Goal: Transaction & Acquisition: Purchase product/service

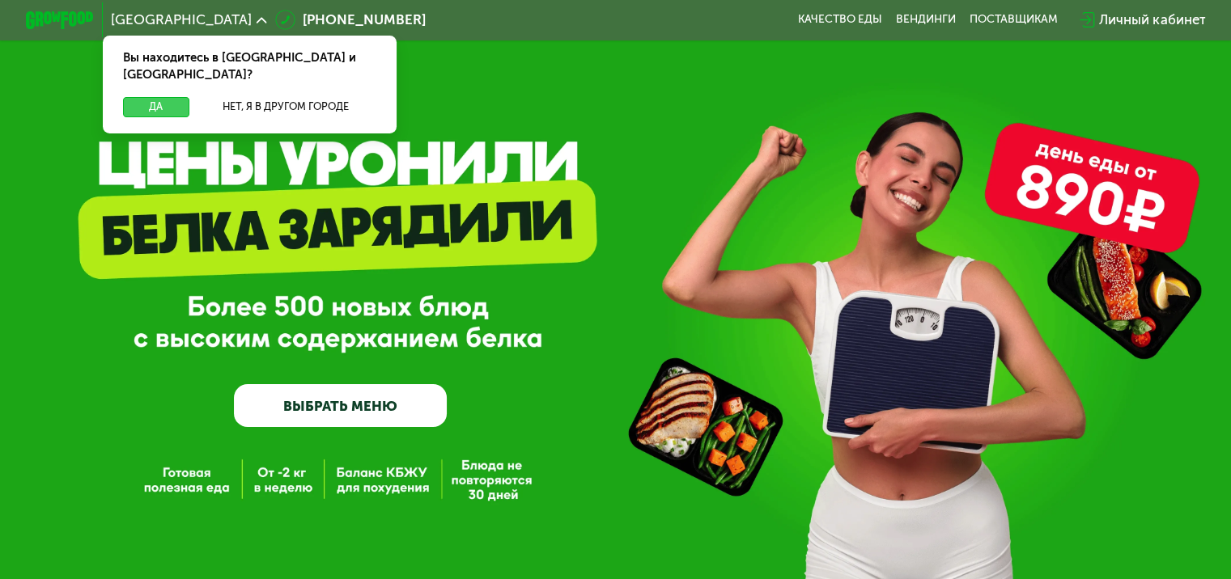
click at [161, 97] on button "Да" at bounding box center [156, 107] width 66 height 20
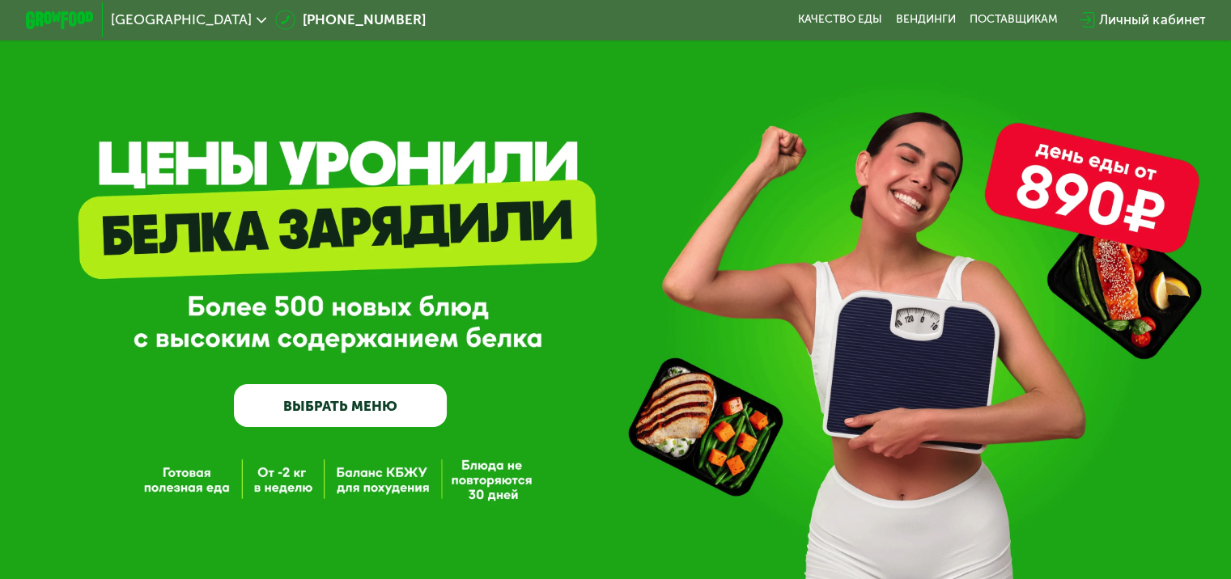
click at [339, 404] on link "ВЫБРАТЬ МЕНЮ" at bounding box center [340, 405] width 213 height 43
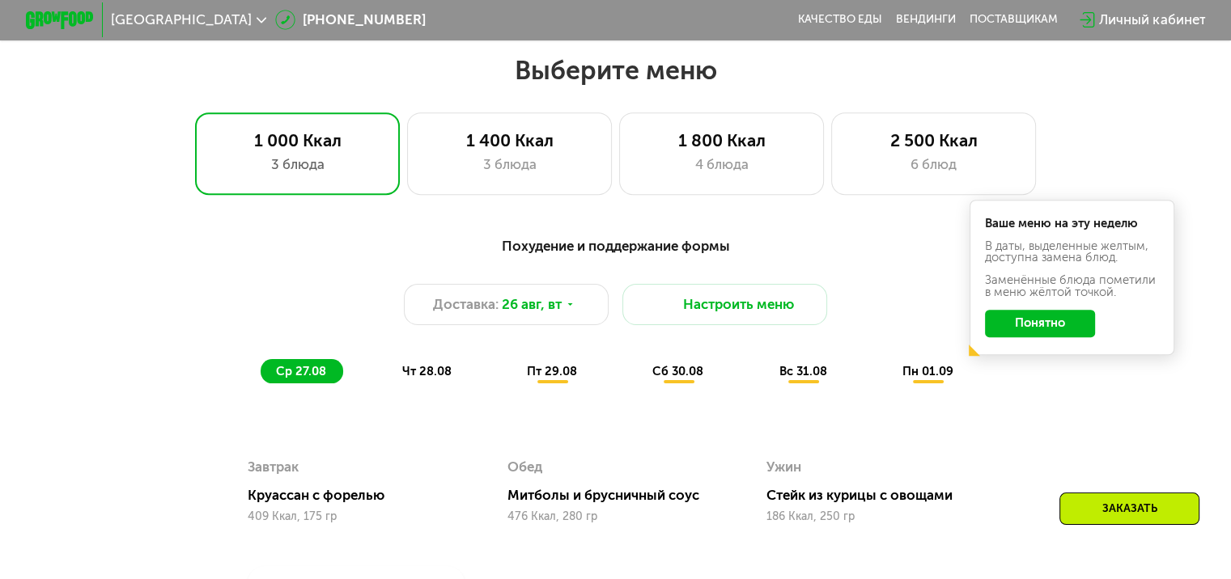
scroll to position [728, 0]
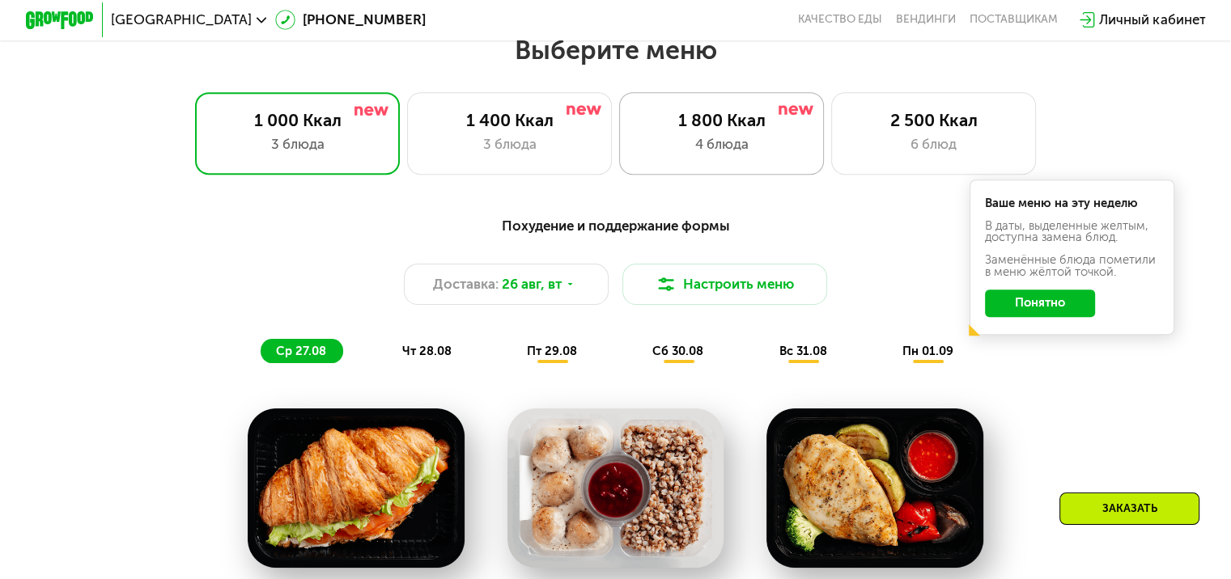
click at [670, 149] on div "4 блюда" at bounding box center [721, 144] width 169 height 20
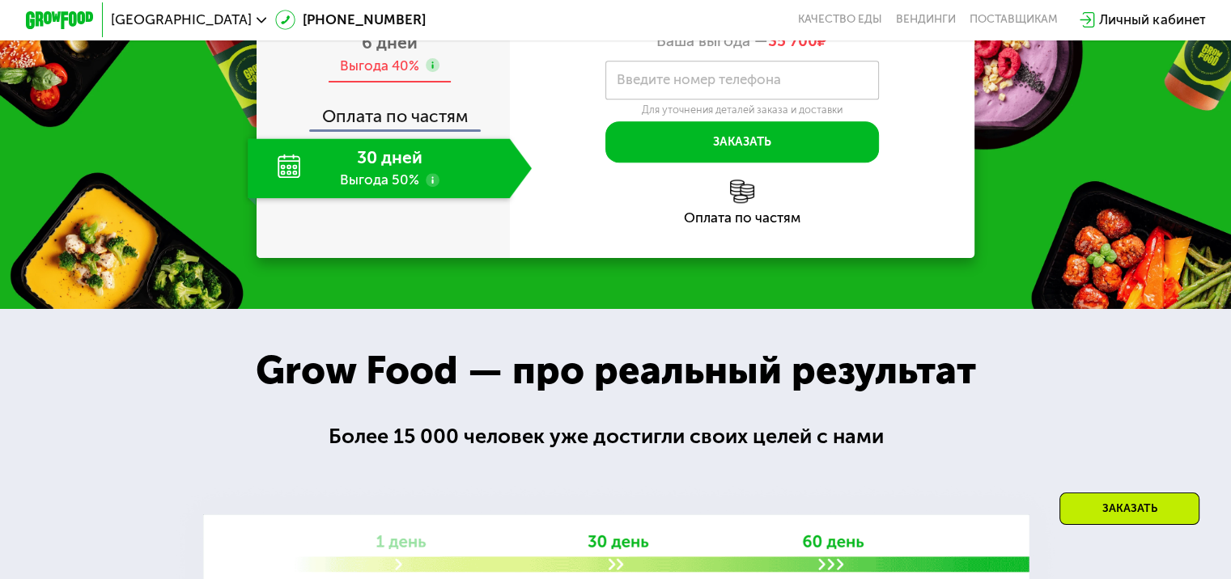
scroll to position [1780, 0]
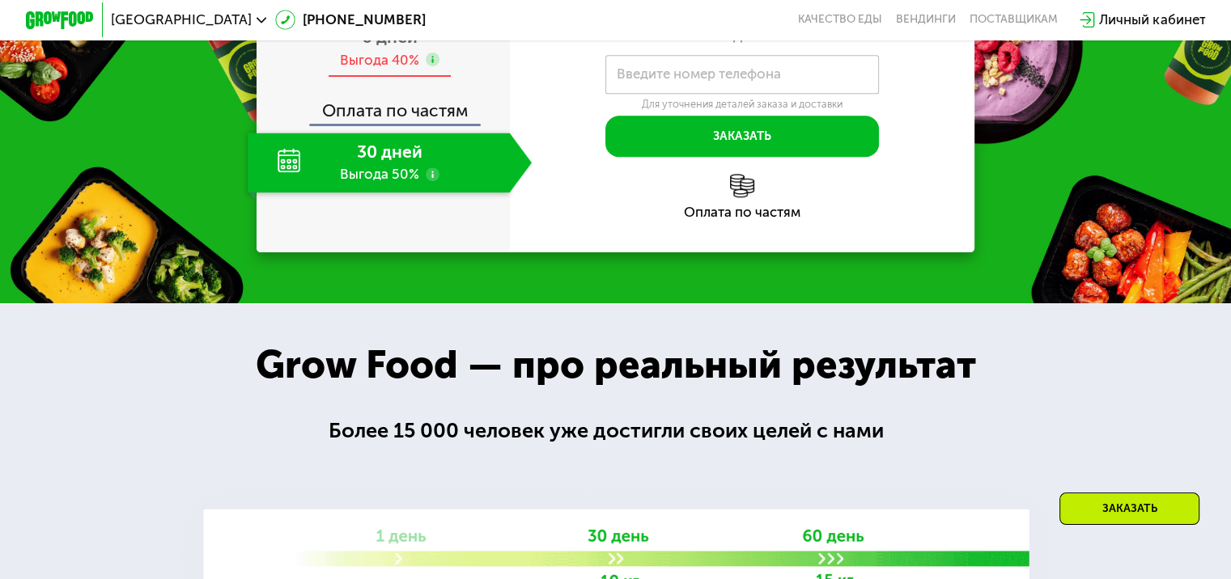
click at [384, 78] on div "6 дней Выгода 40%" at bounding box center [390, 48] width 284 height 60
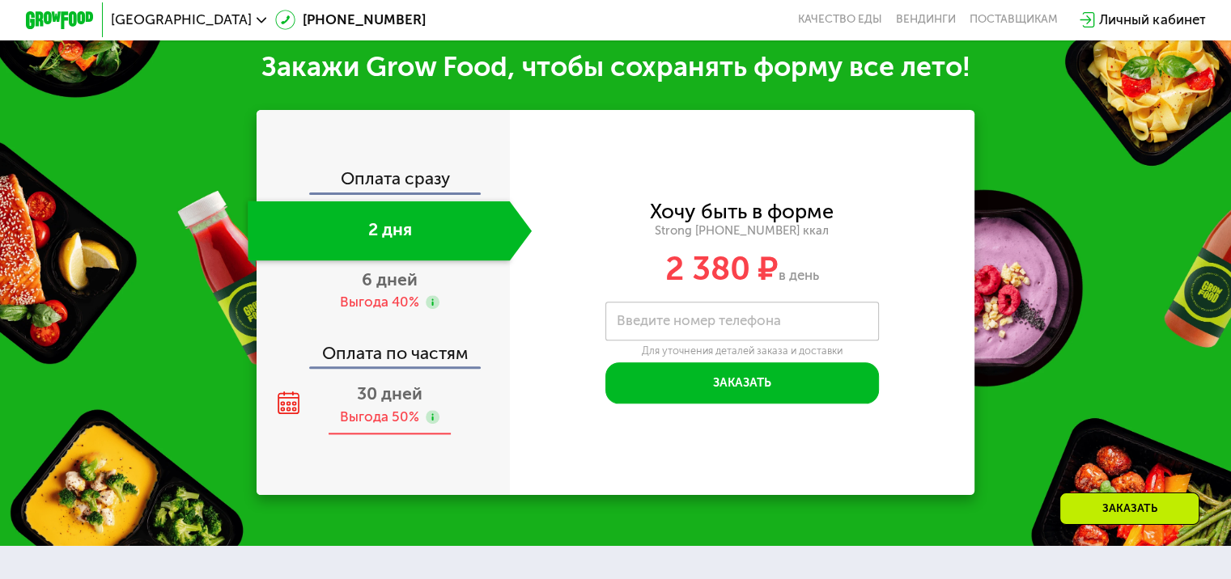
click at [384, 404] on span "30 дней" at bounding box center [390, 394] width 66 height 20
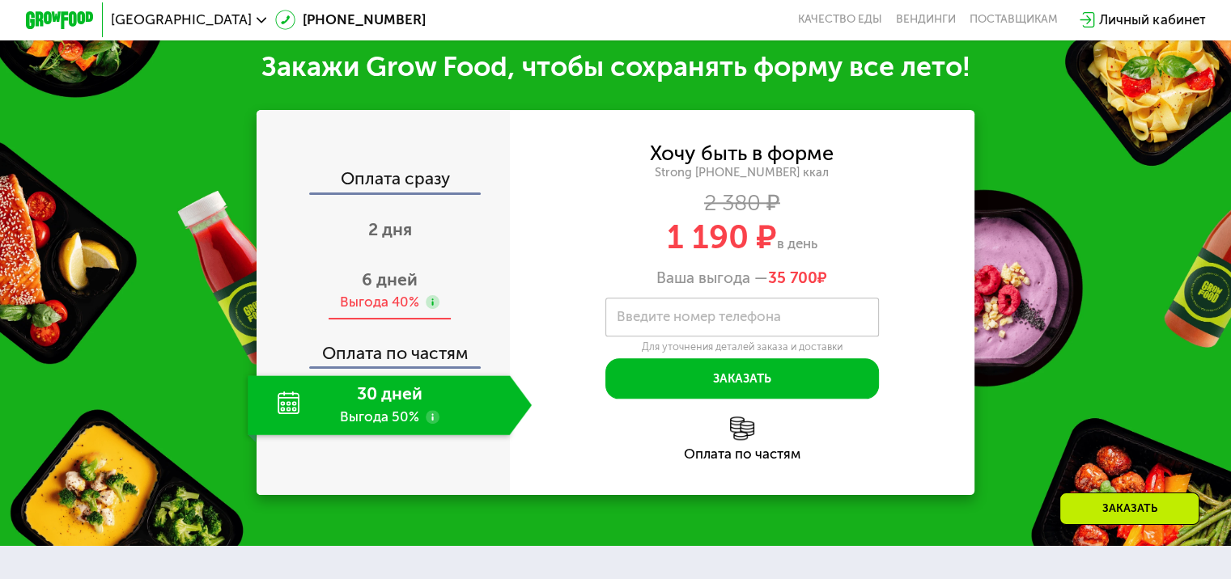
click at [390, 312] on div "Выгода 40%" at bounding box center [379, 302] width 79 height 19
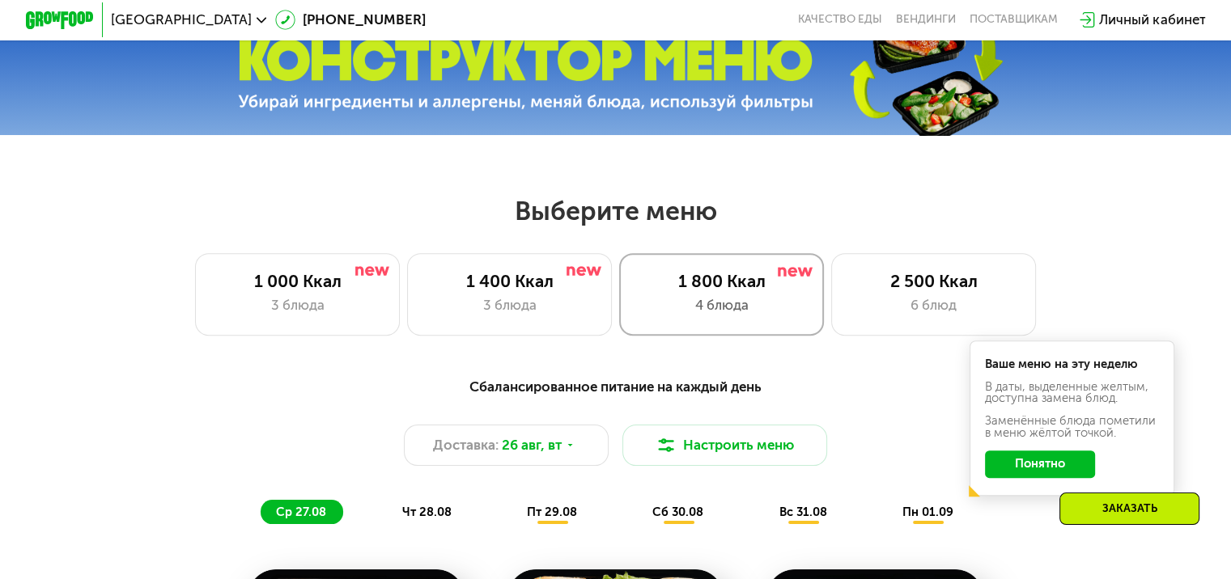
scroll to position [566, 0]
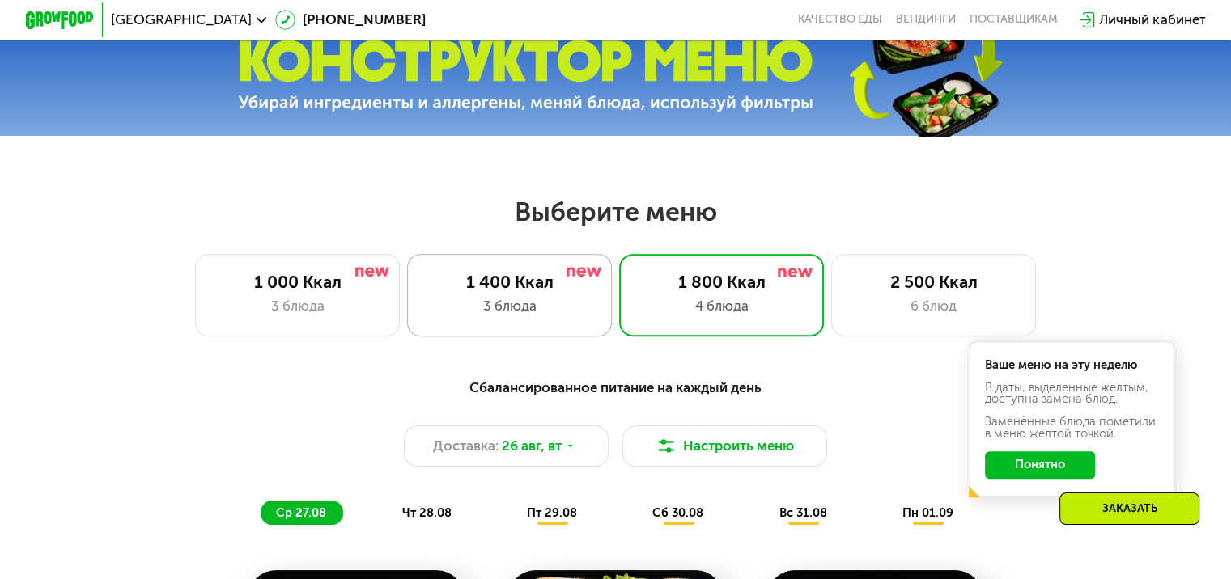
click at [537, 292] on div "1 400 Ккал" at bounding box center [509, 282] width 169 height 20
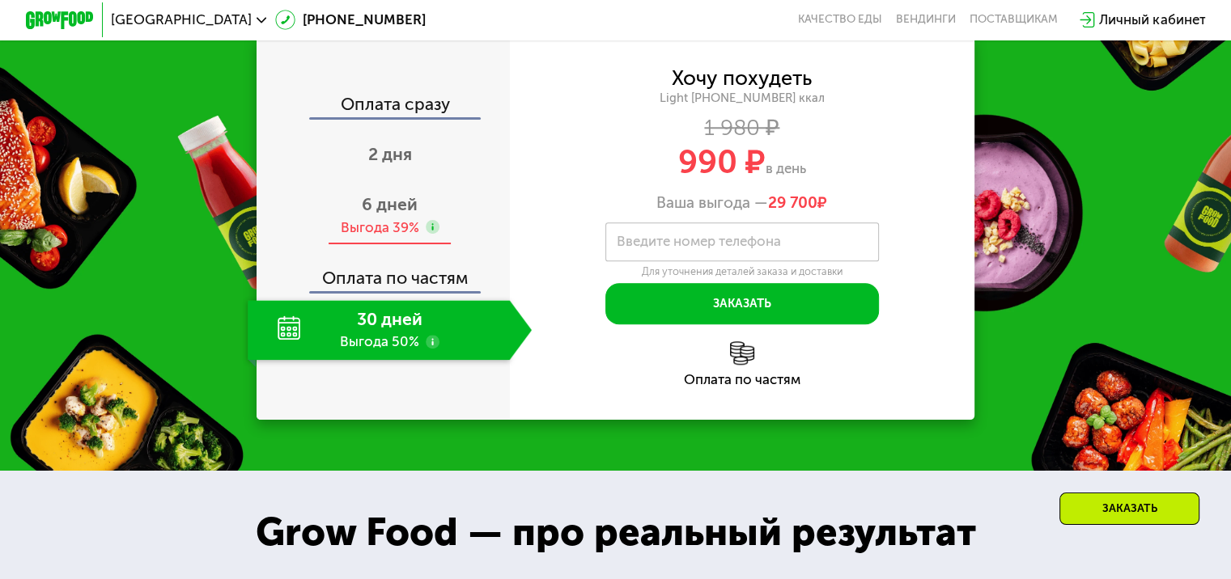
scroll to position [1618, 0]
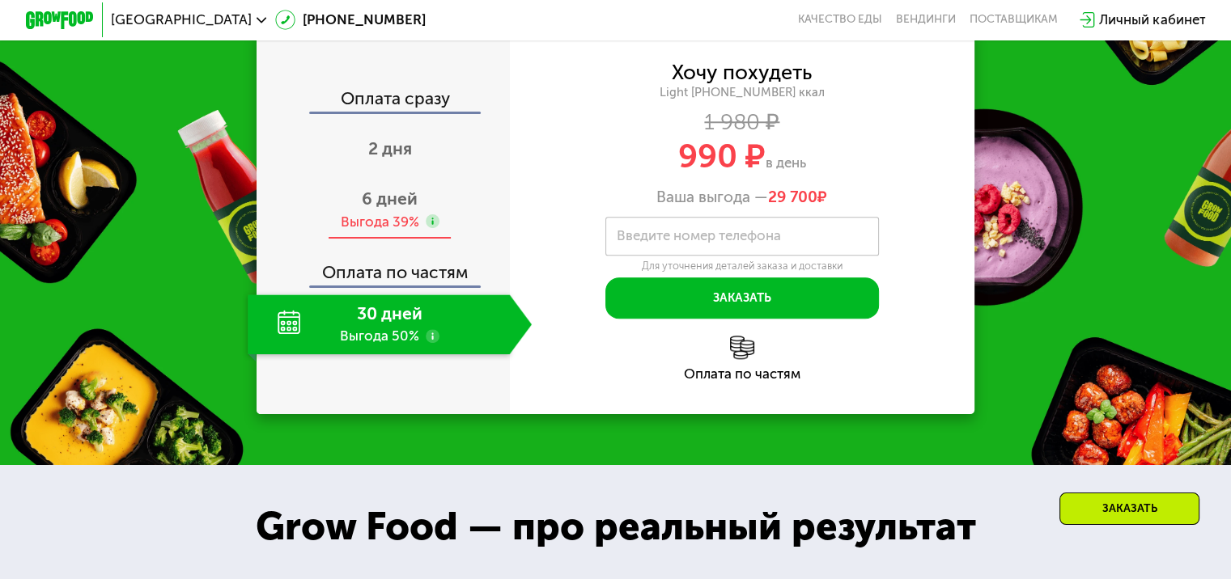
click at [384, 209] on span "6 дней" at bounding box center [390, 199] width 56 height 20
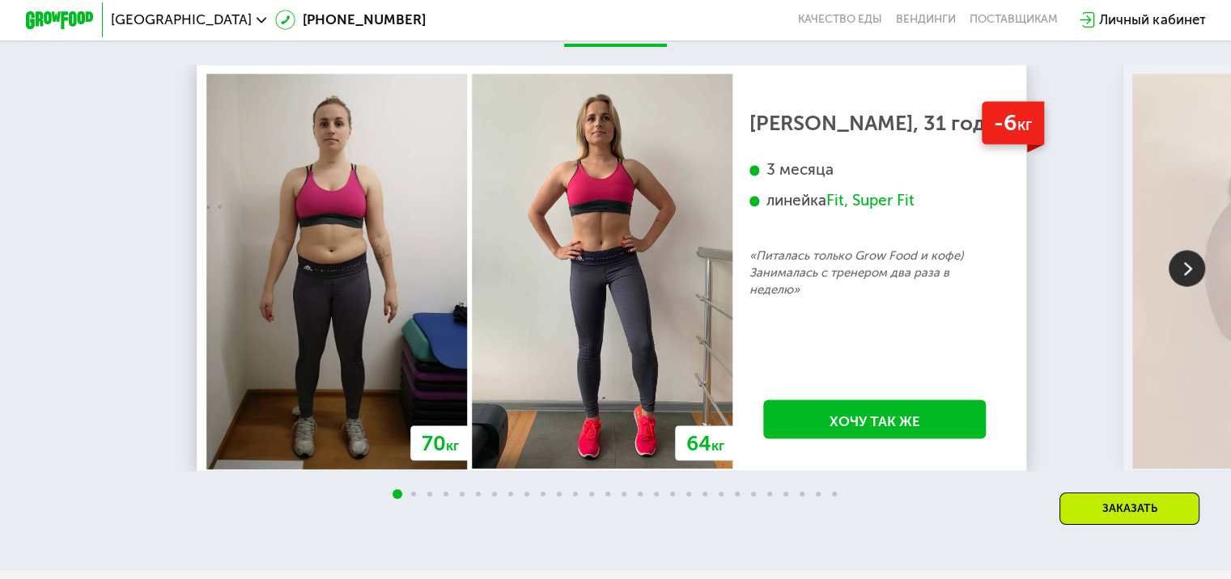
scroll to position [2913, 0]
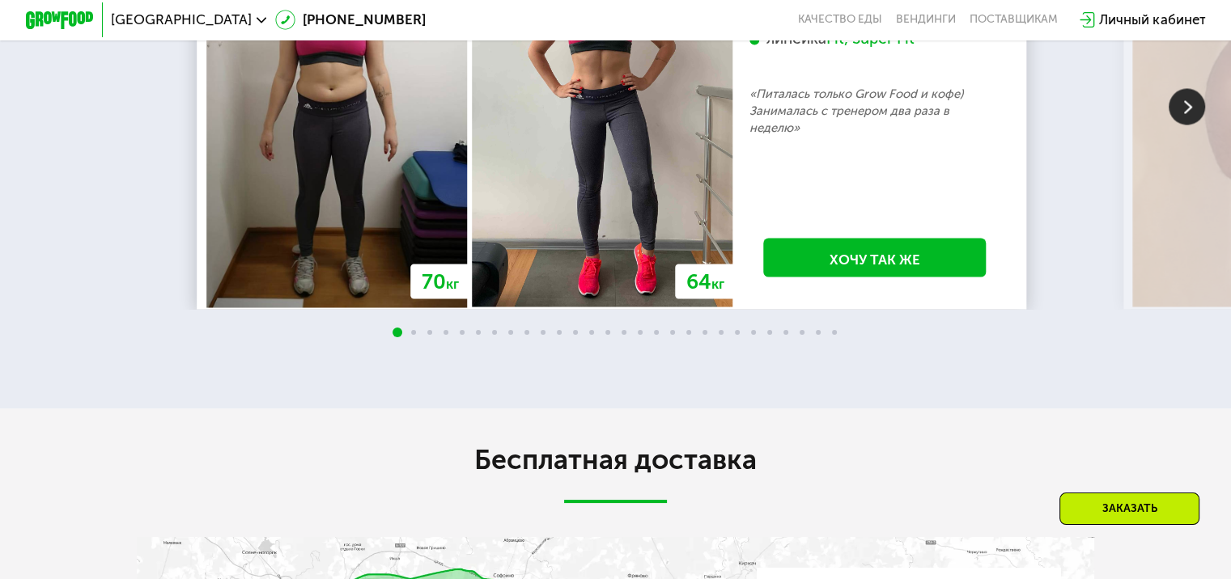
click at [858, 49] on div "Fit, Super Fit" at bounding box center [870, 38] width 88 height 19
click at [934, 49] on div "линейка Fit, Super Fit" at bounding box center [874, 38] width 251 height 19
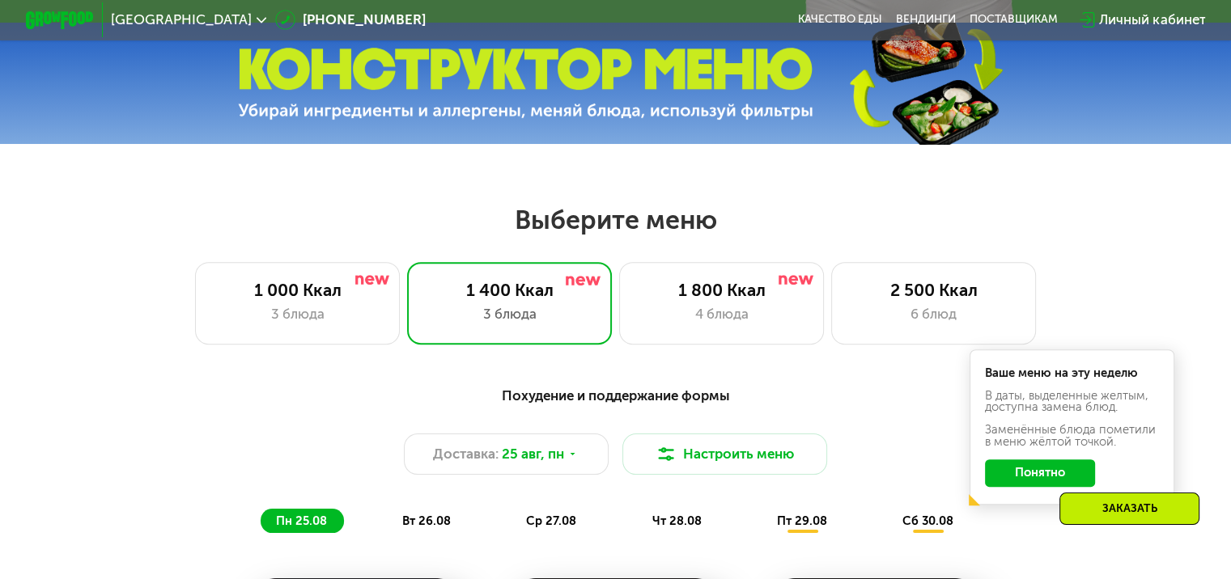
scroll to position [566, 0]
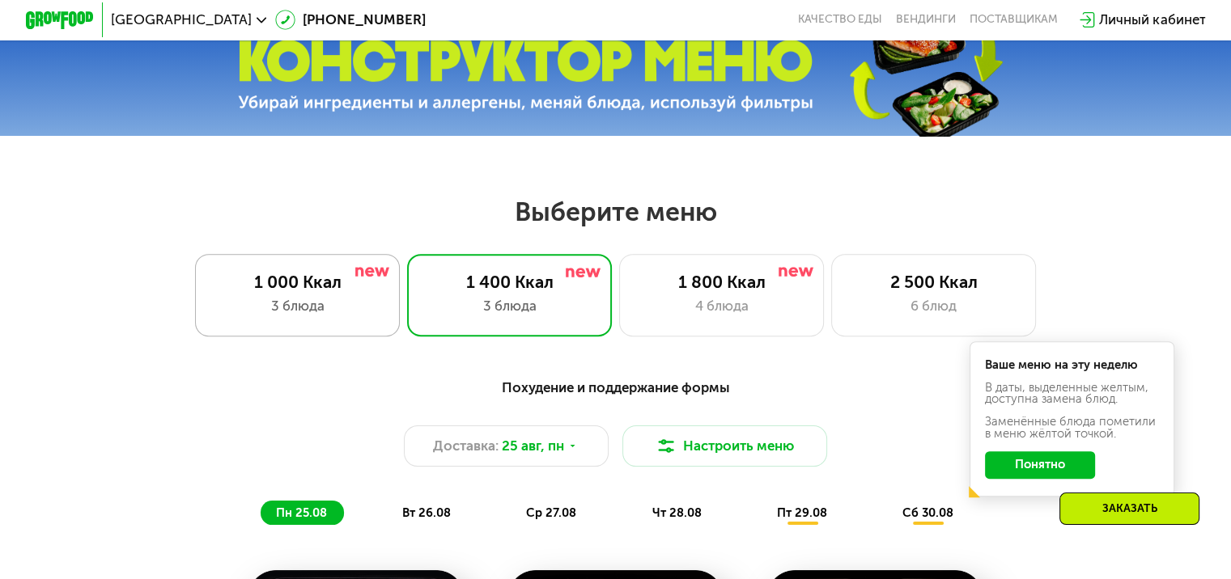
click at [407, 328] on div "1 000 Ккал 3 блюда" at bounding box center [510, 295] width 206 height 82
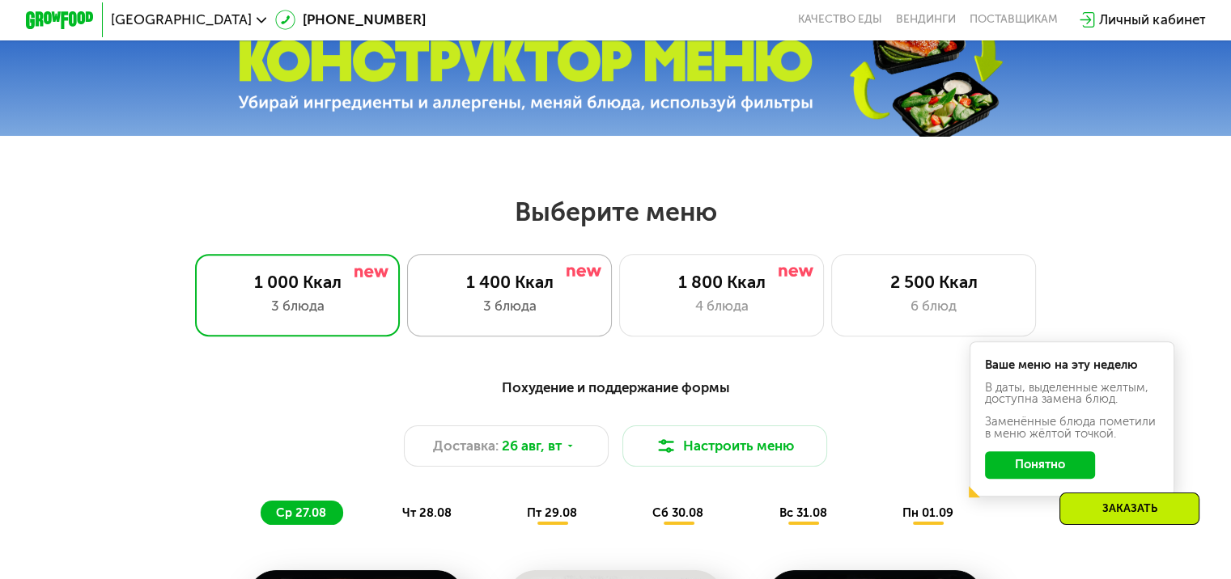
click at [485, 292] on div "1 400 Ккал" at bounding box center [509, 282] width 169 height 20
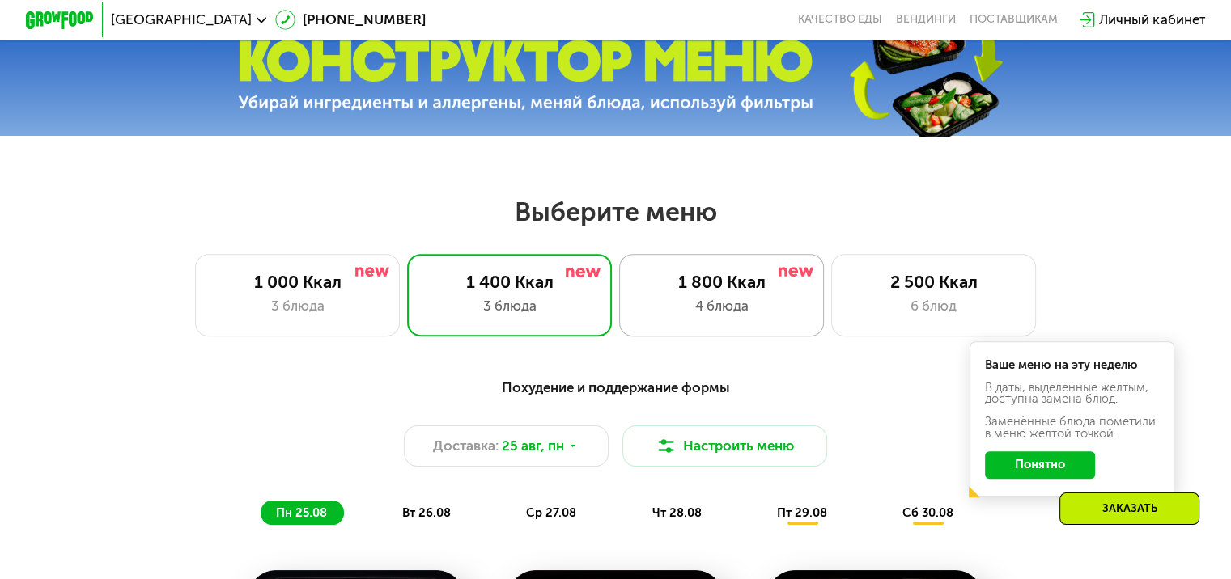
click at [701, 287] on div "1 800 Ккал" at bounding box center [721, 282] width 169 height 20
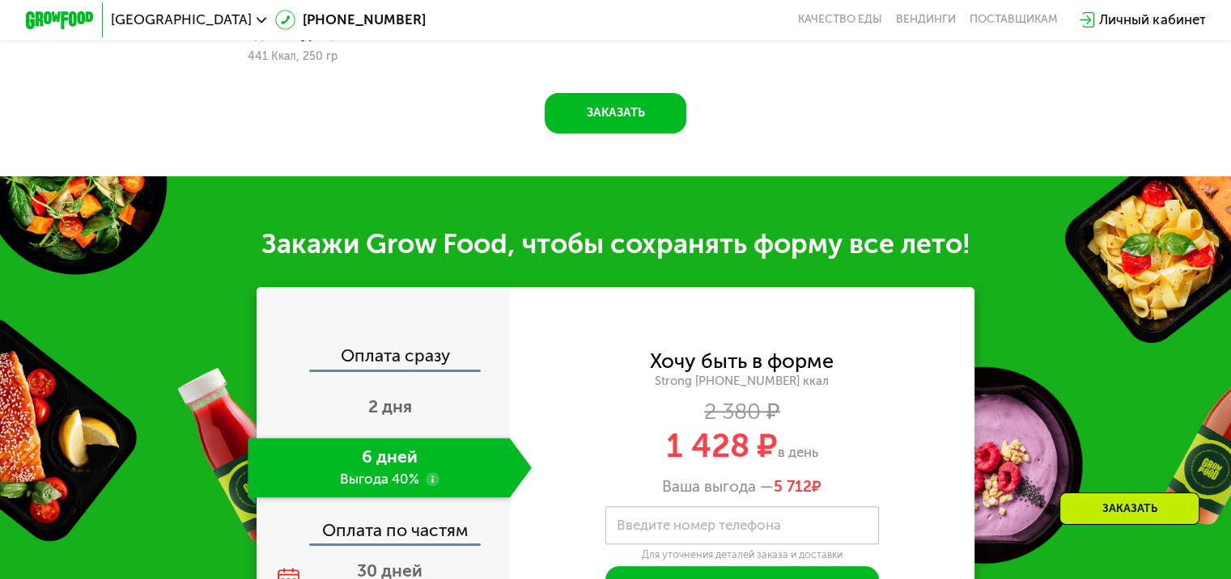
scroll to position [1780, 0]
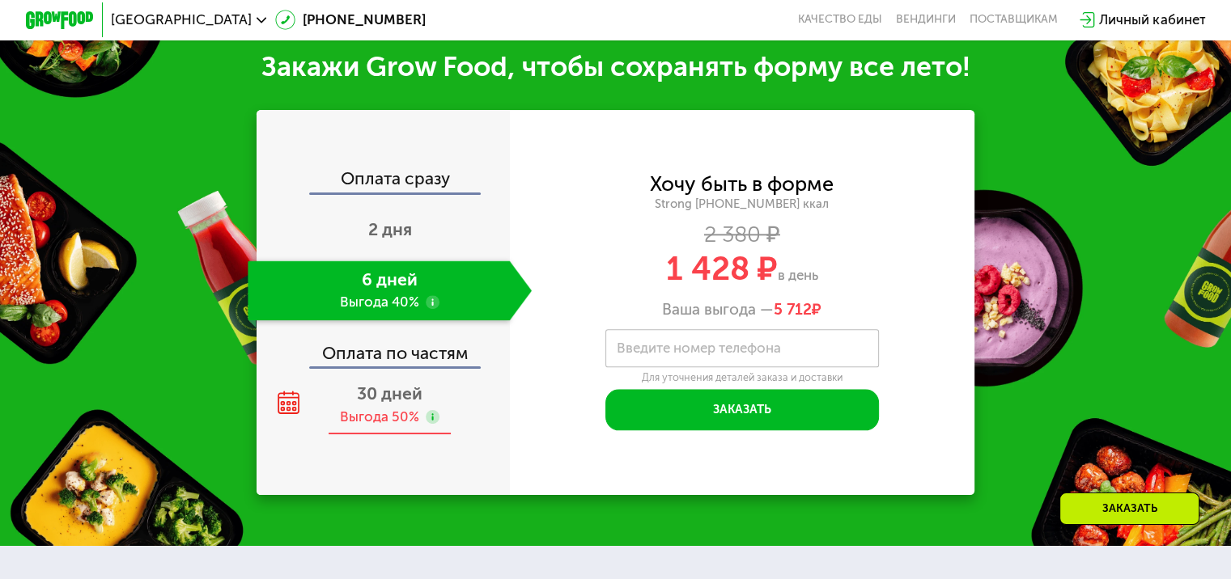
click at [393, 404] on span "30 дней" at bounding box center [390, 394] width 66 height 20
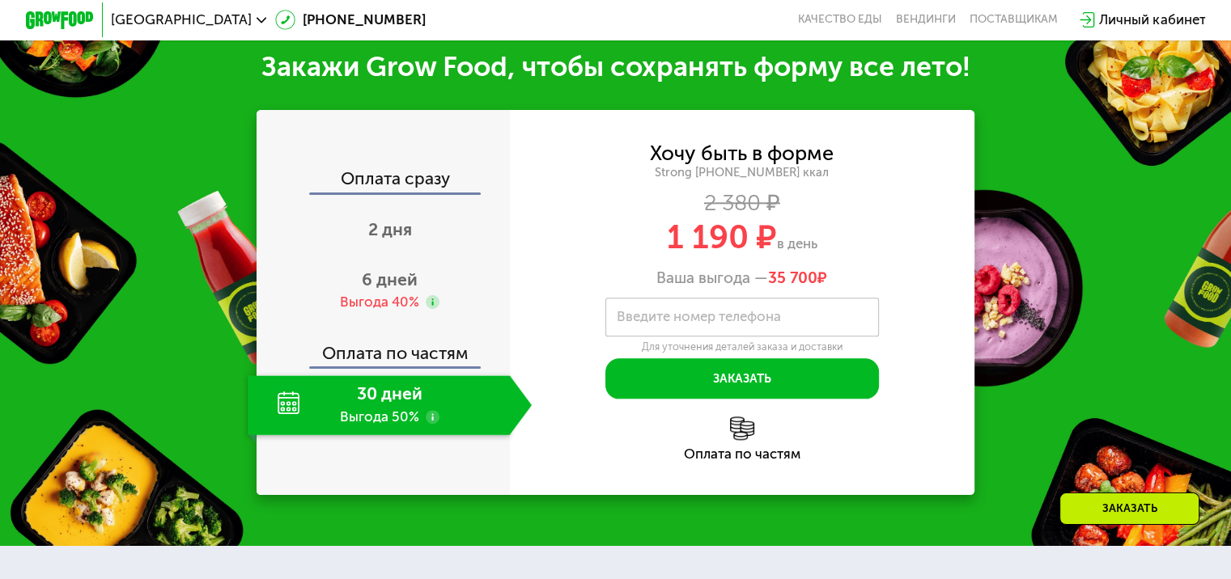
click at [430, 424] on use at bounding box center [433, 417] width 14 height 14
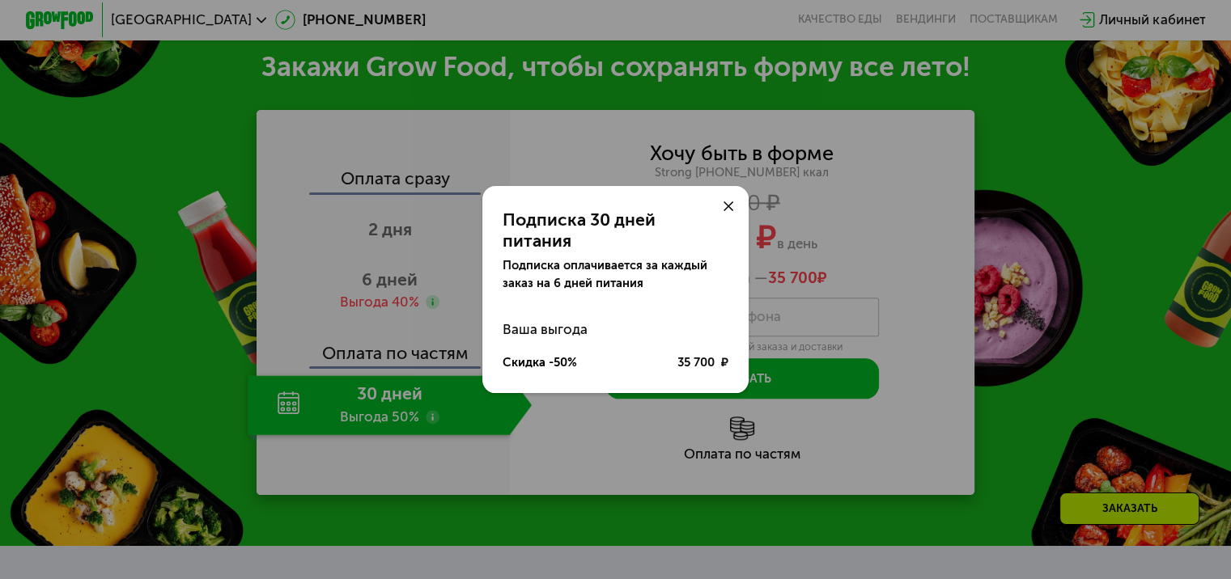
click at [553, 451] on div "Подписка 30 дней питания Подписка оплачивается за каждый заказ на 6 дней питани…" at bounding box center [615, 289] width 1231 height 579
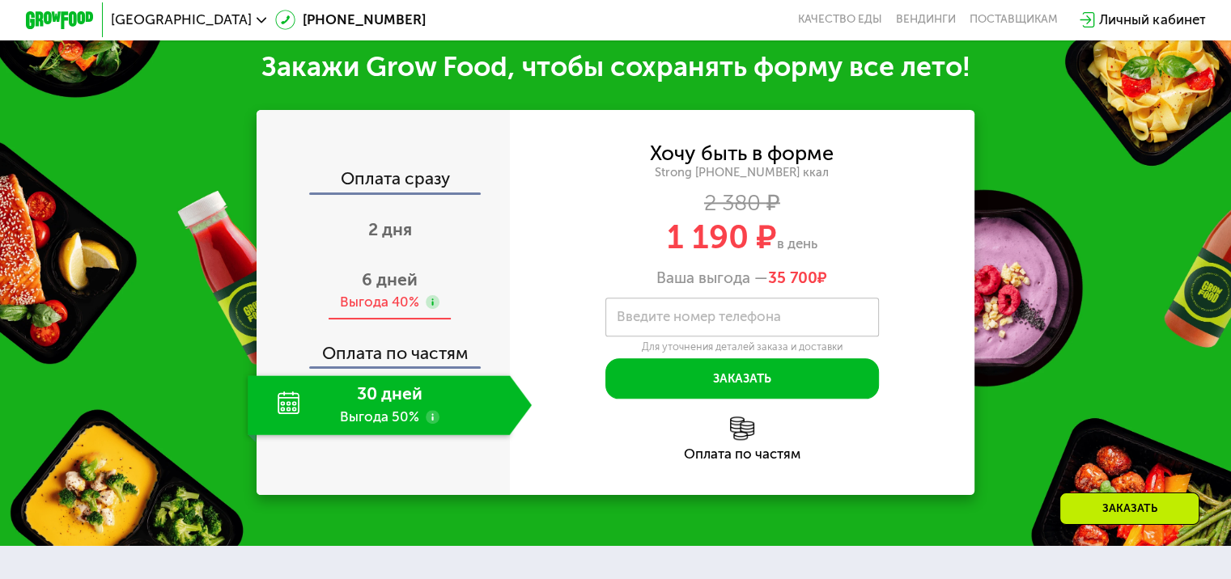
click at [428, 309] on use at bounding box center [433, 302] width 14 height 14
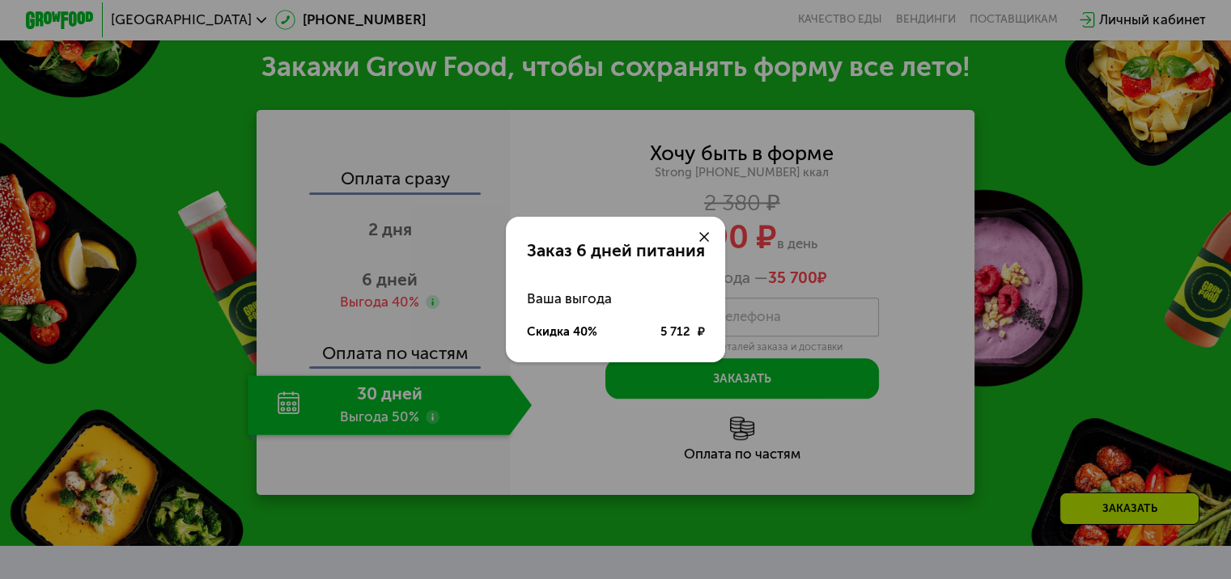
click at [444, 288] on div "Заказ 6 дней питания Ваша выгода Скидка 40% 5 712 ₽" at bounding box center [615, 289] width 1231 height 579
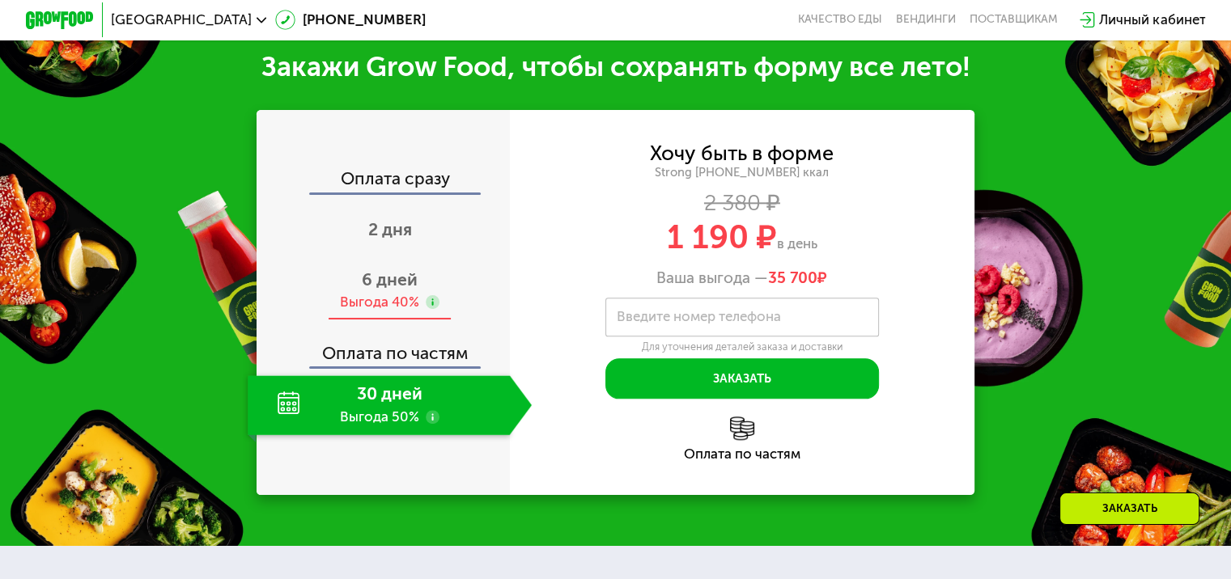
click at [398, 290] on span "6 дней" at bounding box center [390, 279] width 56 height 20
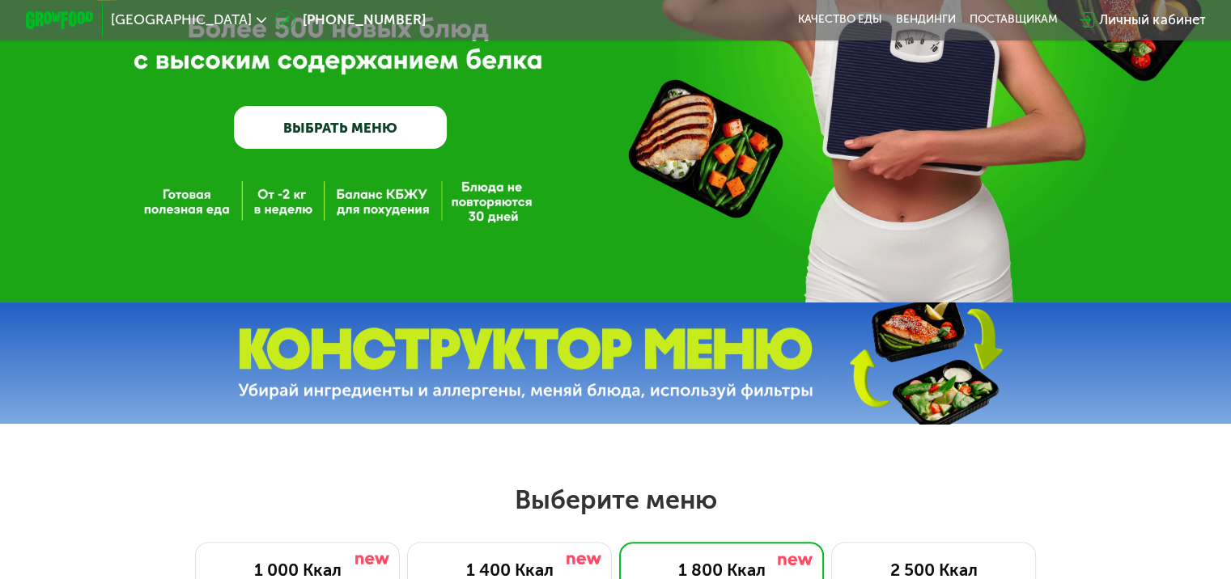
scroll to position [0, 0]
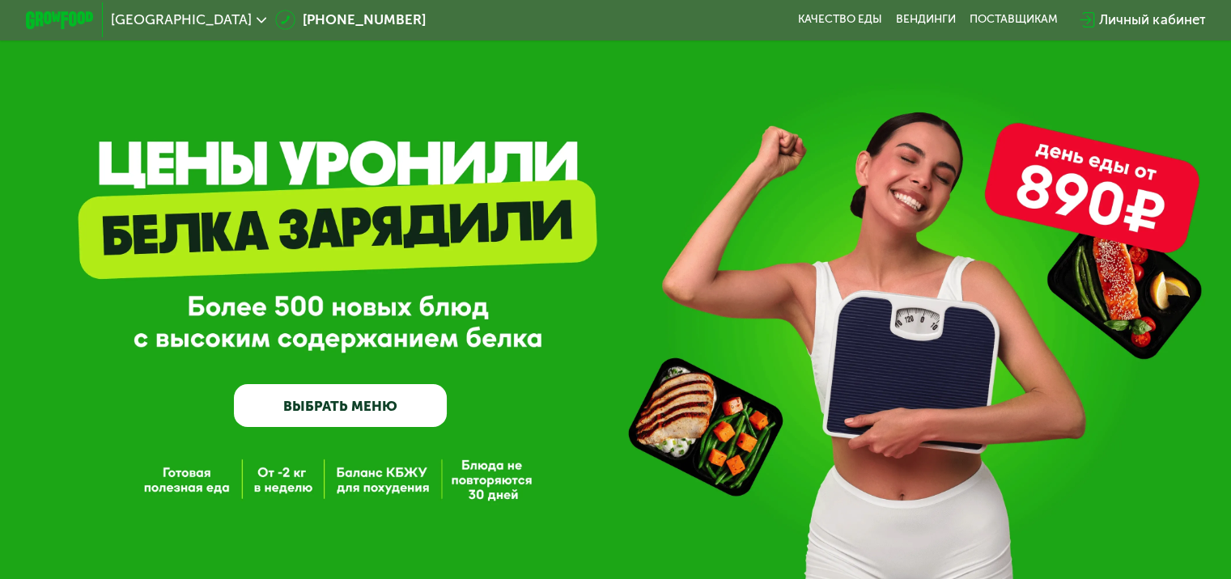
click at [1138, 6] on div "Личный кабинет" at bounding box center [1141, 20] width 142 height 37
click at [1140, 6] on div "Личный кабинет" at bounding box center [1141, 20] width 142 height 37
click at [1150, 21] on div "Личный кабинет" at bounding box center [1152, 20] width 106 height 20
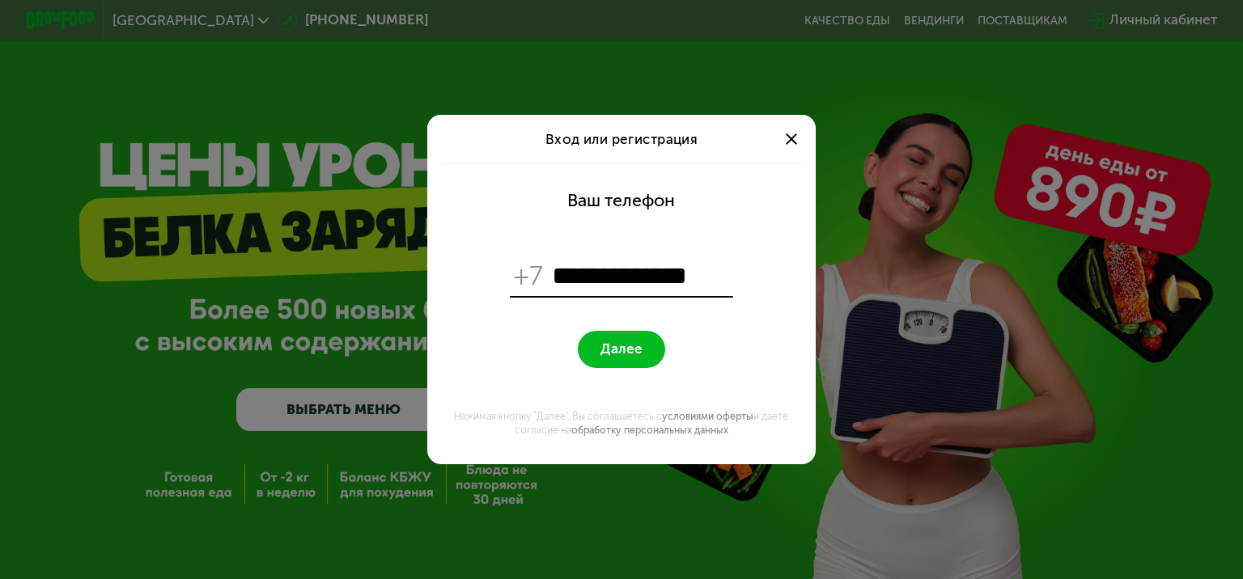
type input "**********"
click at [578, 331] on button "Далее" at bounding box center [621, 349] width 87 height 37
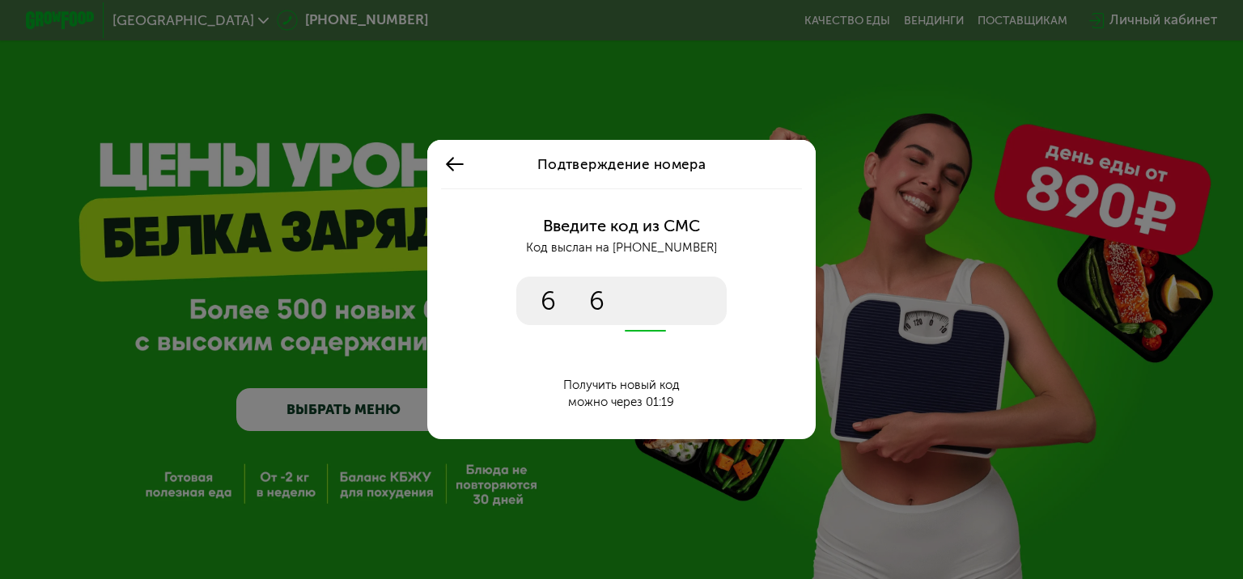
type input "****"
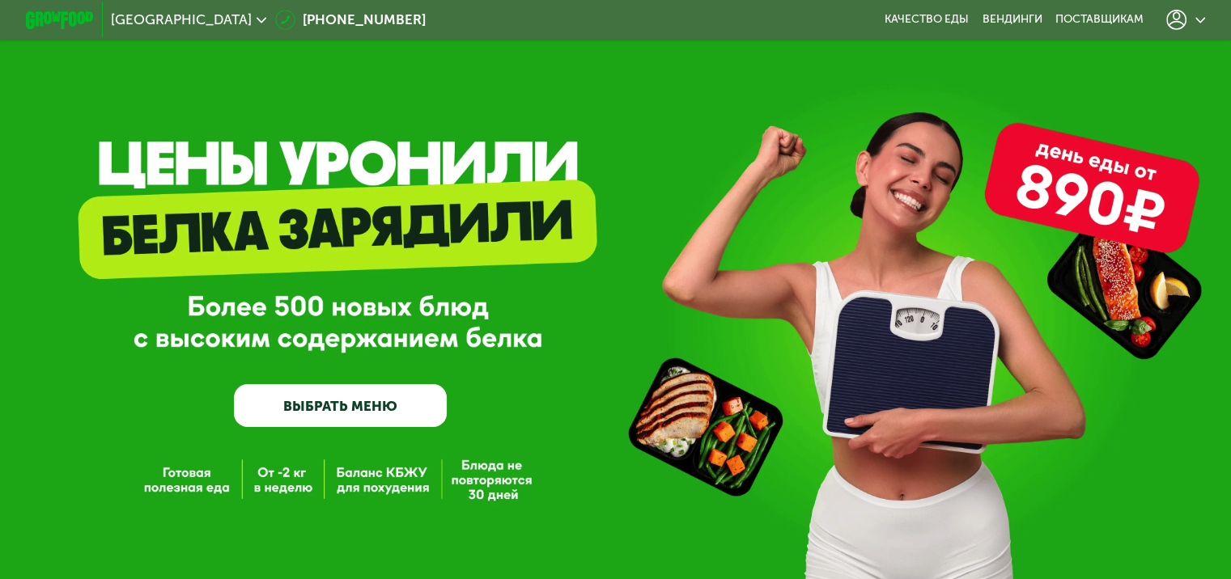
click at [361, 399] on link "ВЫБРАТЬ МЕНЮ" at bounding box center [340, 405] width 213 height 43
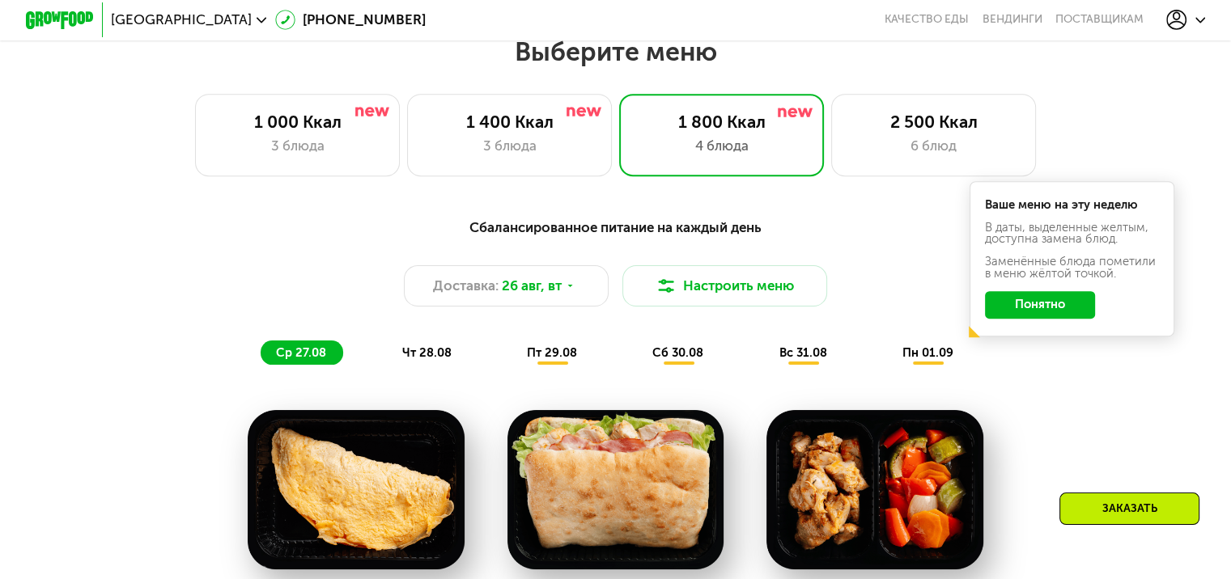
scroll to position [728, 0]
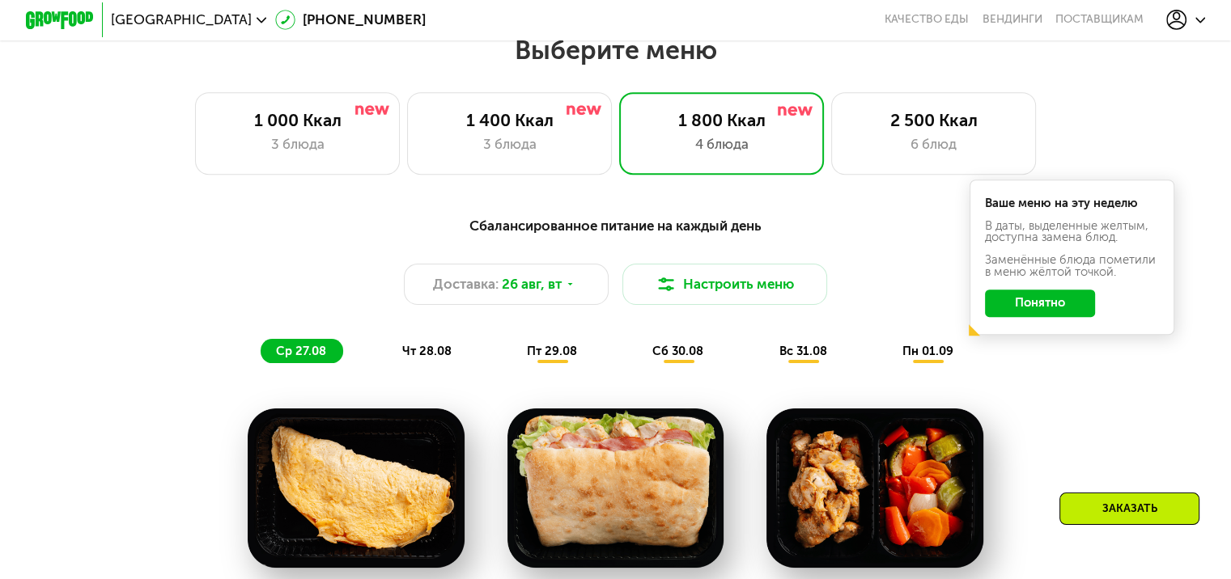
click at [1070, 317] on button "Понятно" at bounding box center [1040, 304] width 110 height 28
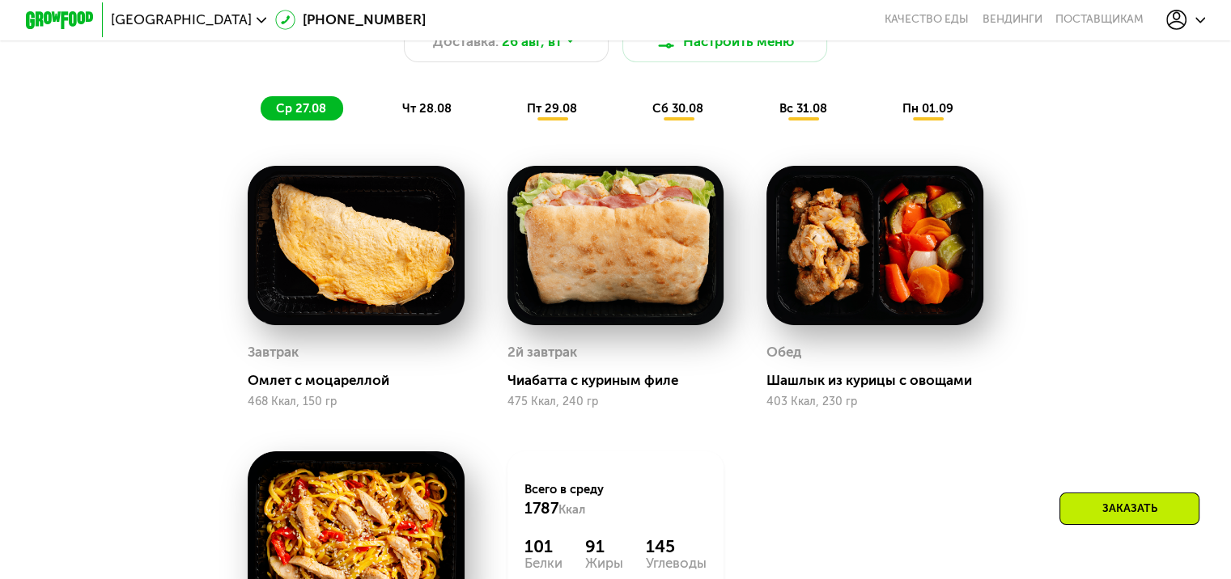
click at [1126, 515] on div "Заказать" at bounding box center [1129, 509] width 140 height 32
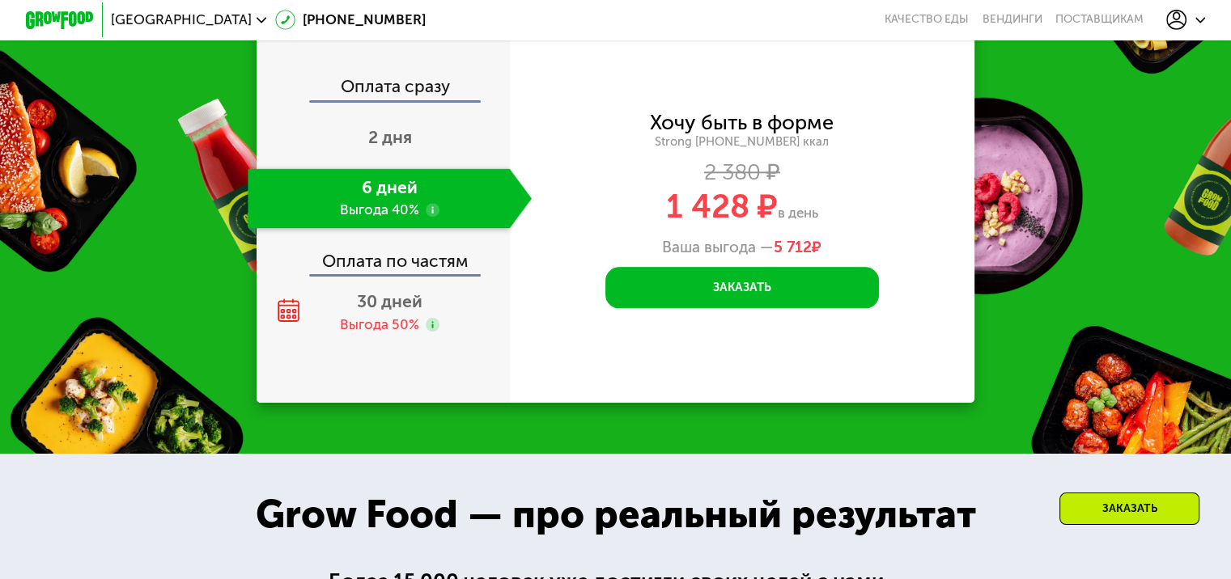
scroll to position [1876, 0]
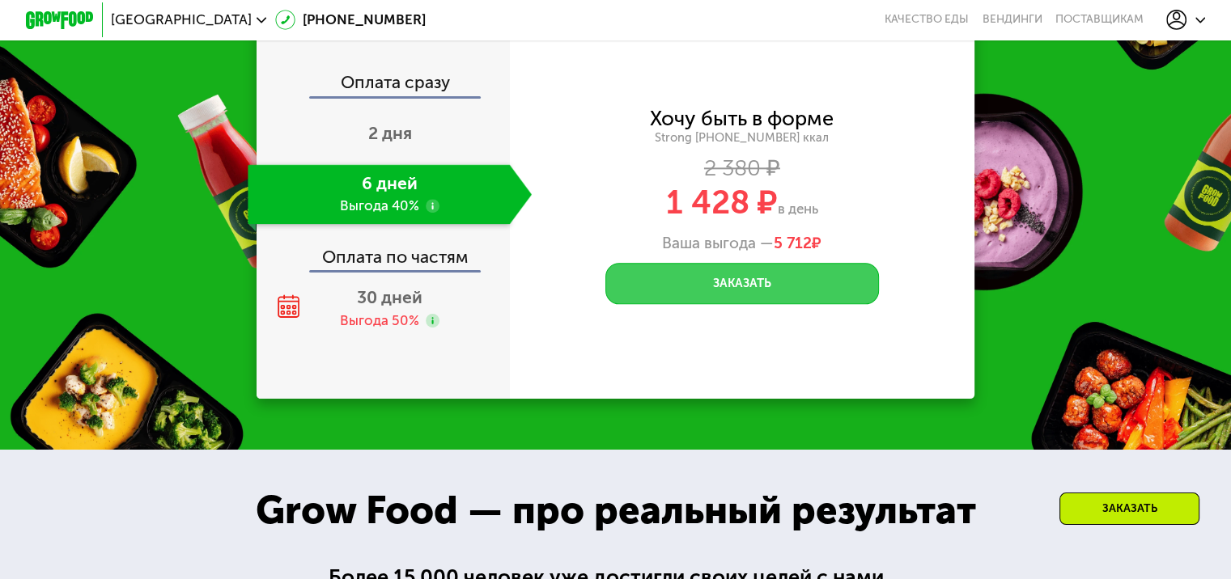
click at [796, 295] on button "Заказать" at bounding box center [741, 283] width 273 height 41
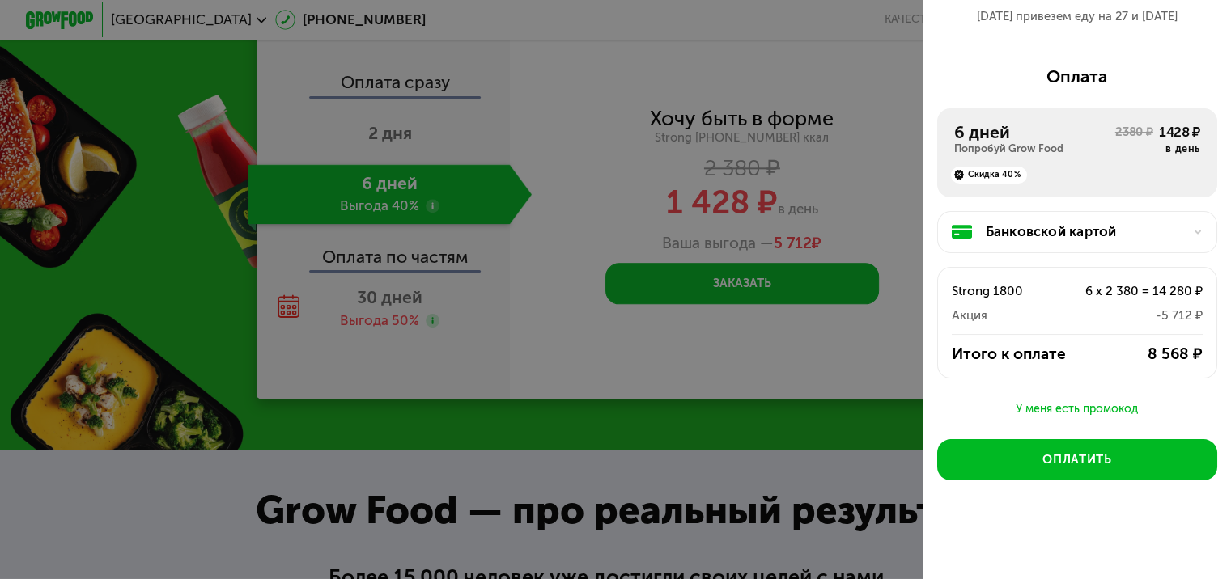
scroll to position [142, 0]
click at [1072, 405] on div "У меня есть промокод" at bounding box center [1077, 409] width 280 height 19
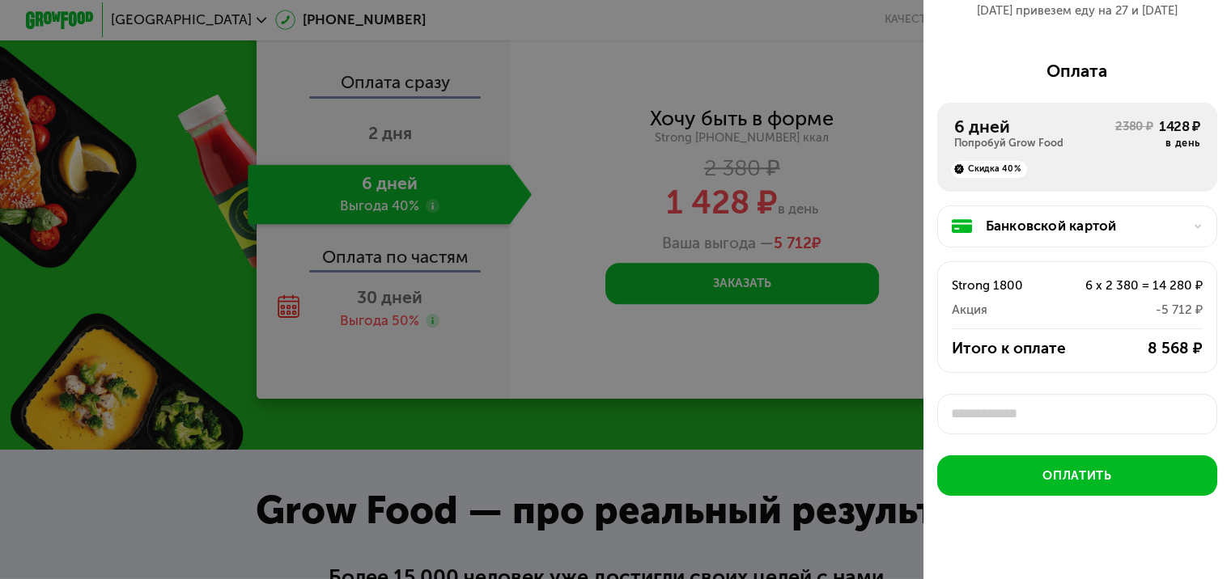
scroll to position [6, 0]
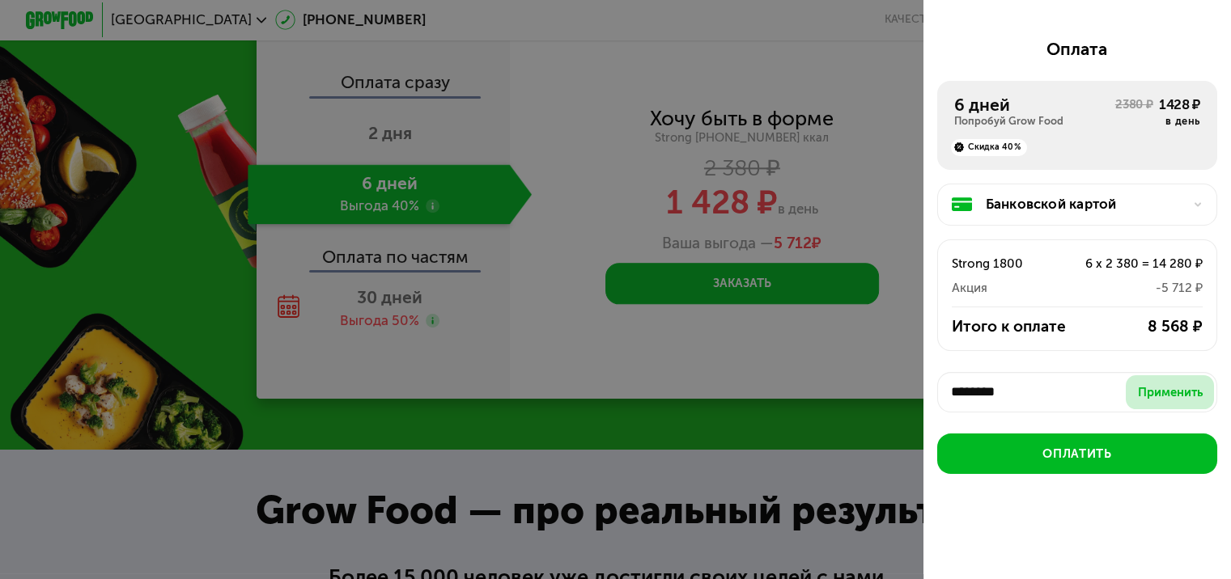
type input "********"
click at [1152, 395] on div "Применить" at bounding box center [1170, 392] width 65 height 17
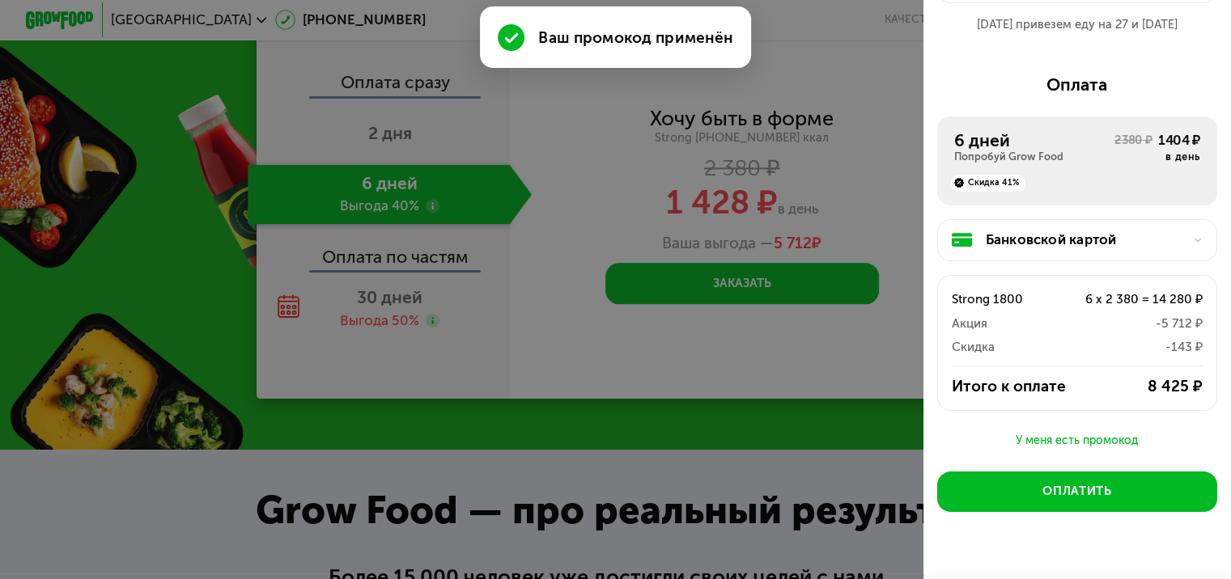
scroll to position [162, 0]
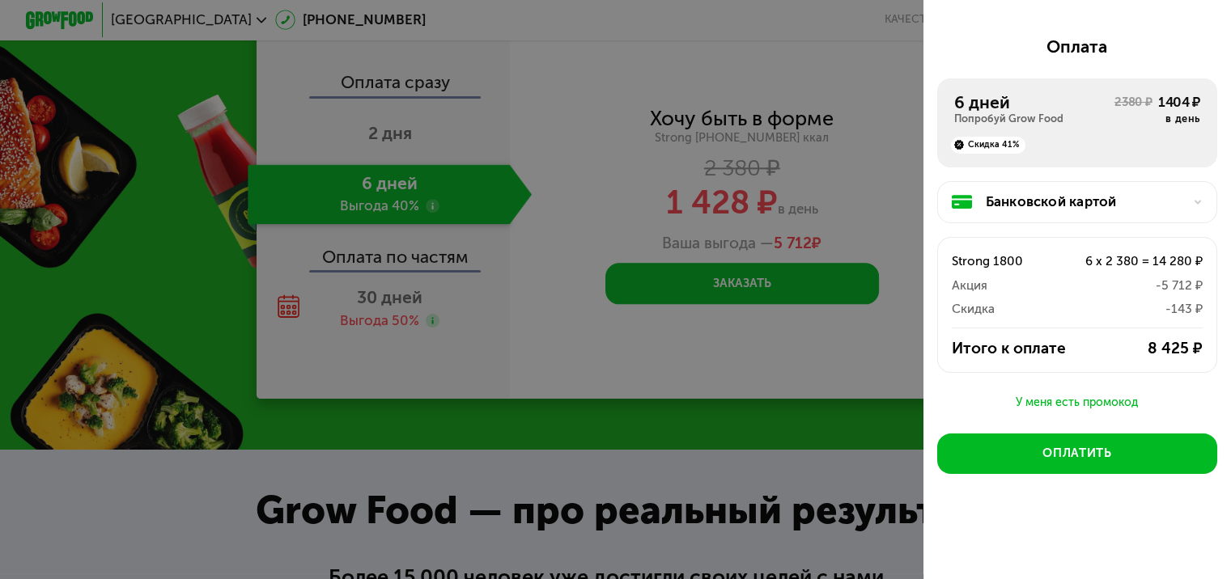
click at [1104, 403] on div "У меня есть промокод" at bounding box center [1077, 402] width 280 height 19
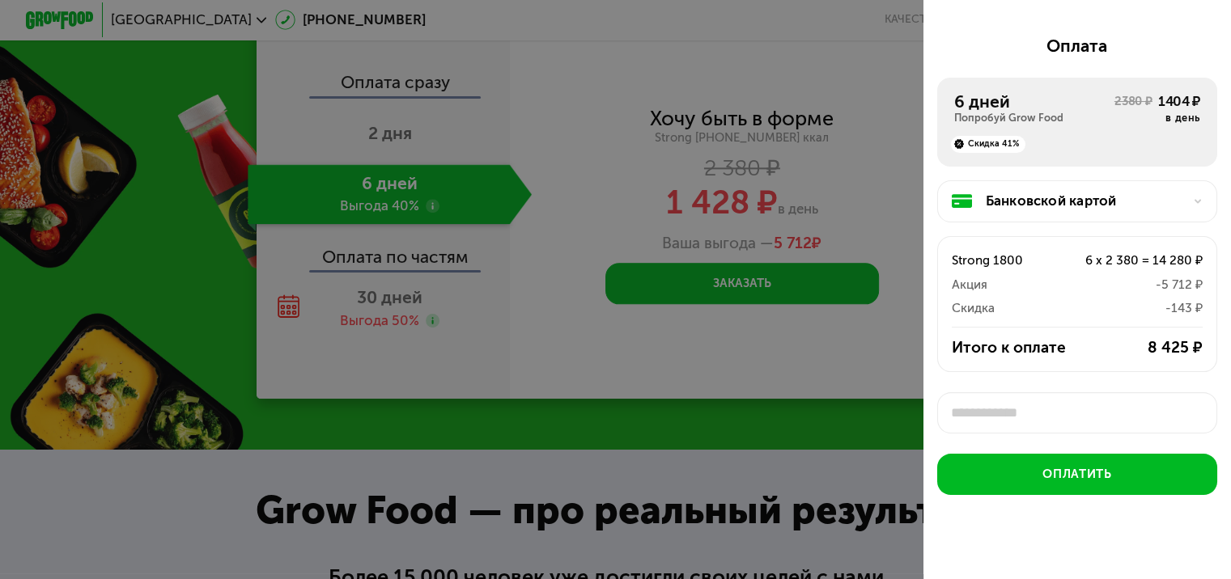
scroll to position [189, 0]
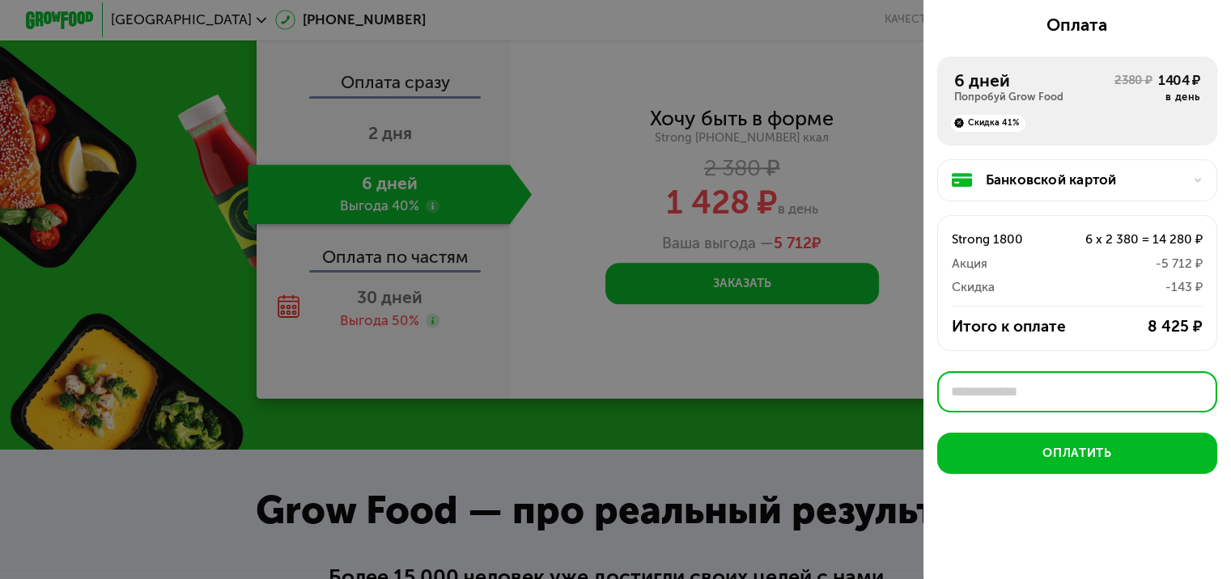
paste input "**********"
type input "**********"
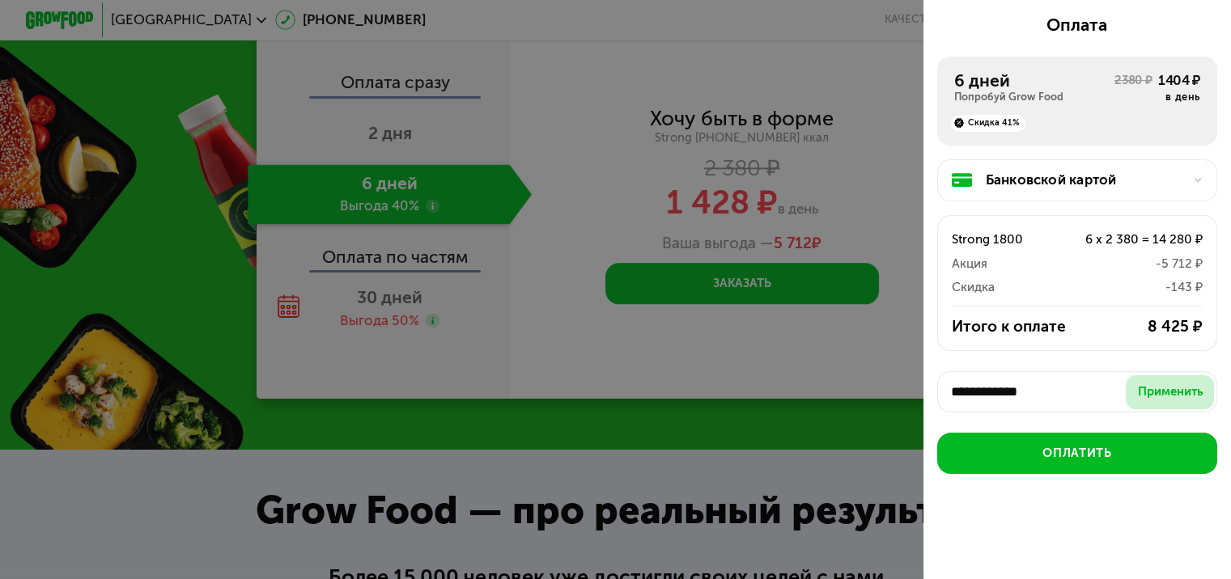
click at [1151, 384] on div "Применить" at bounding box center [1170, 392] width 65 height 17
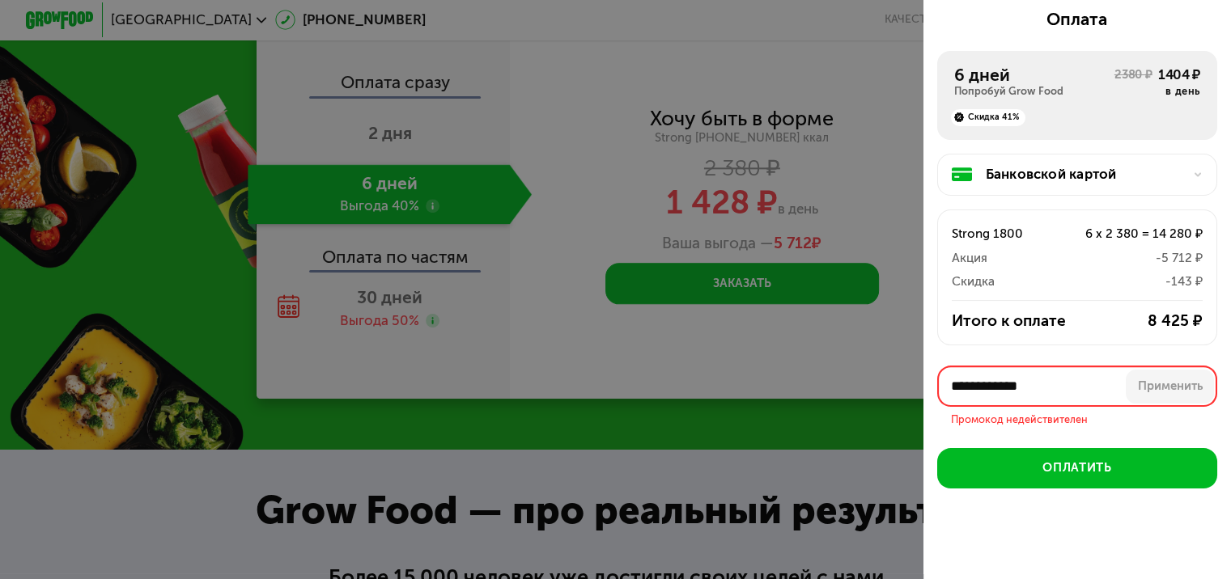
click at [1079, 385] on input "**********" at bounding box center [1077, 386] width 280 height 41
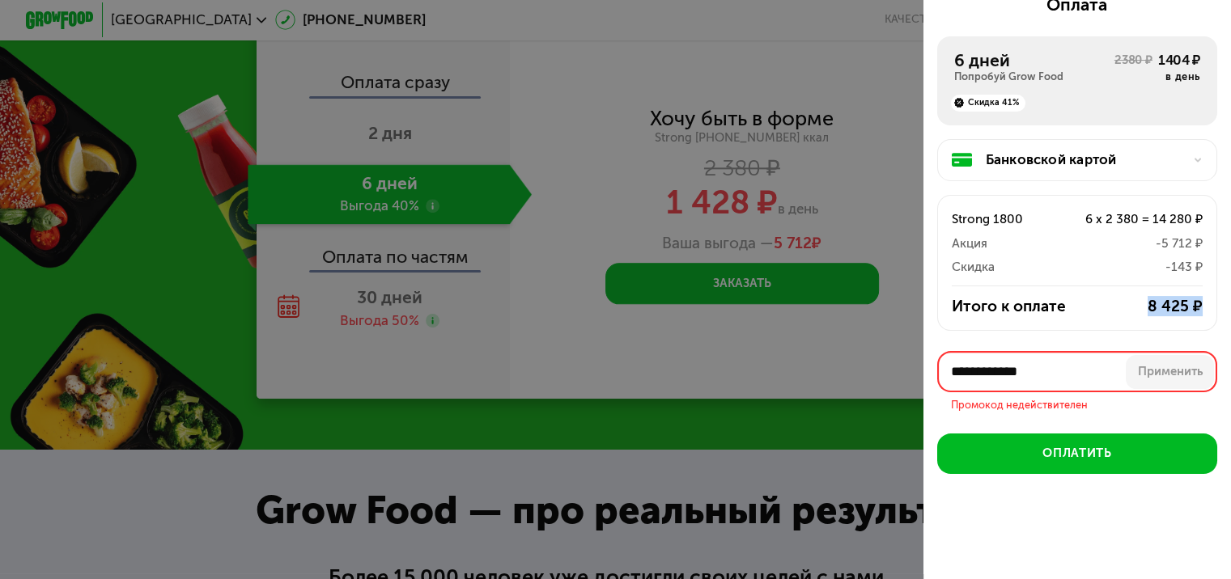
drag, startPoint x: 1136, startPoint y: 301, endPoint x: 1186, endPoint y: 303, distance: 50.2
click at [1186, 303] on div "8 425 ₽" at bounding box center [1145, 306] width 113 height 20
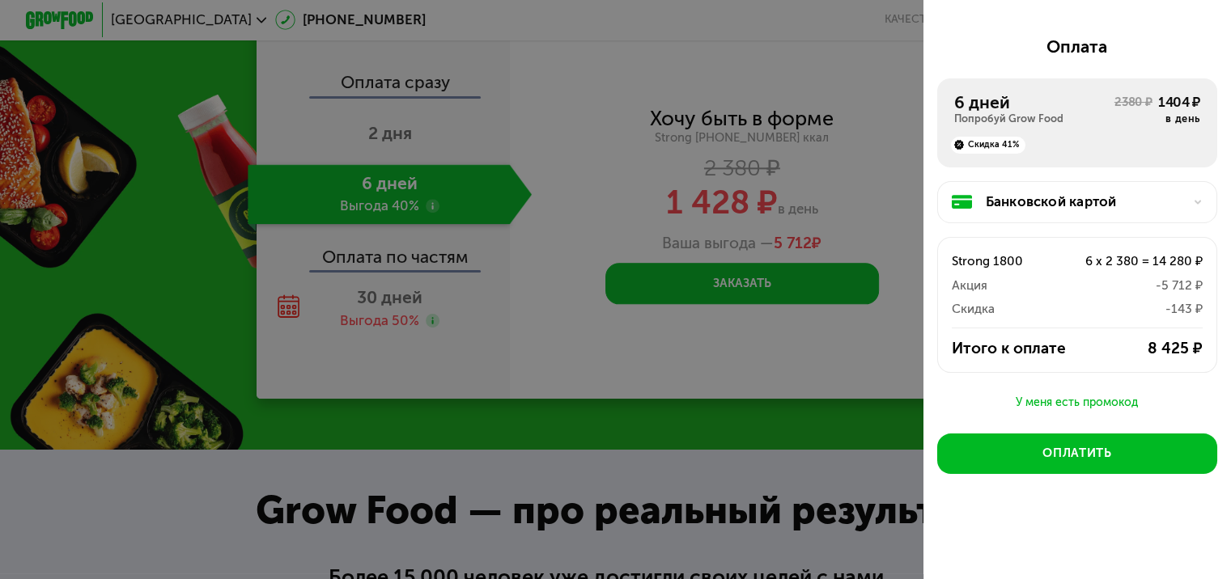
click at [1099, 252] on div "6 x 2 380 = 14 280 ₽" at bounding box center [1127, 262] width 150 height 20
click at [1026, 401] on div "У меня есть промокод" at bounding box center [1077, 402] width 280 height 19
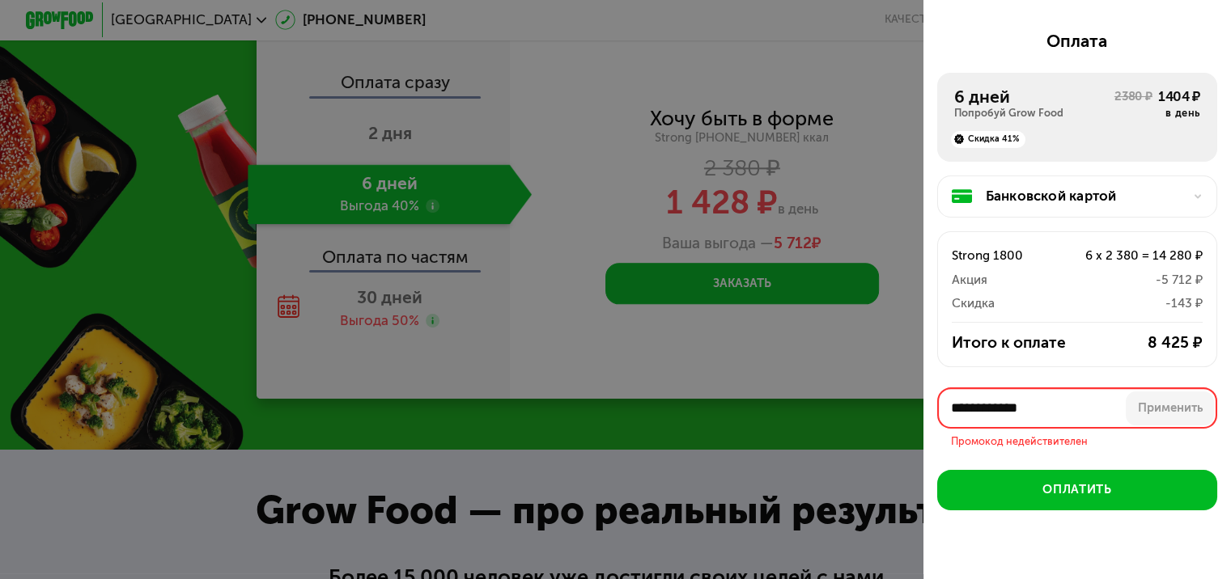
scroll to position [210, 0]
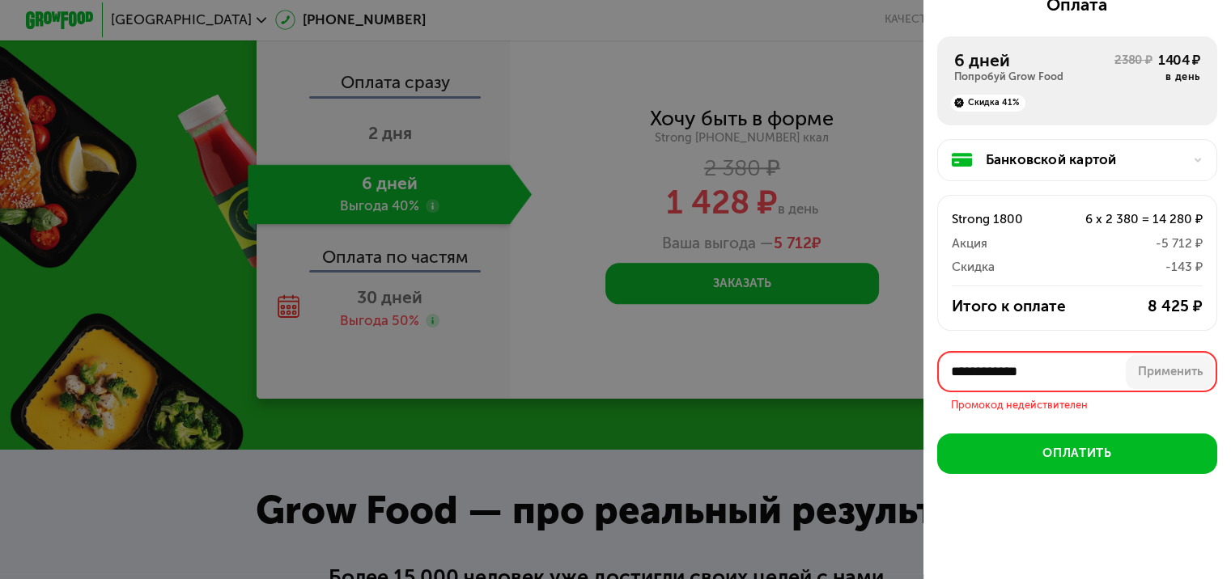
click at [1045, 371] on input "**********" at bounding box center [1077, 371] width 280 height 41
paste input "*******"
type input "**********"
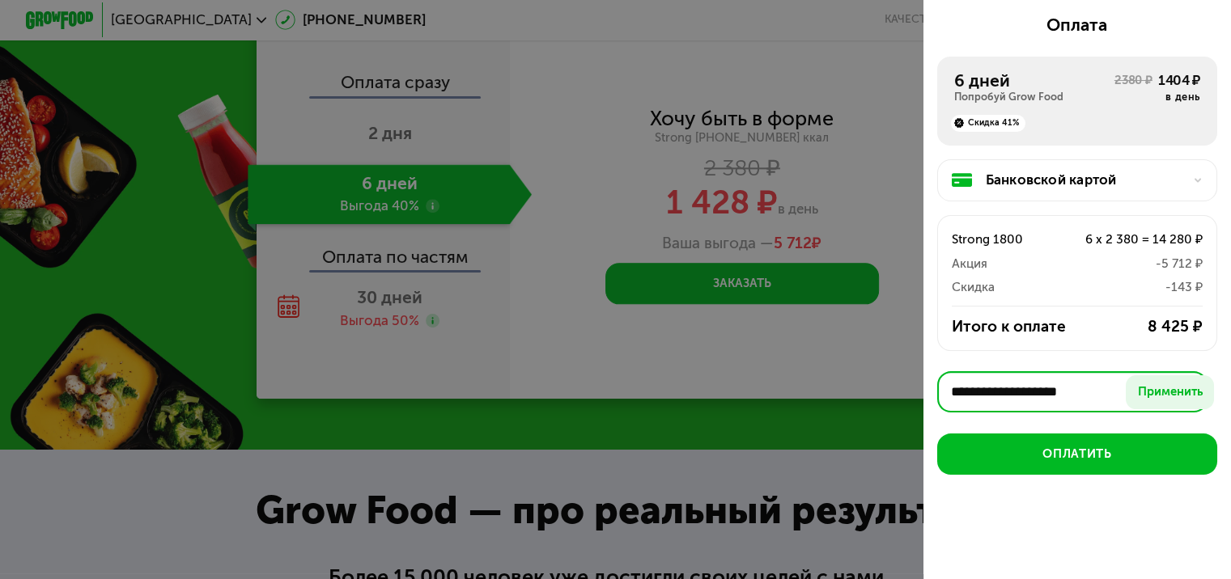
scroll to position [0, 0]
drag, startPoint x: 1097, startPoint y: 389, endPoint x: 822, endPoint y: 392, distance: 275.1
click at [822, 392] on div "**********" at bounding box center [615, 289] width 1231 height 579
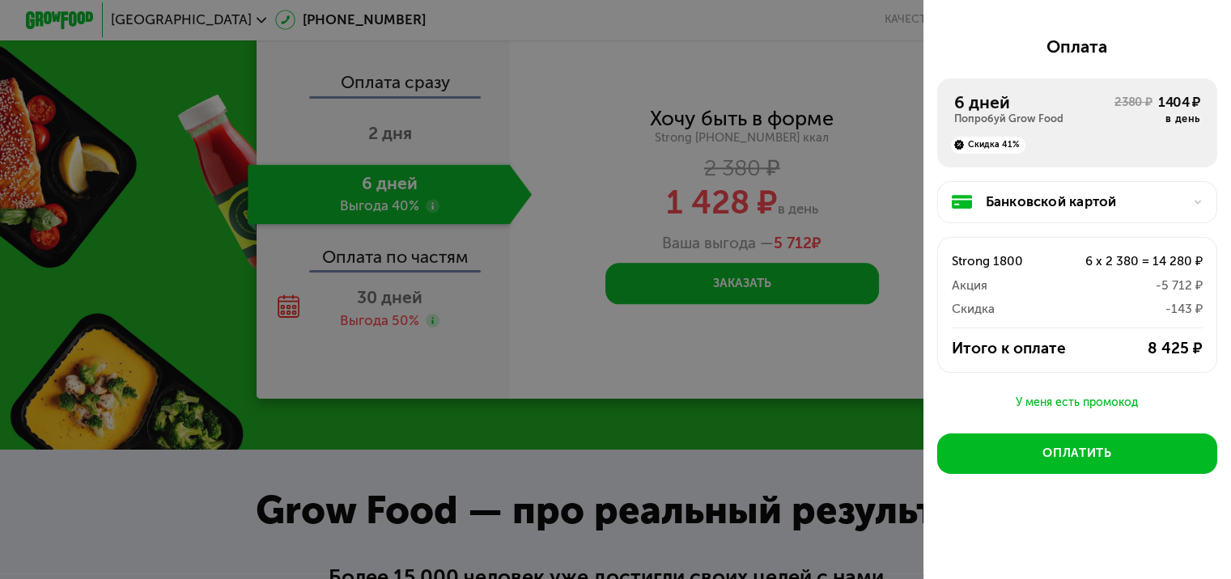
scroll to position [167, 0]
click at [1073, 398] on div "У меня есть промокод" at bounding box center [1077, 402] width 280 height 19
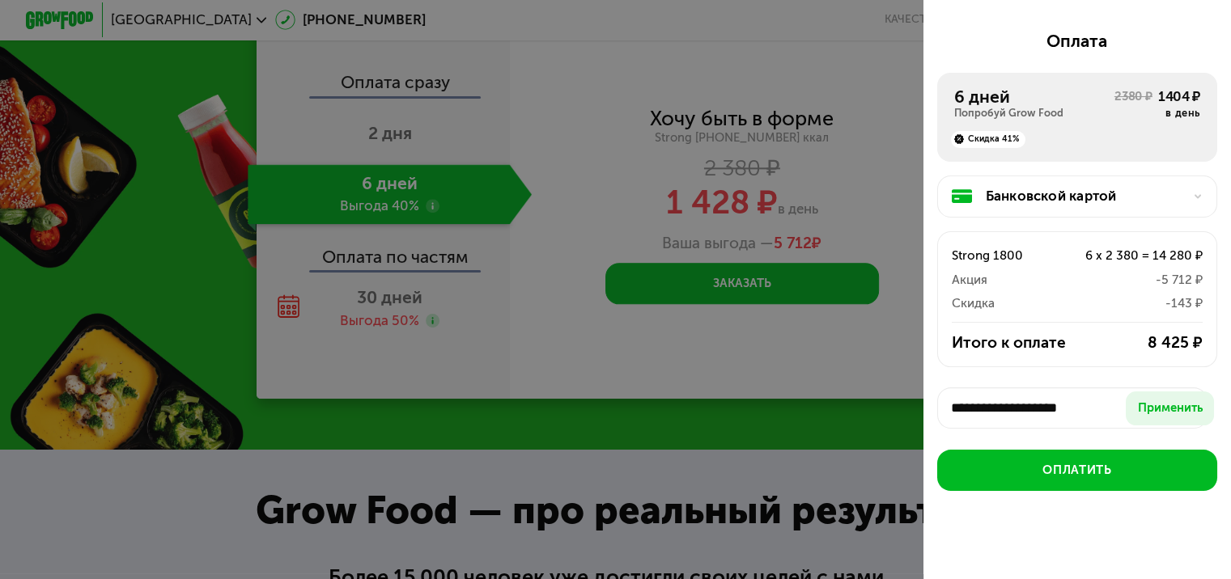
scroll to position [189, 0]
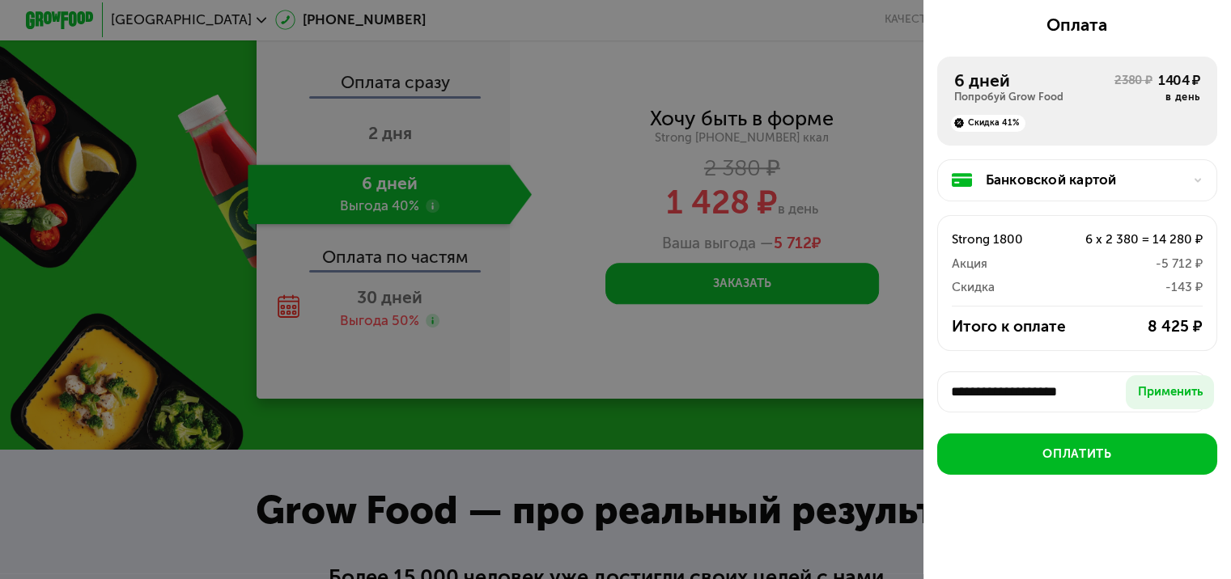
click at [1107, 409] on input "**********" at bounding box center [1072, 391] width 271 height 41
drag, startPoint x: 1101, startPoint y: 394, endPoint x: 821, endPoint y: 396, distance: 280.0
click at [825, 396] on div "**********" at bounding box center [615, 289] width 1231 height 579
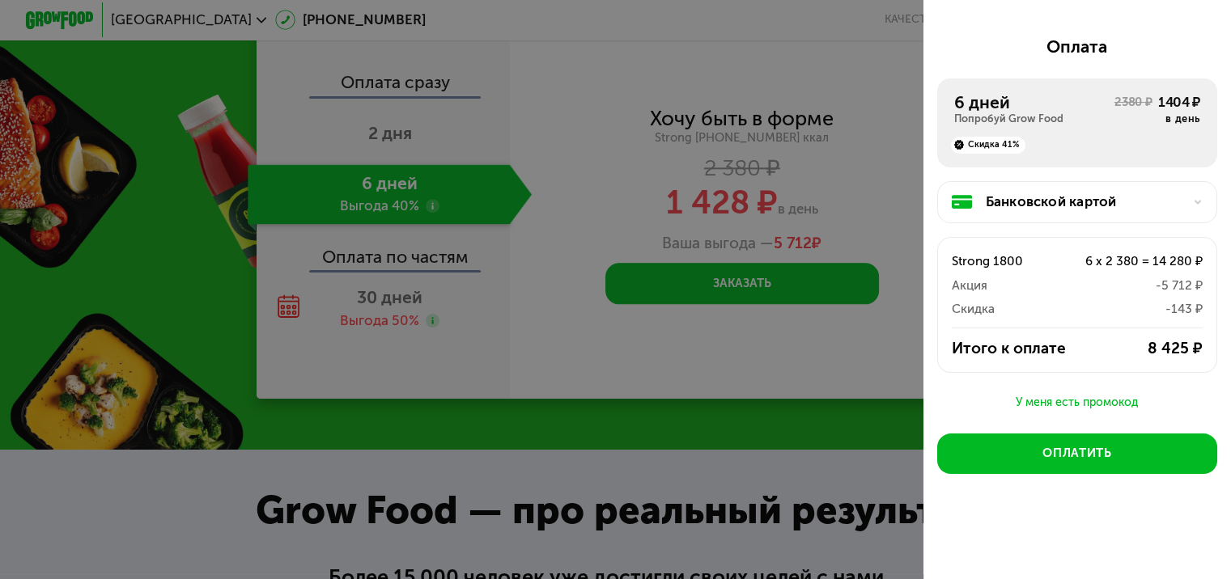
click at [1077, 405] on div "У меня есть промокод" at bounding box center [1077, 402] width 280 height 19
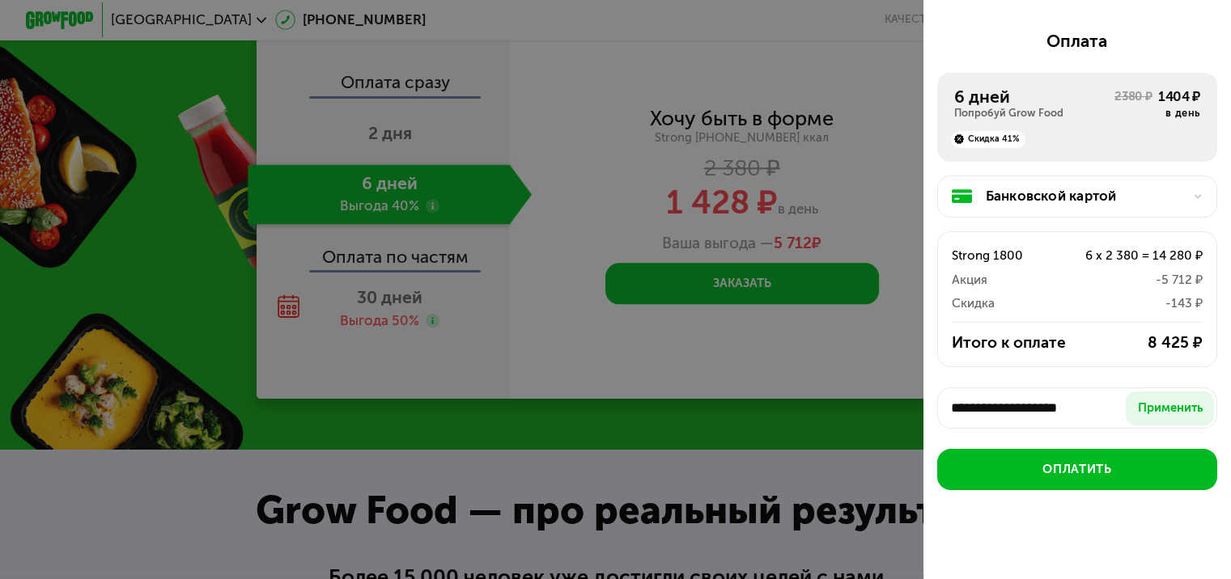
scroll to position [0, 28]
click at [1011, 405] on input "**********" at bounding box center [1072, 408] width 271 height 41
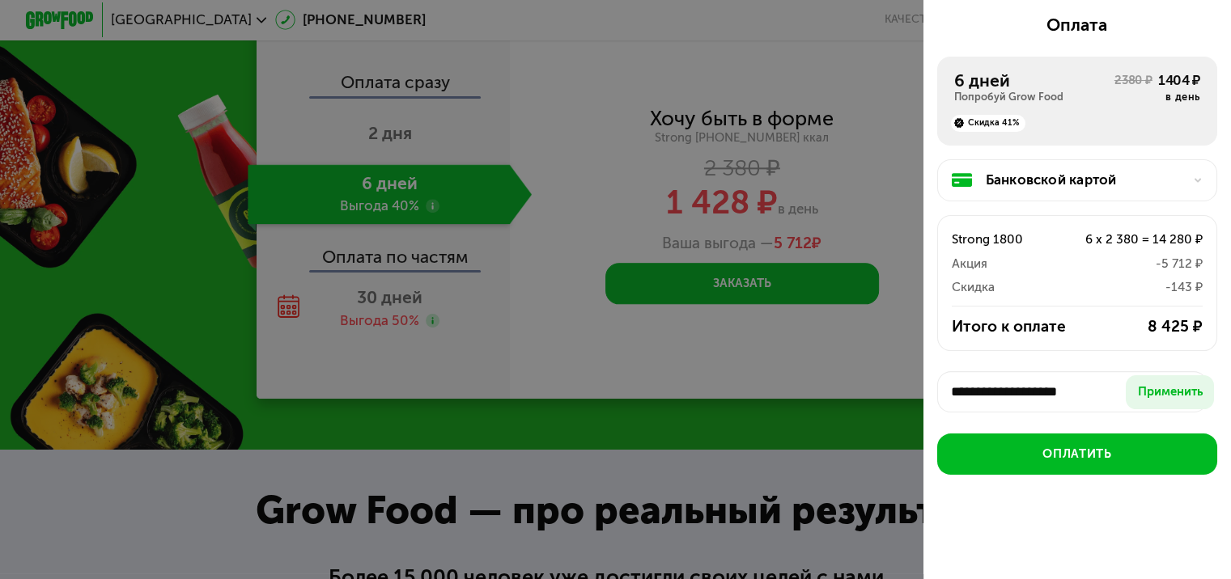
click at [1011, 405] on input "**********" at bounding box center [1072, 391] width 271 height 41
click at [1158, 392] on div "Применить" at bounding box center [1170, 392] width 65 height 17
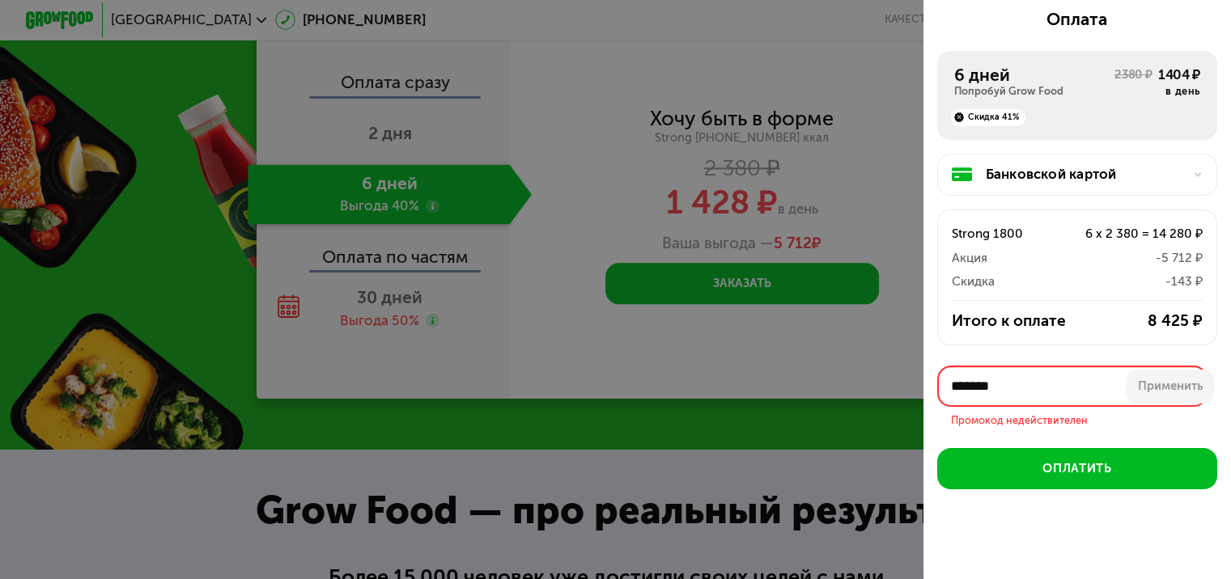
click at [981, 390] on input "*******" at bounding box center [1072, 386] width 271 height 41
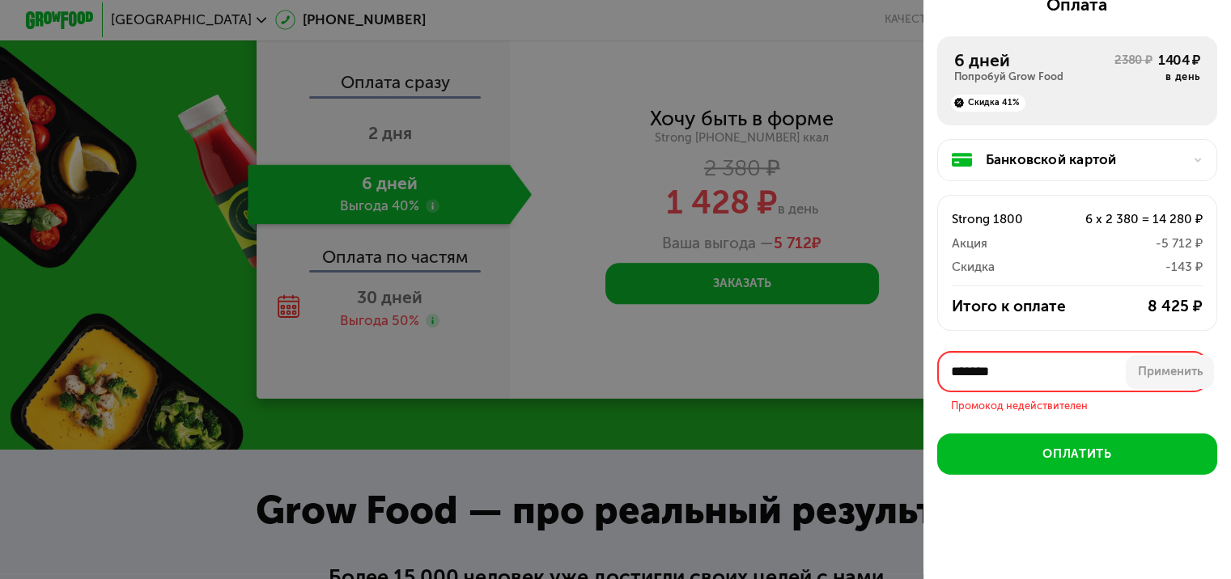
paste input "*"
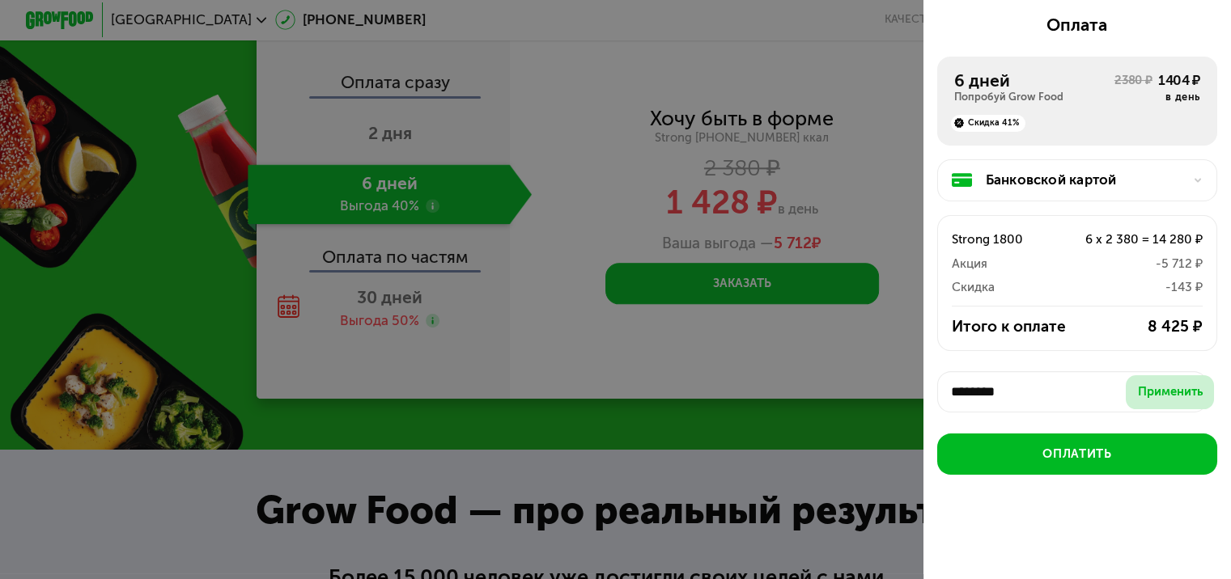
click at [1170, 400] on button "Применить" at bounding box center [1169, 392] width 88 height 34
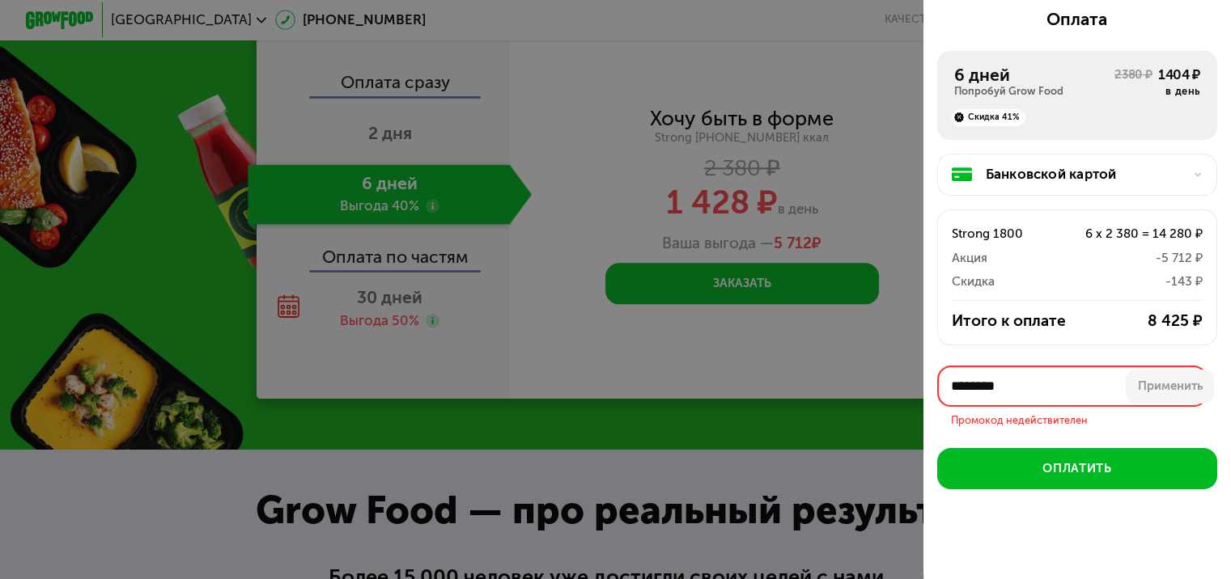
scroll to position [210, 0]
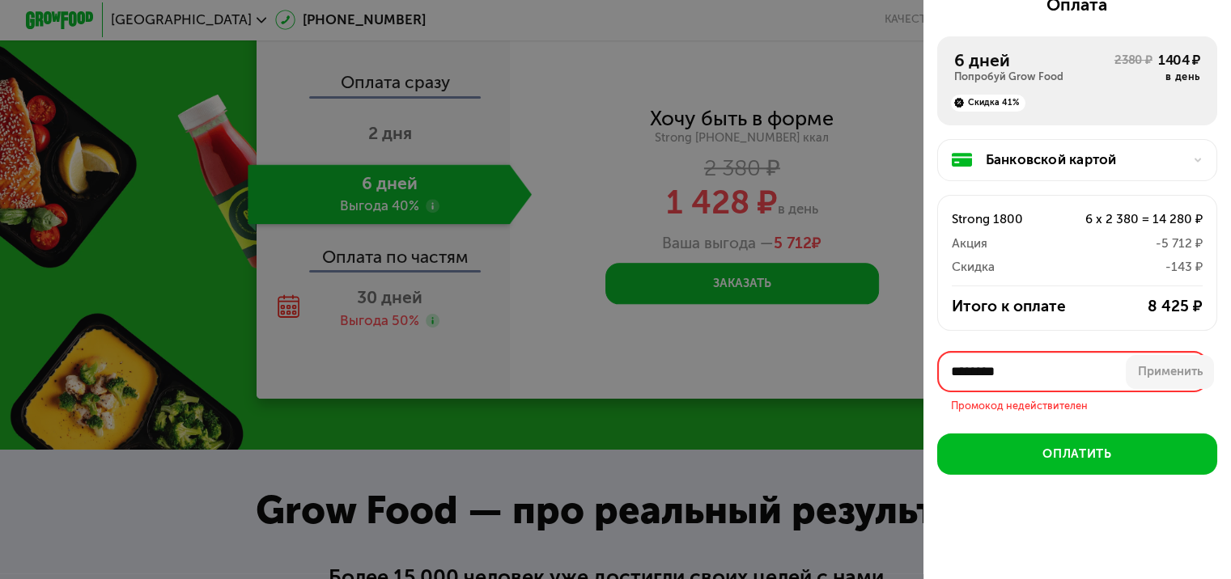
drag, startPoint x: 998, startPoint y: 392, endPoint x: 952, endPoint y: 392, distance: 46.1
click at [952, 392] on div "******** Применить Промокод недействителен" at bounding box center [1077, 382] width 280 height 62
click at [972, 368] on input "********" at bounding box center [1072, 371] width 271 height 41
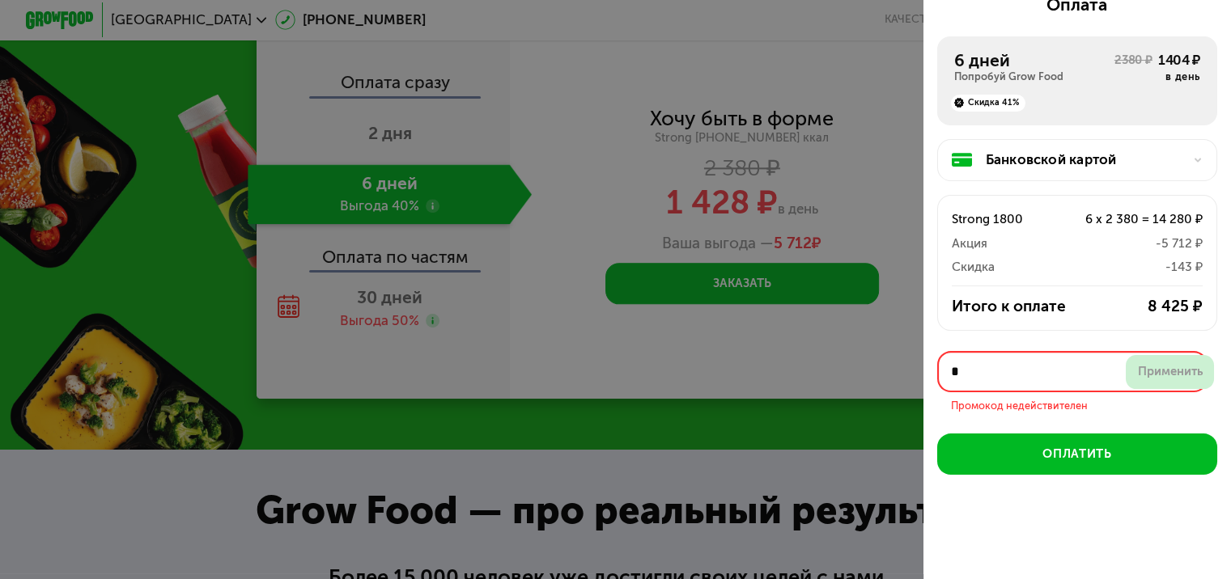
scroll to position [189, 0]
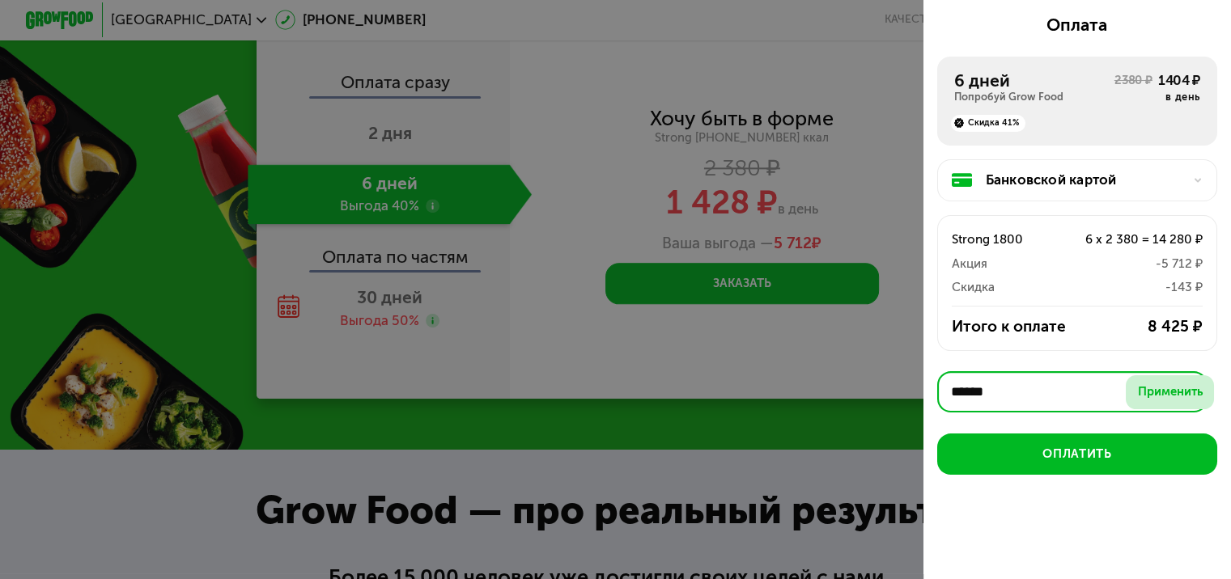
type input "******"
click at [974, 392] on input "******" at bounding box center [1072, 391] width 271 height 41
drag, startPoint x: 981, startPoint y: 393, endPoint x: 917, endPoint y: 392, distance: 64.7
click at [917, 392] on div "Оформите заказ Первая доставка 26 авг, вт • 18:00-23:00 Куда доставить? 26 авг …" at bounding box center [615, 289] width 1231 height 579
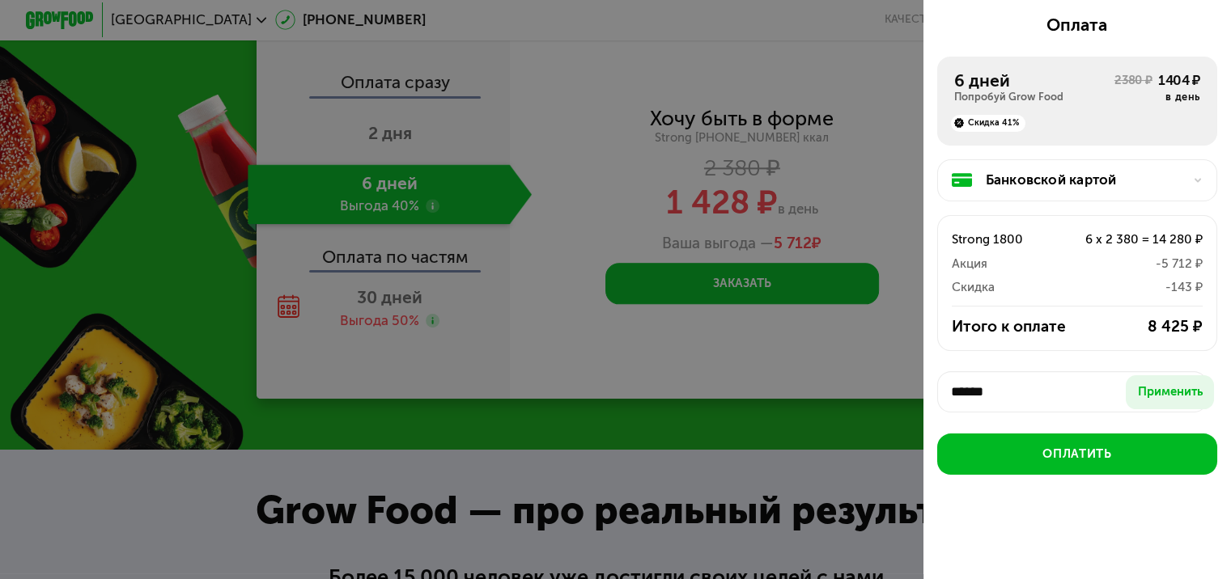
scroll to position [167, 0]
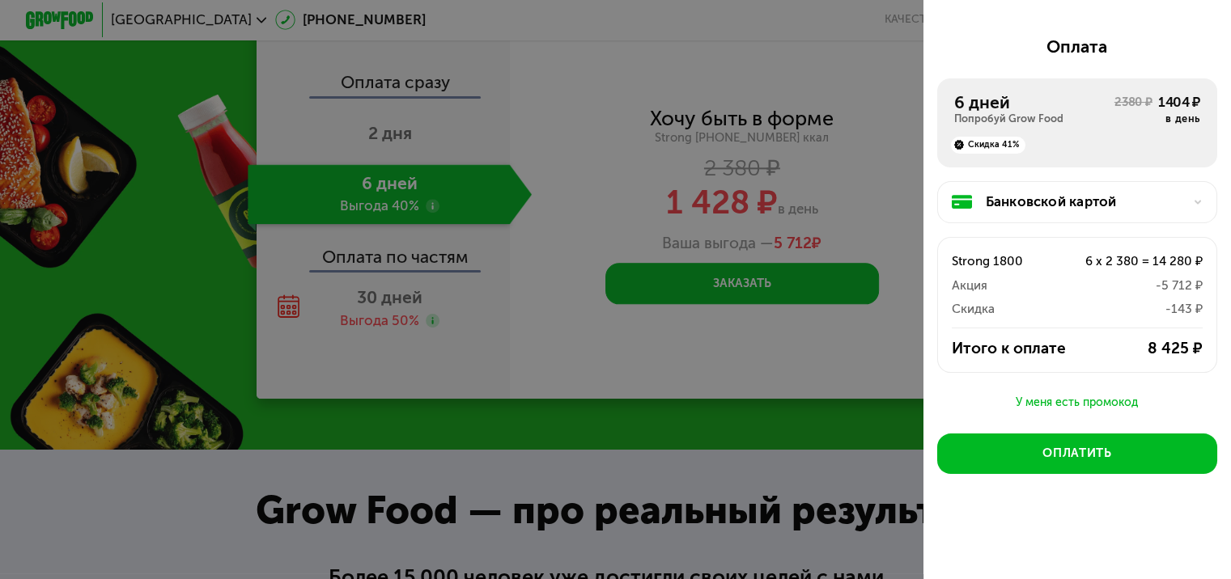
click at [1066, 401] on div "У меня есть промокод" at bounding box center [1077, 402] width 280 height 19
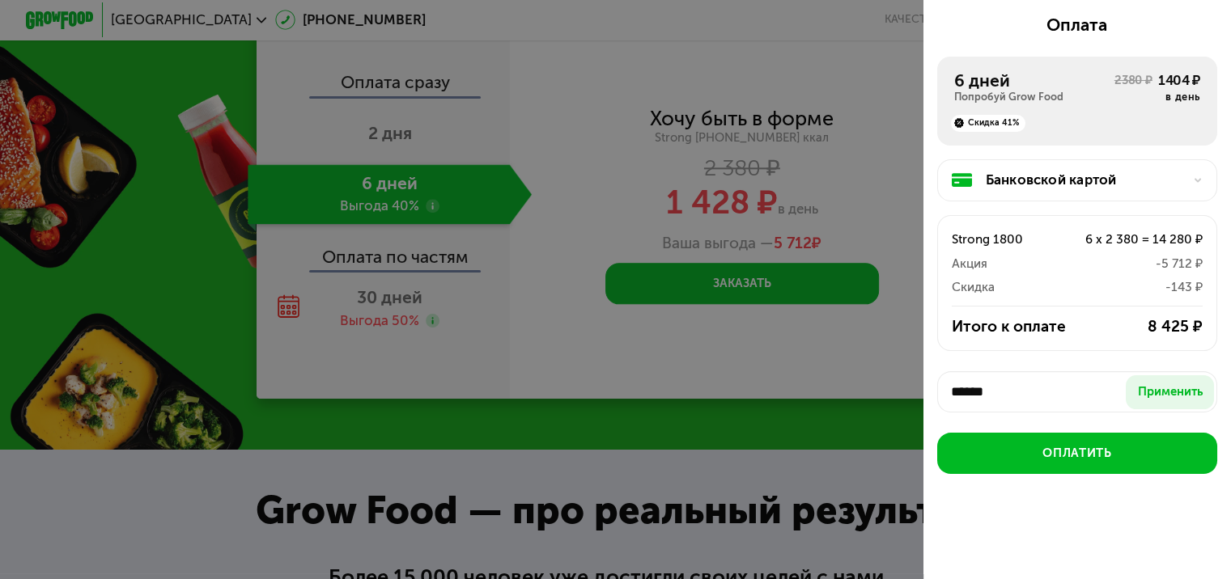
drag, startPoint x: 981, startPoint y: 398, endPoint x: 926, endPoint y: 395, distance: 55.9
click at [926, 395] on div "Первая доставка 26 авг, вт • 18:00-23:00 Куда доставить? 26 авг привезем еду на…" at bounding box center [1076, 216] width 307 height 714
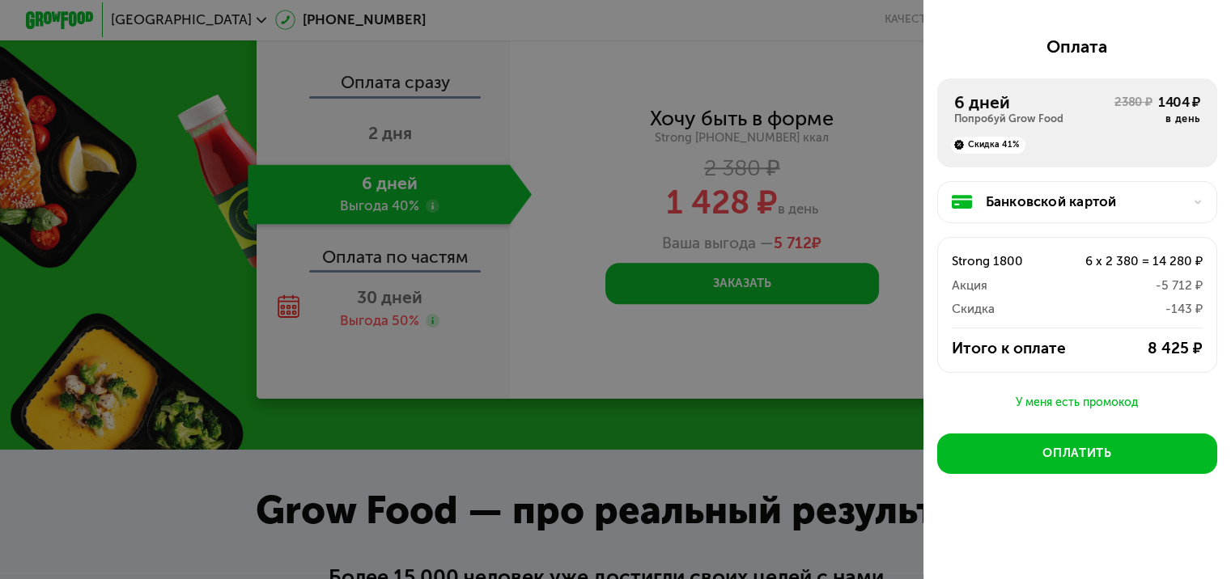
click at [1069, 400] on div "У меня есть промокод" at bounding box center [1077, 402] width 280 height 19
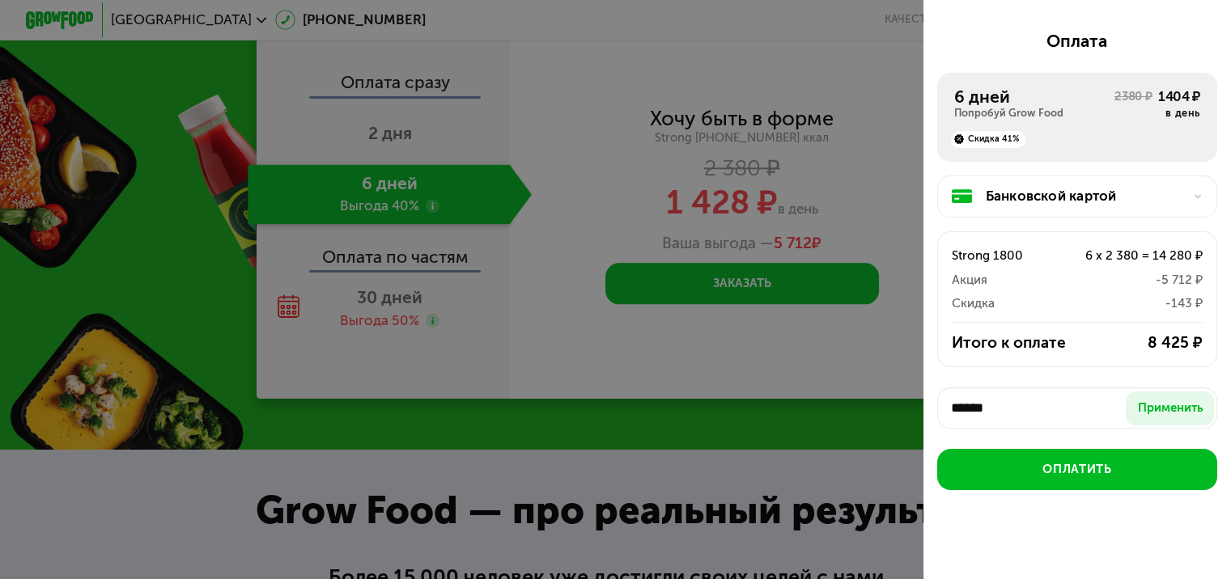
scroll to position [189, 0]
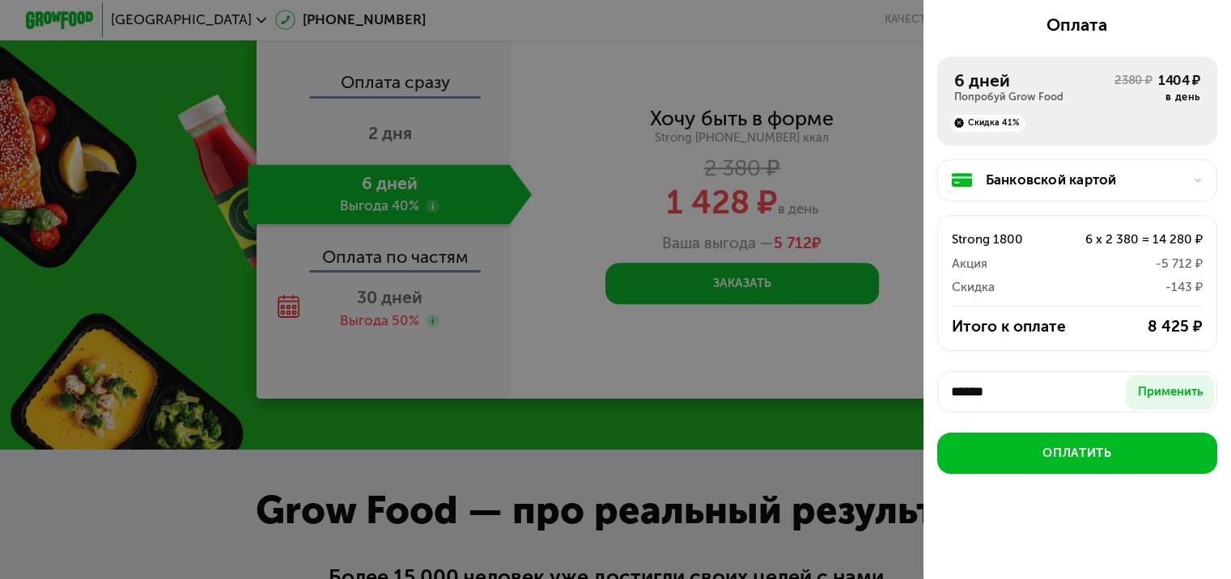
click at [966, 411] on input "******" at bounding box center [1077, 391] width 280 height 41
type input "******"
click at [1171, 385] on div "Применить" at bounding box center [1170, 392] width 65 height 17
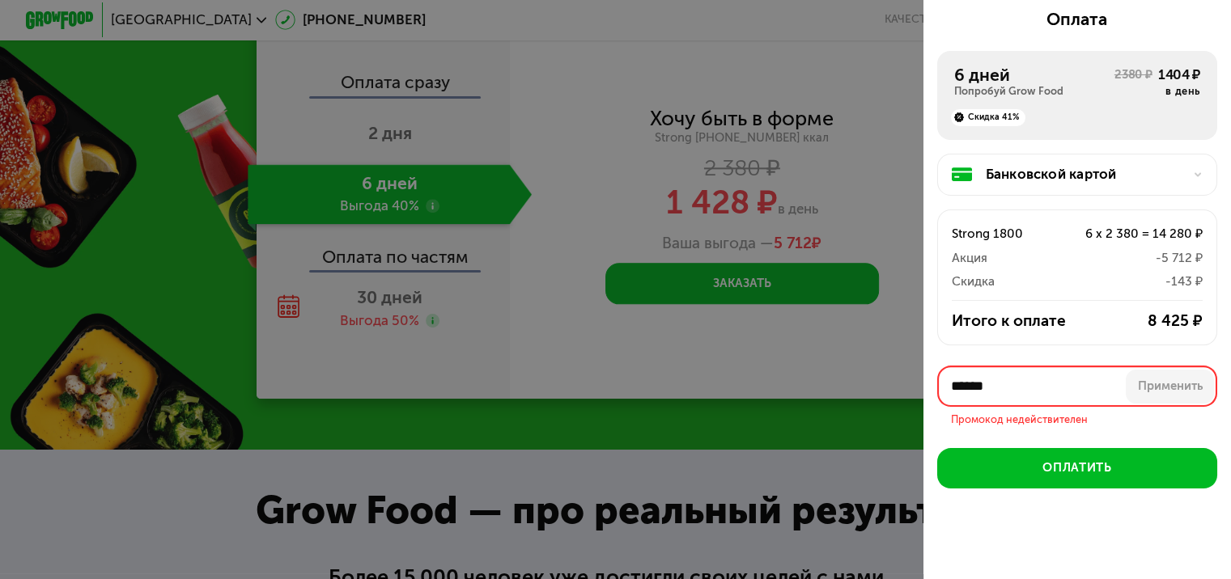
drag, startPoint x: 1028, startPoint y: 388, endPoint x: 874, endPoint y: 395, distance: 153.9
click at [874, 395] on div "Оформите заказ Первая доставка 26 авг, вт • 18:00-23:00 Куда доставить? 26 авг …" at bounding box center [615, 289] width 1231 height 579
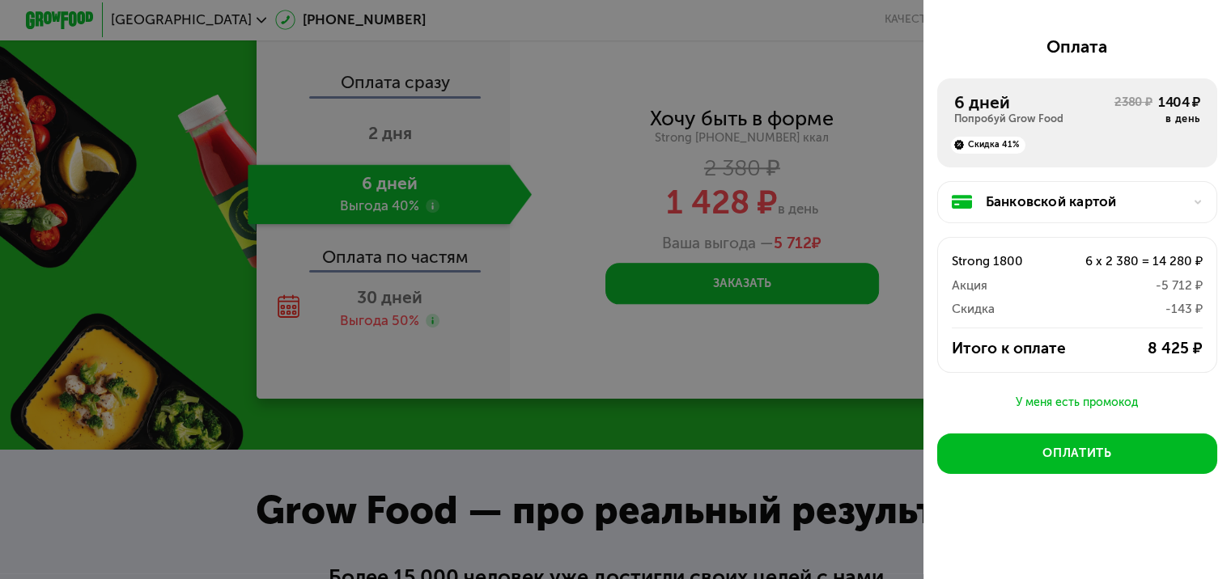
scroll to position [167, 0]
click at [584, 126] on div at bounding box center [615, 289] width 1231 height 579
click at [873, 84] on div at bounding box center [615, 289] width 1231 height 579
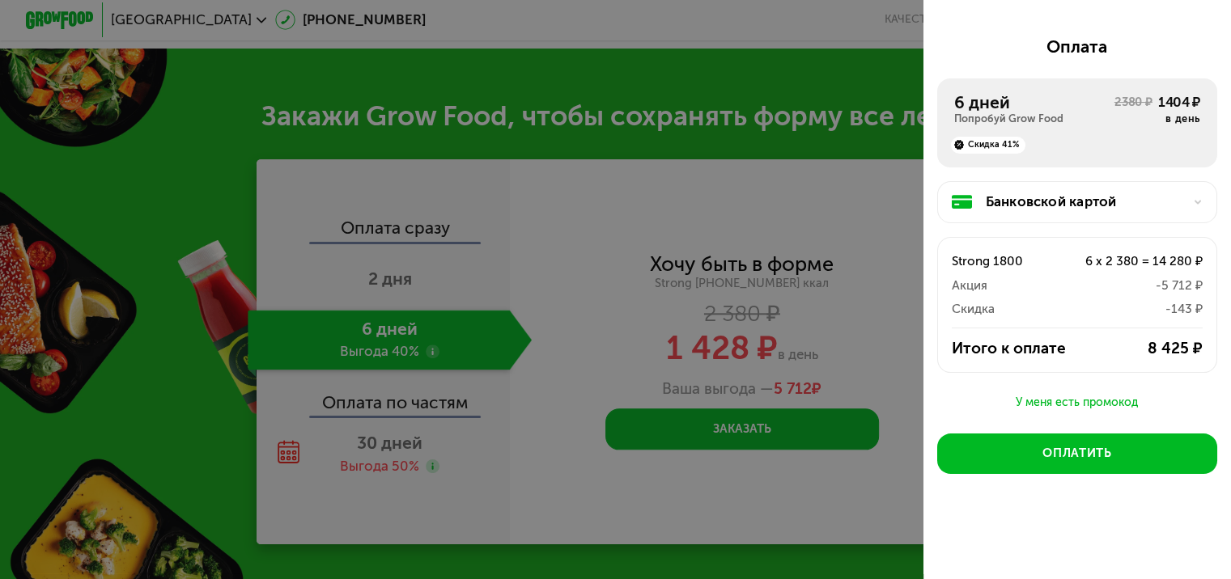
scroll to position [1714, 0]
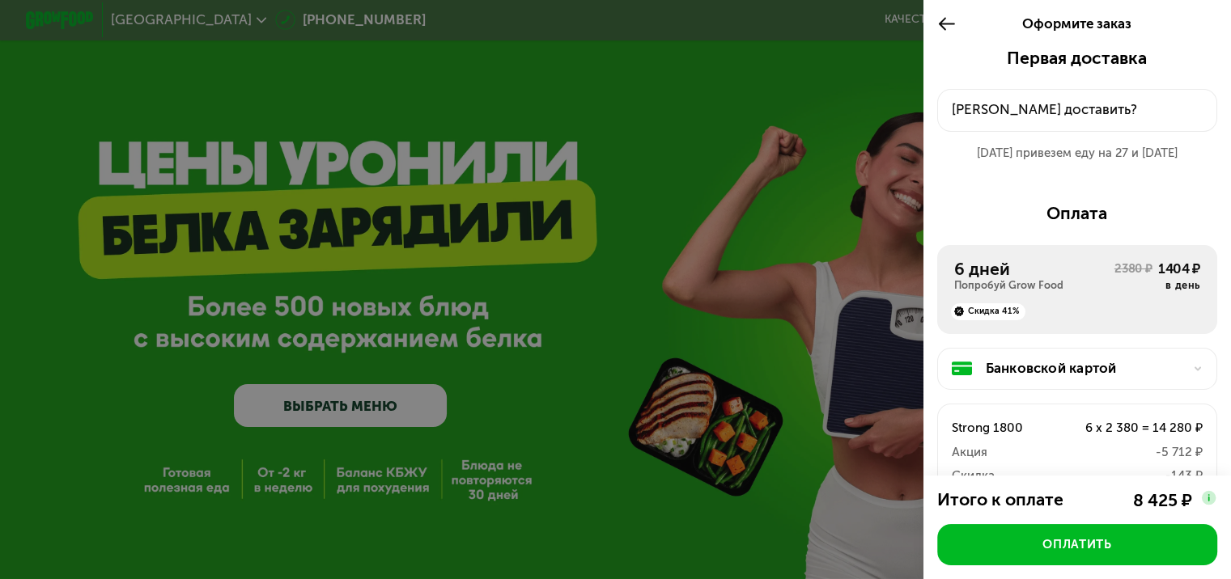
click at [723, 307] on div at bounding box center [615, 289] width 1231 height 579
click at [947, 23] on use at bounding box center [947, 24] width 16 height 13
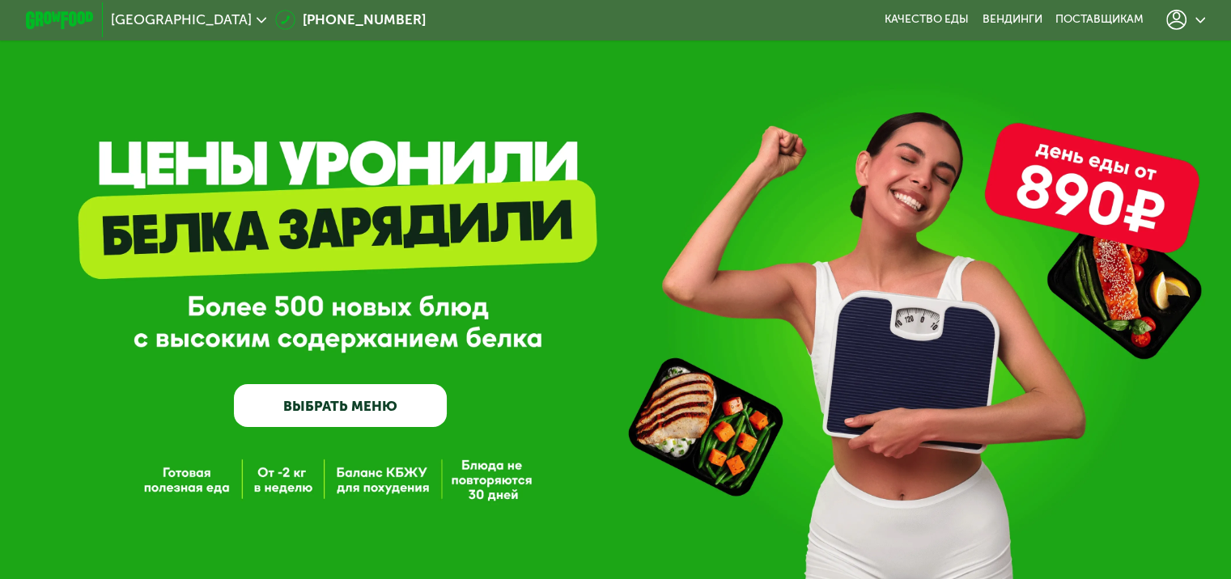
click at [387, 417] on link "ВЫБРАТЬ МЕНЮ" at bounding box center [340, 405] width 213 height 43
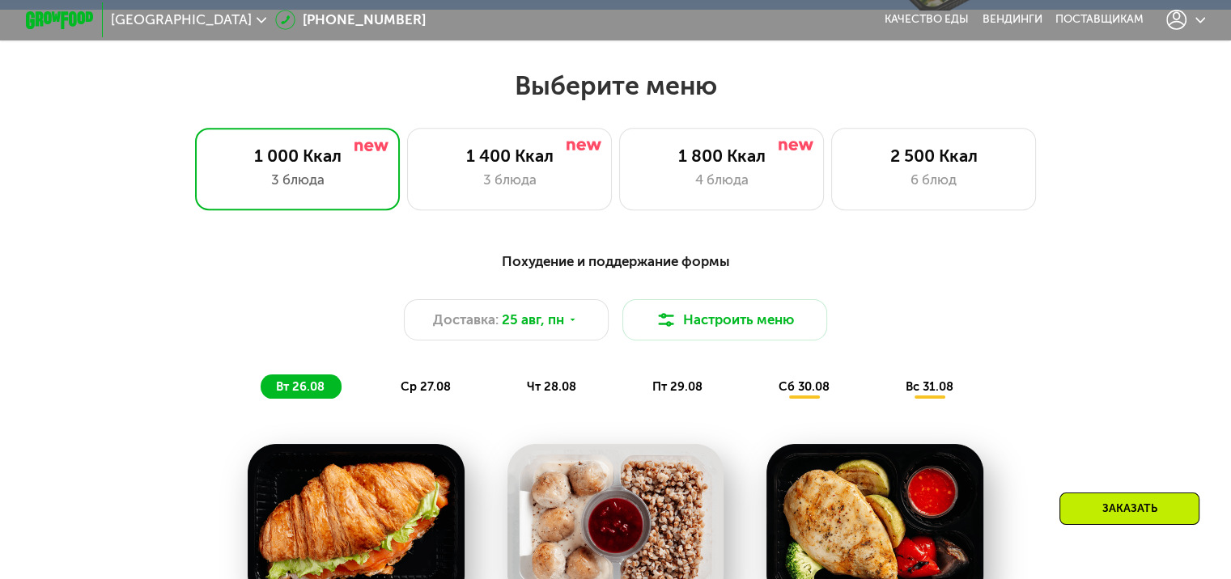
scroll to position [728, 0]
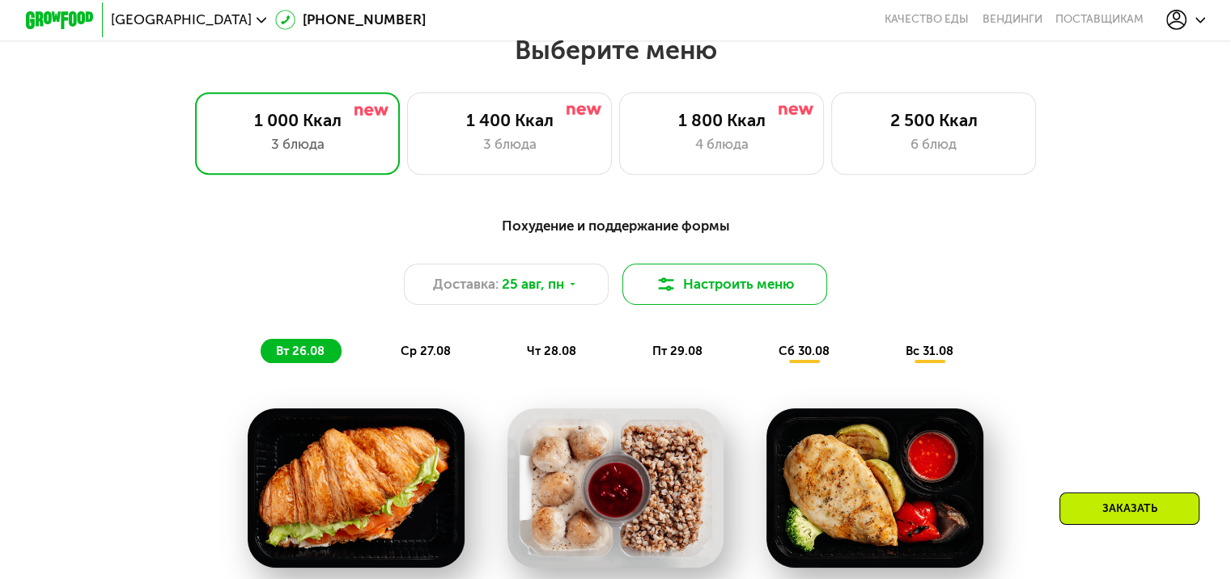
click at [727, 285] on button "Настроить меню" at bounding box center [725, 284] width 206 height 41
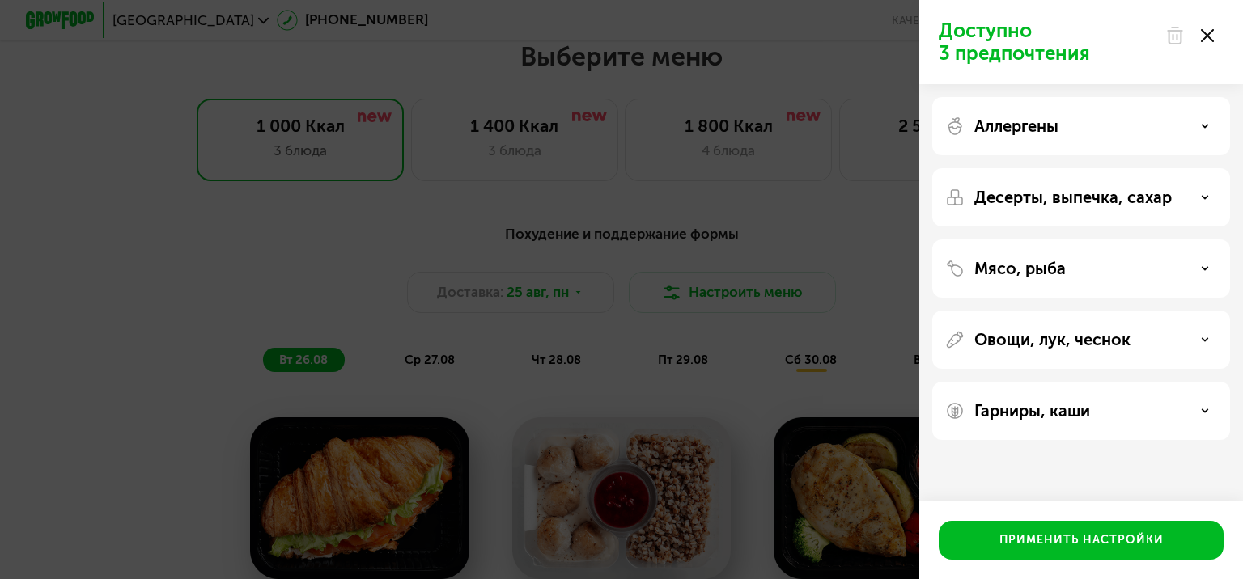
click at [1167, 261] on div "Мясо, рыба" at bounding box center [1081, 268] width 272 height 19
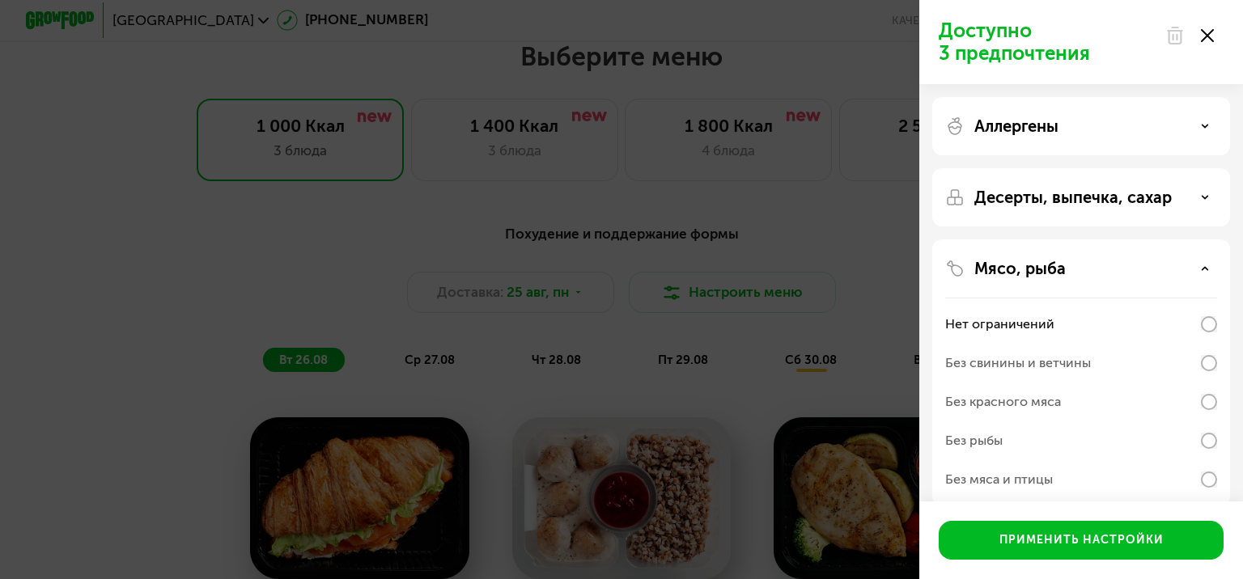
click at [860, 227] on div "Доступно 3 предпочтения Аллергены Десерты, выпечка, сахар Мясо, рыба Нет ограни…" at bounding box center [621, 289] width 1243 height 579
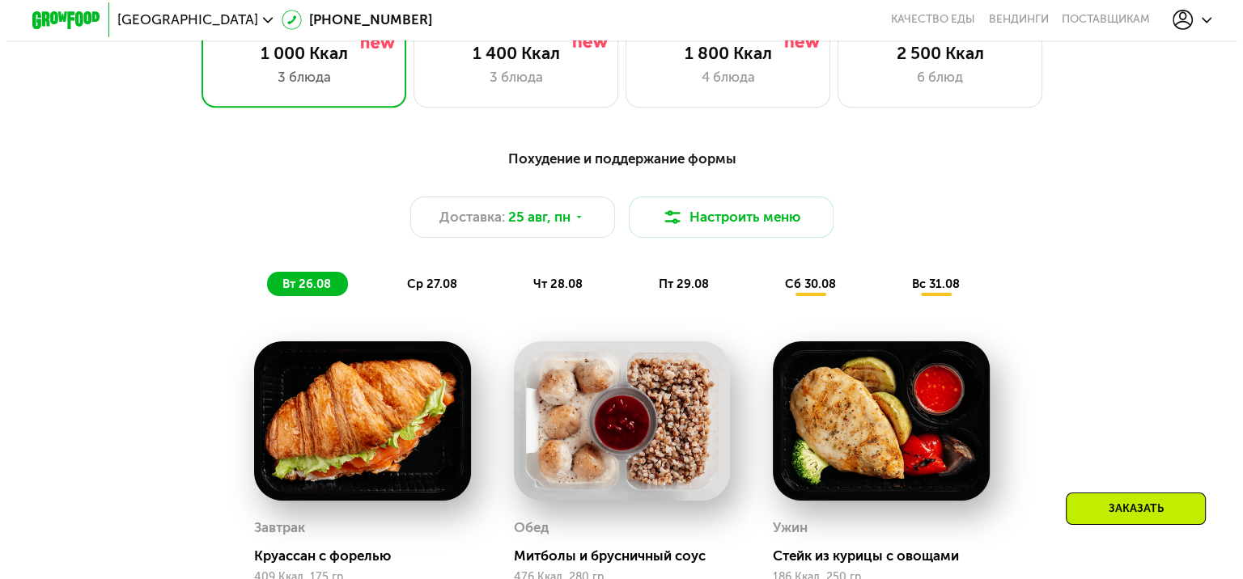
scroll to position [809, 0]
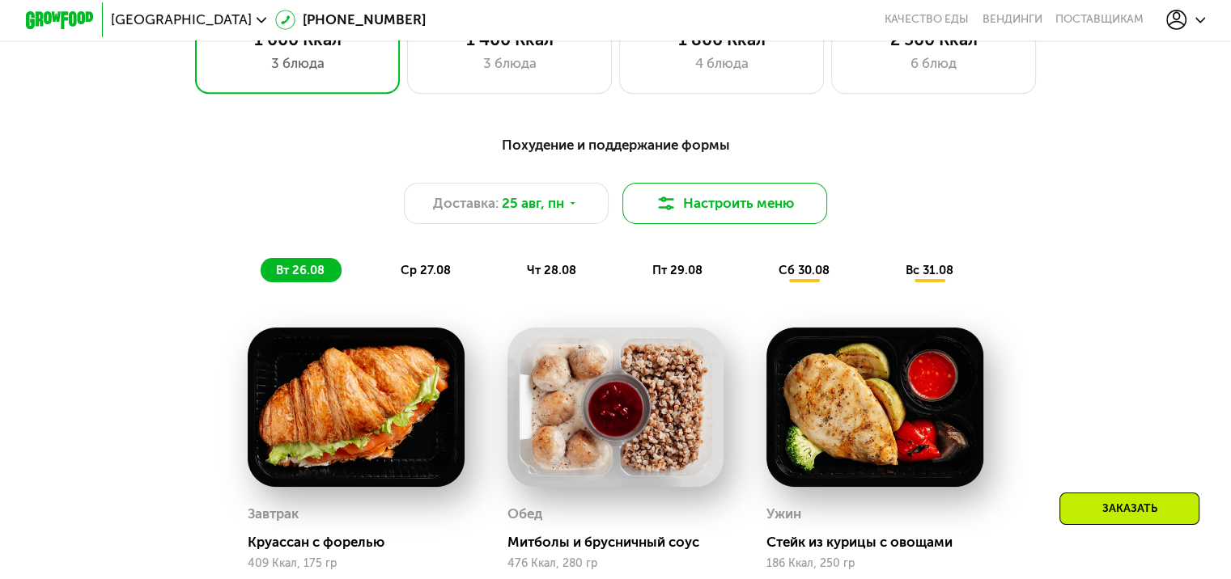
click at [750, 214] on button "Настроить меню" at bounding box center [725, 203] width 206 height 41
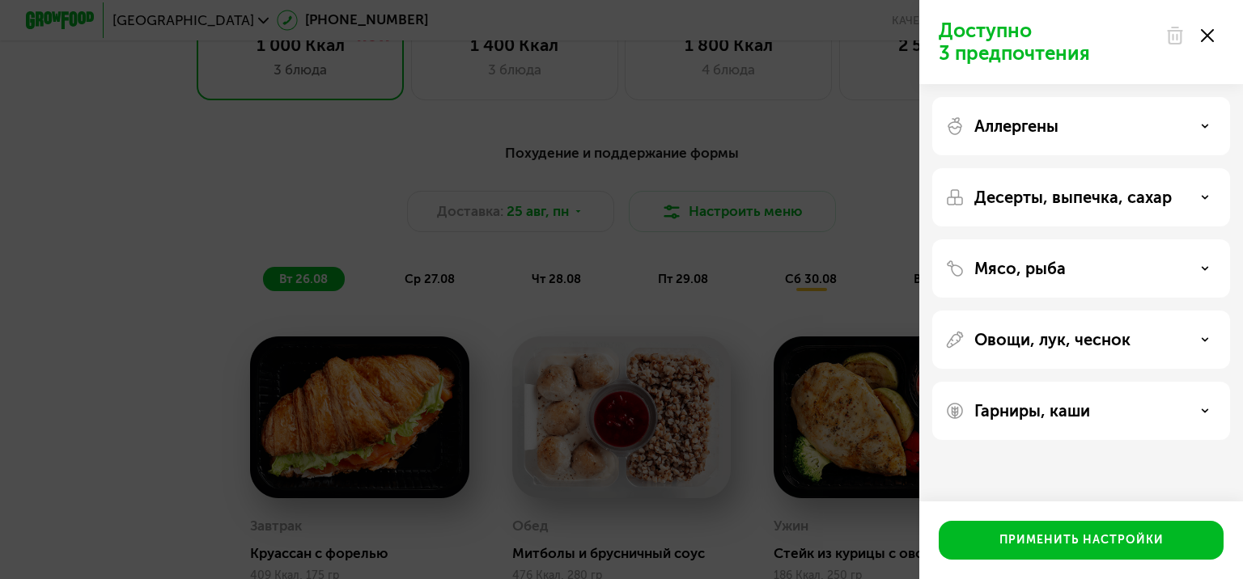
click at [1104, 269] on div "Мясо, рыба" at bounding box center [1081, 268] width 272 height 19
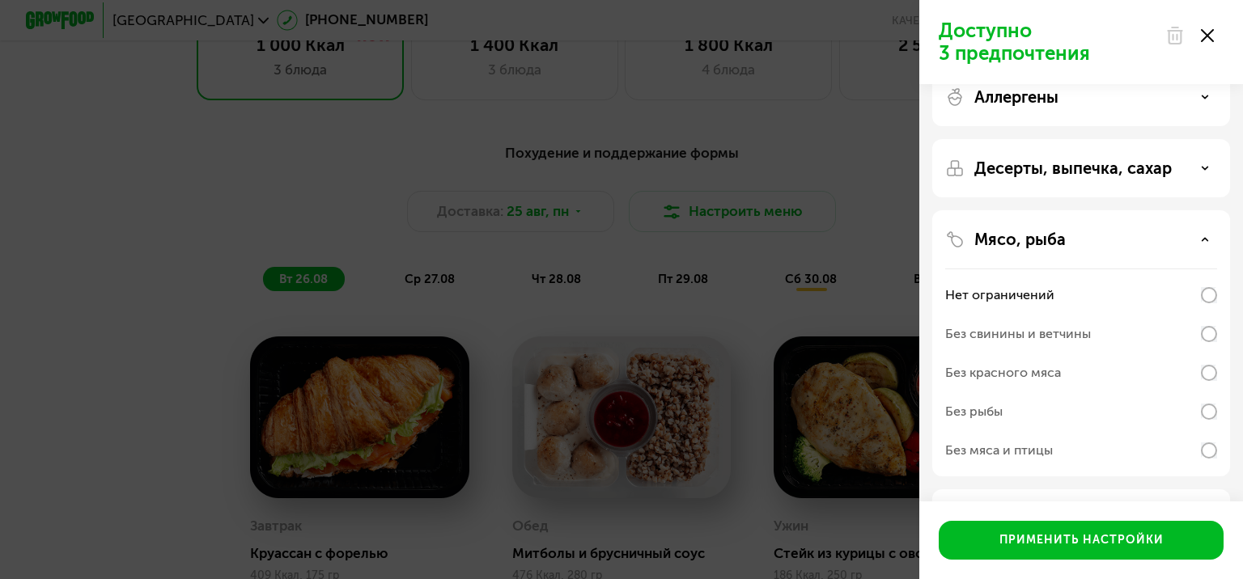
scroll to position [81, 0]
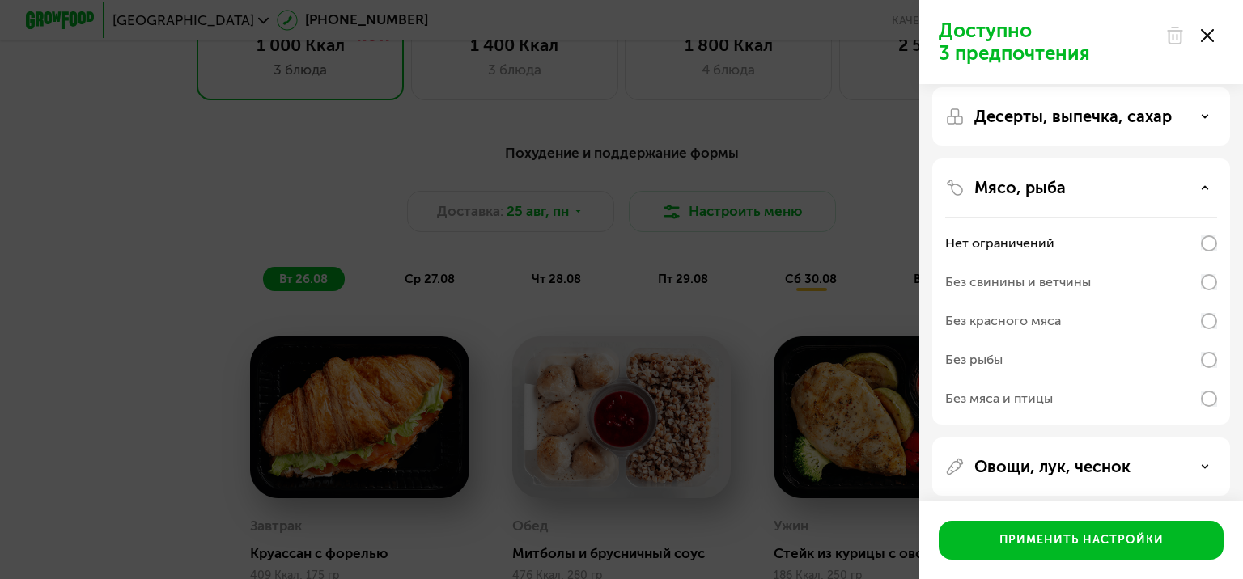
click at [1188, 341] on div "Без красного мяса" at bounding box center [1081, 360] width 272 height 39
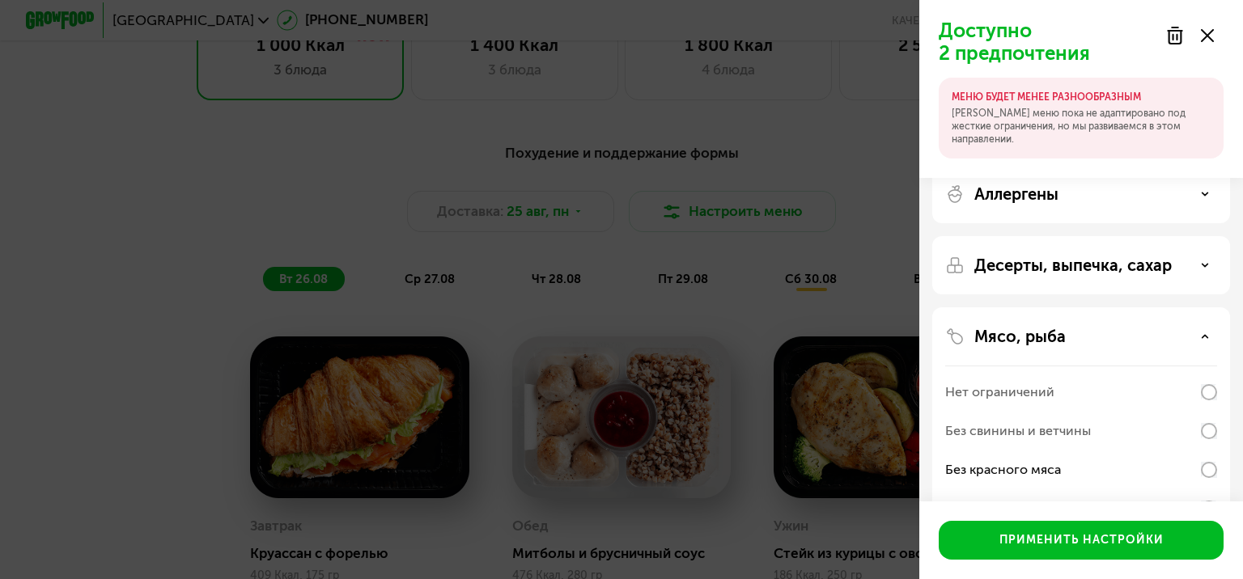
scroll to position [0, 0]
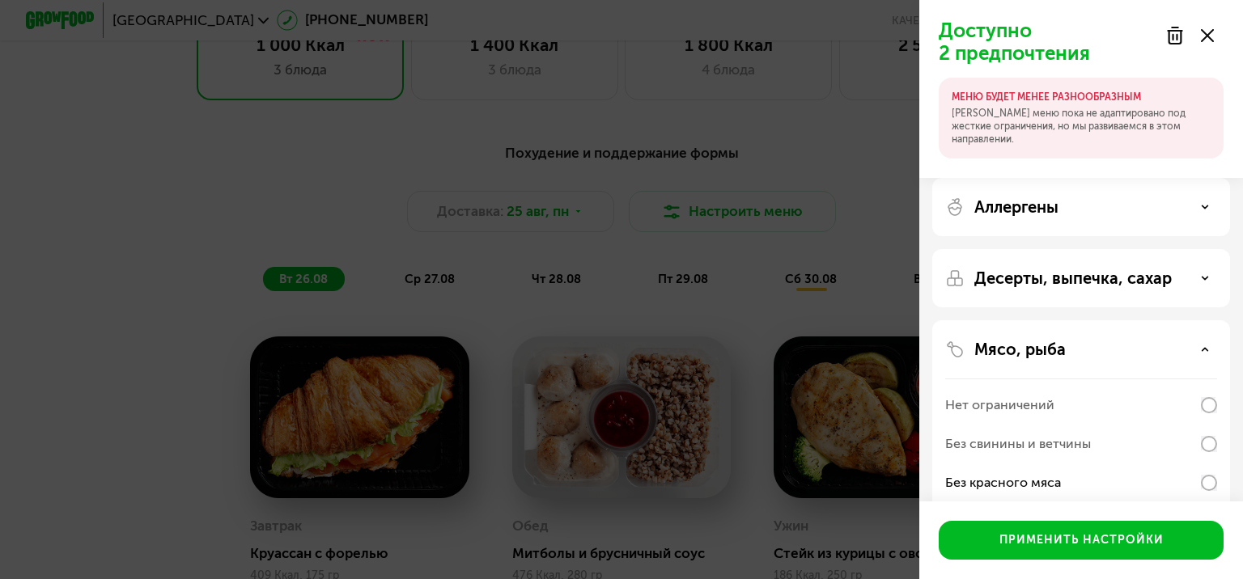
click at [1196, 286] on div "Десерты, выпечка, сахар" at bounding box center [1081, 278] width 272 height 19
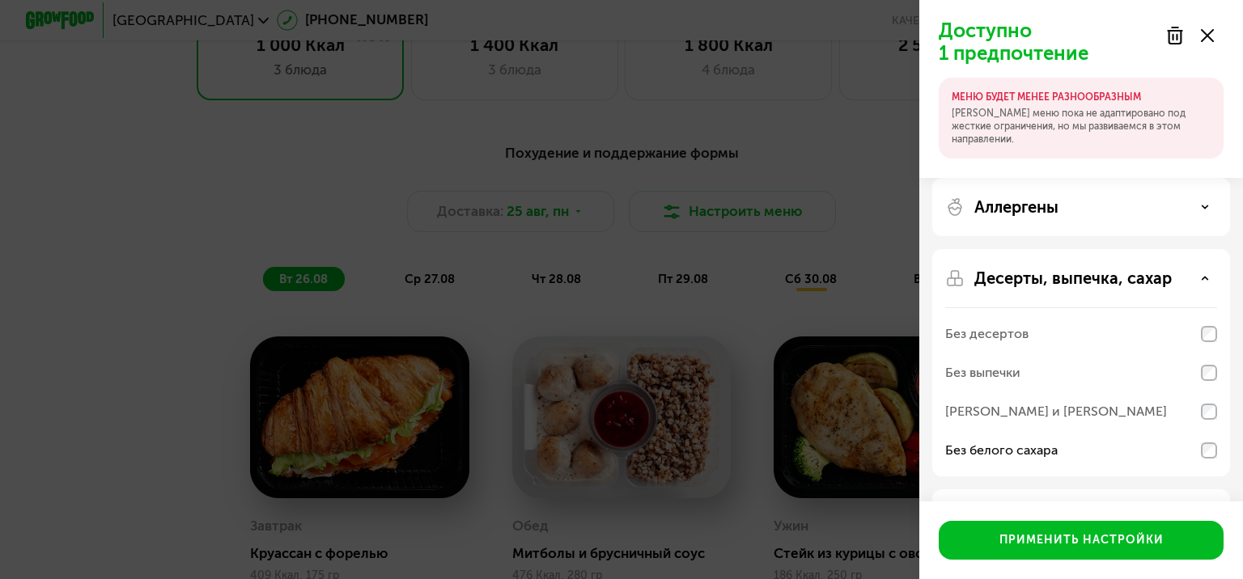
click at [1118, 201] on div "Аллергены" at bounding box center [1081, 206] width 272 height 19
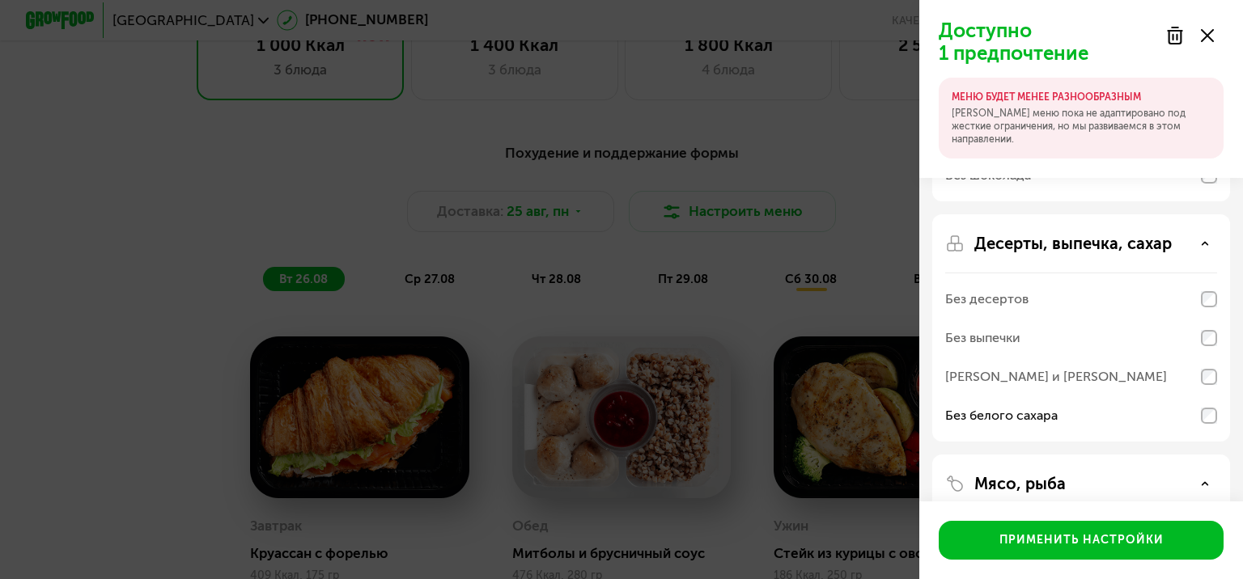
scroll to position [405, 0]
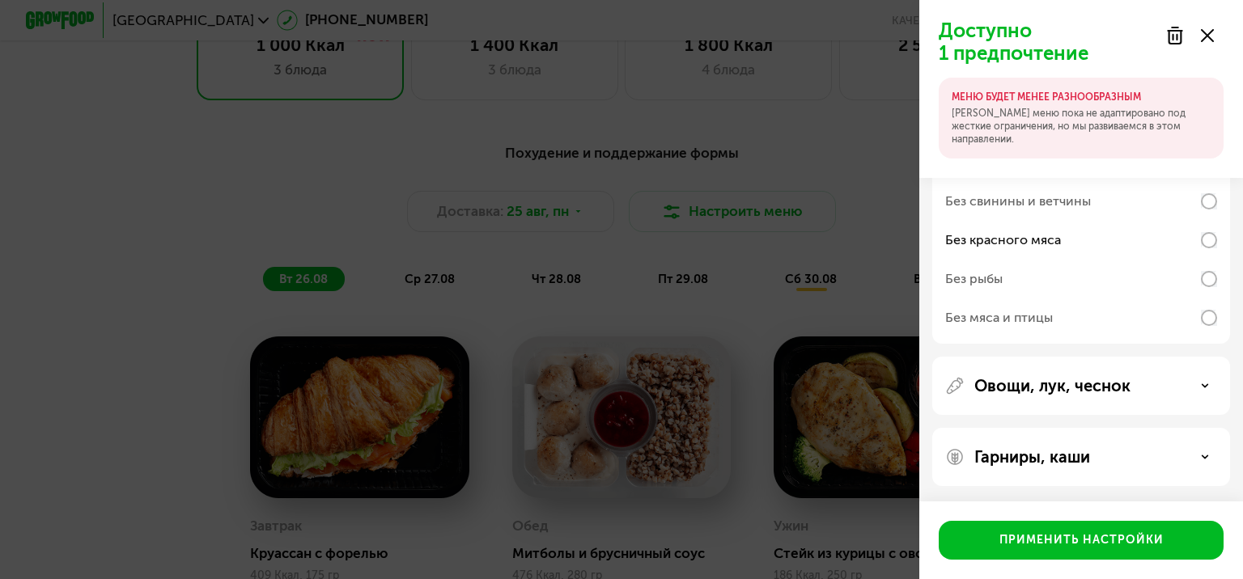
click at [1168, 378] on div "Овощи, лук, чеснок" at bounding box center [1081, 385] width 272 height 19
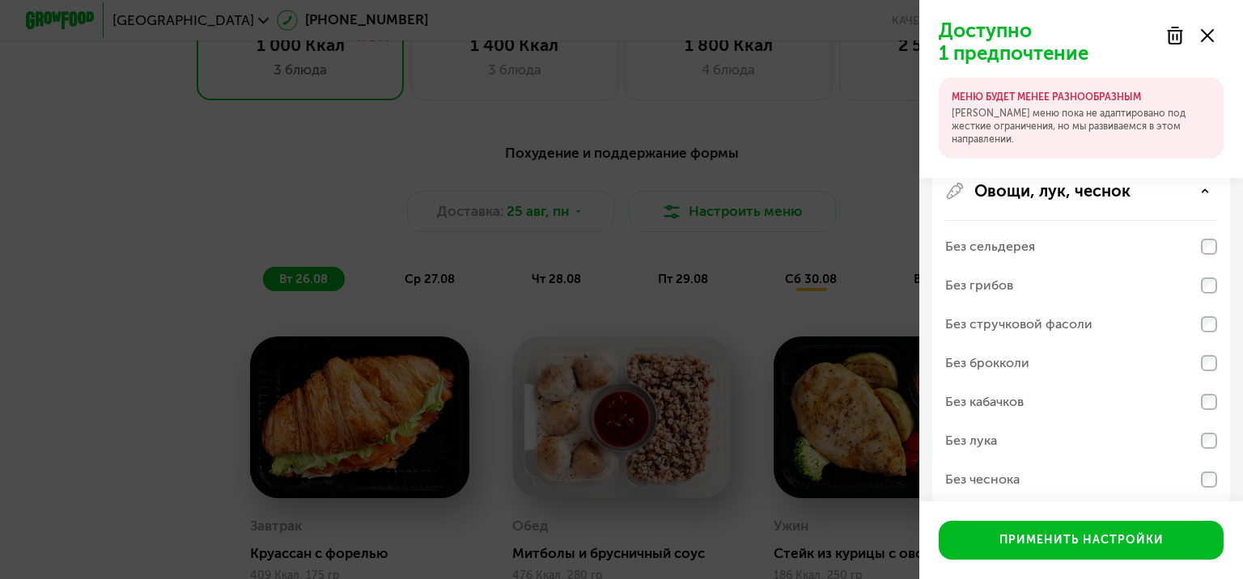
scroll to position [944, 0]
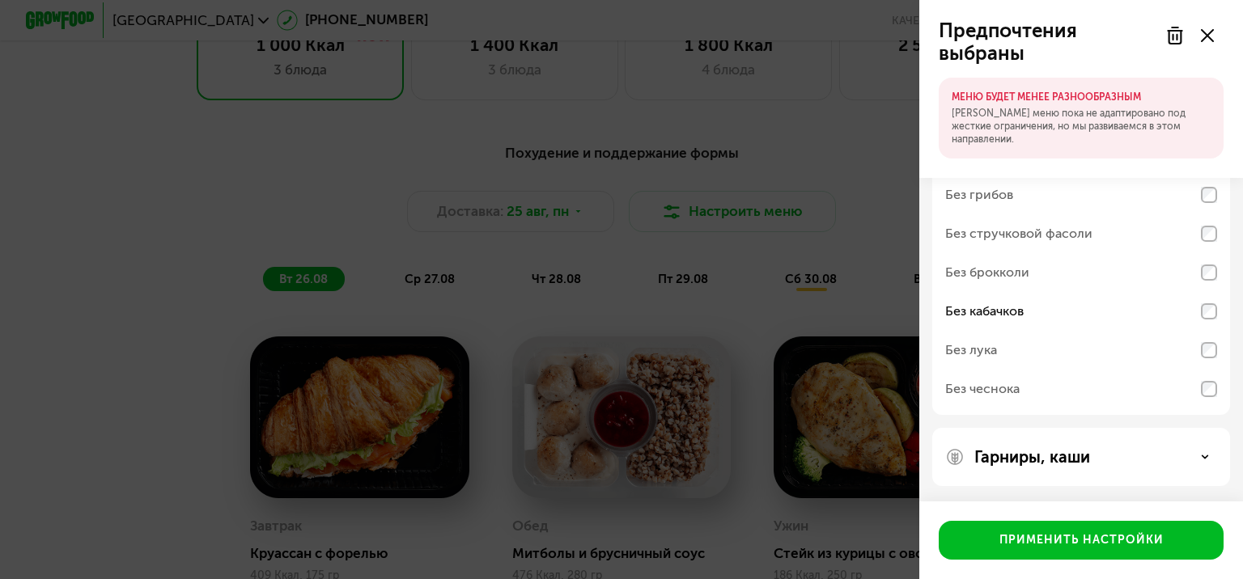
click at [1201, 463] on div "Гарниры, каши" at bounding box center [1081, 456] width 272 height 19
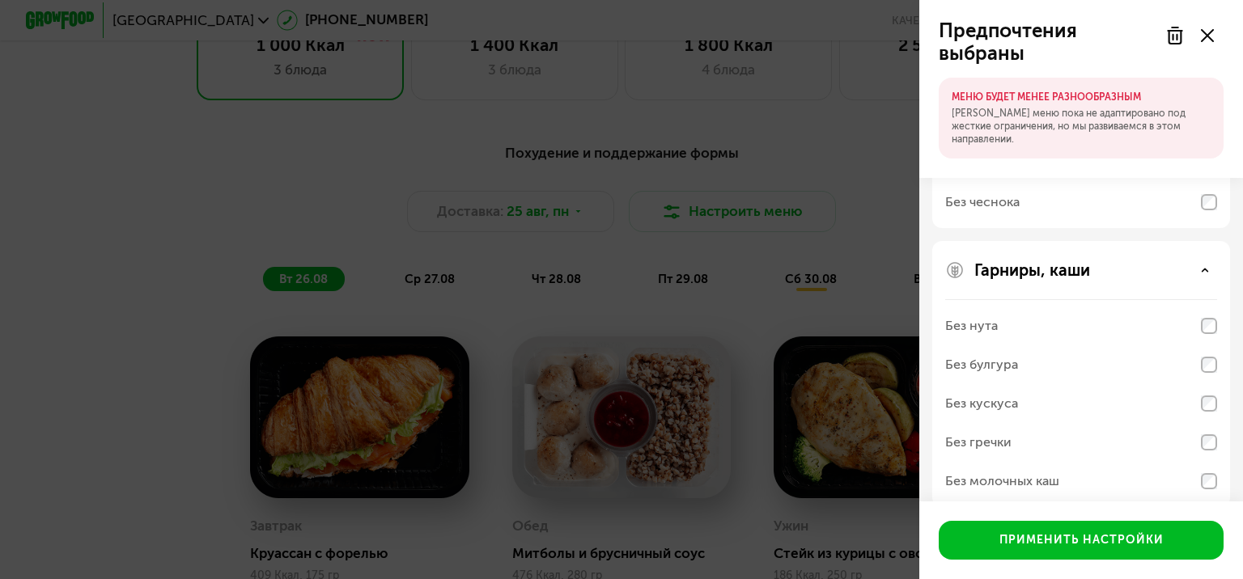
scroll to position [1152, 0]
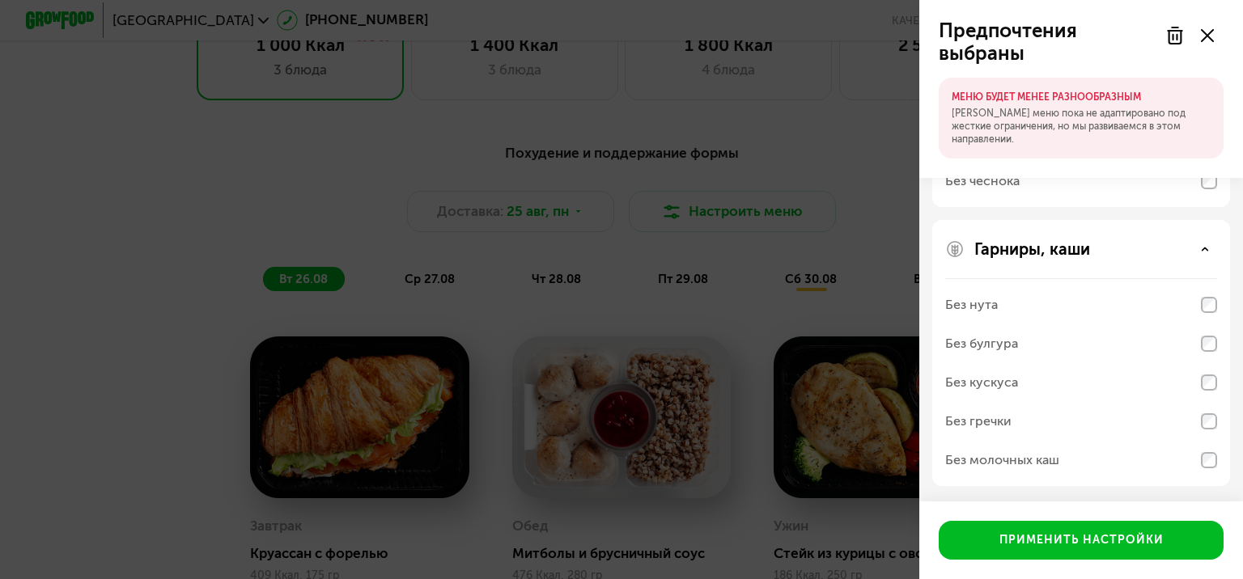
click at [1126, 460] on div "Без молочных каш" at bounding box center [1081, 460] width 272 height 39
drag, startPoint x: 1062, startPoint y: 456, endPoint x: 1018, endPoint y: 456, distance: 43.7
click at [1062, 456] on div "Без молочных каш" at bounding box center [1081, 460] width 272 height 39
click at [1021, 454] on div "Без молочных каш" at bounding box center [1002, 460] width 114 height 19
click at [1133, 461] on div "Без молочных каш" at bounding box center [1081, 460] width 272 height 39
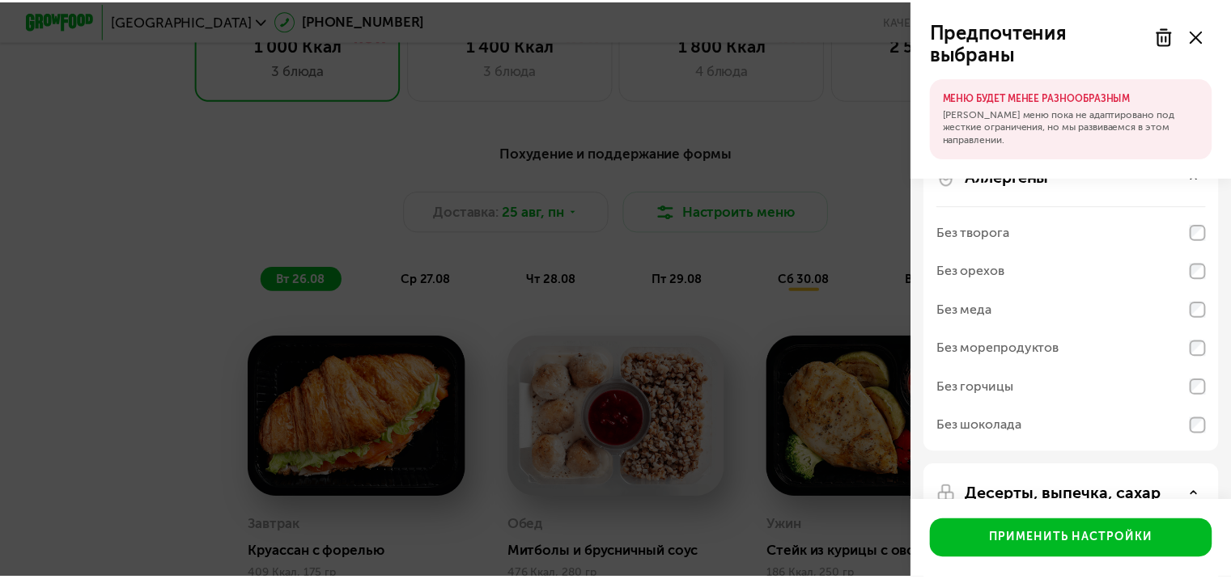
scroll to position [81, 0]
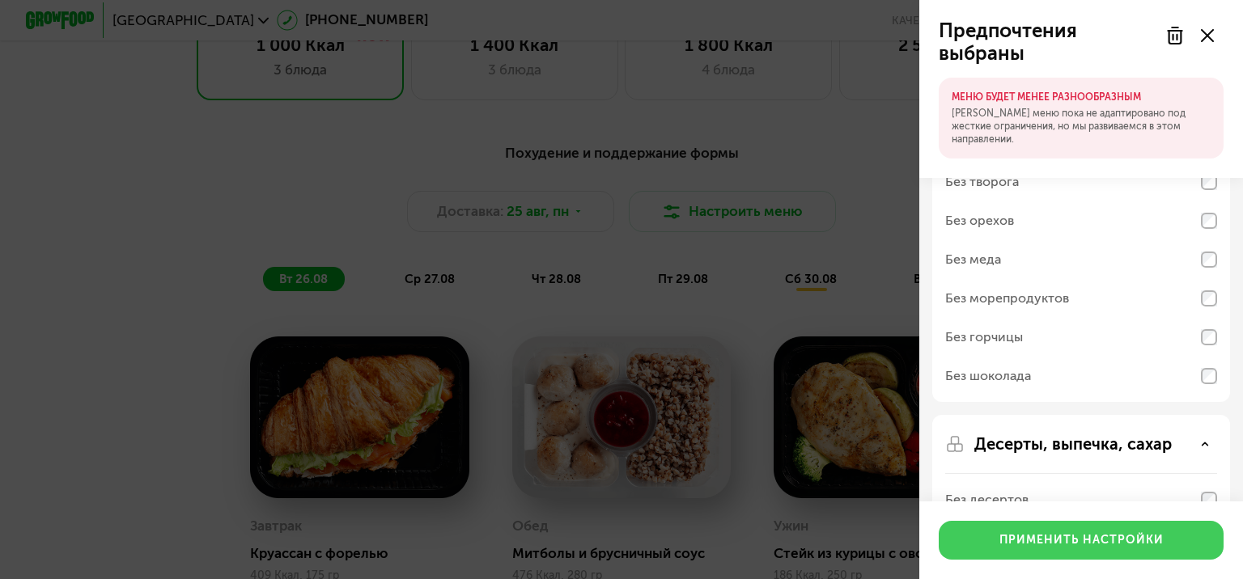
click at [1117, 547] on div "Применить настройки" at bounding box center [1081, 540] width 164 height 16
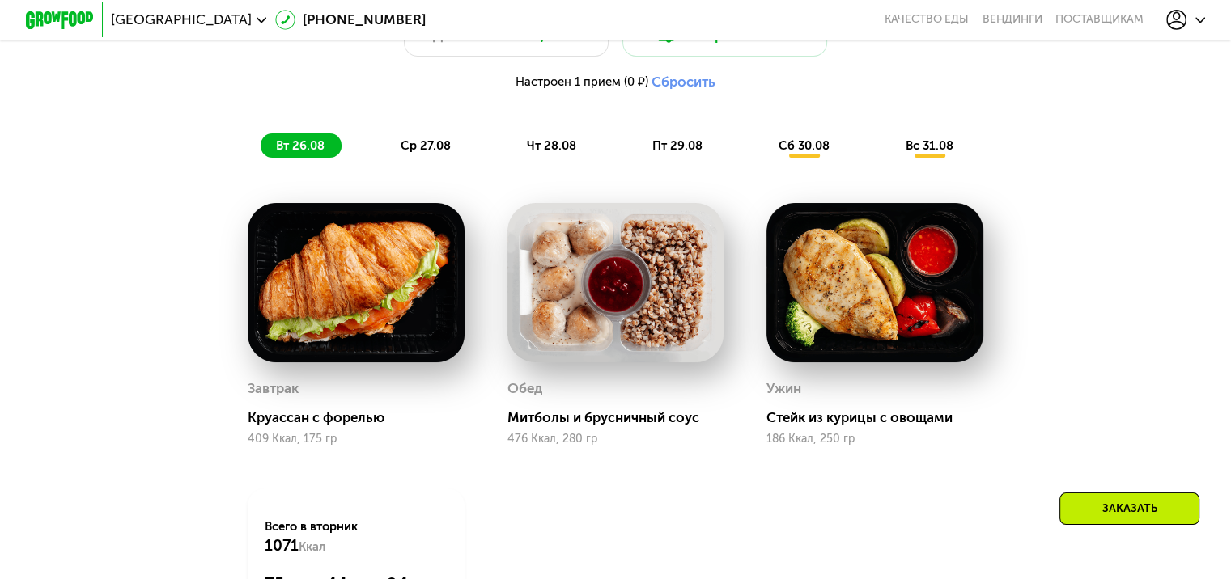
scroll to position [971, 0]
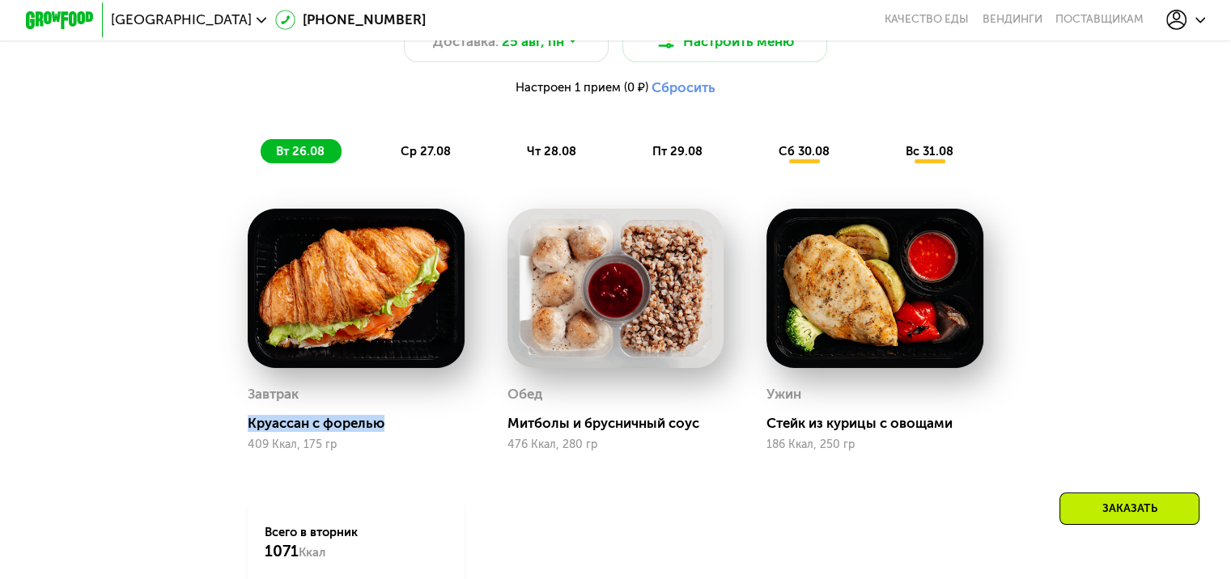
drag, startPoint x: 244, startPoint y: 437, endPoint x: 408, endPoint y: 439, distance: 163.4
click at [408, 432] on div "Круассан с форелью" at bounding box center [363, 423] width 230 height 17
click at [354, 473] on div "Завтрак Круассан с форелью 409 Ккал, 175 гр" at bounding box center [356, 330] width 259 height 286
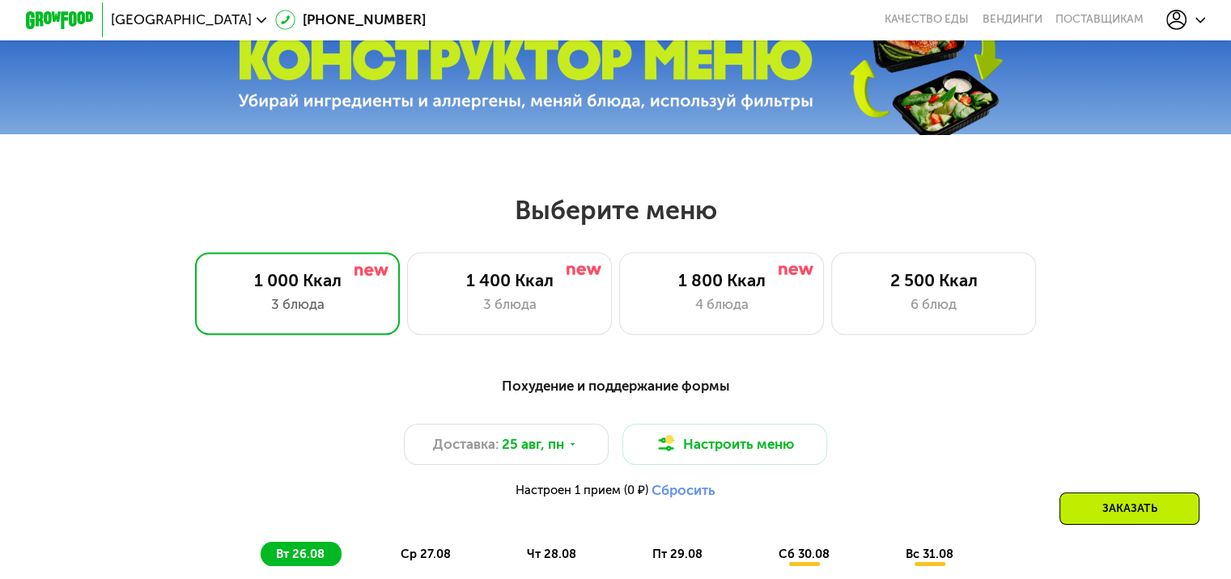
scroll to position [566, 0]
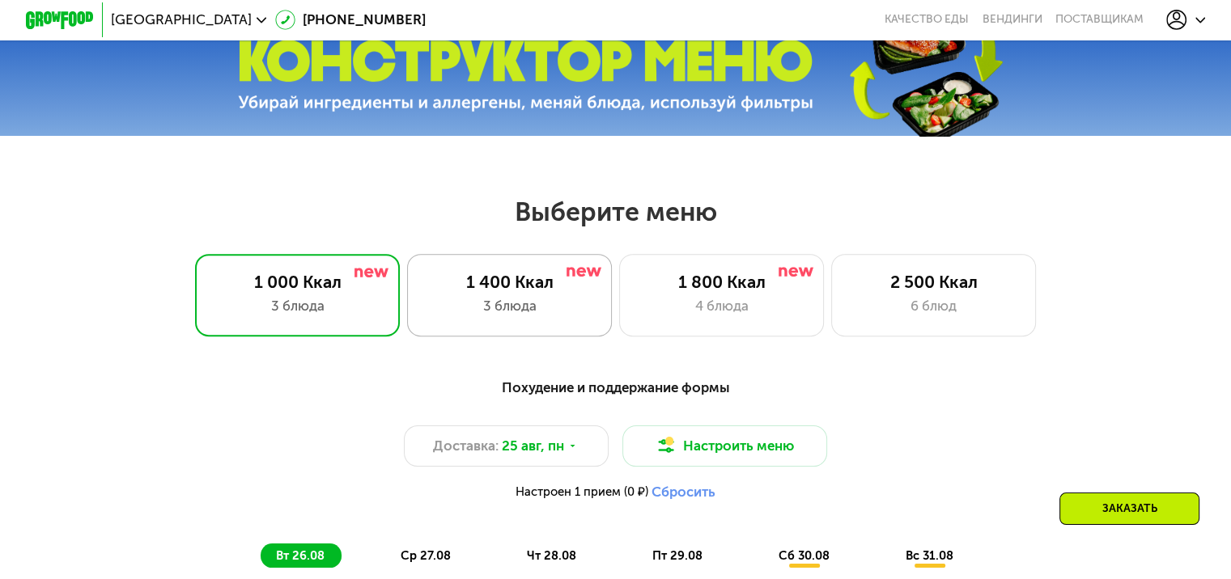
click at [553, 314] on div "3 блюда" at bounding box center [509, 306] width 169 height 20
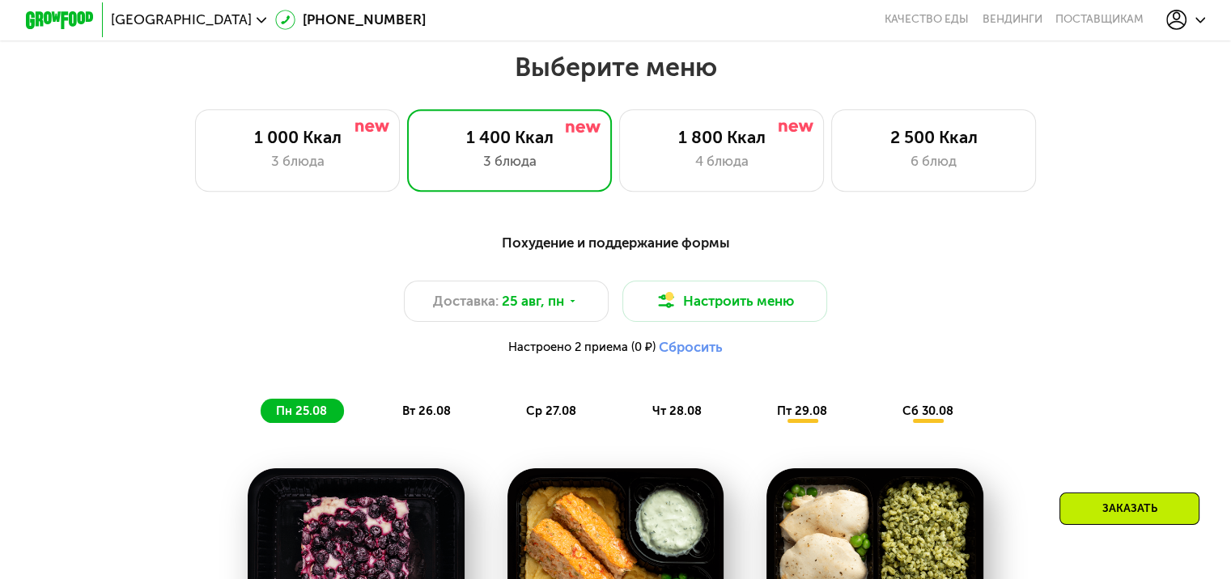
scroll to position [809, 0]
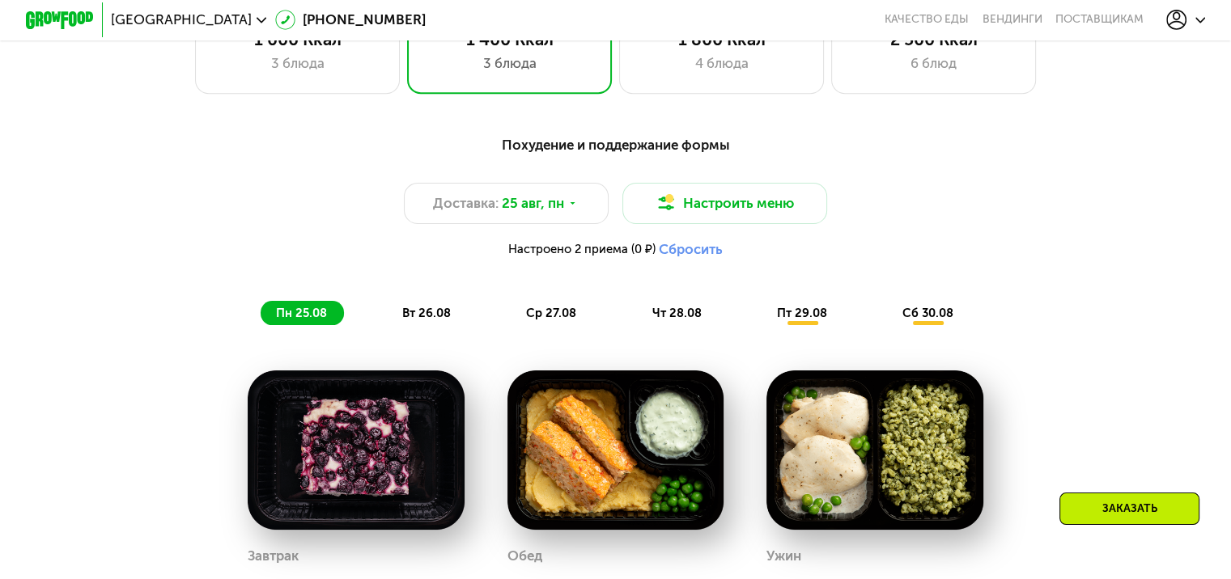
click at [423, 314] on span "вт 26.08" at bounding box center [426, 313] width 49 height 15
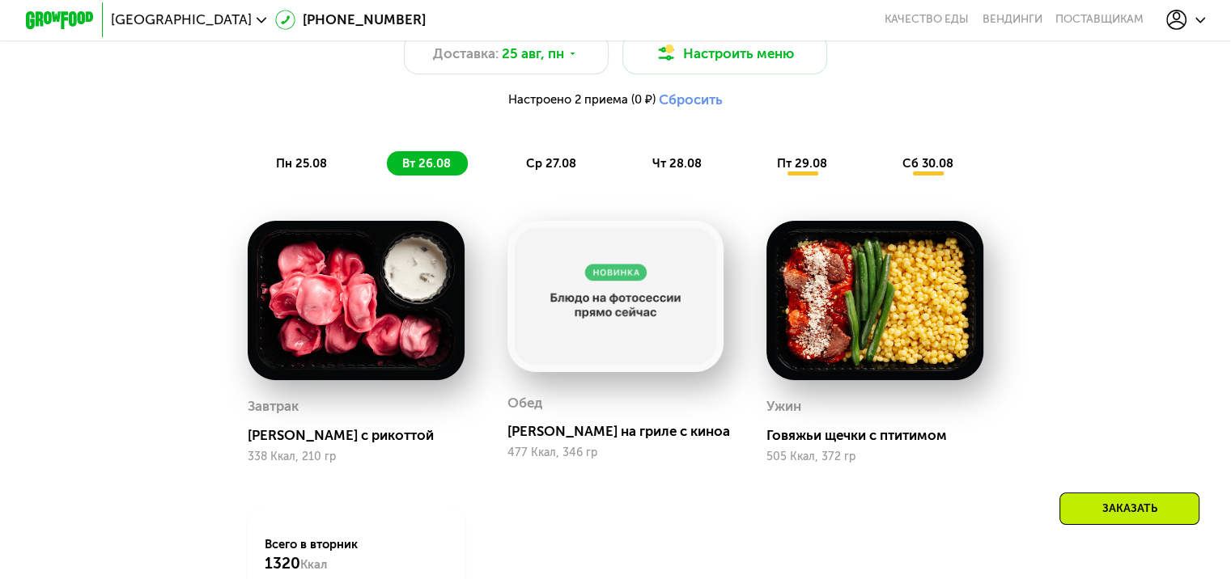
scroll to position [971, 0]
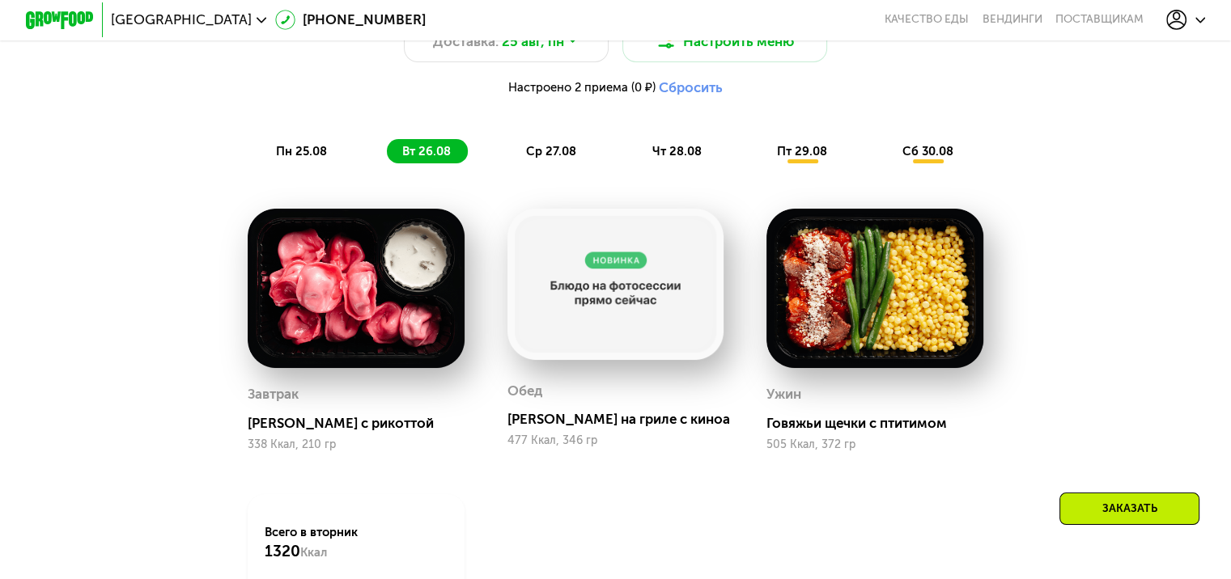
click at [558, 159] on span "ср 27.08" at bounding box center [551, 151] width 50 height 15
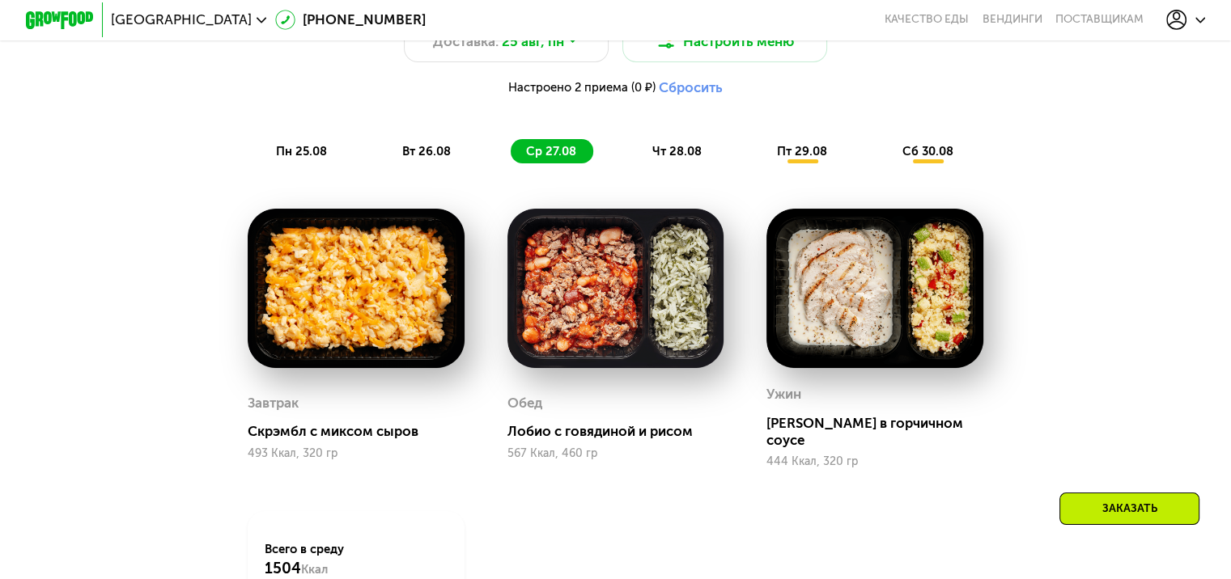
click at [689, 159] on span "чт 28.08" at bounding box center [675, 151] width 49 height 15
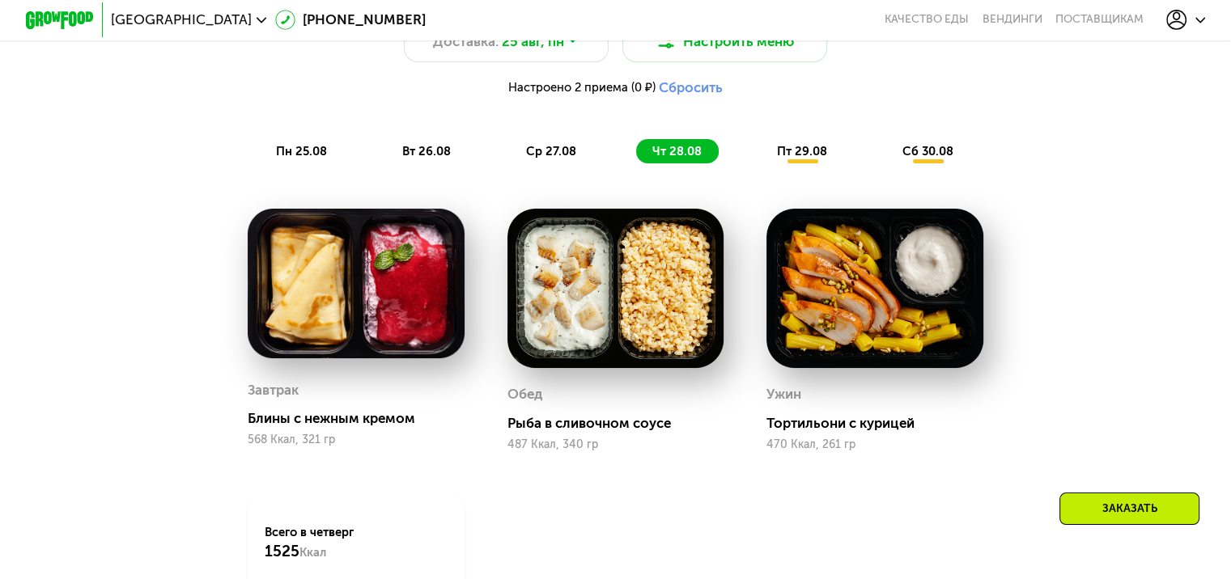
click at [804, 159] on span "пт 29.08" at bounding box center [802, 151] width 50 height 15
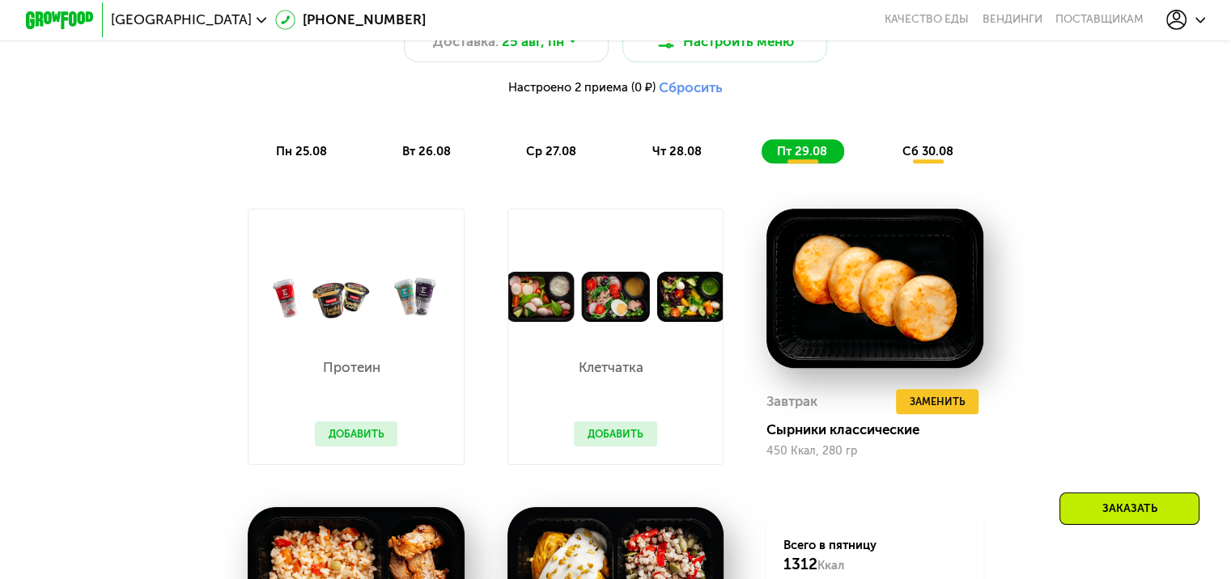
click at [932, 159] on span "сб 30.08" at bounding box center [927, 151] width 51 height 15
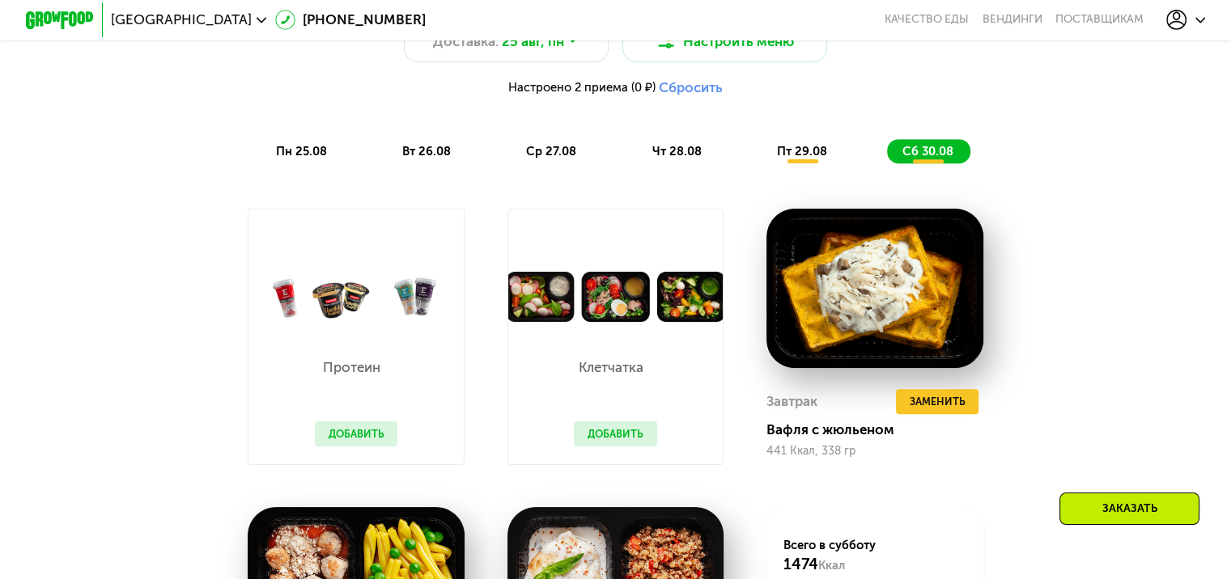
click at [435, 153] on span "вт 26.08" at bounding box center [426, 151] width 49 height 15
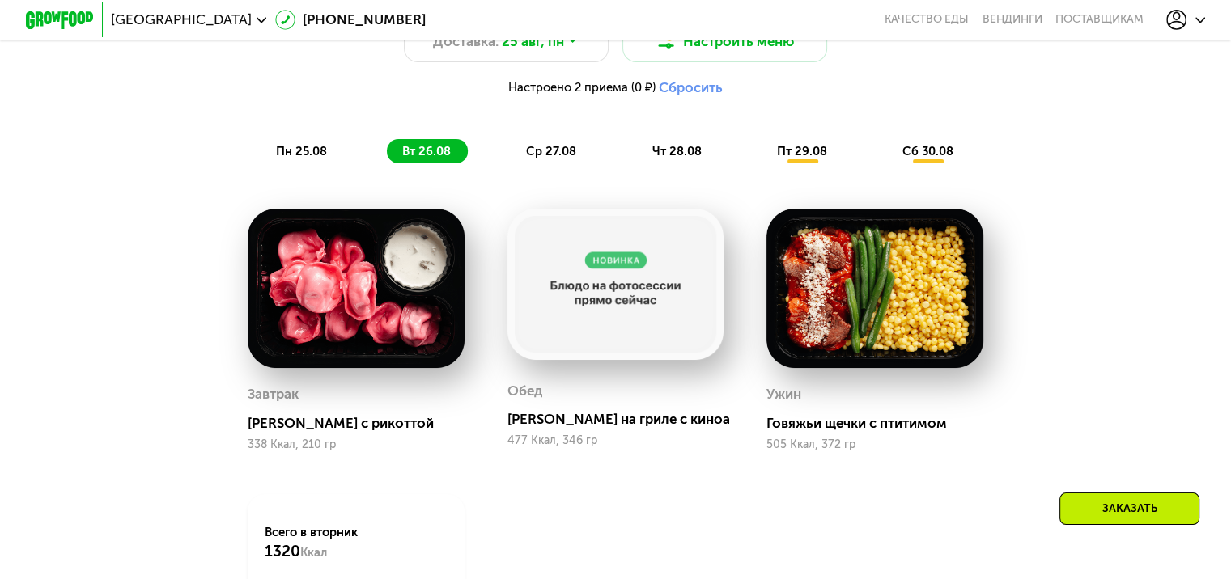
click at [300, 159] on span "пн 25.08" at bounding box center [301, 151] width 51 height 15
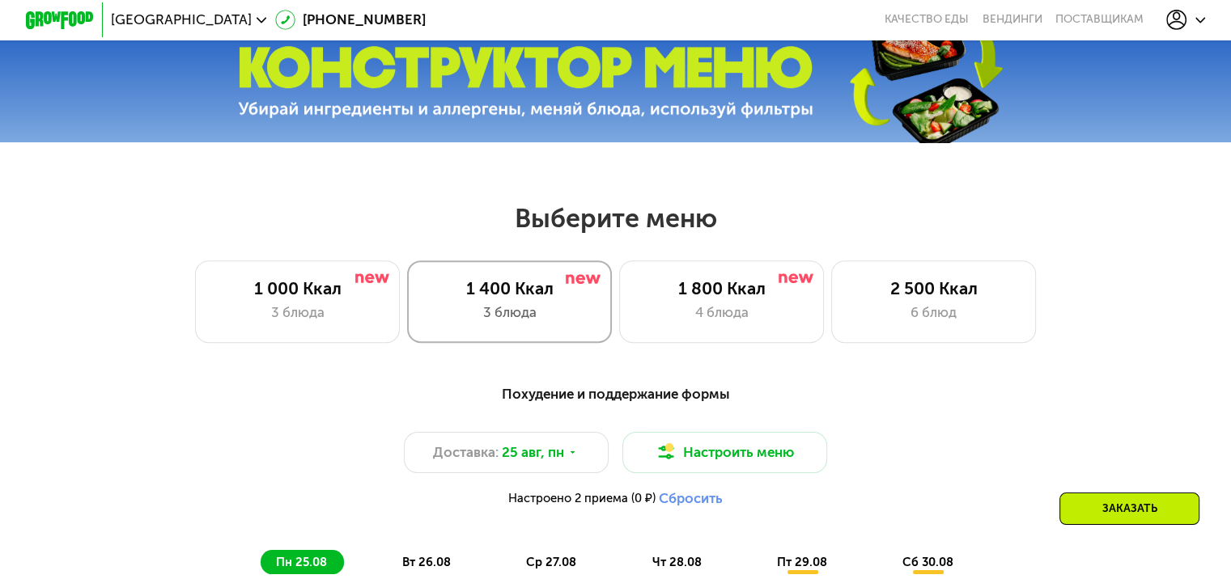
scroll to position [566, 0]
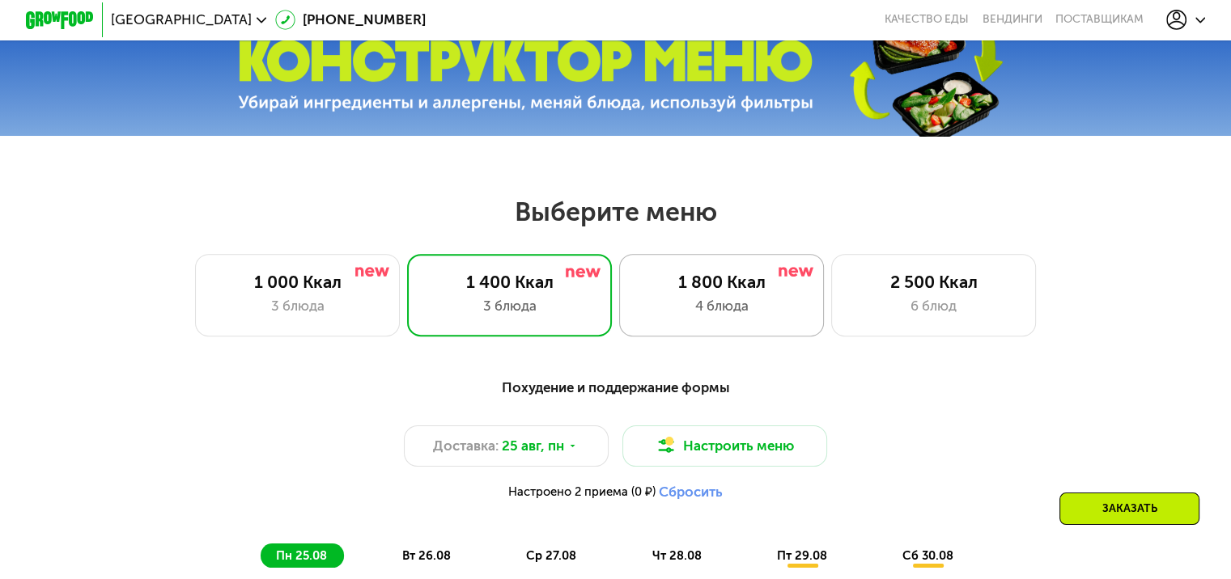
click at [706, 311] on div "4 блюда" at bounding box center [721, 306] width 169 height 20
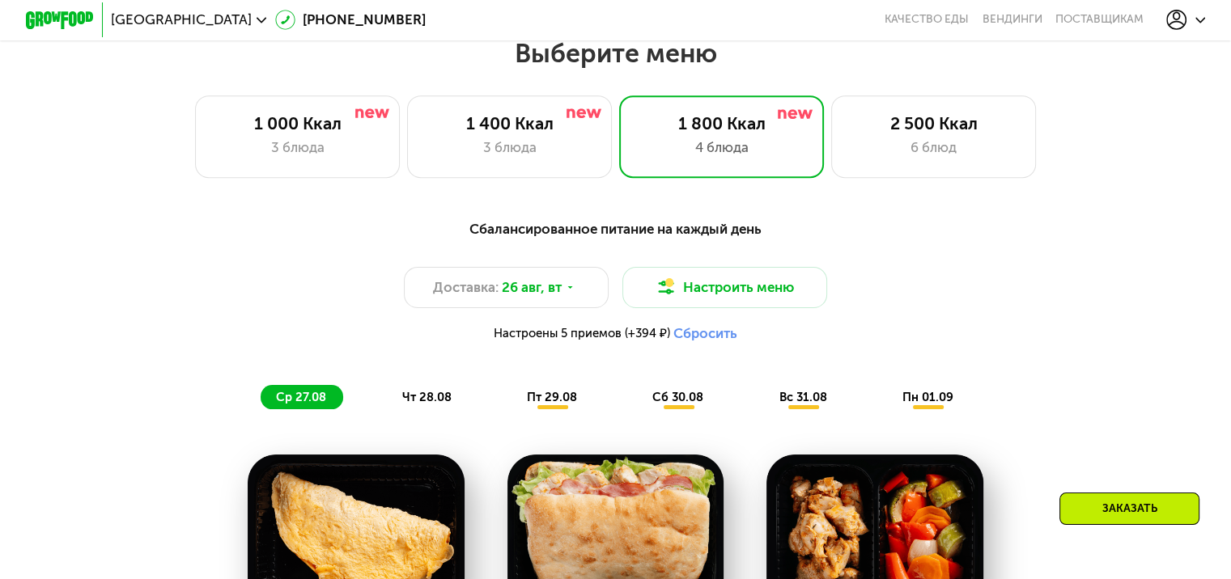
scroll to position [647, 0]
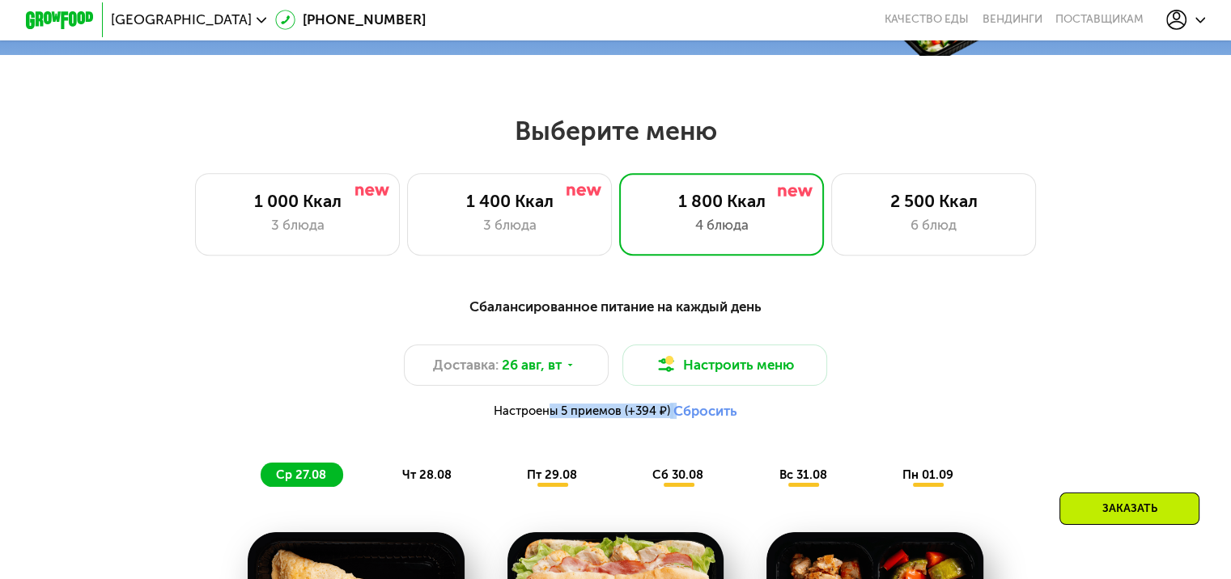
drag, startPoint x: 543, startPoint y: 421, endPoint x: 675, endPoint y: 421, distance: 131.9
click at [675, 420] on div "Настроены 5 приемов (+394 ₽) Сбросить" at bounding box center [615, 411] width 1012 height 17
click at [889, 375] on div "Доставка: 26 авг, вт Настроить меню Настроены 5 приемов (+394 ₽) Сбросить" at bounding box center [615, 387] width 1012 height 84
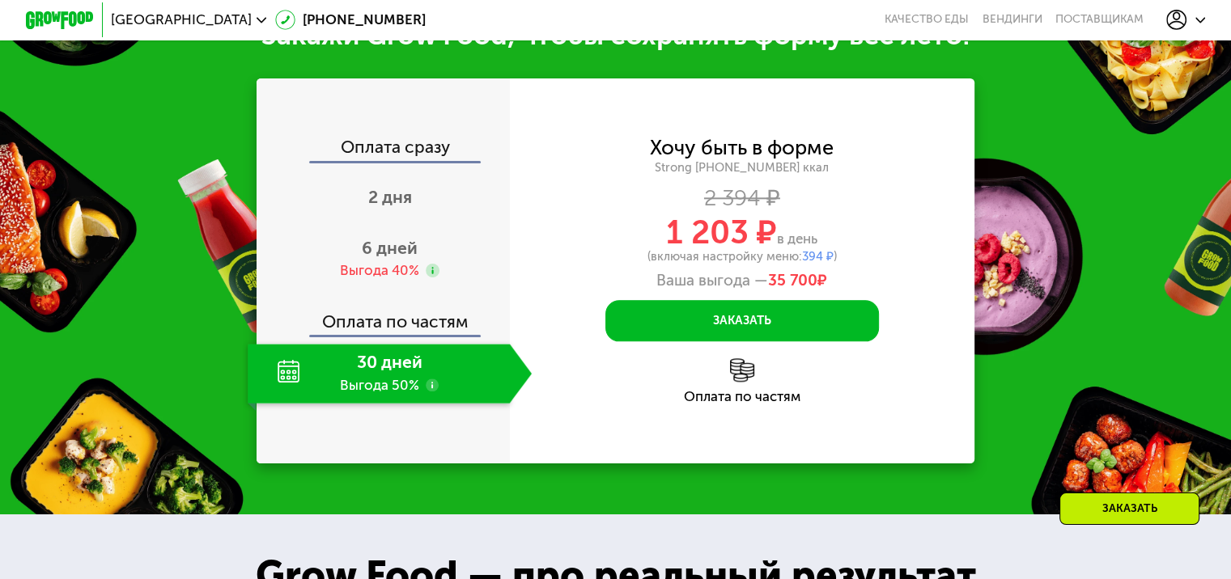
scroll to position [1861, 0]
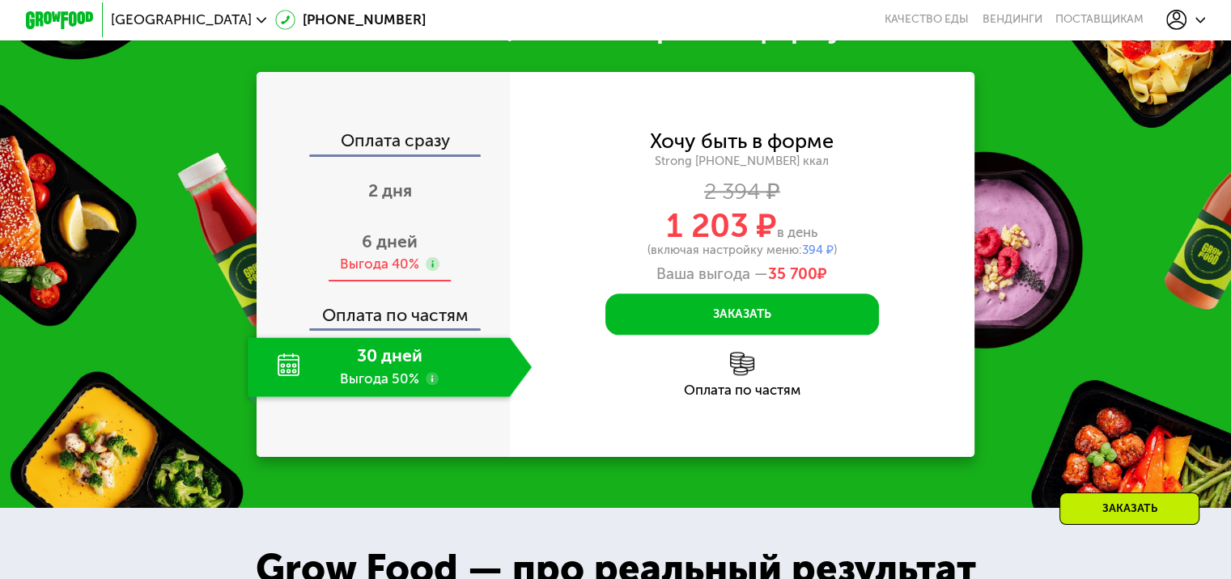
click at [395, 252] on span "6 дней" at bounding box center [390, 241] width 56 height 20
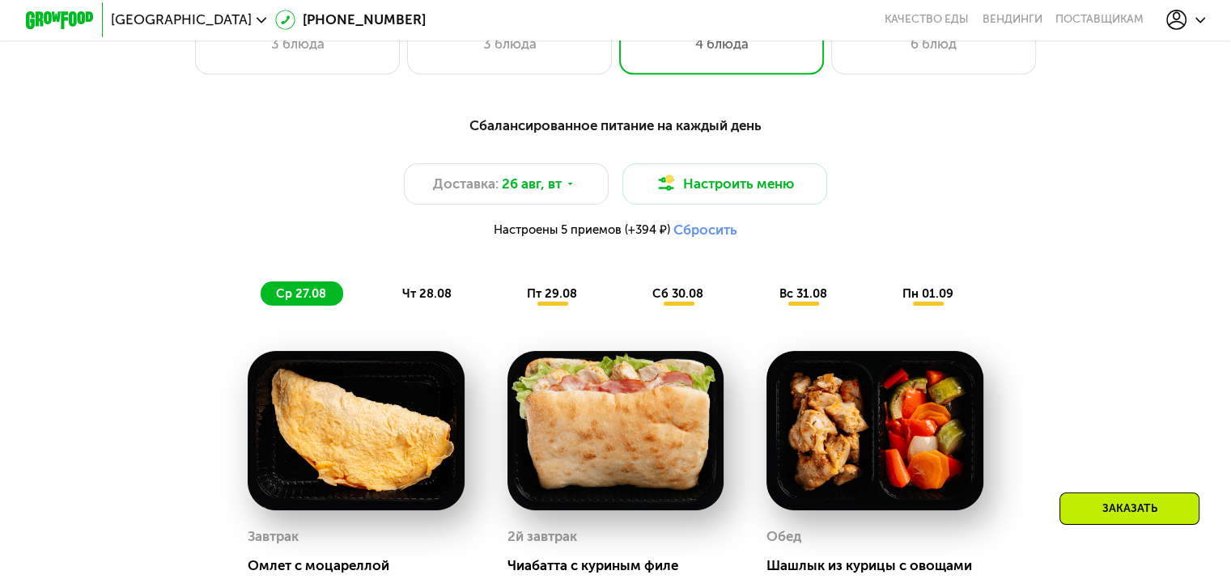
scroll to position [728, 0]
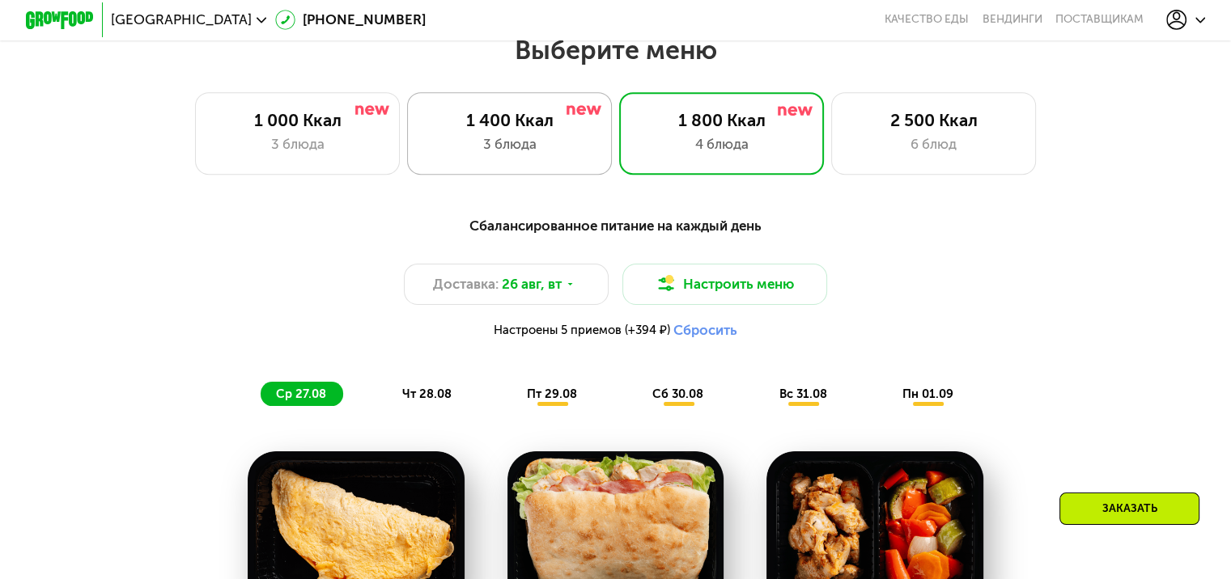
click at [619, 162] on div "1 400 Ккал 3 блюда" at bounding box center [722, 133] width 206 height 82
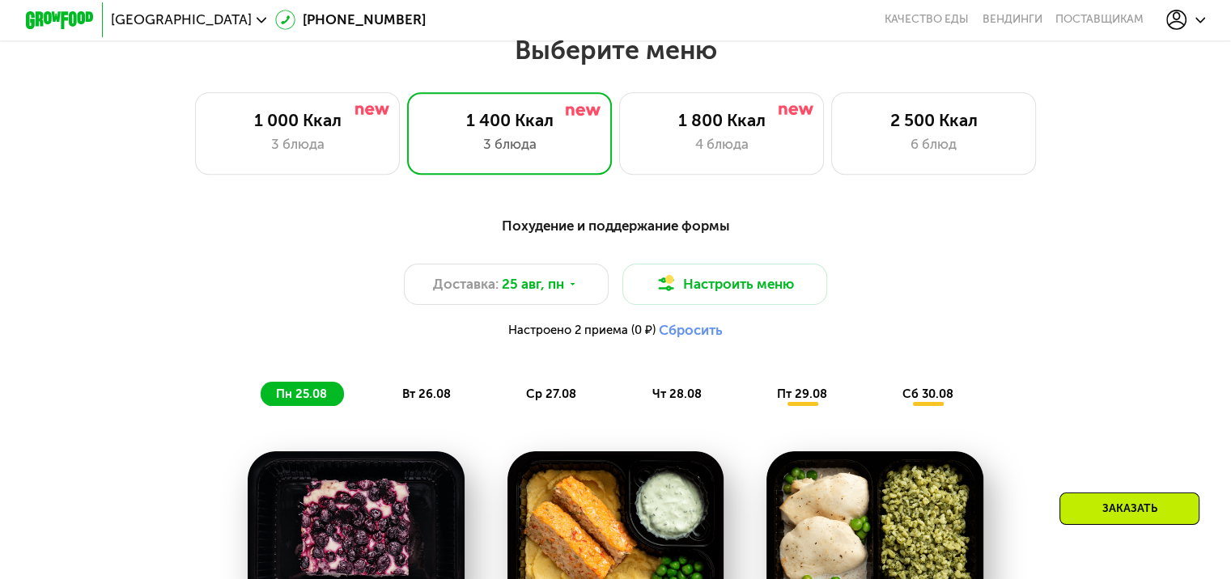
click at [704, 336] on button "Сбросить" at bounding box center [691, 330] width 64 height 17
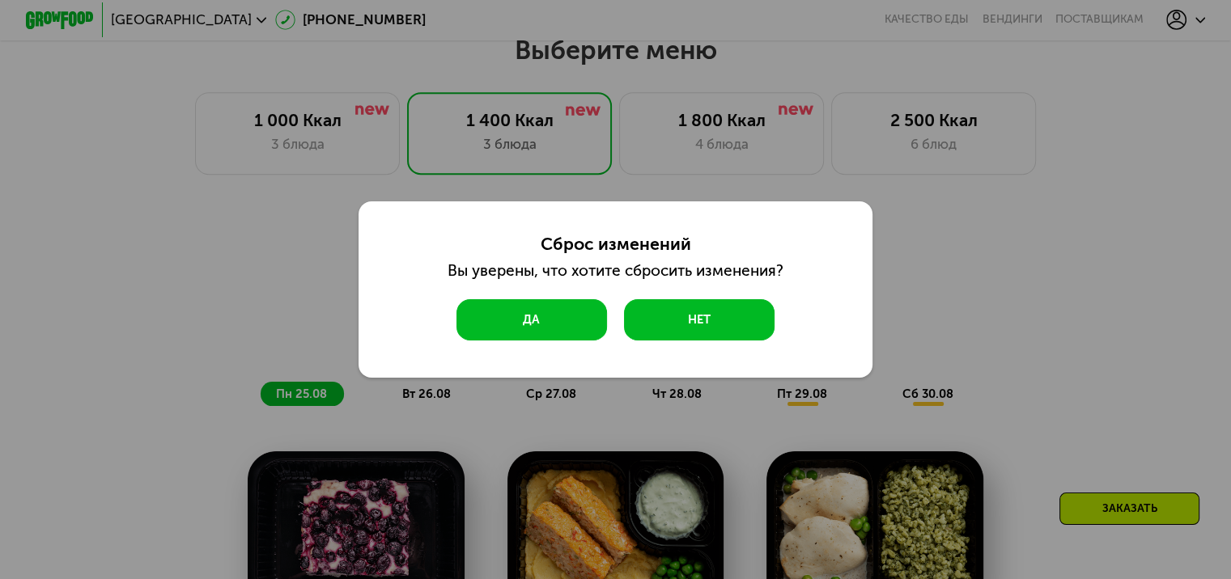
click at [487, 324] on button "Да" at bounding box center [531, 319] width 150 height 41
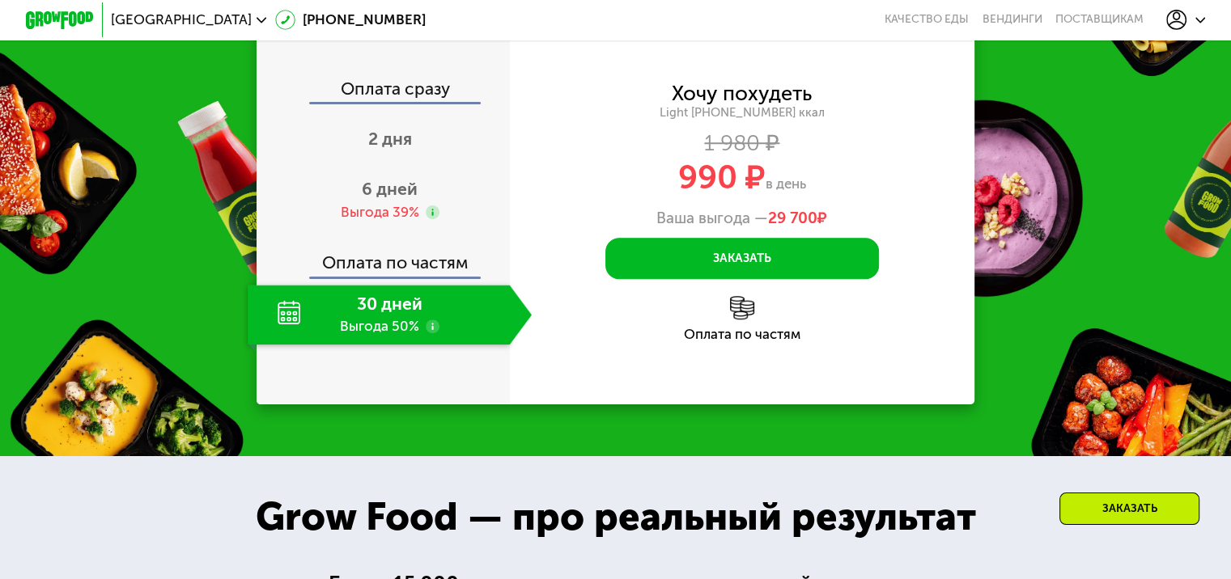
scroll to position [1295, 0]
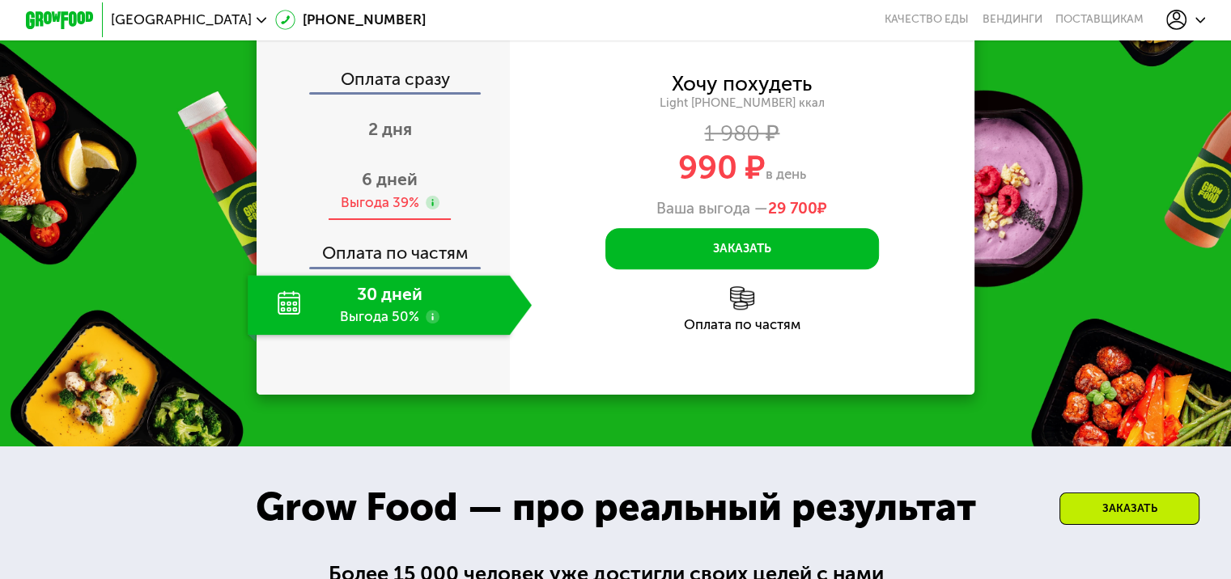
click at [389, 207] on div "Выгода 39%" at bounding box center [379, 202] width 78 height 19
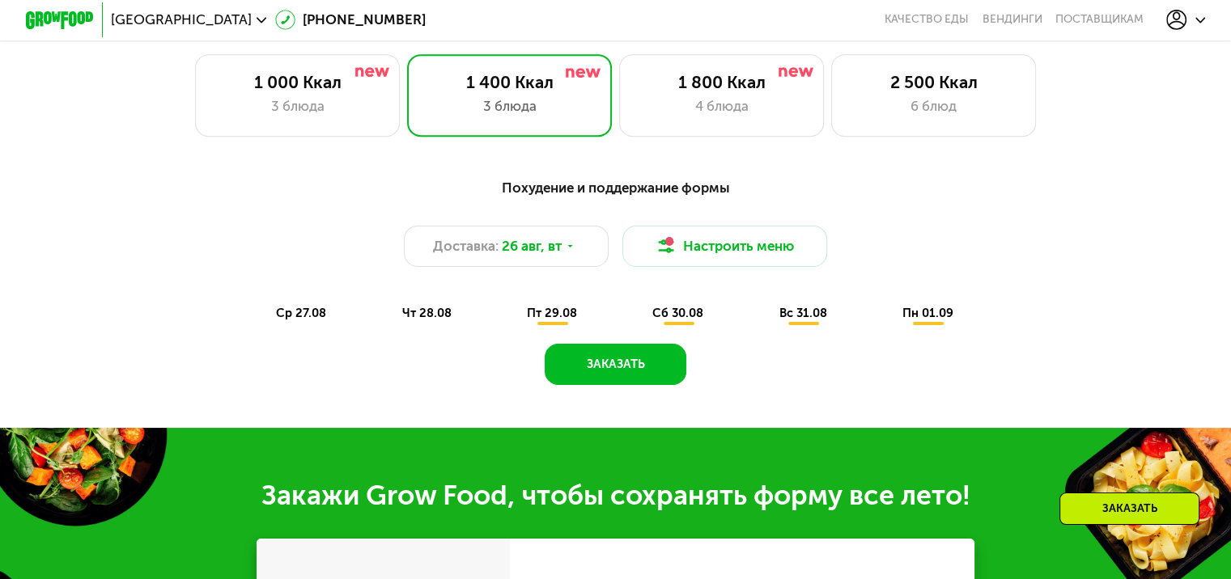
scroll to position [728, 0]
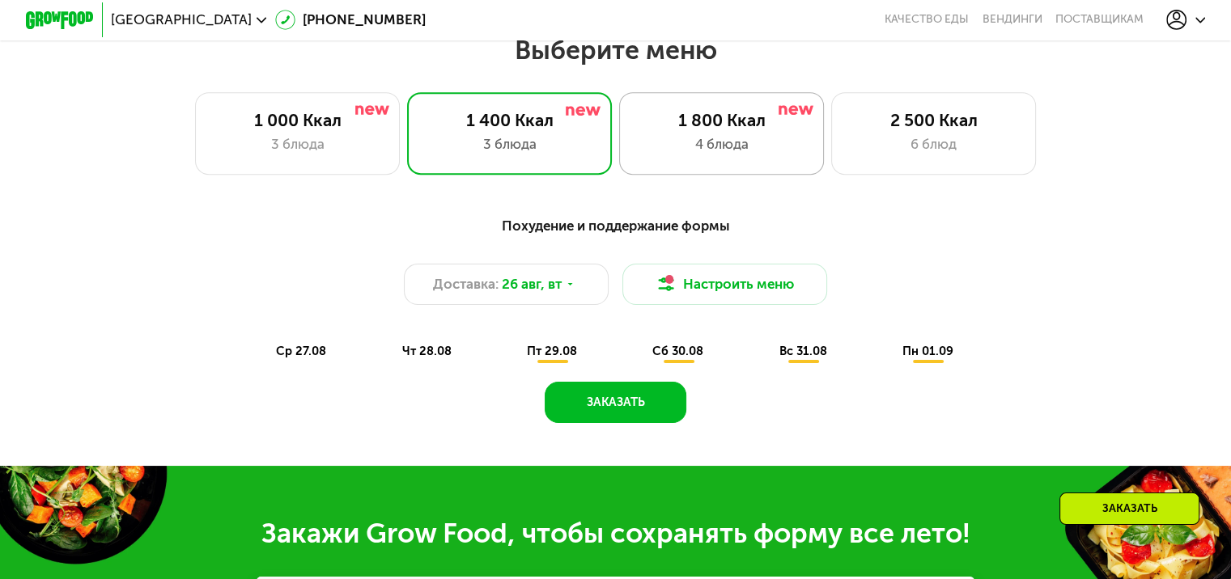
click at [675, 146] on div "4 блюда" at bounding box center [721, 144] width 169 height 20
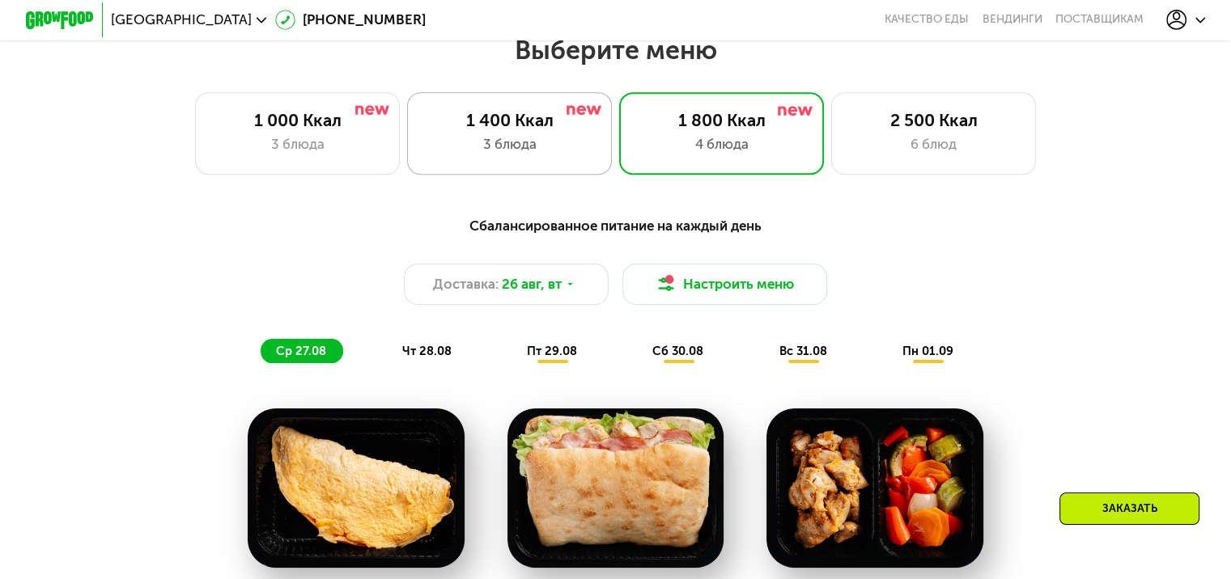
click at [619, 165] on div "1 400 Ккал 3 блюда" at bounding box center [722, 133] width 206 height 82
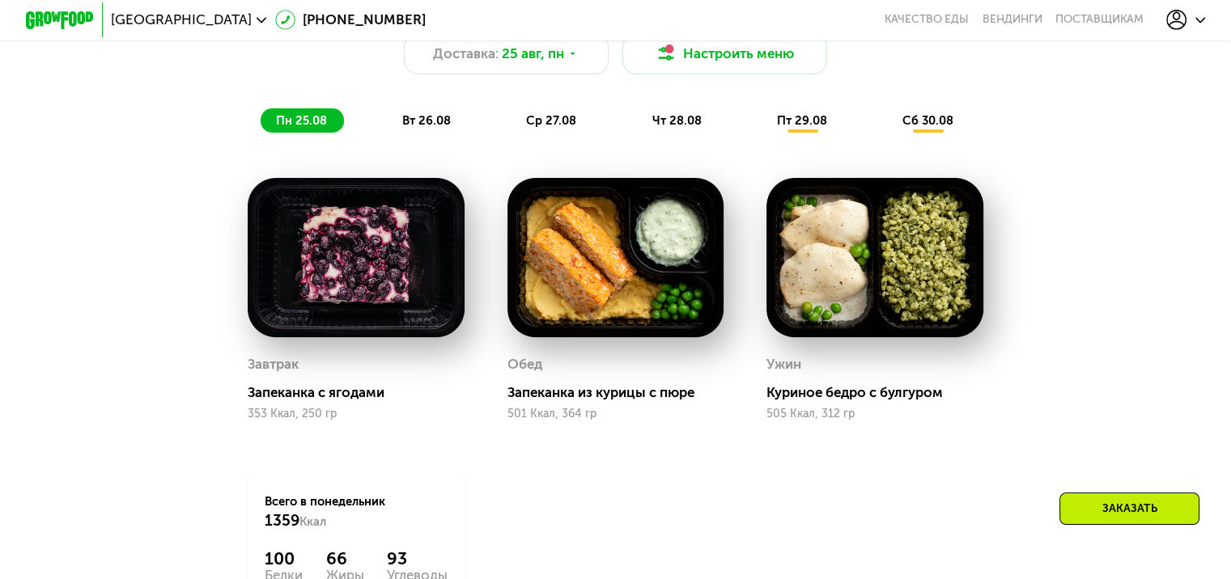
scroll to position [971, 0]
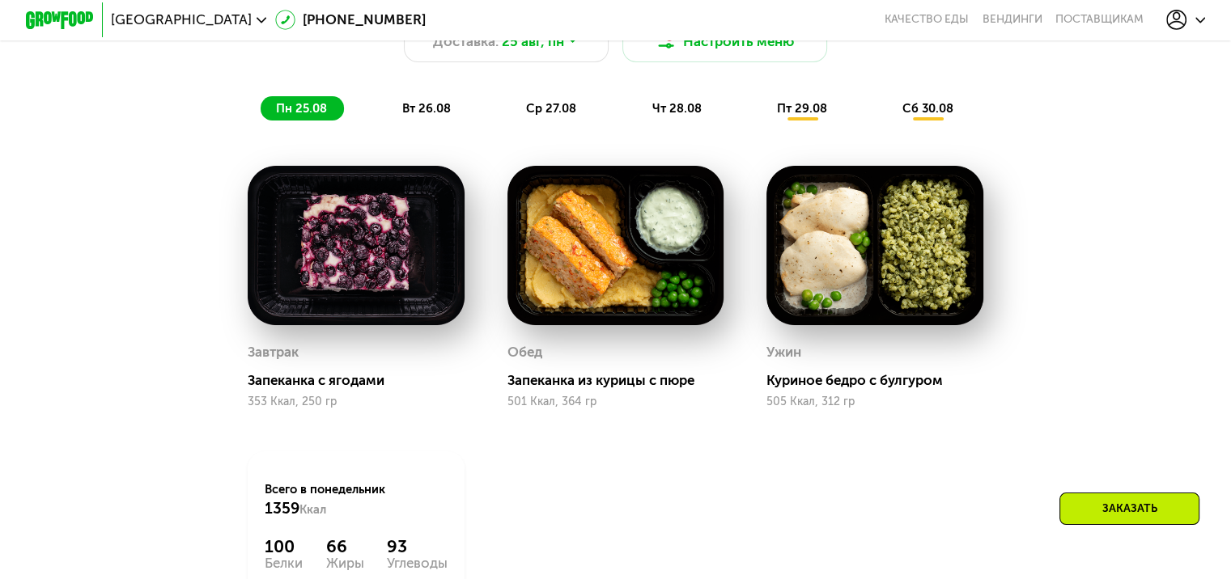
click at [431, 114] on span "вт 26.08" at bounding box center [426, 108] width 49 height 15
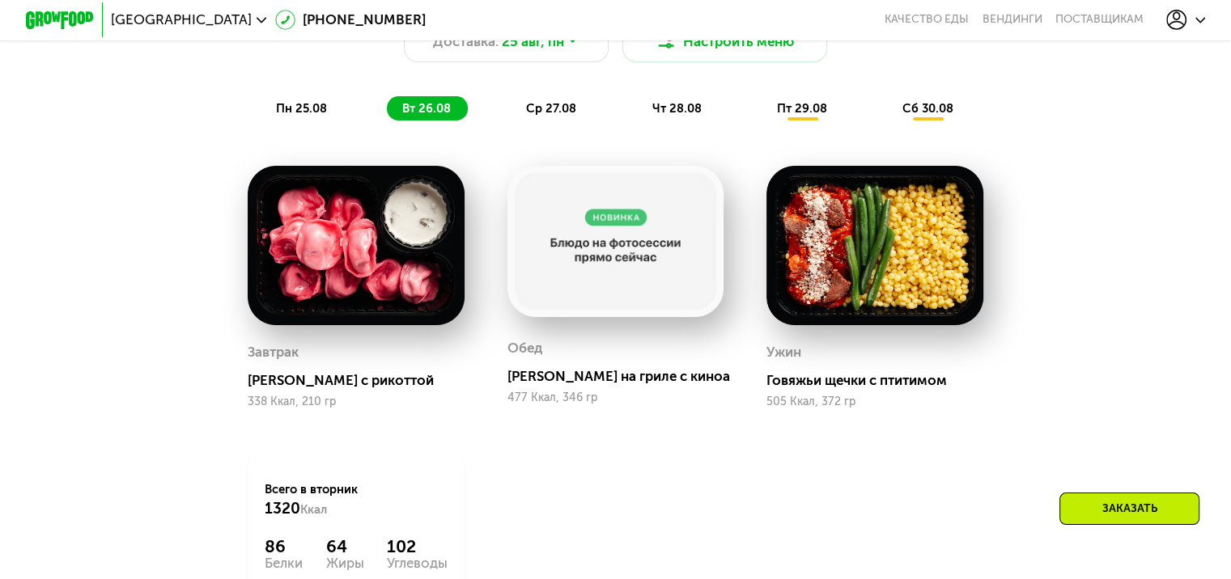
click at [558, 116] on span "ср 27.08" at bounding box center [551, 108] width 50 height 15
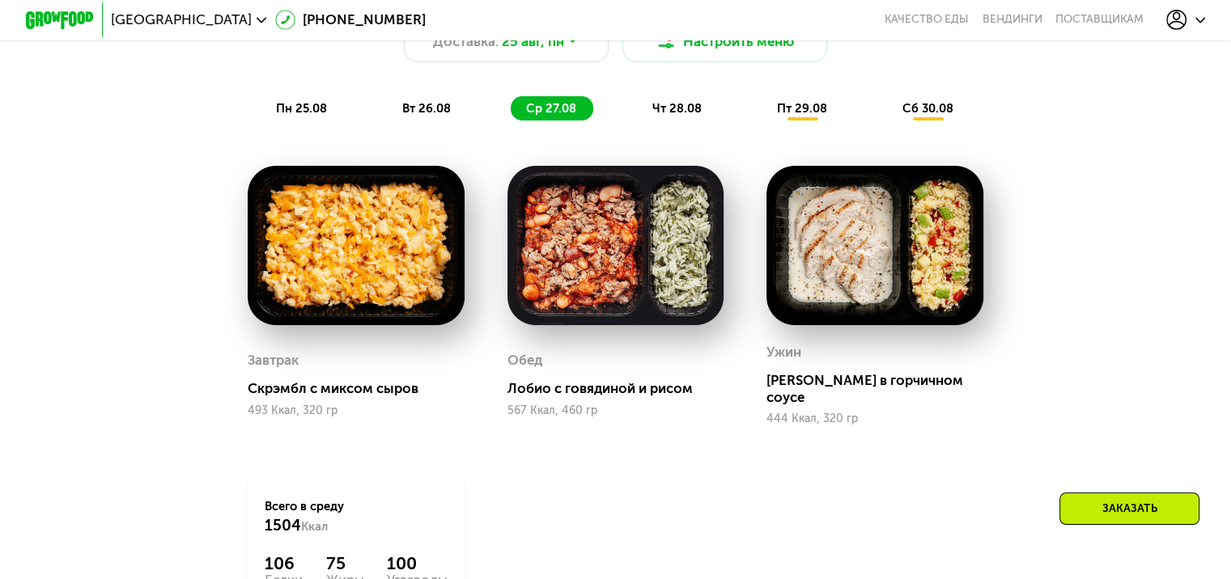
click at [676, 112] on span "чт 28.08" at bounding box center [675, 108] width 49 height 15
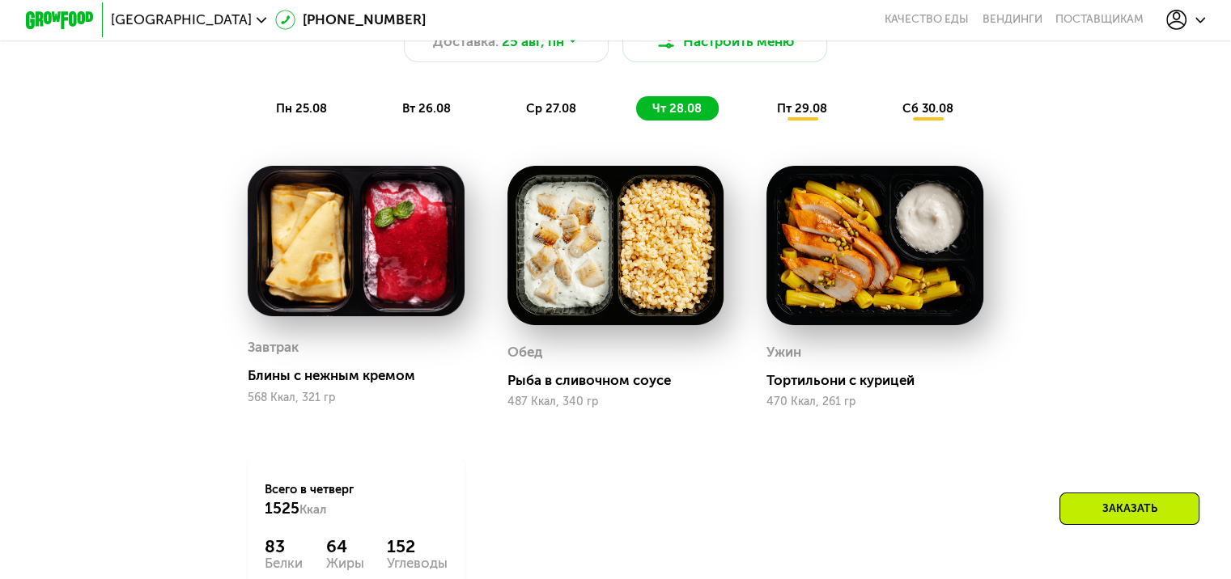
click at [815, 116] on span "пт 29.08" at bounding box center [802, 108] width 50 height 15
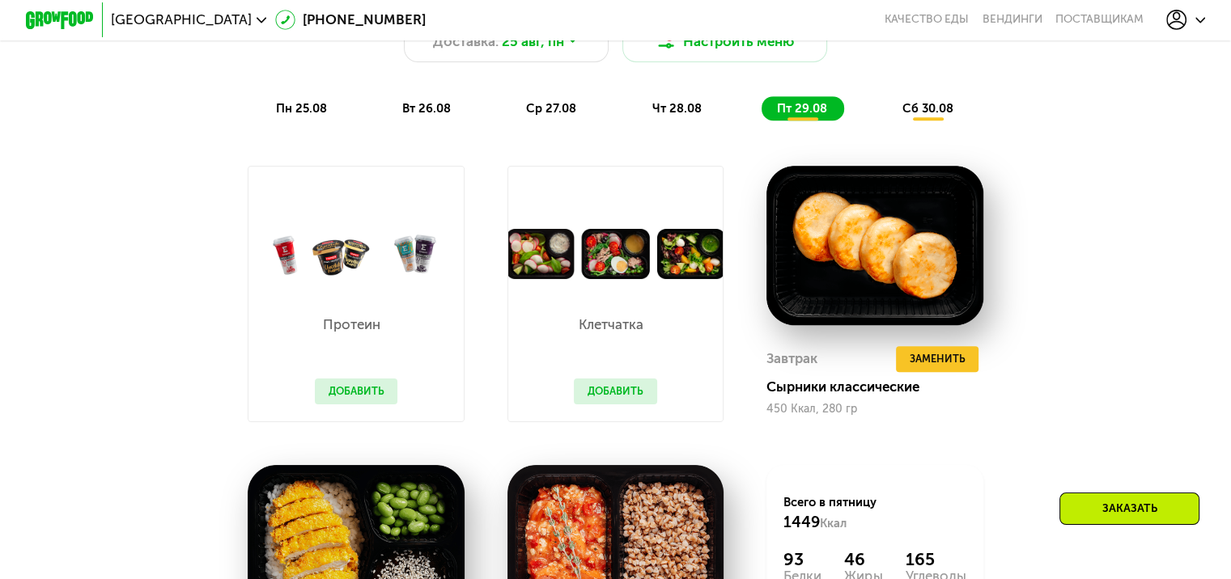
click at [945, 115] on span "сб 30.08" at bounding box center [927, 108] width 51 height 15
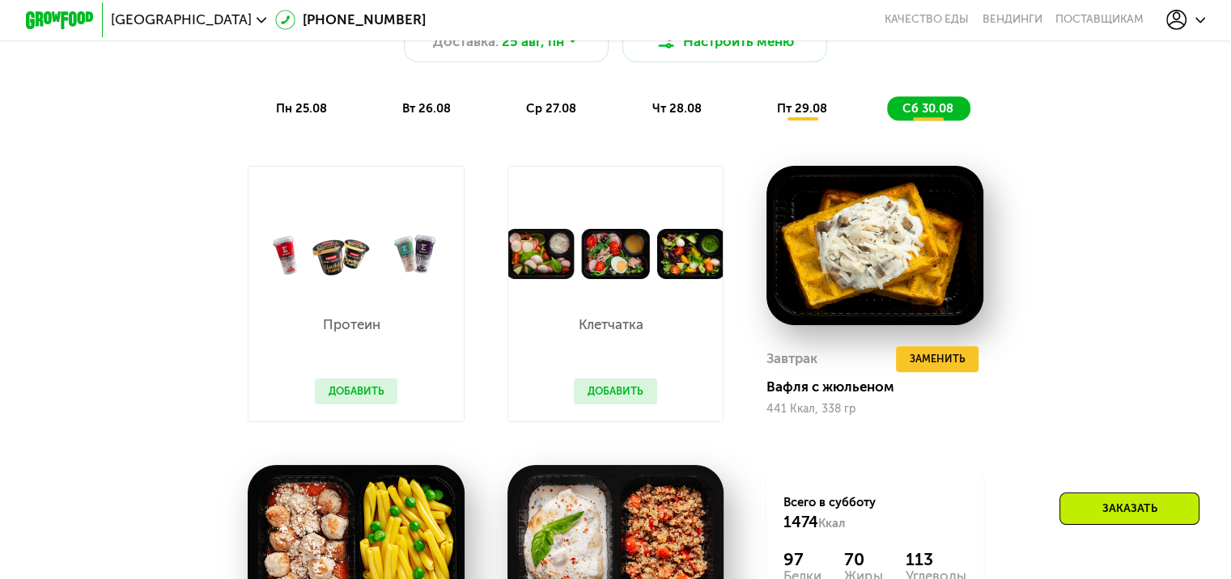
click at [820, 114] on span "пт 29.08" at bounding box center [802, 108] width 50 height 15
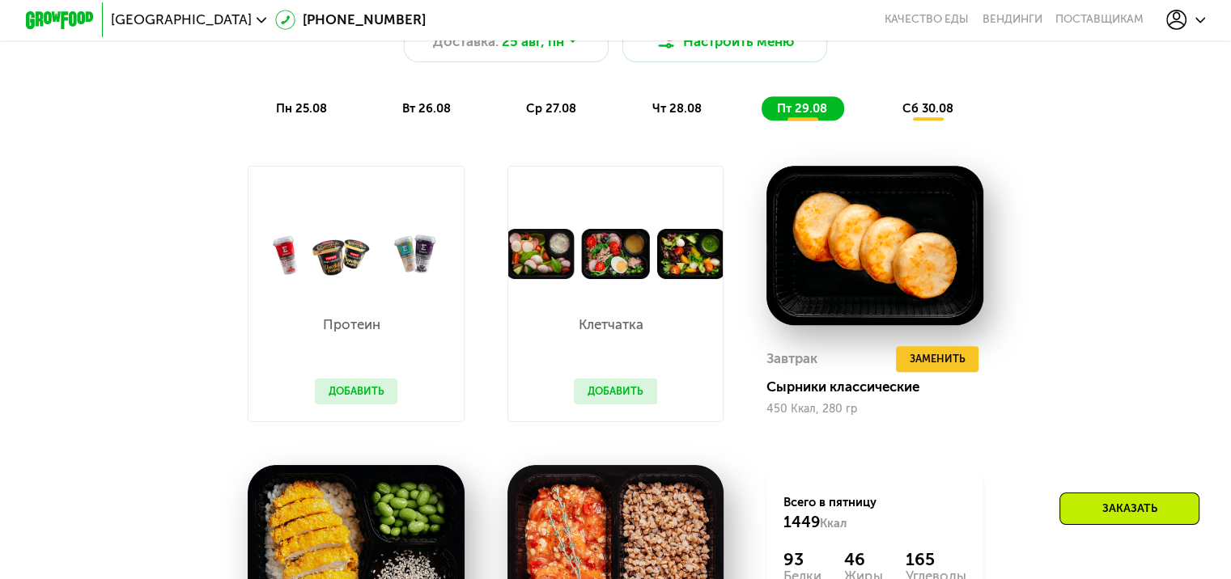
click at [926, 114] on span "сб 30.08" at bounding box center [927, 108] width 51 height 15
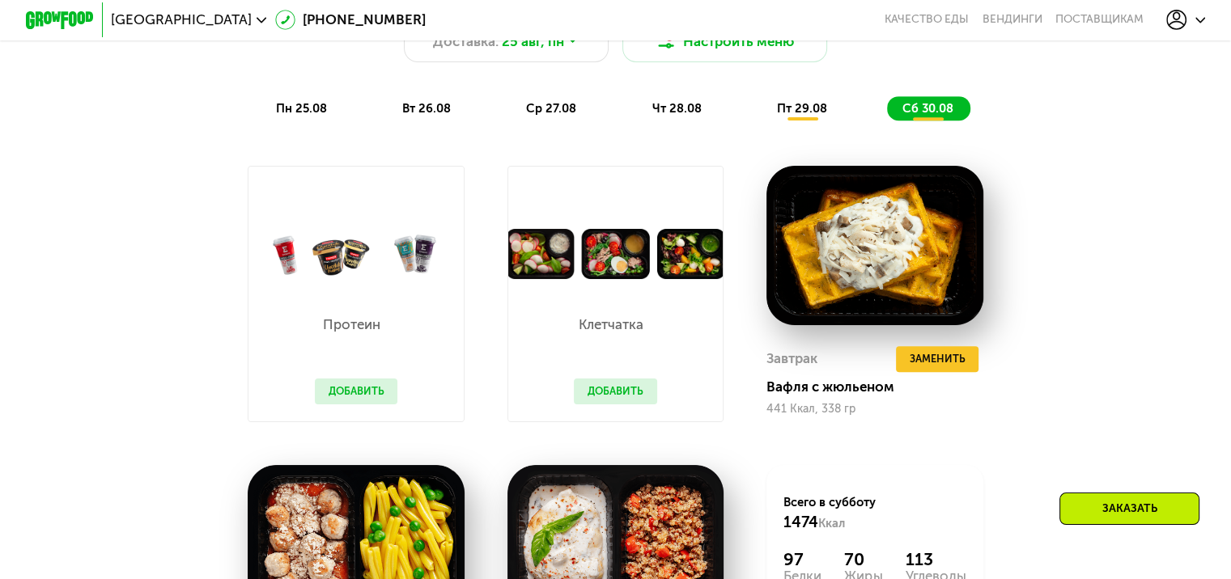
click at [1016, 116] on div "Похудение и поддержание формы Доставка: 25 авг, пн Настроить меню пн 25.08 вт 2…" at bounding box center [615, 46] width 1012 height 148
click at [323, 116] on span "пн 25.08" at bounding box center [301, 108] width 51 height 15
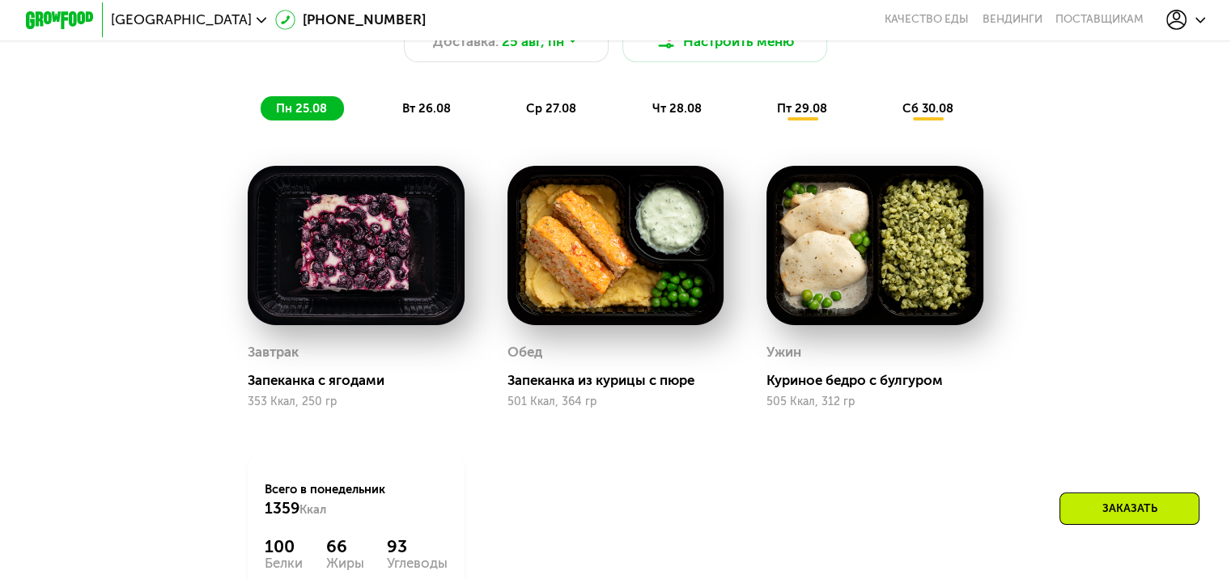
click at [947, 116] on span "сб 30.08" at bounding box center [927, 108] width 51 height 15
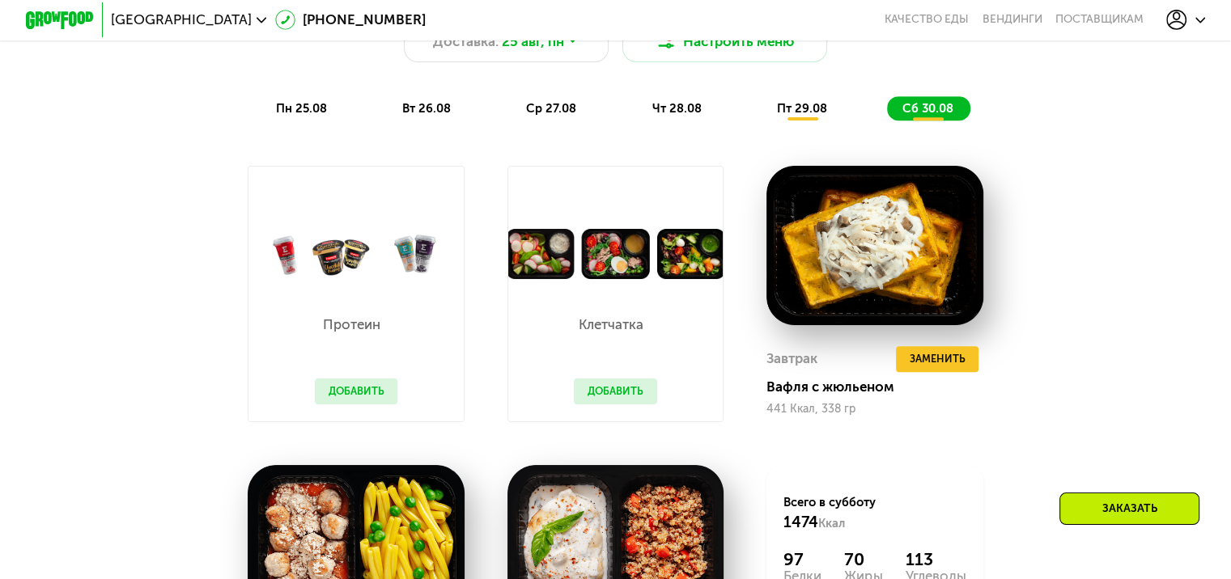
click at [1011, 120] on div "Похудение и поддержание формы Доставка: 25 авг, пн Настроить меню пн 25.08 вт 2…" at bounding box center [615, 46] width 1012 height 148
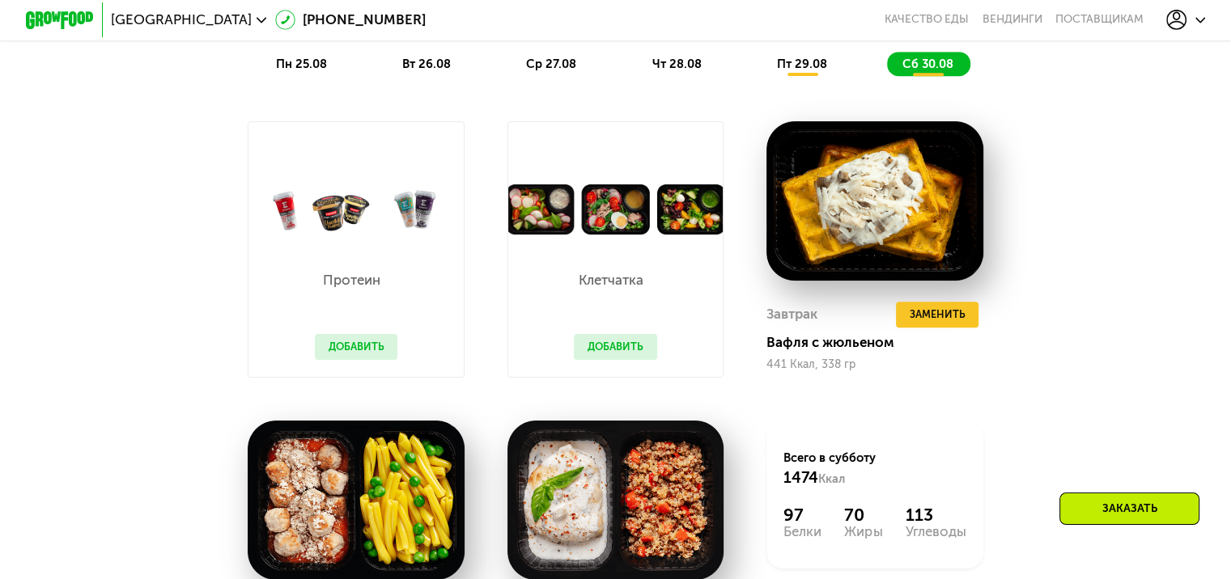
scroll to position [809, 0]
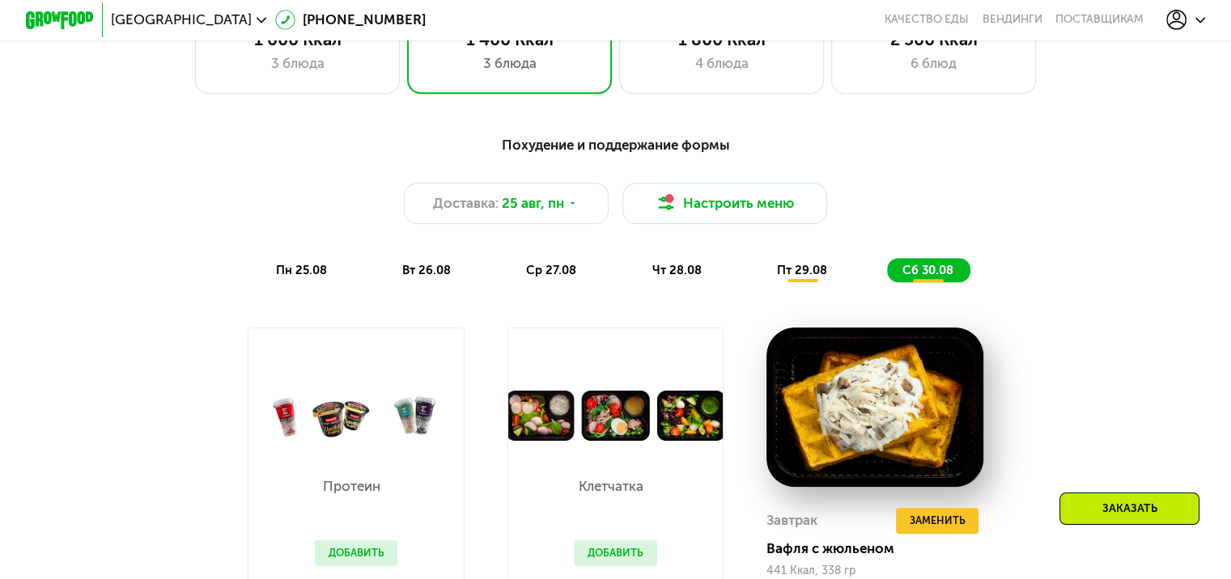
click at [299, 277] on span "пн 25.08" at bounding box center [301, 270] width 51 height 15
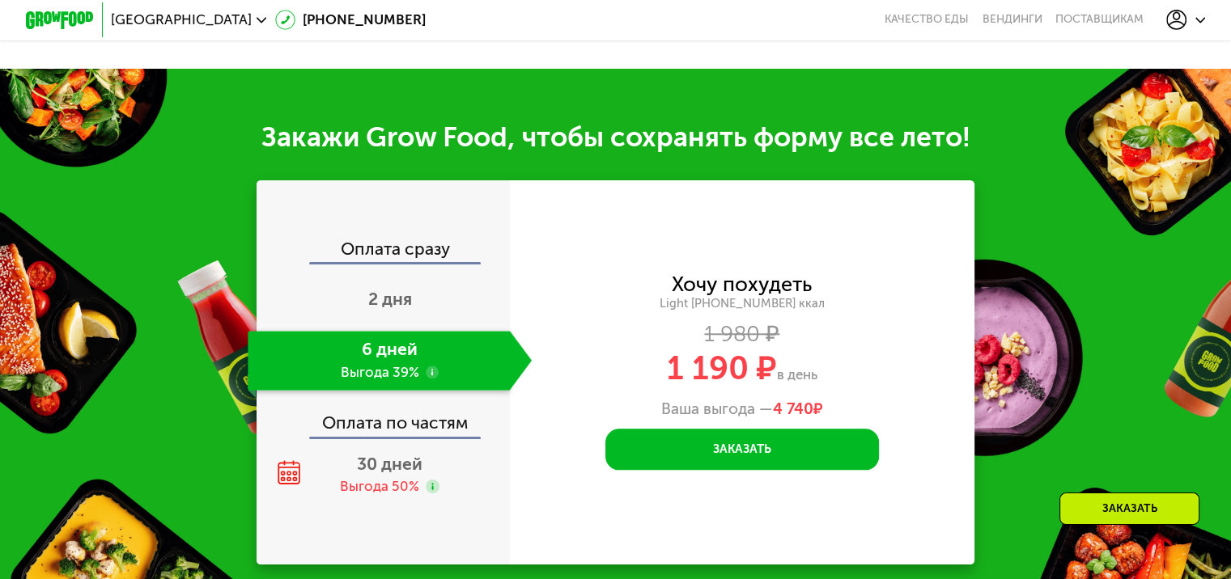
scroll to position [1618, 0]
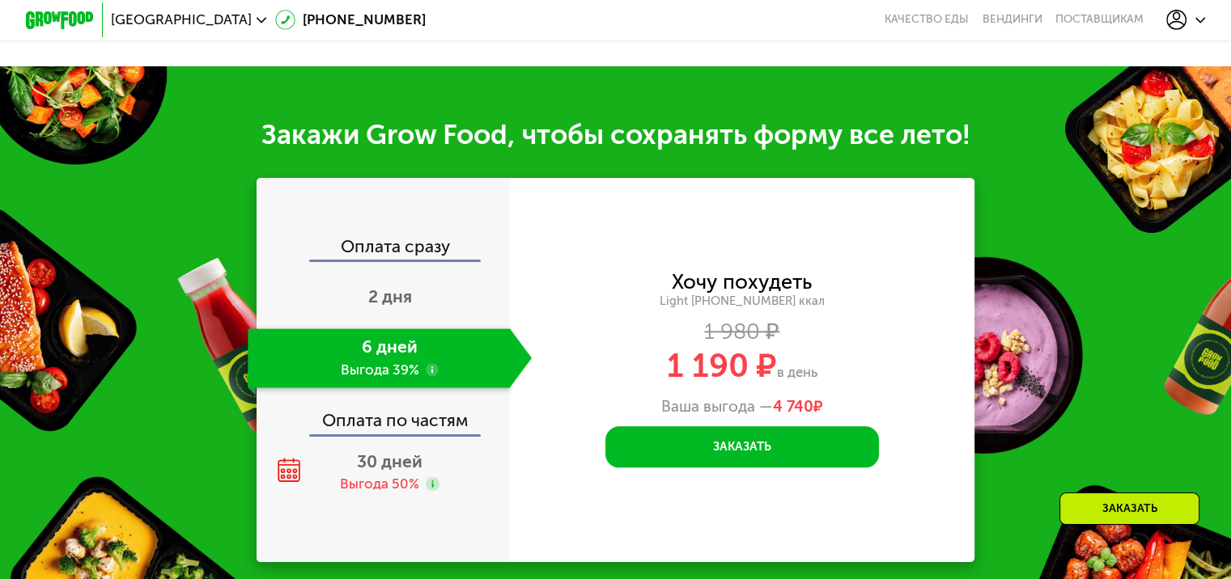
click at [431, 377] on use at bounding box center [433, 370] width 14 height 14
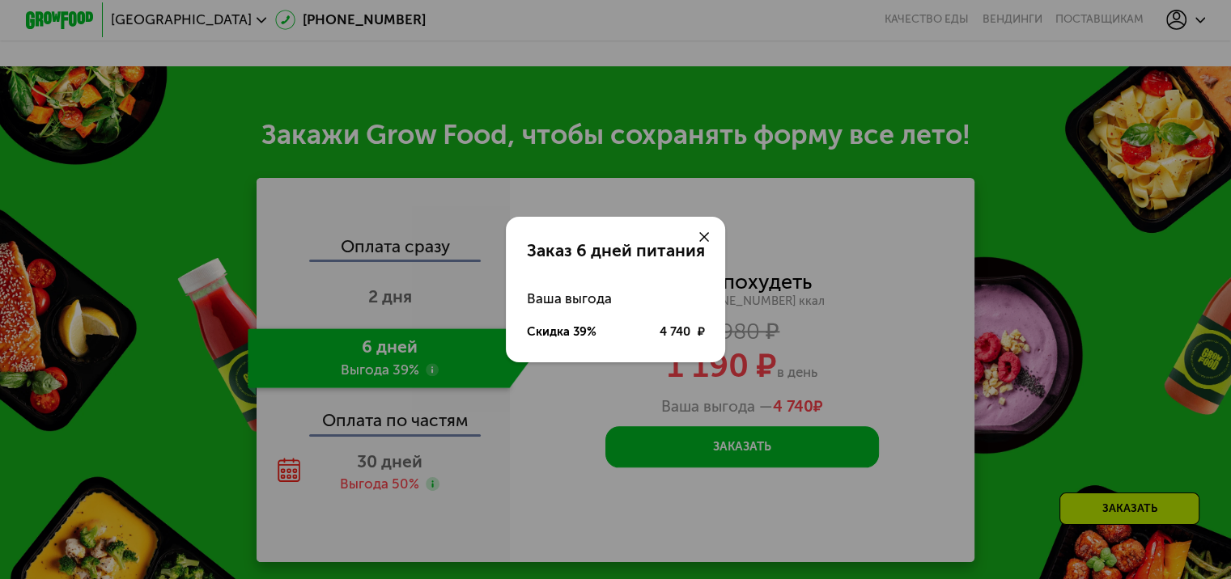
click at [708, 233] on use at bounding box center [704, 237] width 11 height 11
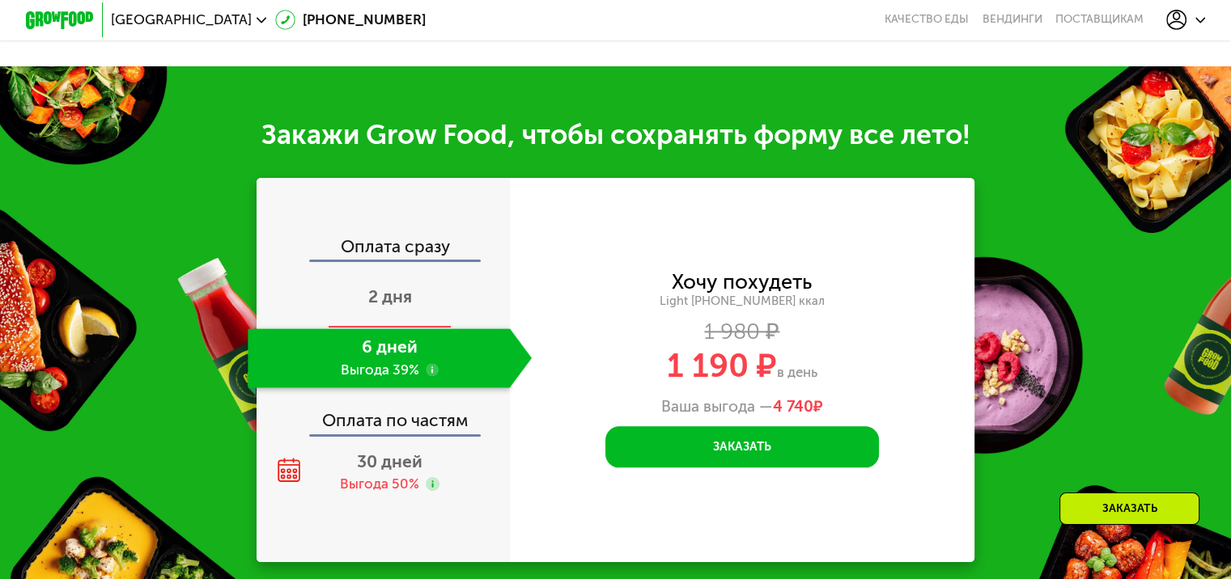
click at [383, 307] on span "2 дня" at bounding box center [390, 296] width 44 height 20
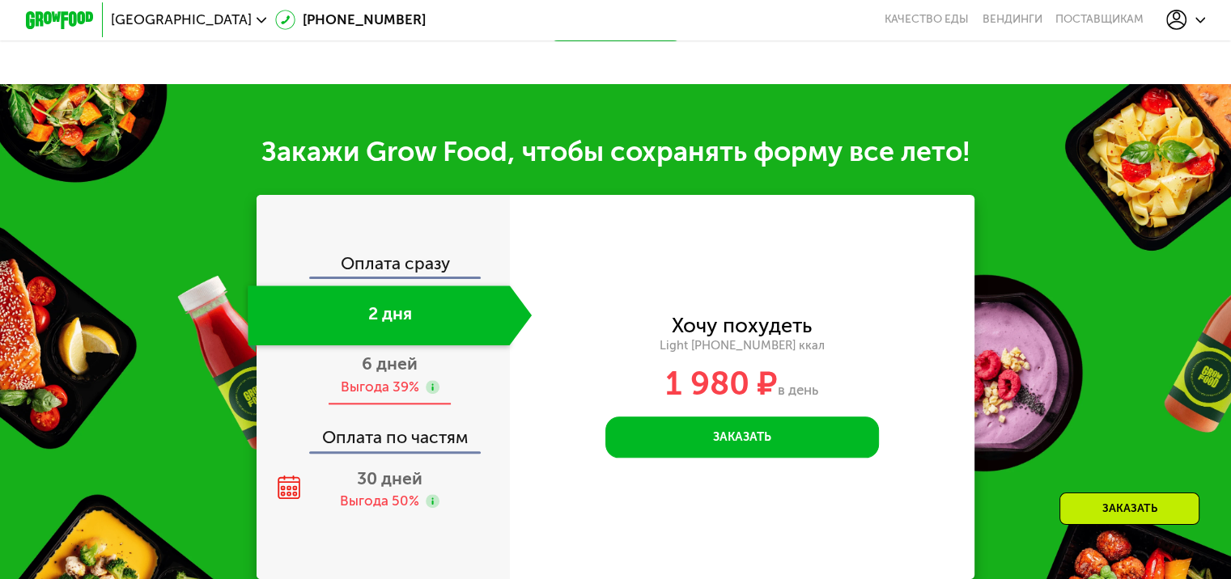
click at [394, 388] on div "Выгода 39%" at bounding box center [379, 387] width 78 height 19
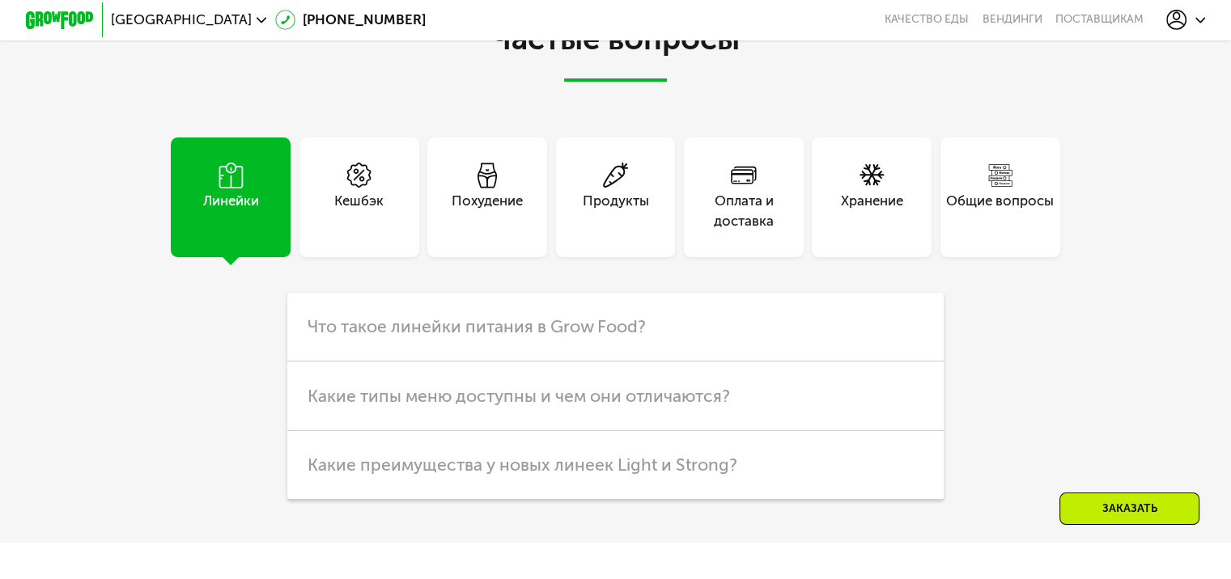
scroll to position [4126, 0]
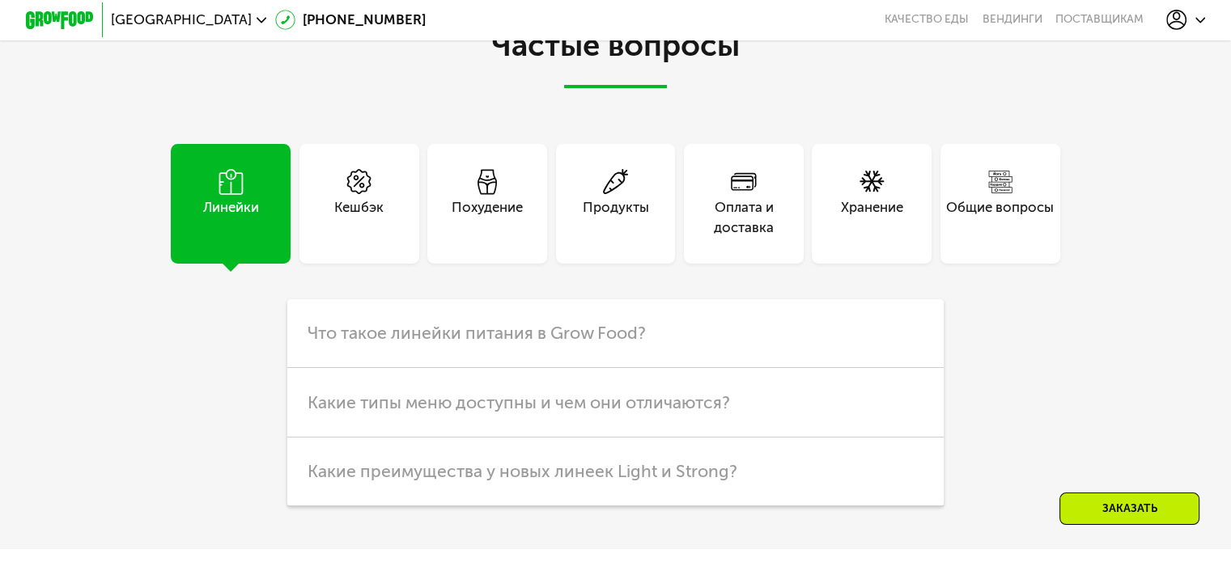
click at [721, 249] on div "Оплата и доставка" at bounding box center [744, 204] width 120 height 120
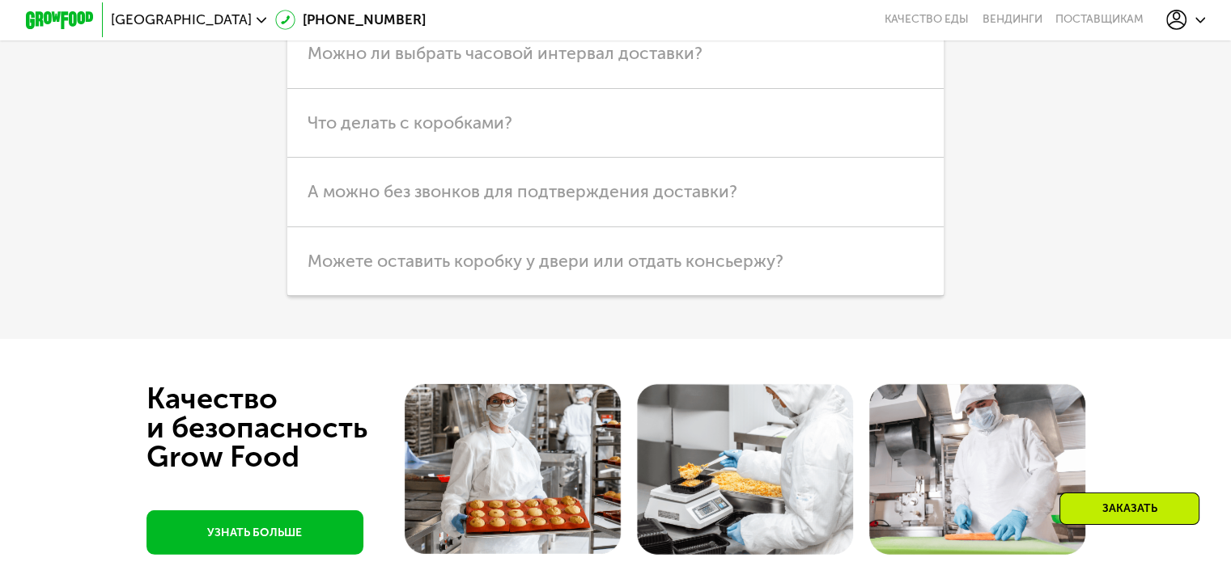
scroll to position [4612, 0]
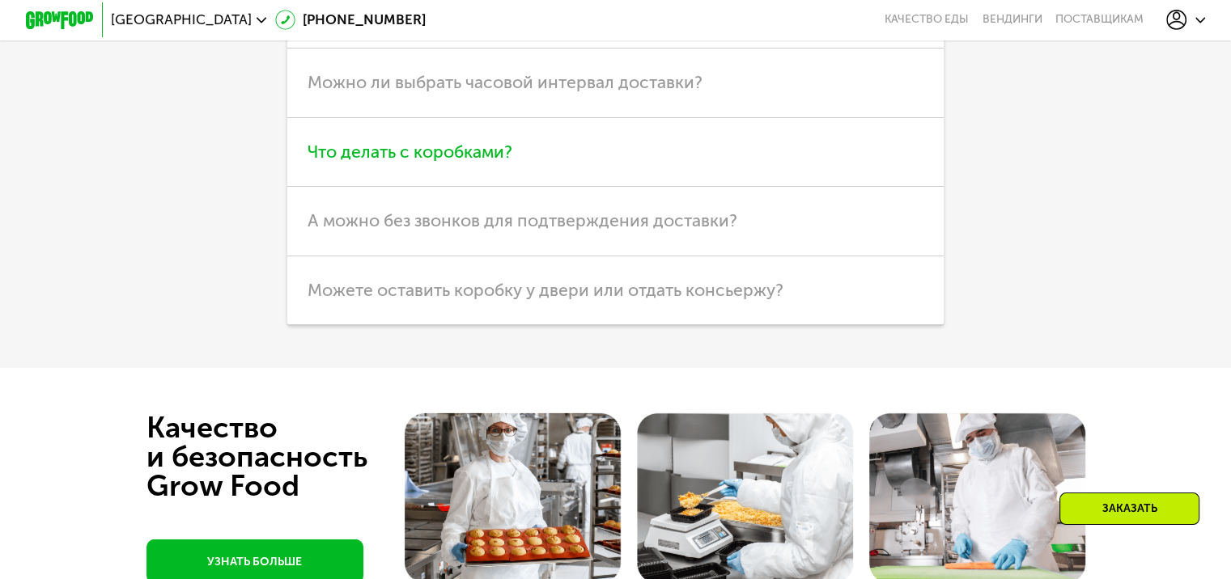
click at [434, 184] on h3 "Что делать с коробками?" at bounding box center [615, 152] width 656 height 69
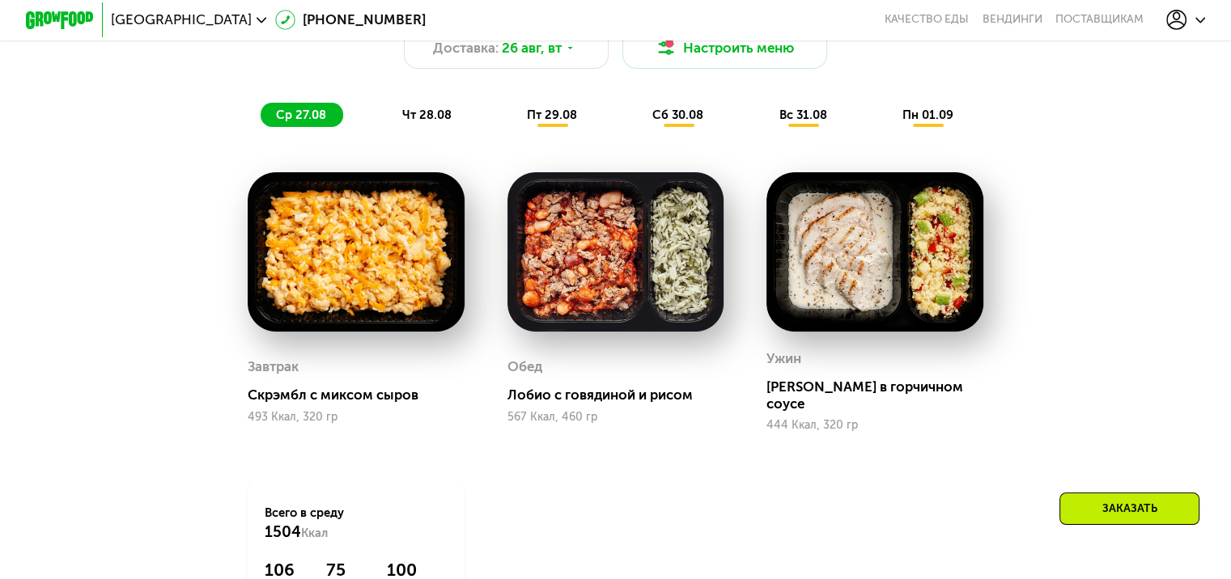
scroll to position [971, 0]
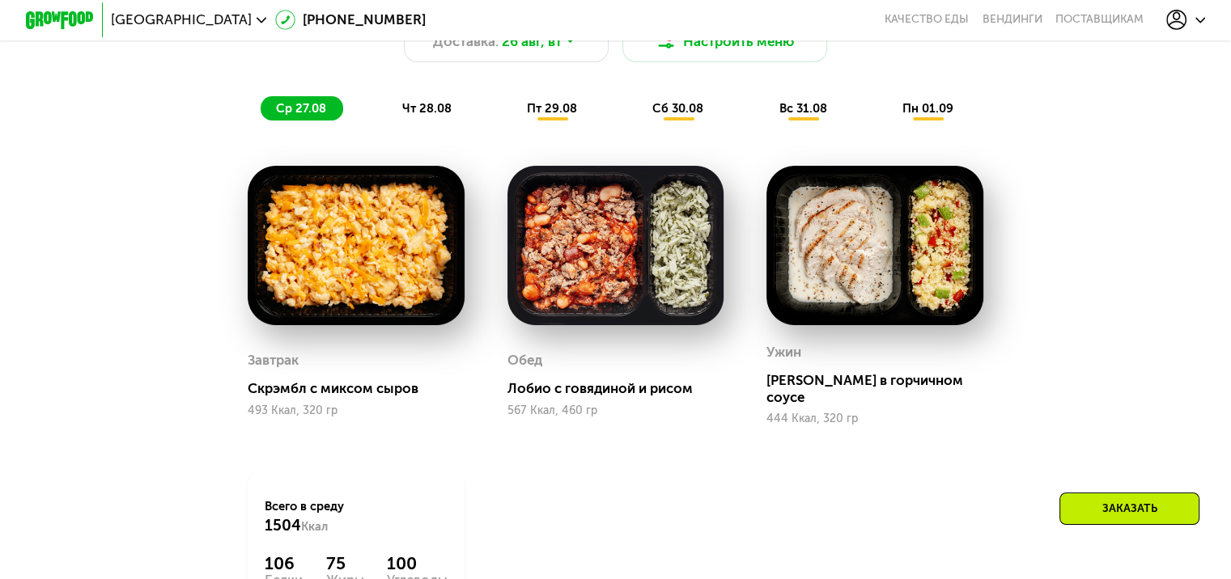
click at [425, 114] on span "чт 28.08" at bounding box center [425, 108] width 49 height 15
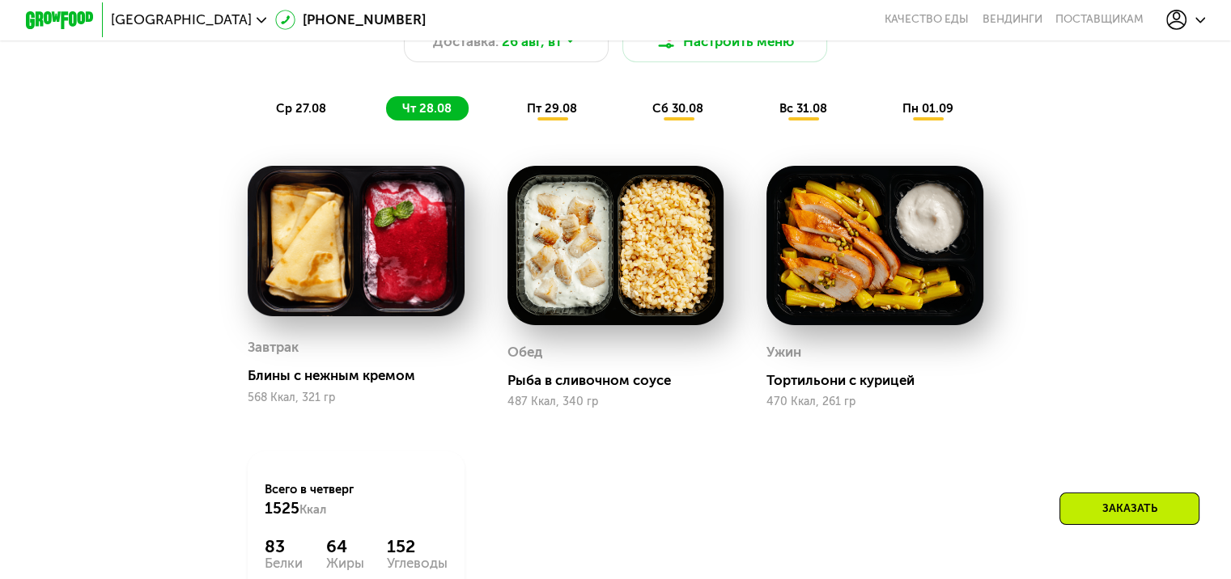
click at [637, 108] on div "пт 29.08" at bounding box center [678, 108] width 83 height 24
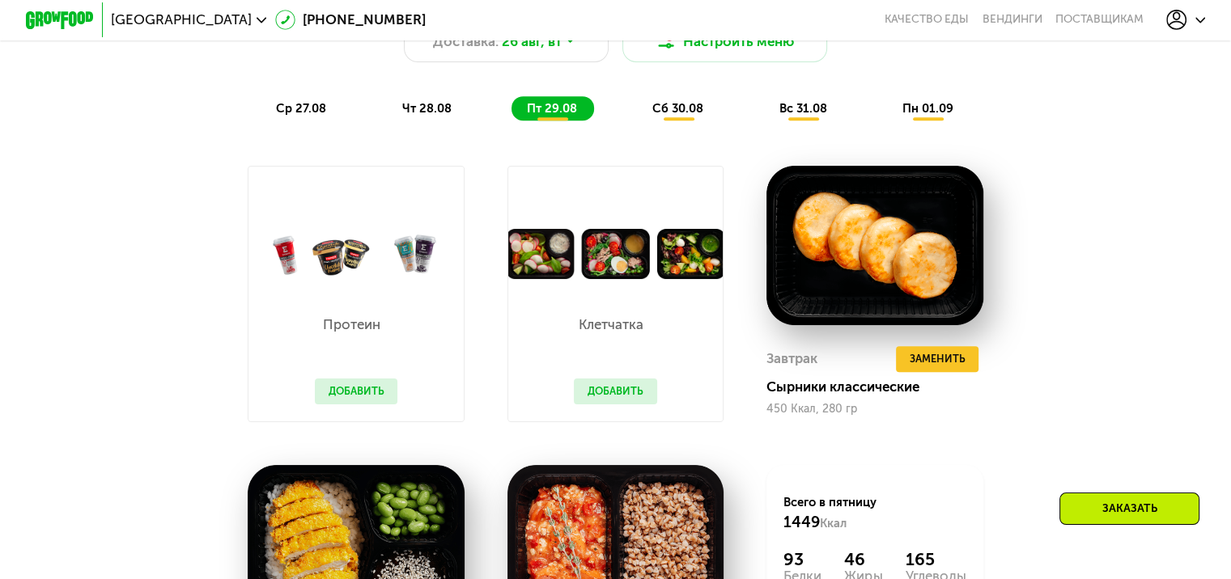
click at [610, 396] on button "Добавить" at bounding box center [615, 392] width 83 height 26
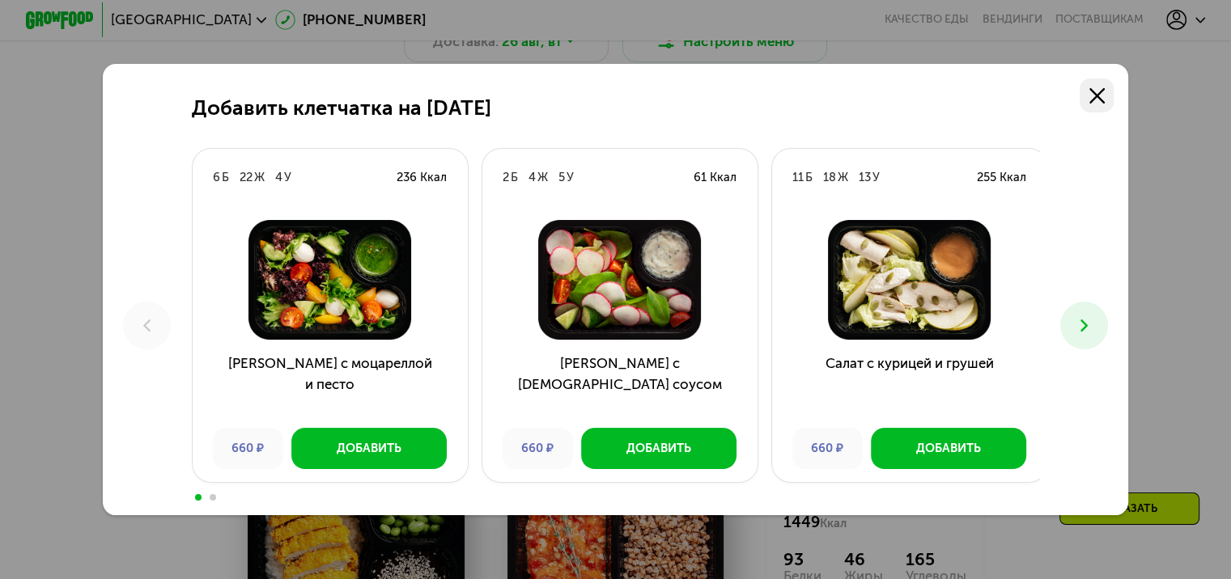
click at [1092, 91] on link at bounding box center [1096, 95] width 34 height 34
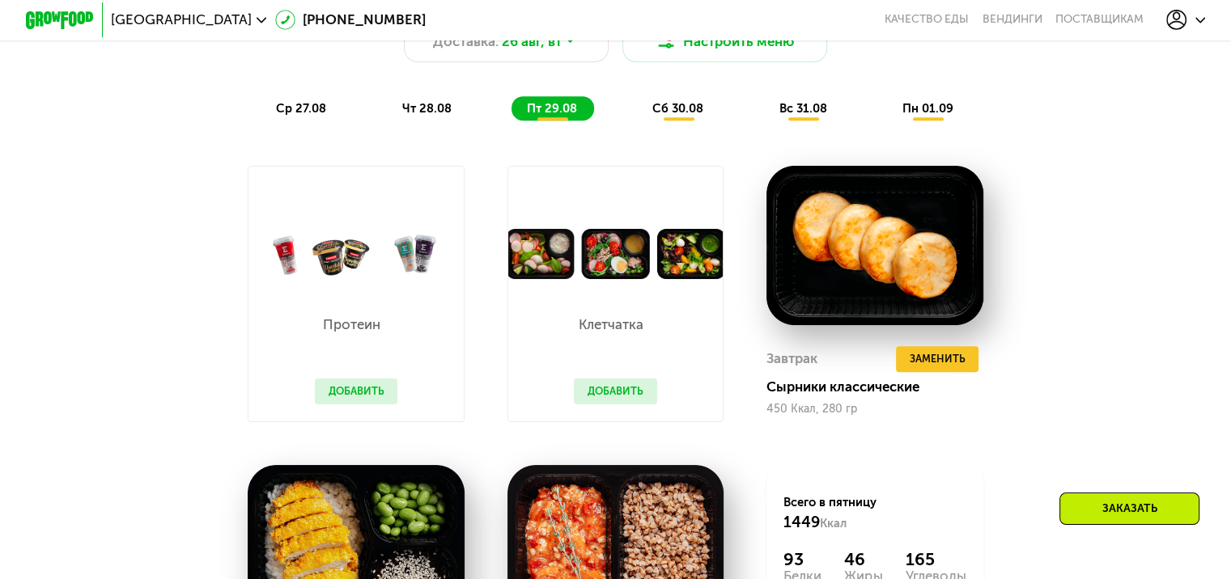
click at [693, 116] on span "сб 30.08" at bounding box center [677, 108] width 51 height 15
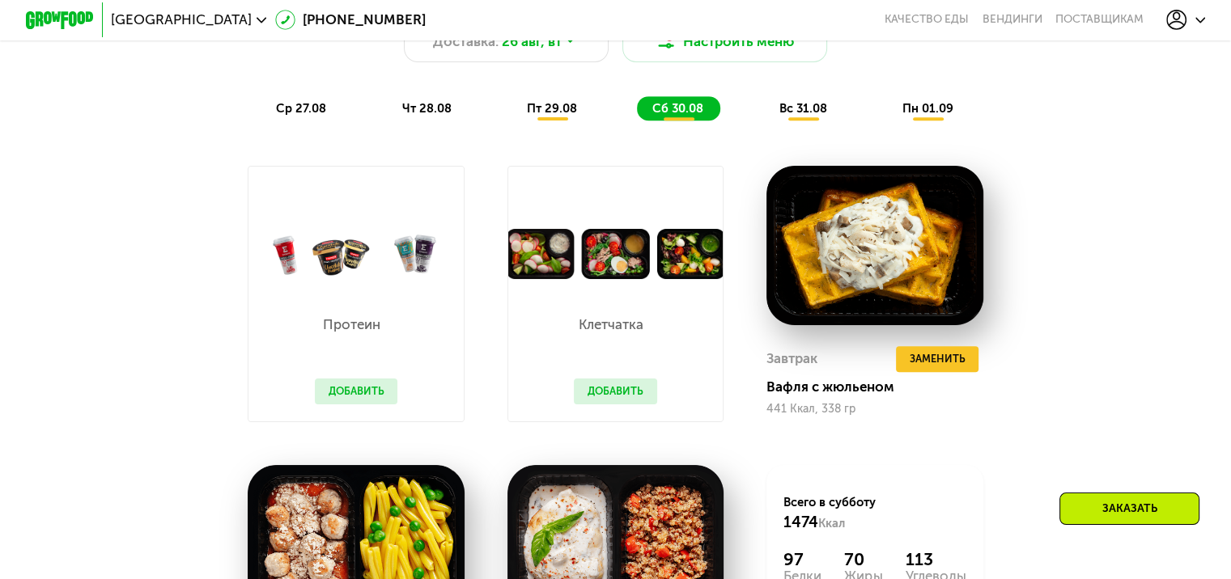
click at [822, 112] on span "вс 31.08" at bounding box center [802, 108] width 48 height 15
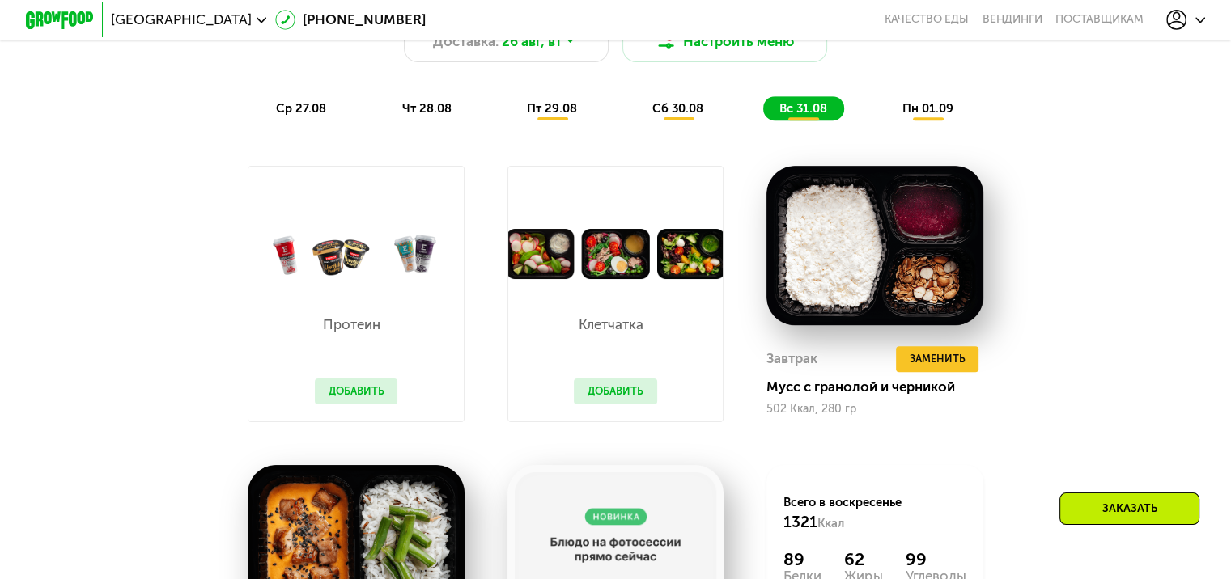
click at [938, 113] on span "пн 01.09" at bounding box center [927, 108] width 51 height 15
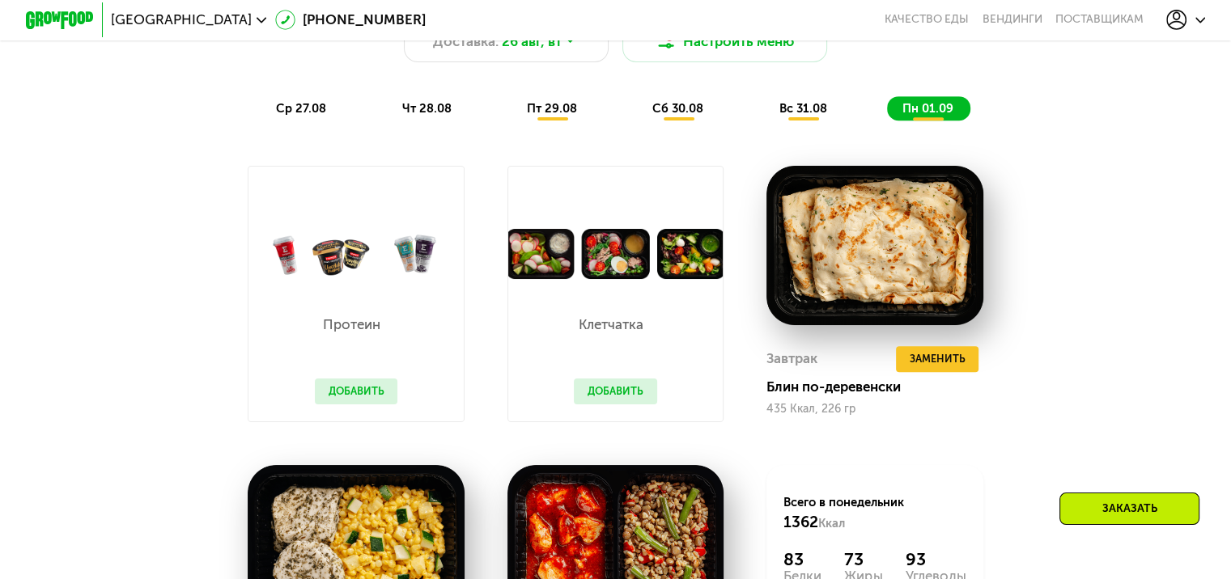
click at [288, 116] on span "ср 27.08" at bounding box center [301, 108] width 50 height 15
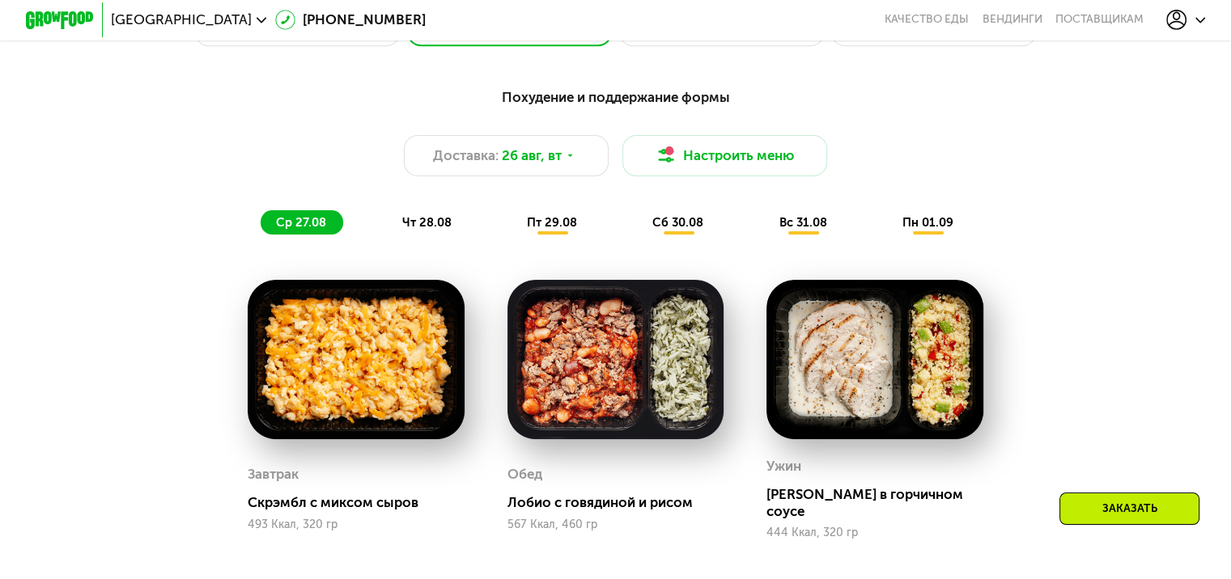
scroll to position [809, 0]
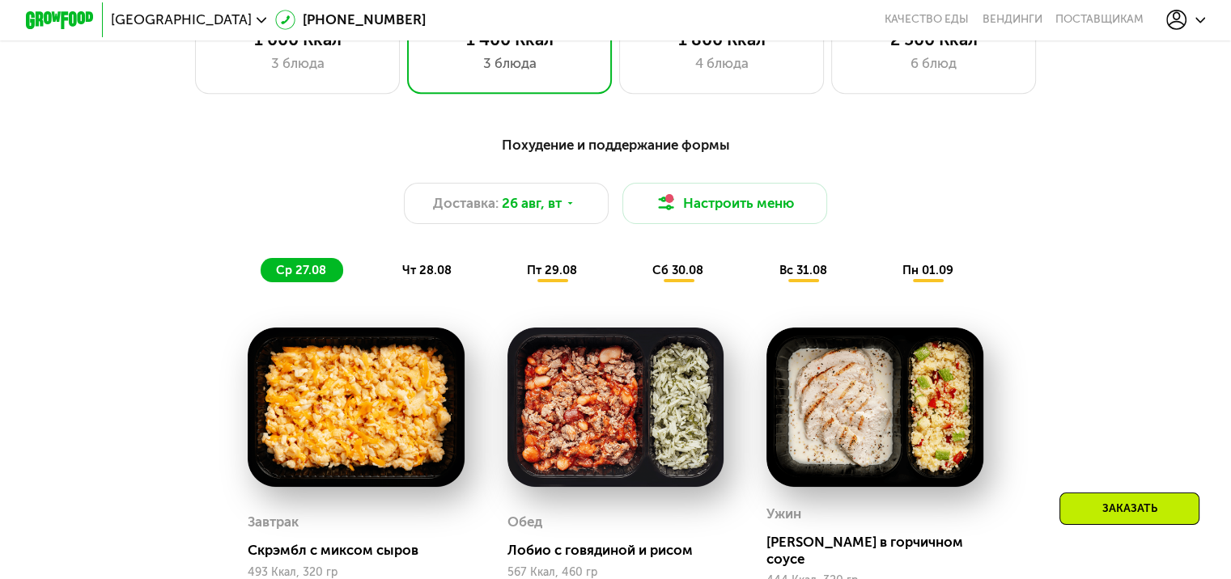
click at [439, 278] on span "чт 28.08" at bounding box center [425, 270] width 49 height 15
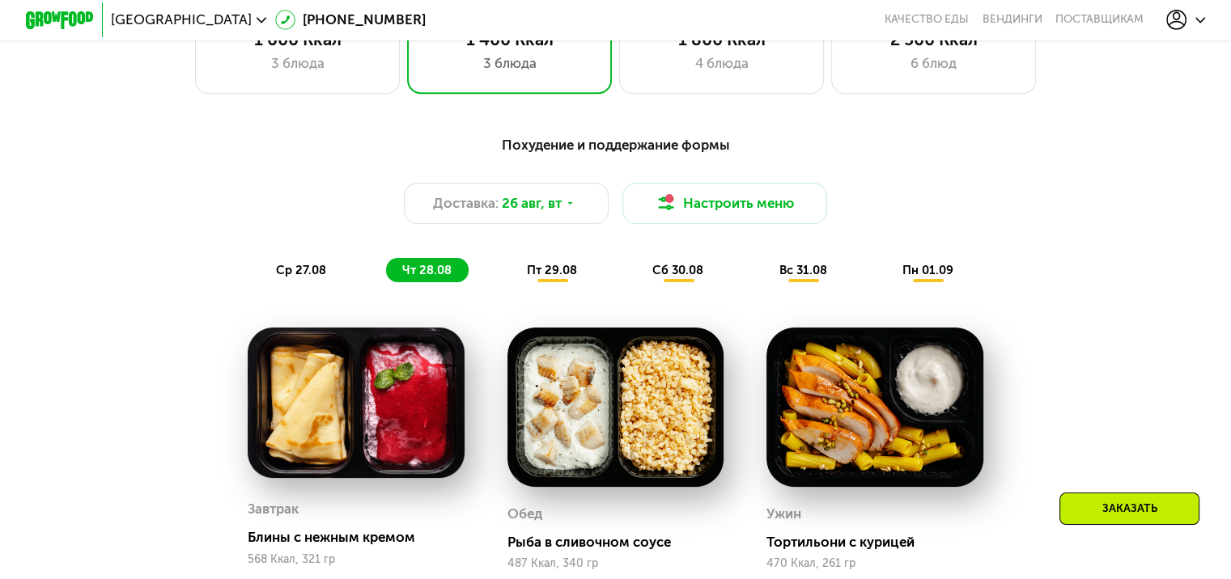
click at [544, 278] on span "пт 29.08" at bounding box center [552, 270] width 50 height 15
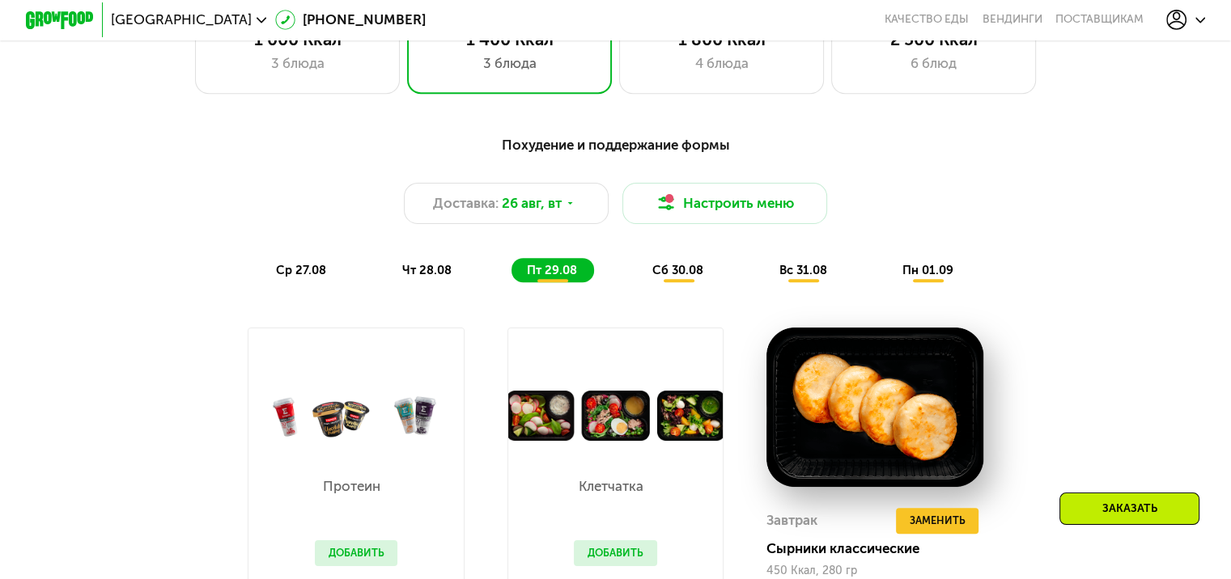
click at [685, 278] on span "сб 30.08" at bounding box center [677, 270] width 51 height 15
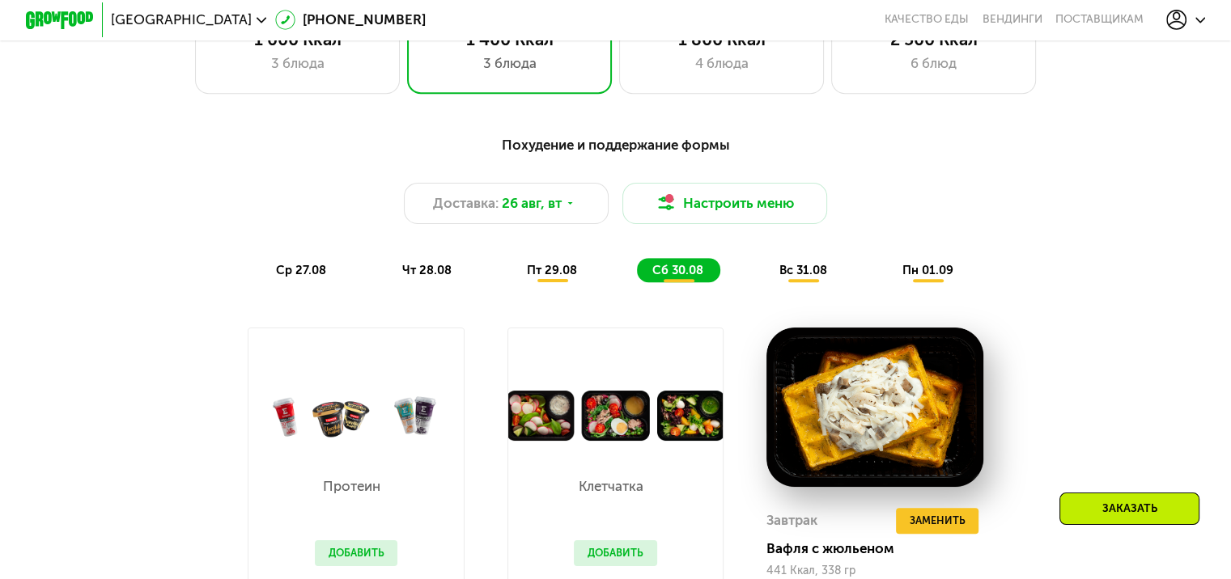
click at [853, 279] on div "ср 27.08 чт 28.08 пт 29.08 сб 30.08 вс 31.08 пн 01.09" at bounding box center [616, 270] width 710 height 24
drag, startPoint x: 950, startPoint y: 279, endPoint x: 576, endPoint y: 278, distance: 373.8
click at [949, 278] on span "пн 01.09" at bounding box center [927, 270] width 51 height 15
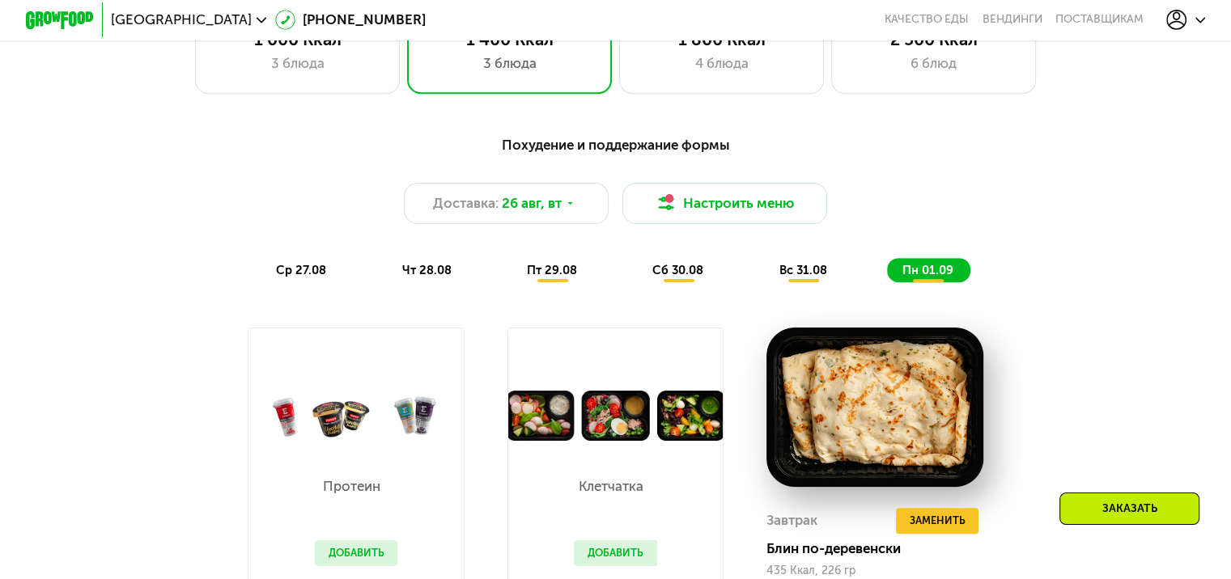
click at [317, 278] on span "ср 27.08" at bounding box center [301, 270] width 50 height 15
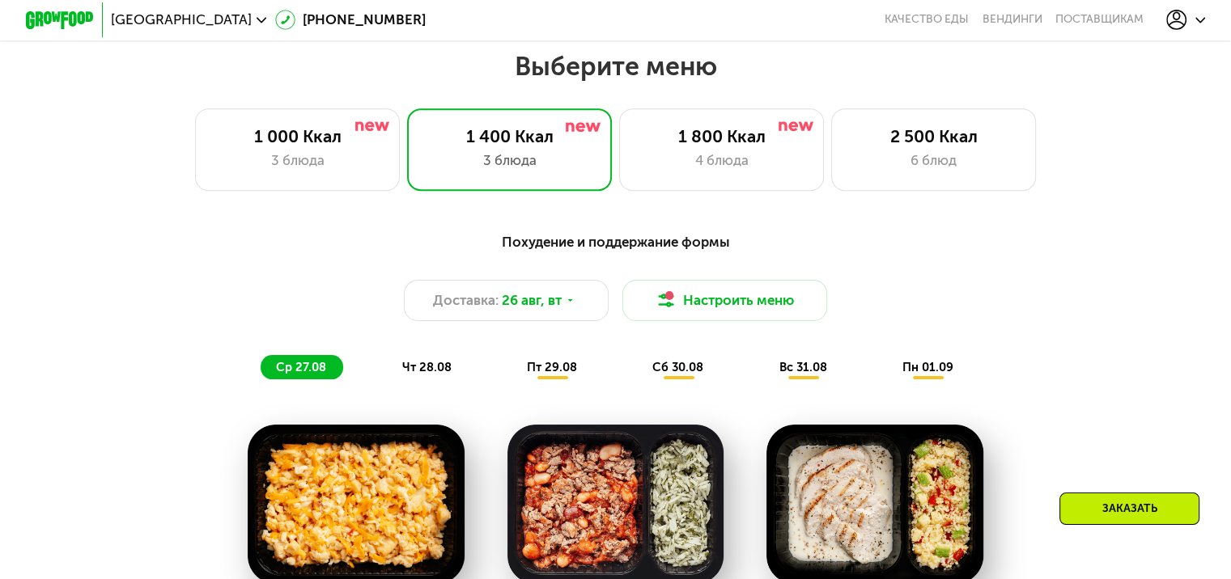
scroll to position [647, 0]
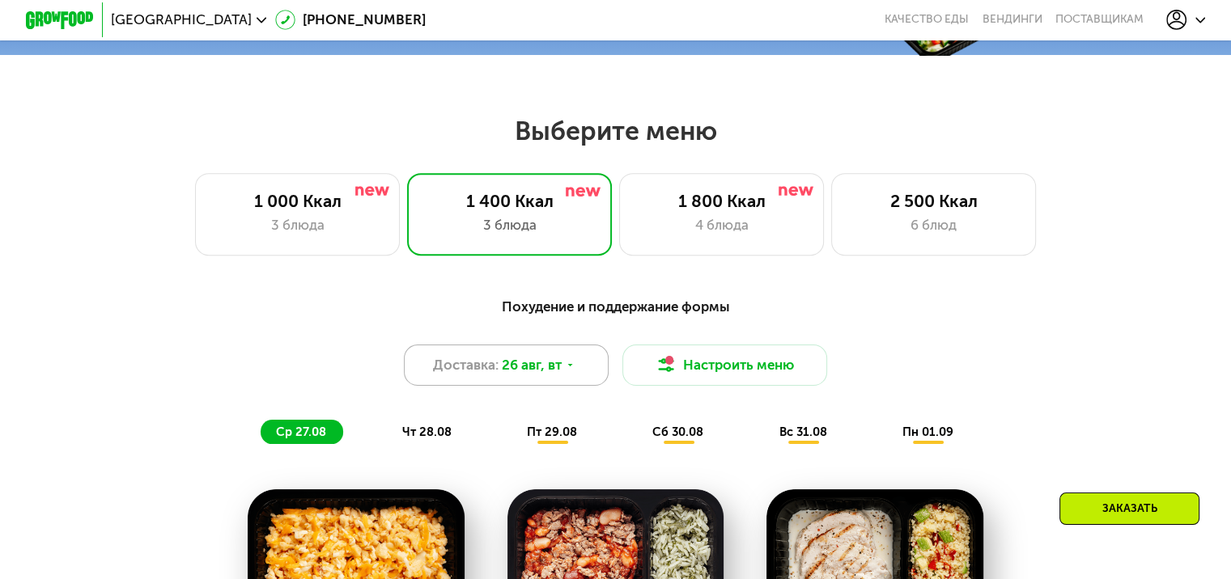
click at [574, 371] on icon at bounding box center [570, 365] width 11 height 11
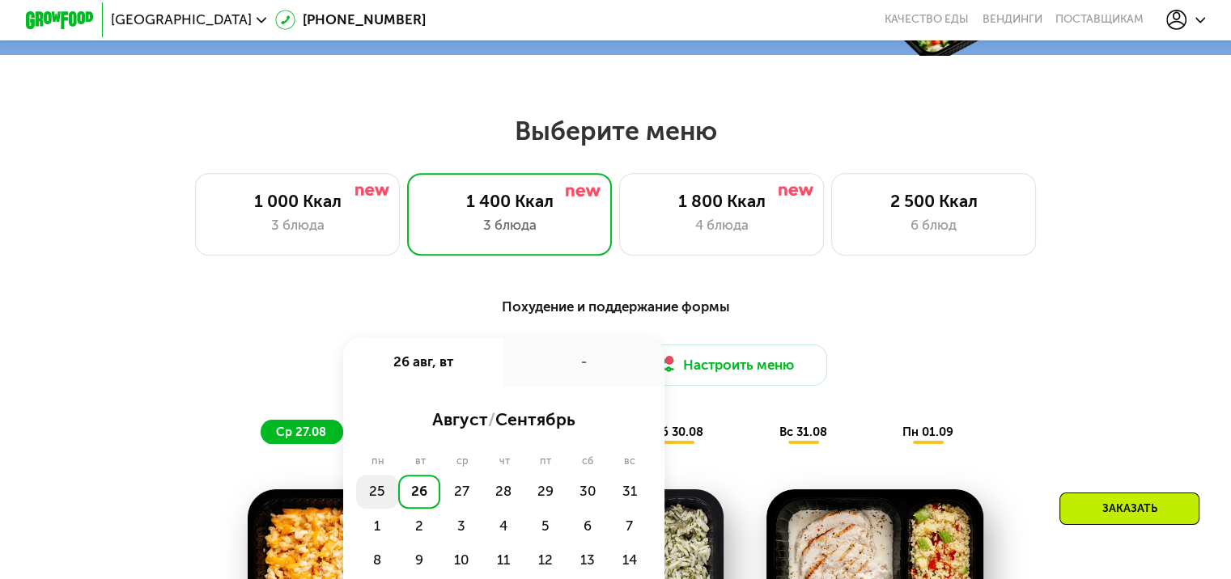
click at [398, 500] on div "25" at bounding box center [419, 492] width 42 height 34
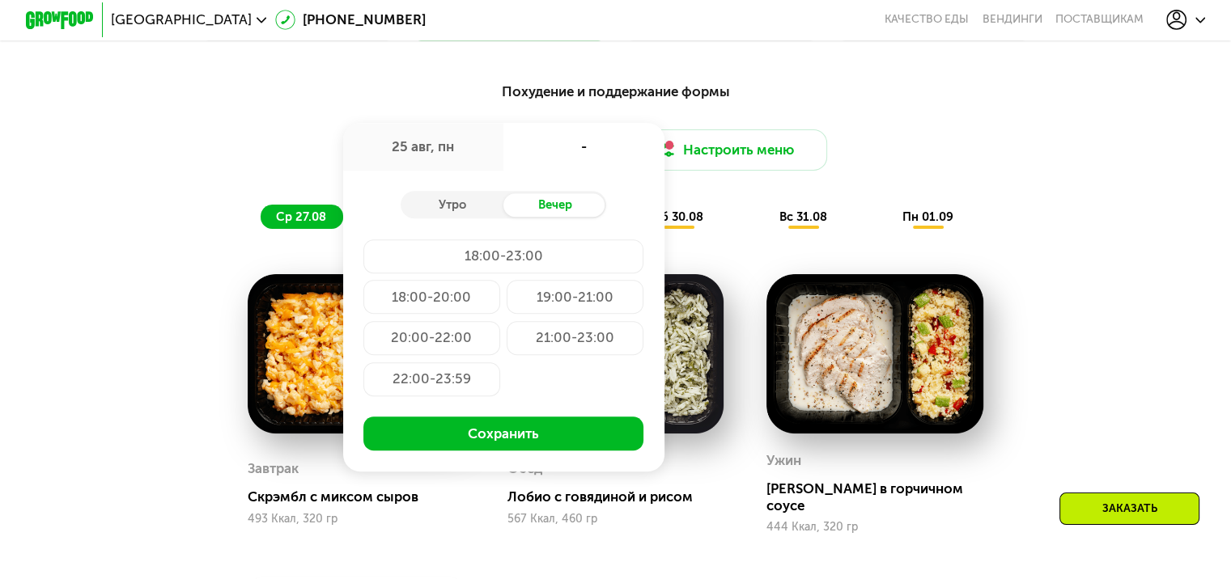
scroll to position [890, 0]
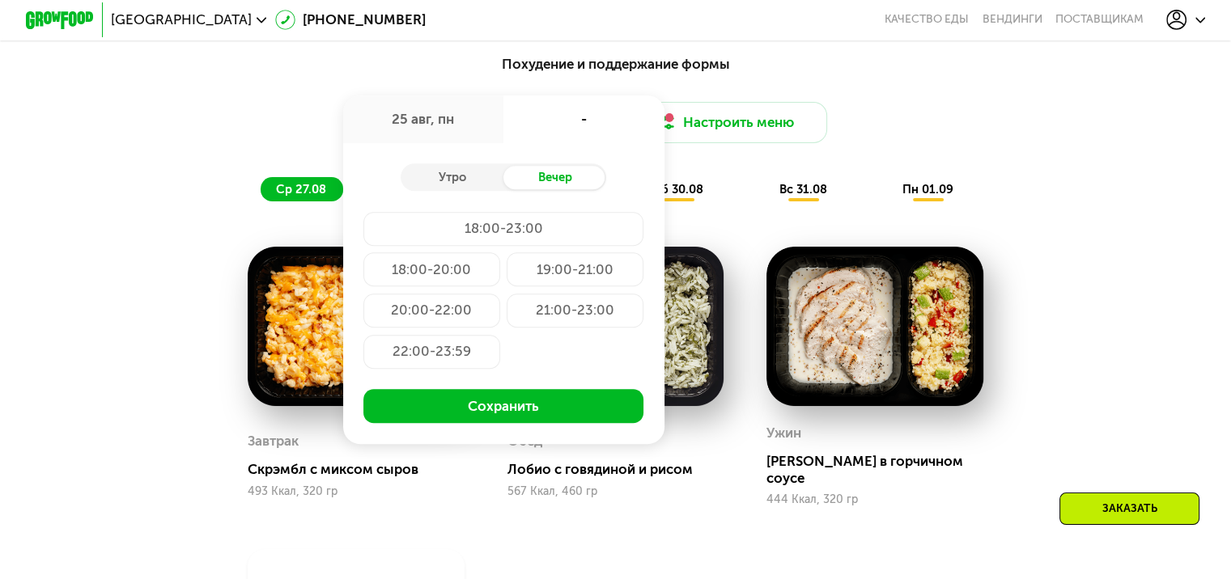
click at [320, 126] on div "Доставка: 25 авг, пн 25 авг, пн - Утро Вечер 18:00-23:00 18:00-20:00 19:00-21:0…" at bounding box center [615, 122] width 1012 height 41
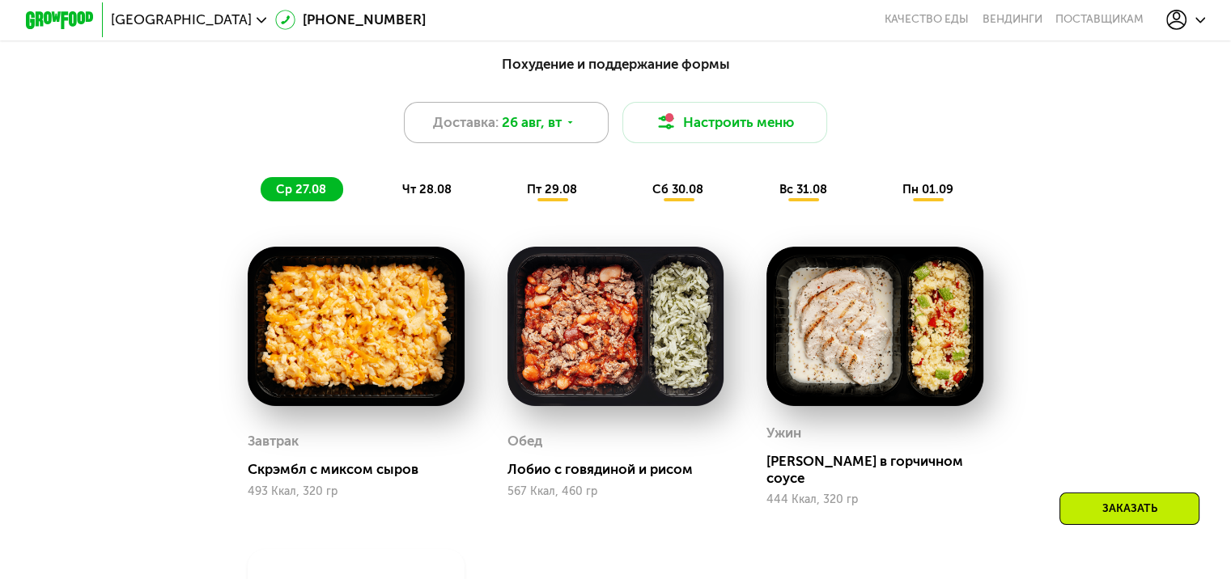
click at [550, 130] on span "26 авг, вт" at bounding box center [532, 122] width 60 height 20
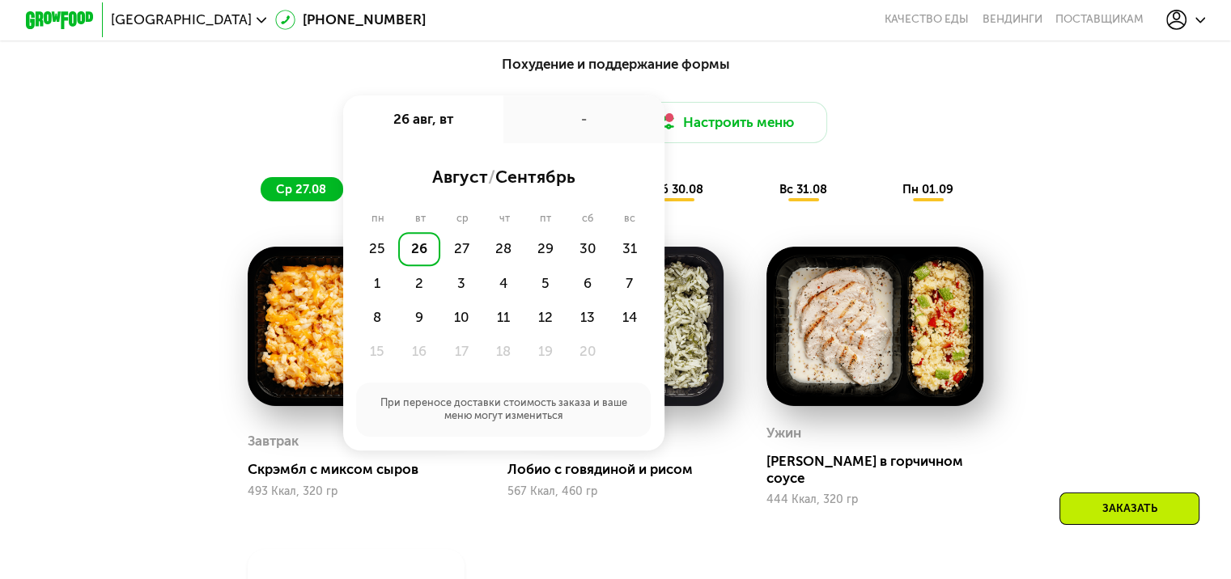
click at [414, 257] on div "26" at bounding box center [419, 249] width 42 height 34
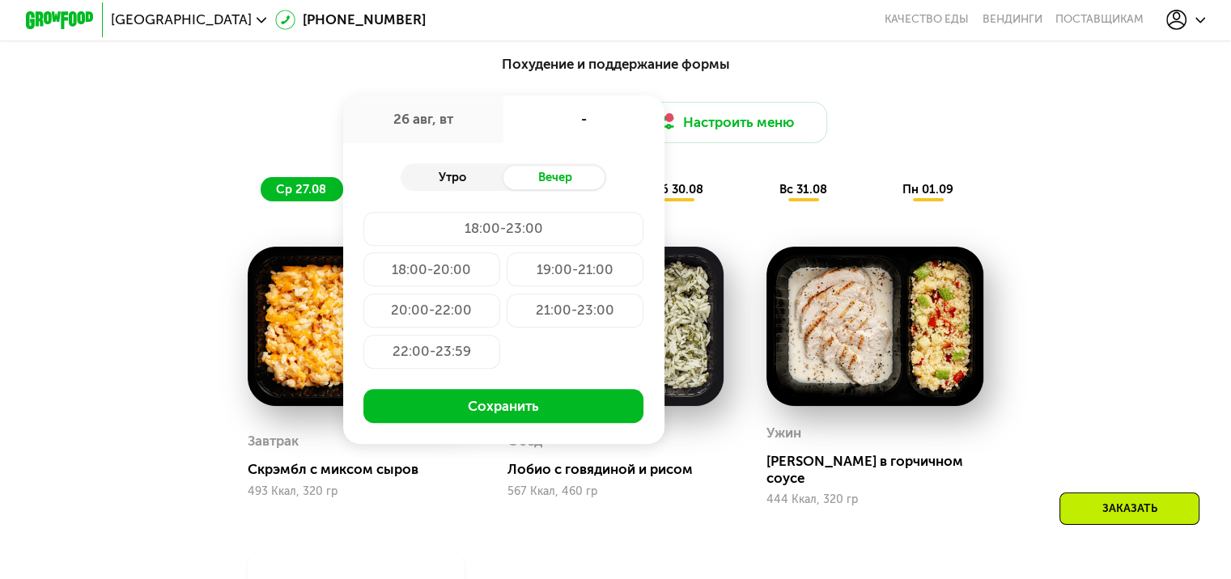
click at [460, 184] on div "Утро" at bounding box center [452, 178] width 103 height 24
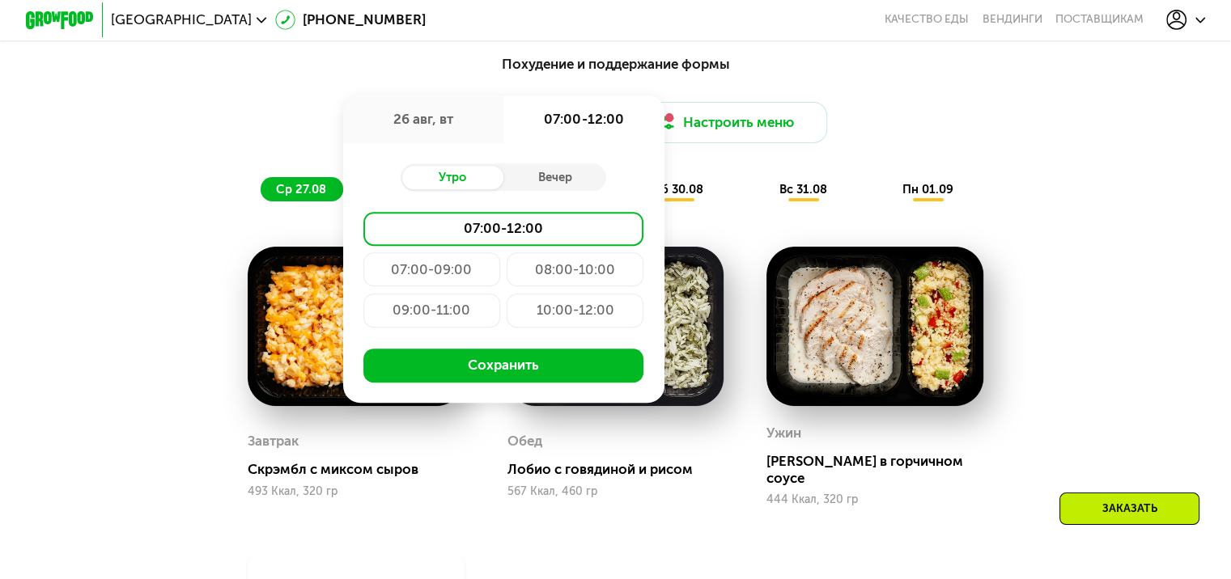
click at [288, 126] on div "Доставка: 26 авг, вт 26 авг, вт 07:00-12:00 Утро Вечер 07:00-12:00 07:00-09:00 …" at bounding box center [615, 122] width 1012 height 41
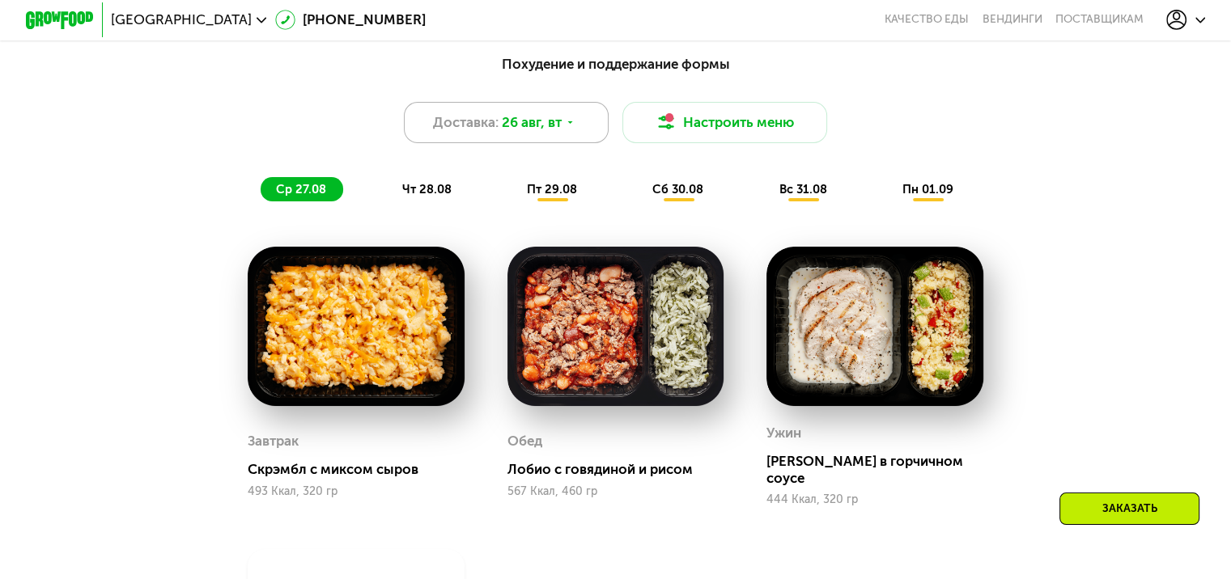
click at [528, 133] on span "26 авг, вт" at bounding box center [532, 122] width 60 height 20
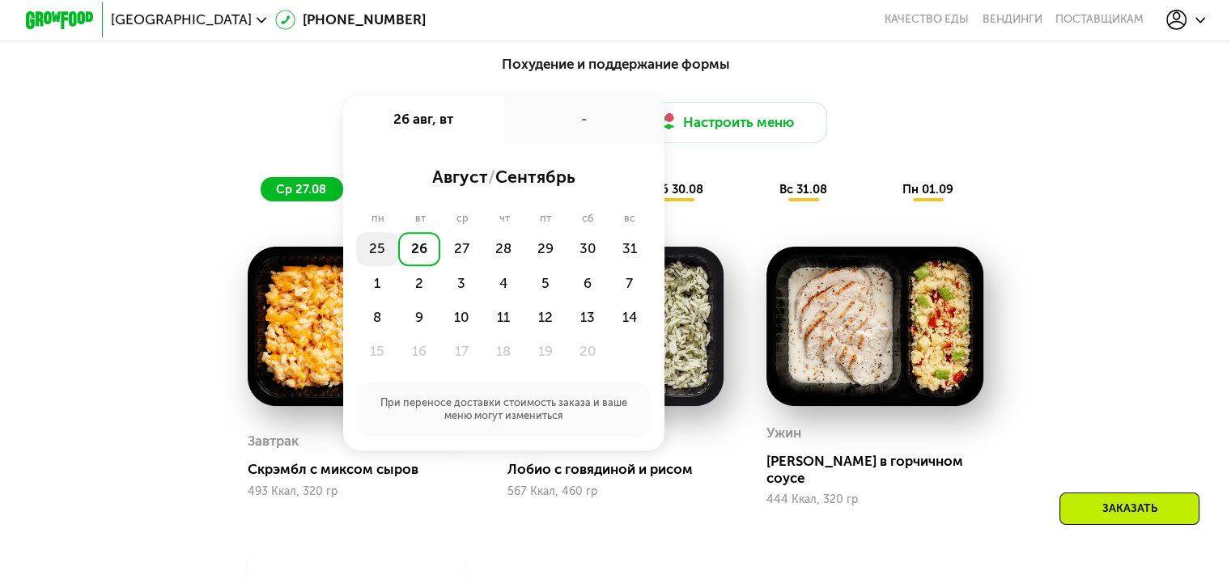
click at [398, 261] on div "25" at bounding box center [419, 249] width 42 height 34
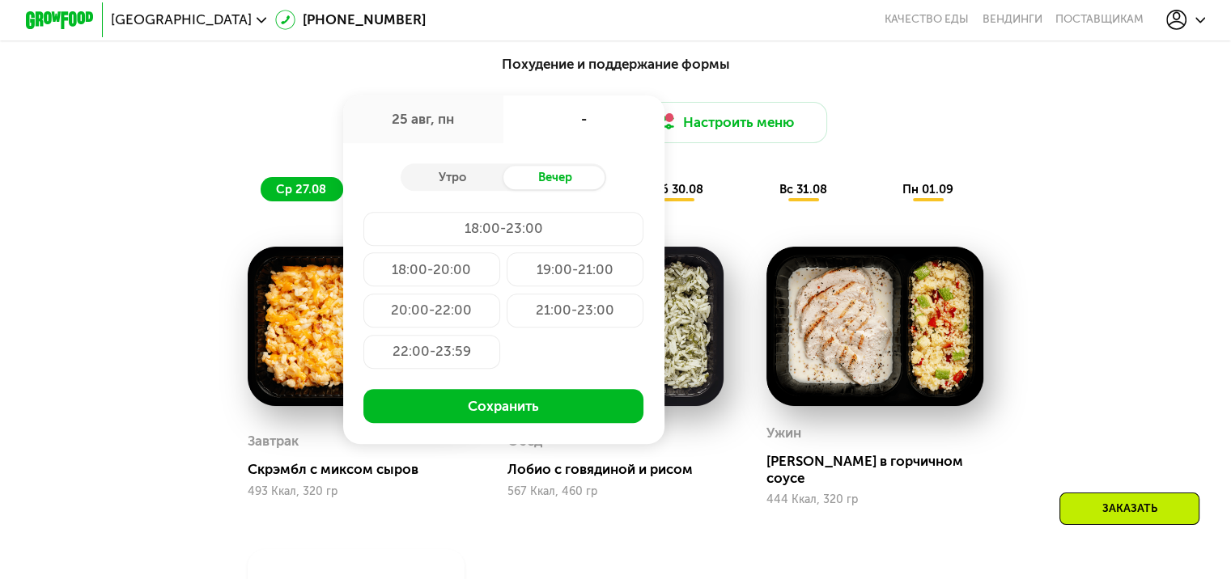
click at [500, 294] on div "19:00-21:00" at bounding box center [431, 311] width 137 height 34
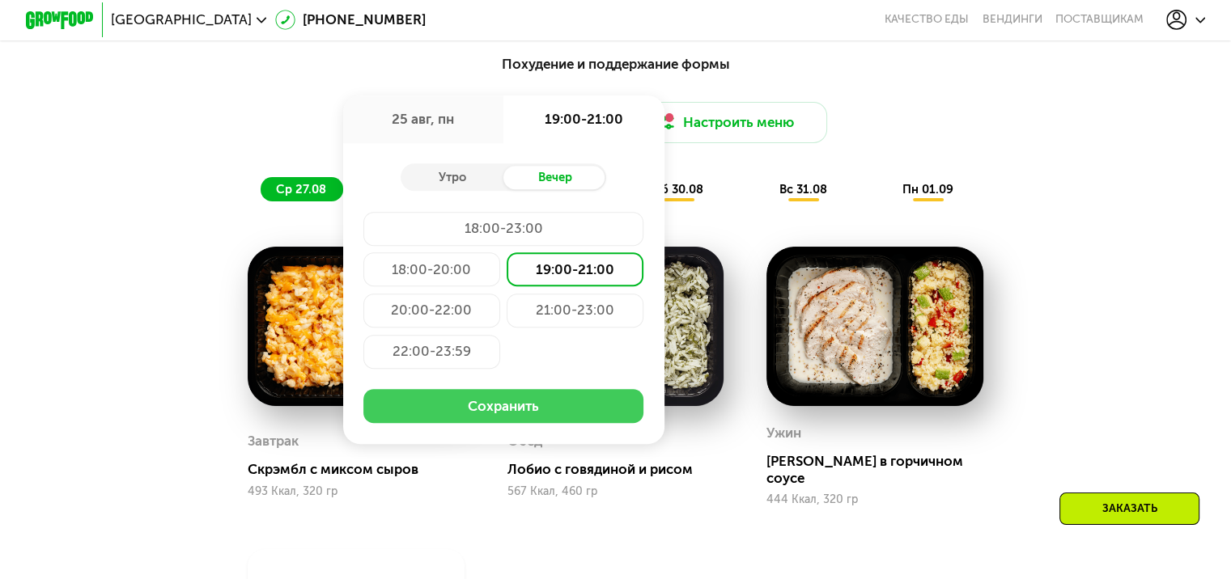
click at [523, 417] on button "Сохранить" at bounding box center [503, 406] width 280 height 34
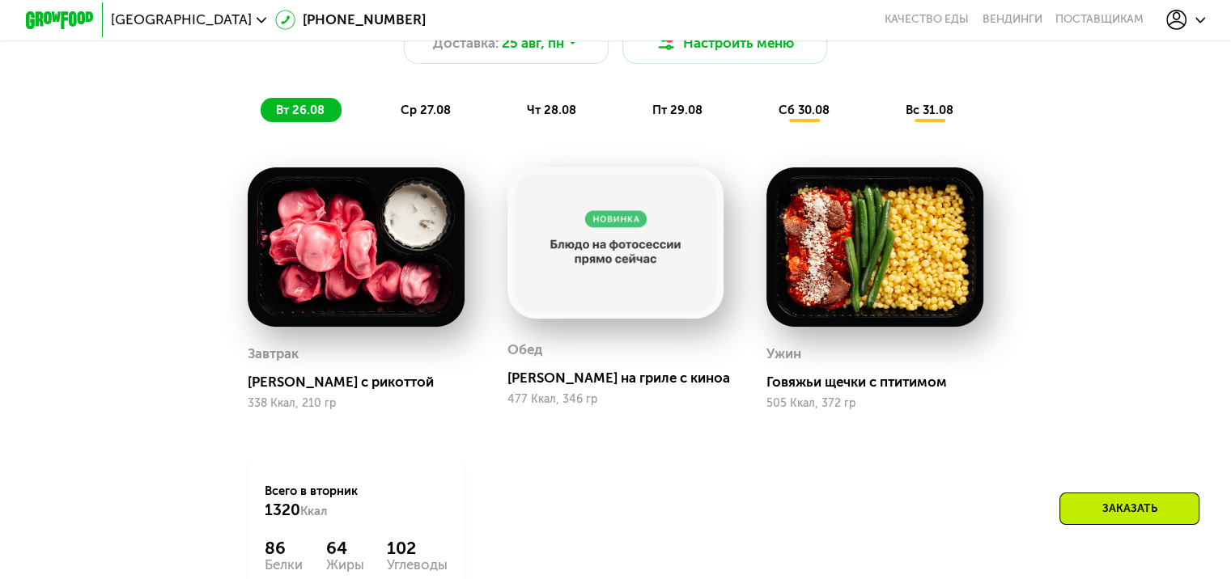
scroll to position [971, 0]
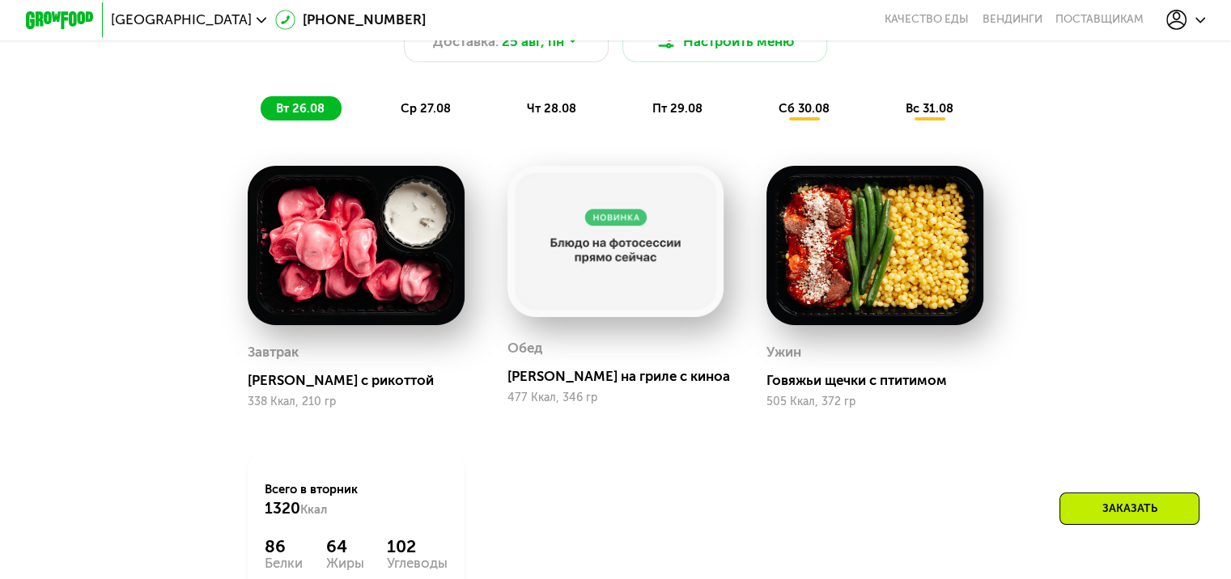
click at [429, 115] on span "ср 27.08" at bounding box center [426, 108] width 50 height 15
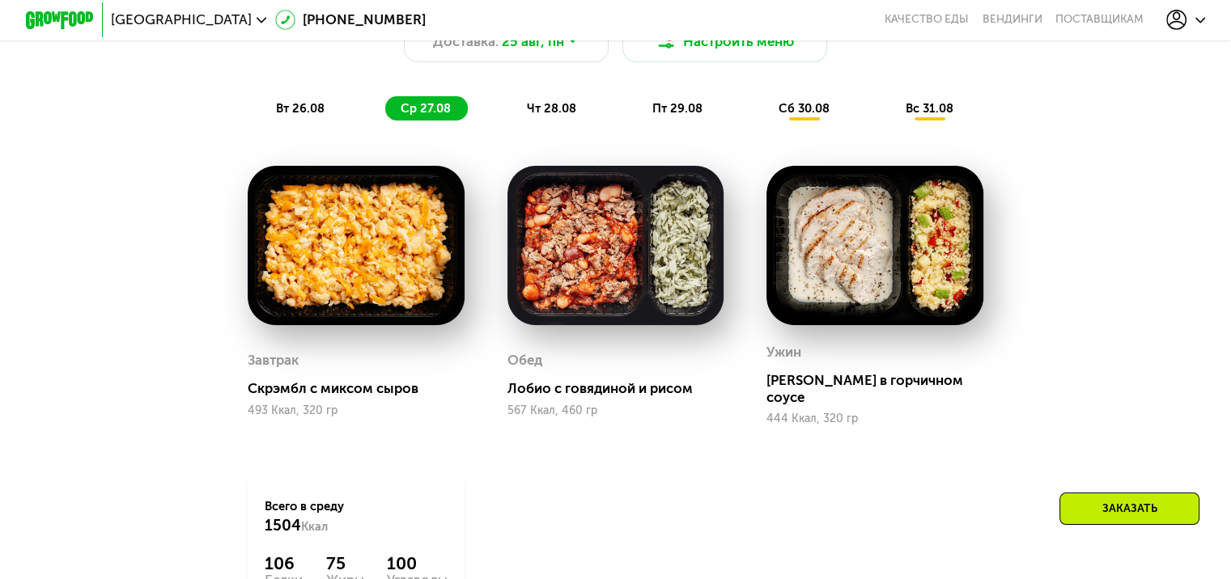
click at [546, 110] on span "чт 28.08" at bounding box center [551, 108] width 49 height 15
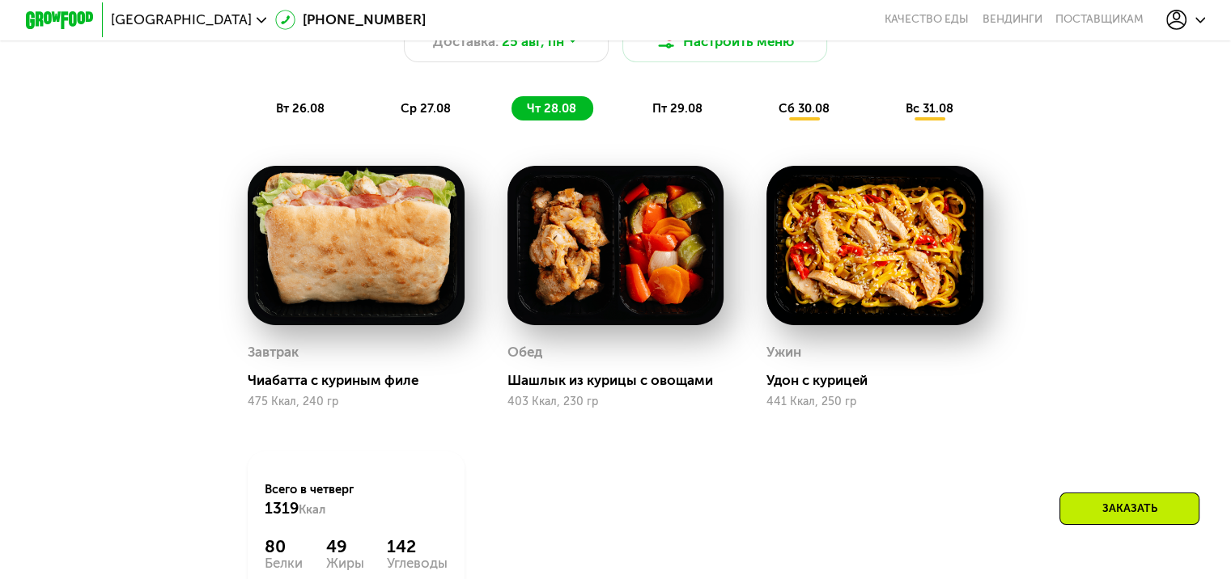
click at [683, 112] on span "пт 29.08" at bounding box center [677, 108] width 50 height 15
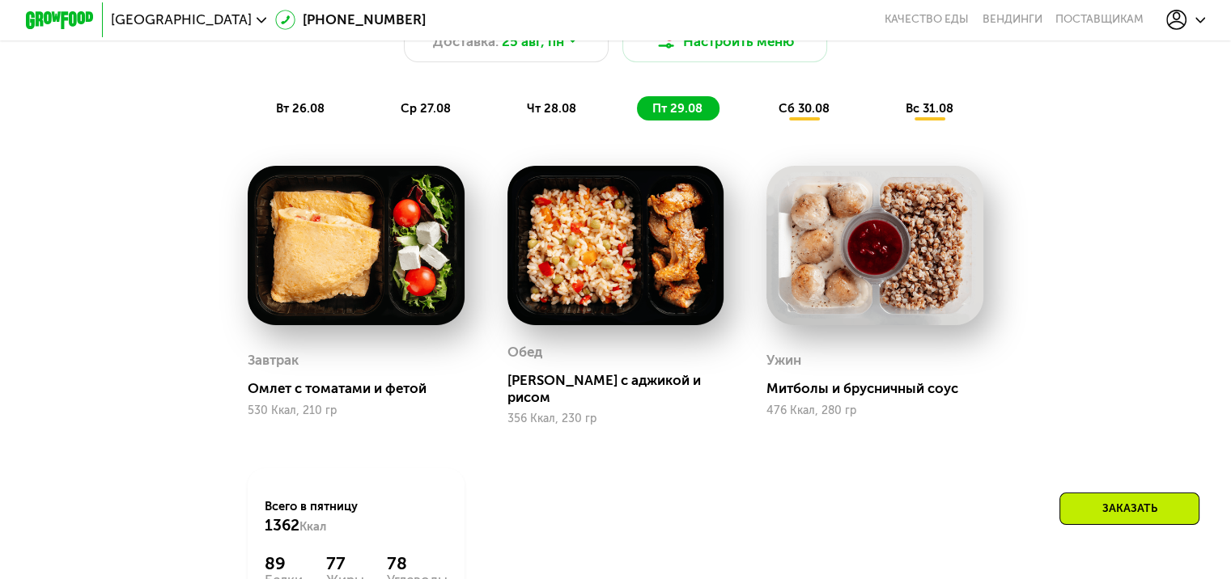
click at [783, 111] on span "сб 30.08" at bounding box center [803, 108] width 51 height 15
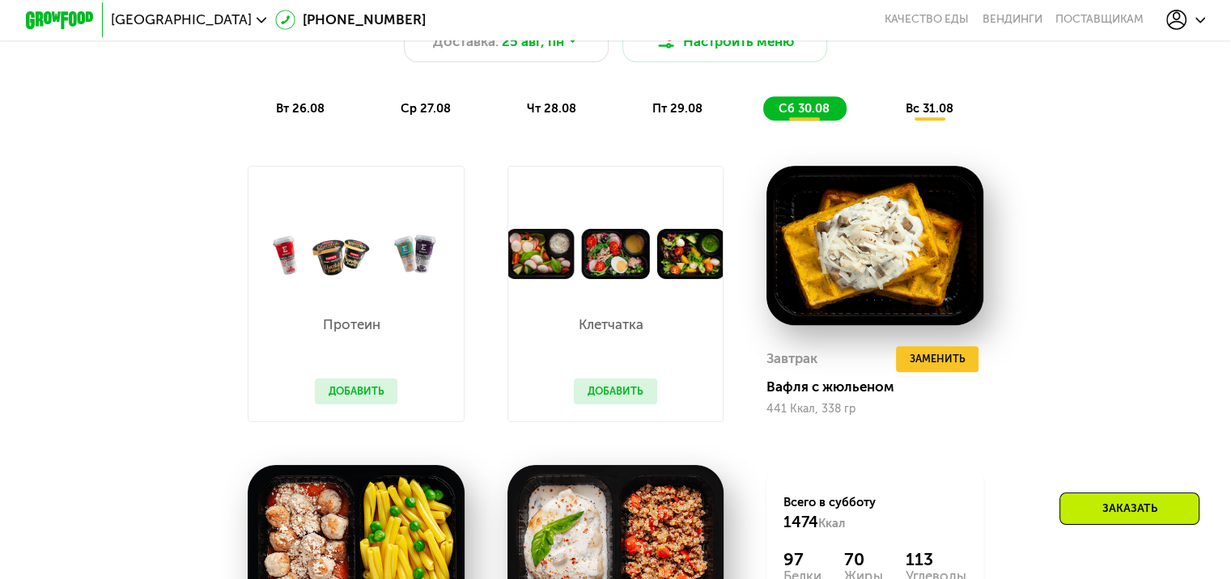
click at [940, 116] on span "вс 31.08" at bounding box center [929, 108] width 48 height 15
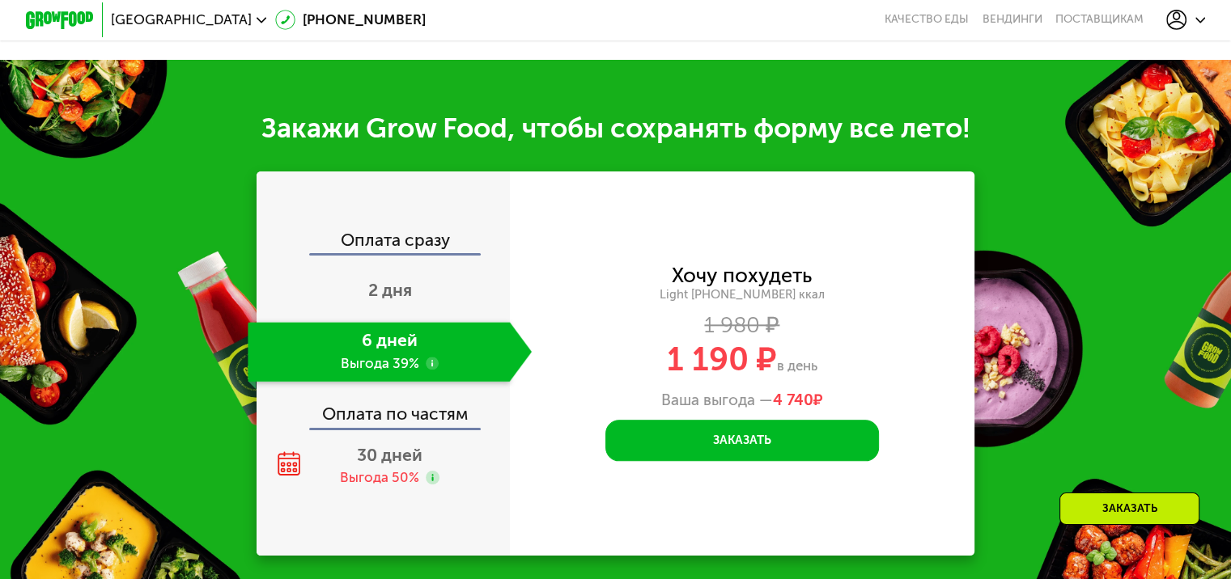
scroll to position [1780, 0]
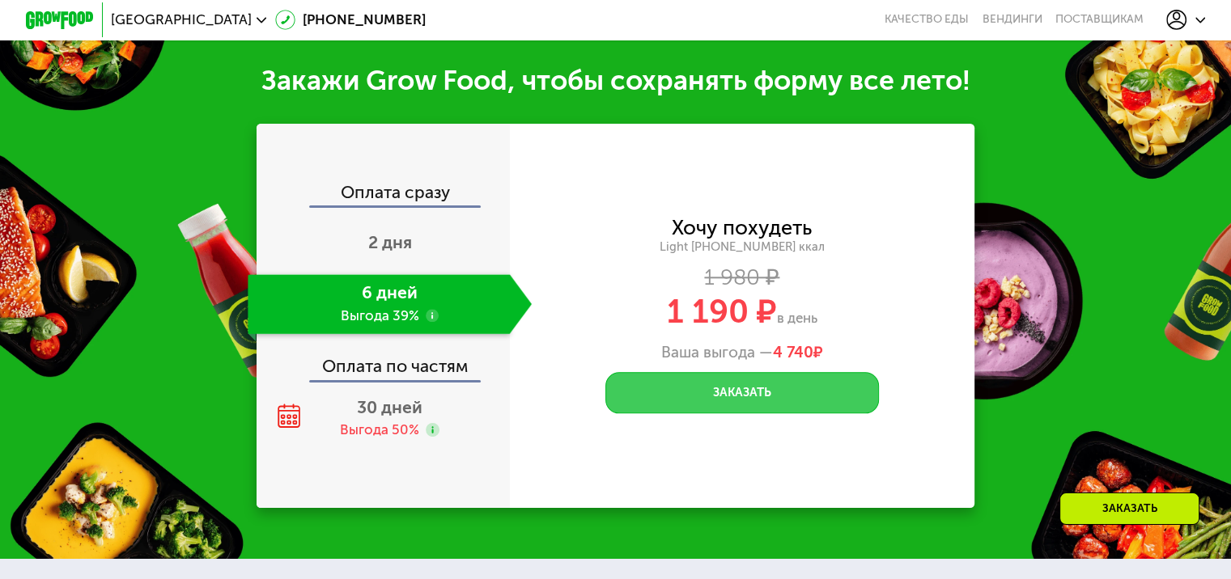
click at [766, 413] on button "Заказать" at bounding box center [741, 392] width 273 height 41
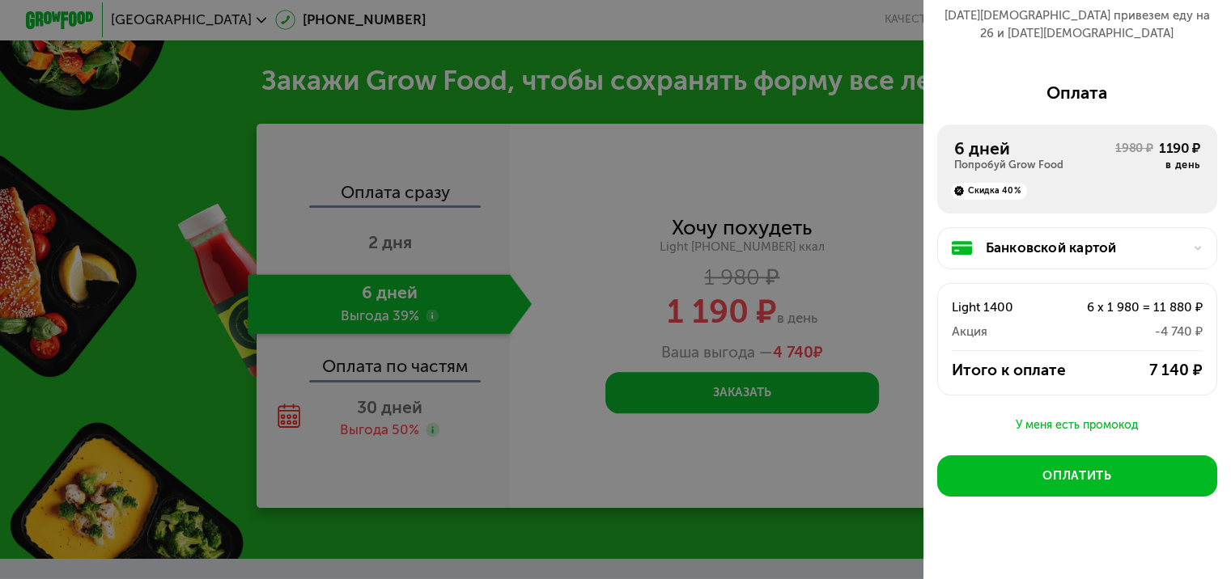
scroll to position [142, 0]
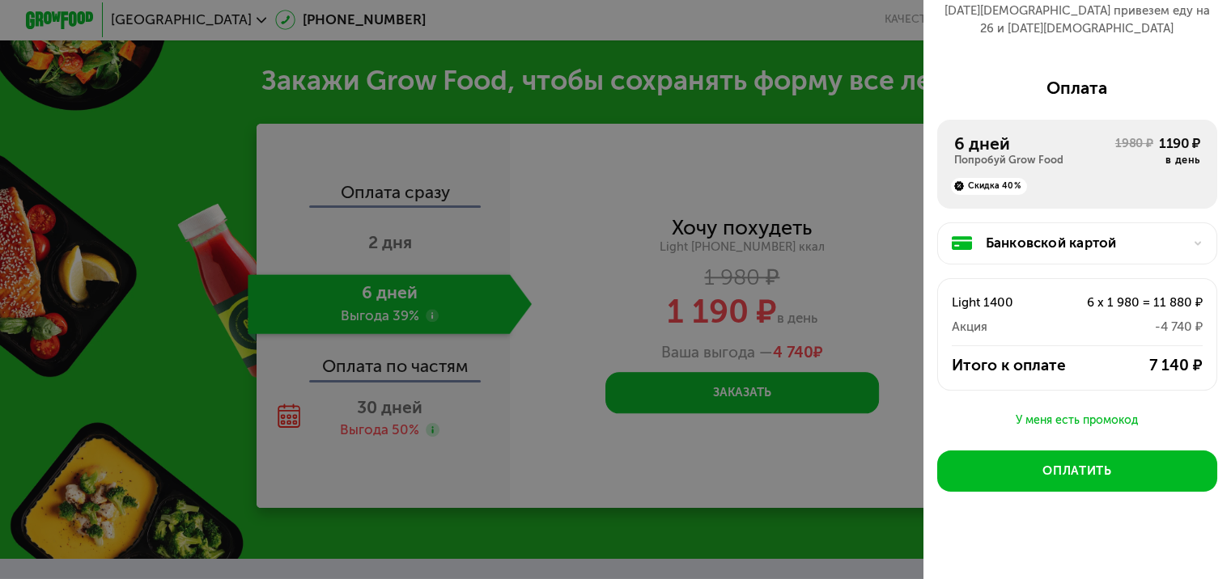
click at [1096, 411] on div "У меня есть промокод" at bounding box center [1077, 420] width 280 height 19
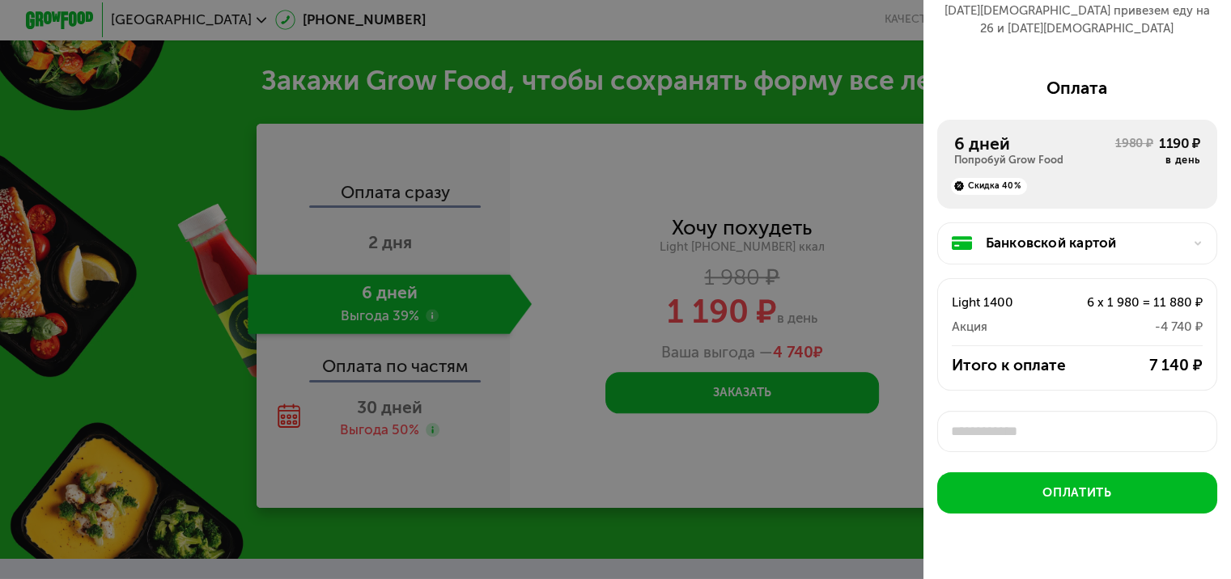
scroll to position [6, 0]
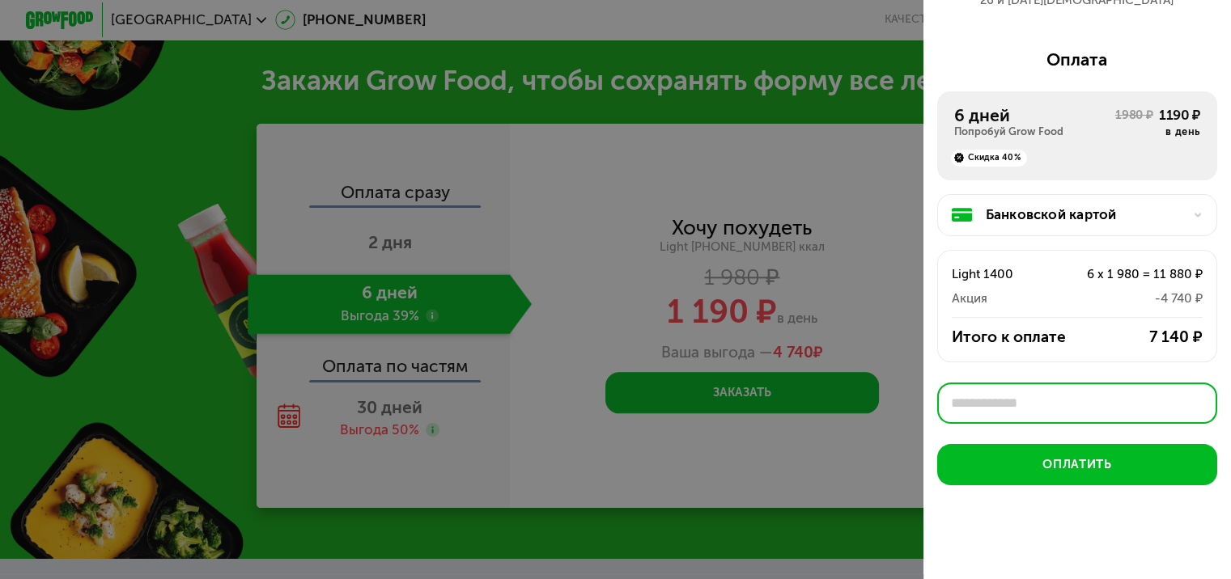
click at [1029, 393] on input "text" at bounding box center [1077, 403] width 280 height 41
paste input "********"
type input "********"
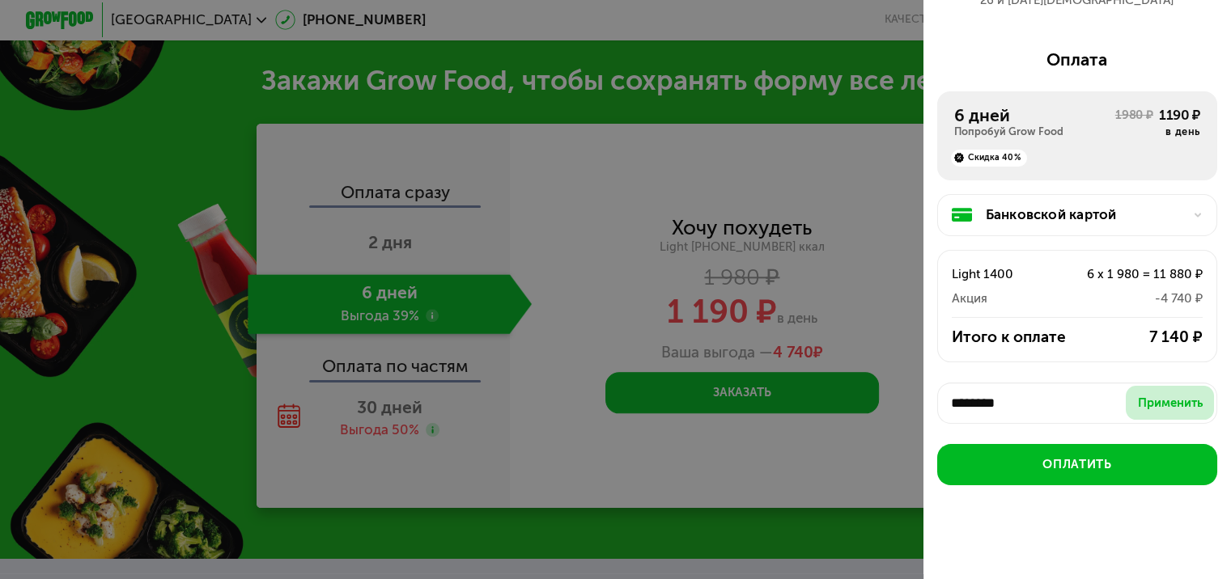
click at [1162, 395] on div "Применить" at bounding box center [1170, 403] width 65 height 17
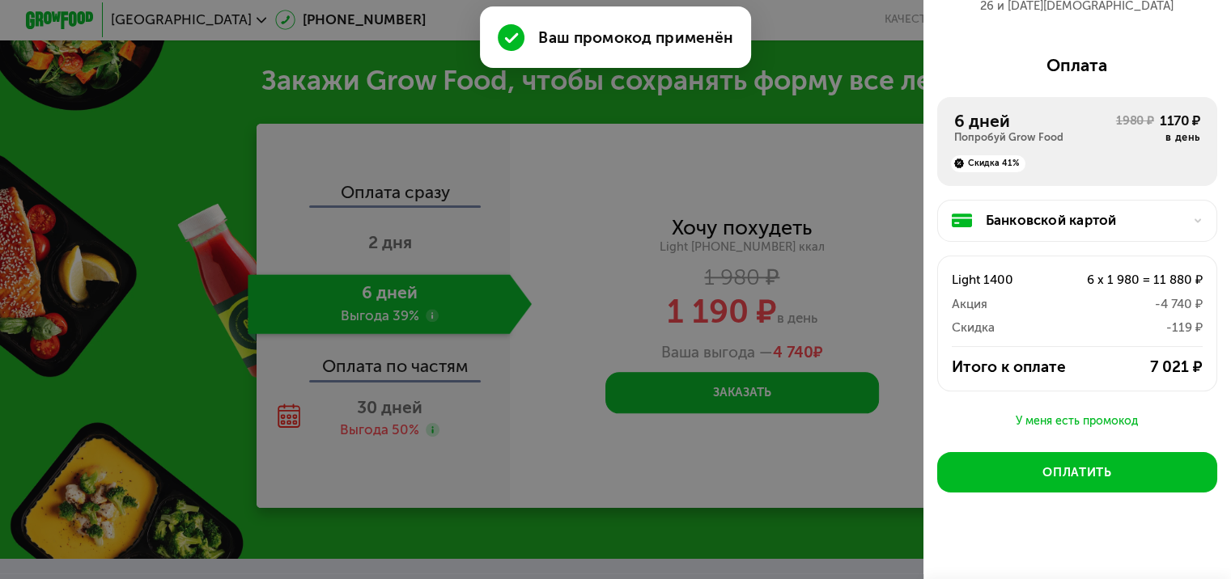
scroll to position [162, 0]
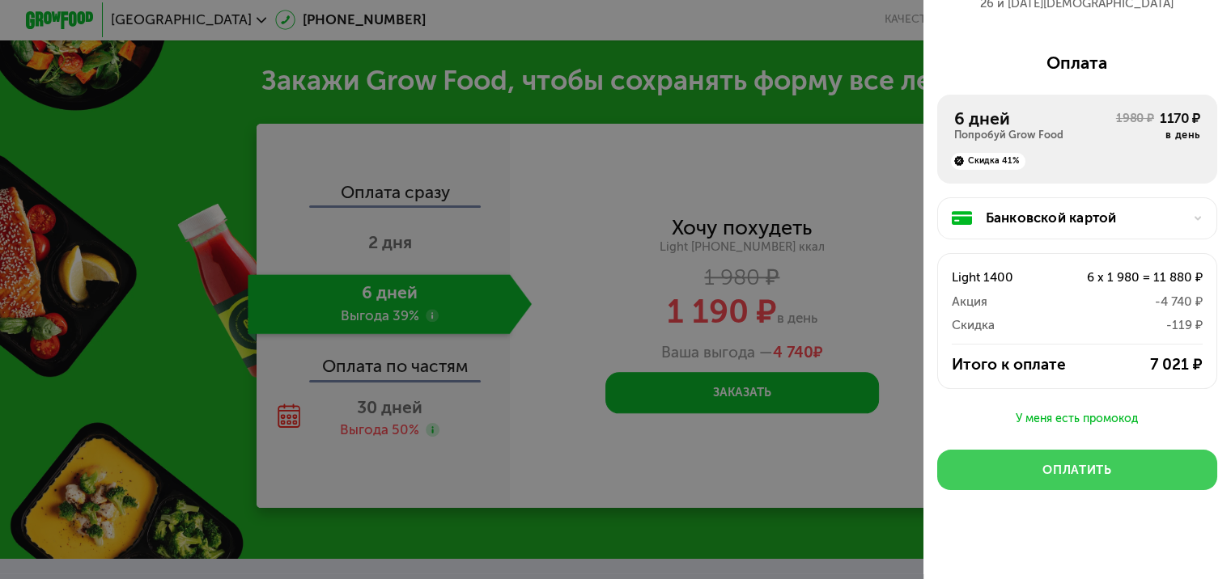
click at [1091, 462] on div "Оплатить" at bounding box center [1076, 470] width 69 height 17
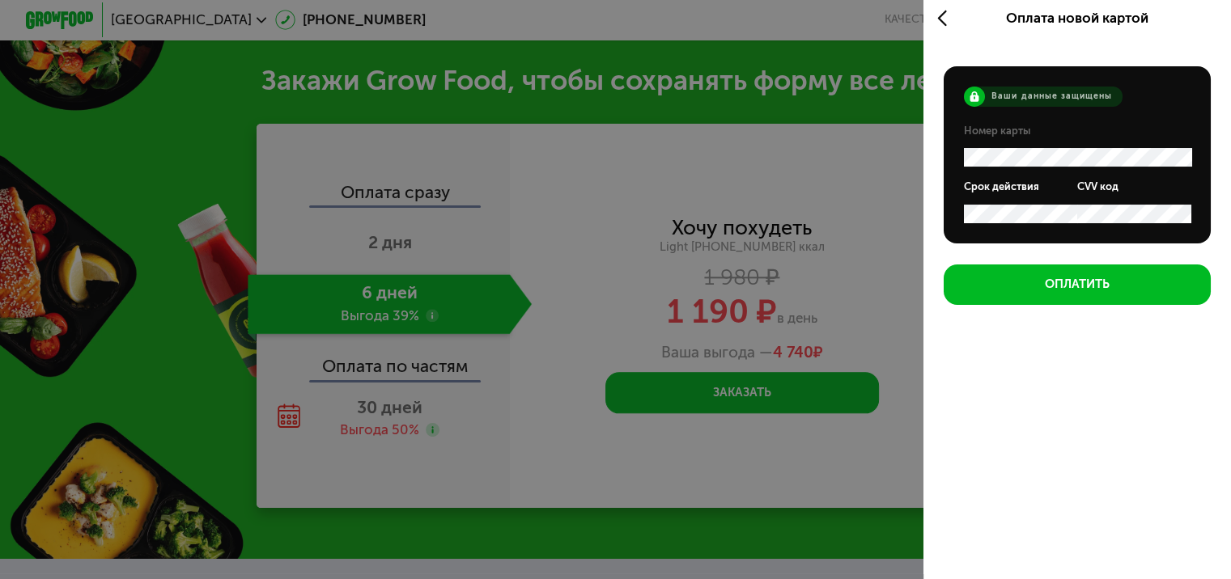
scroll to position [6, 0]
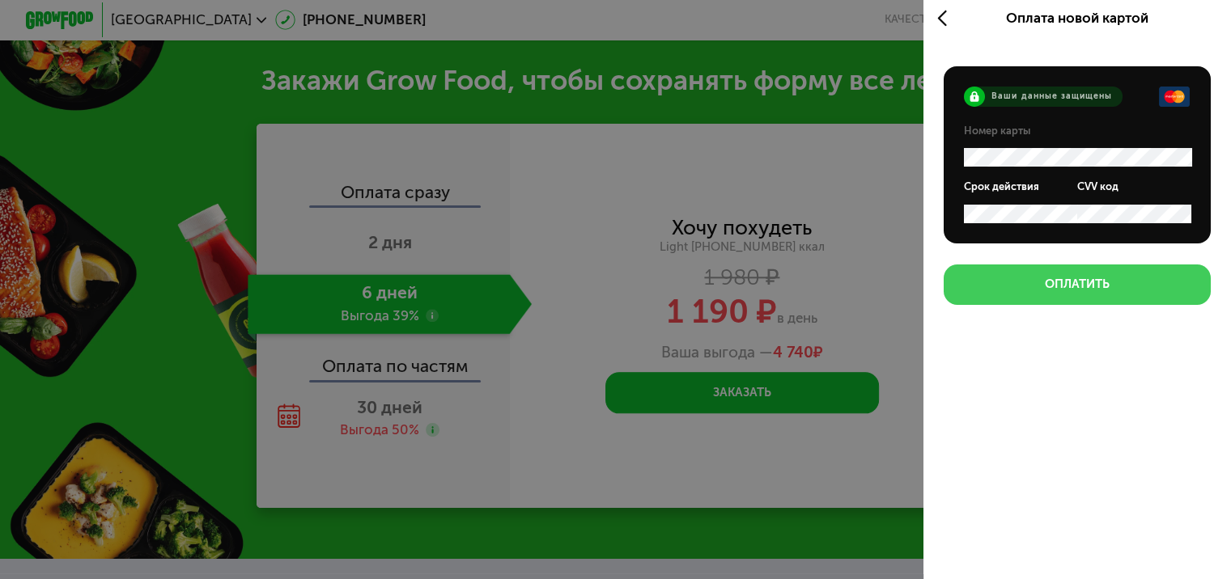
click at [1084, 290] on div "Оплатить" at bounding box center [1077, 284] width 65 height 17
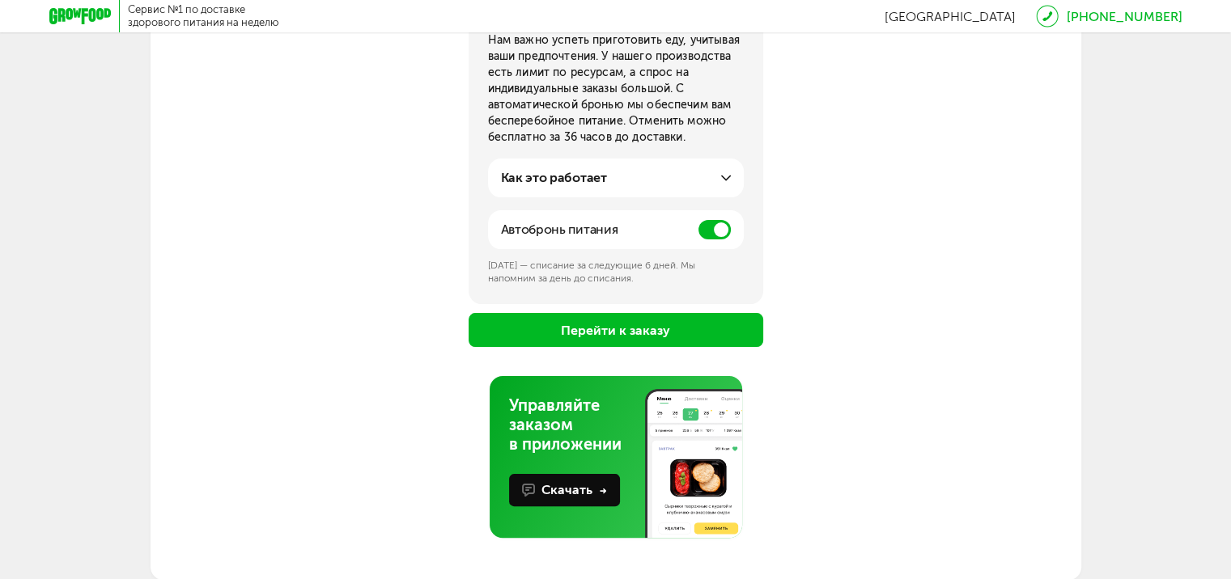
scroll to position [270, 0]
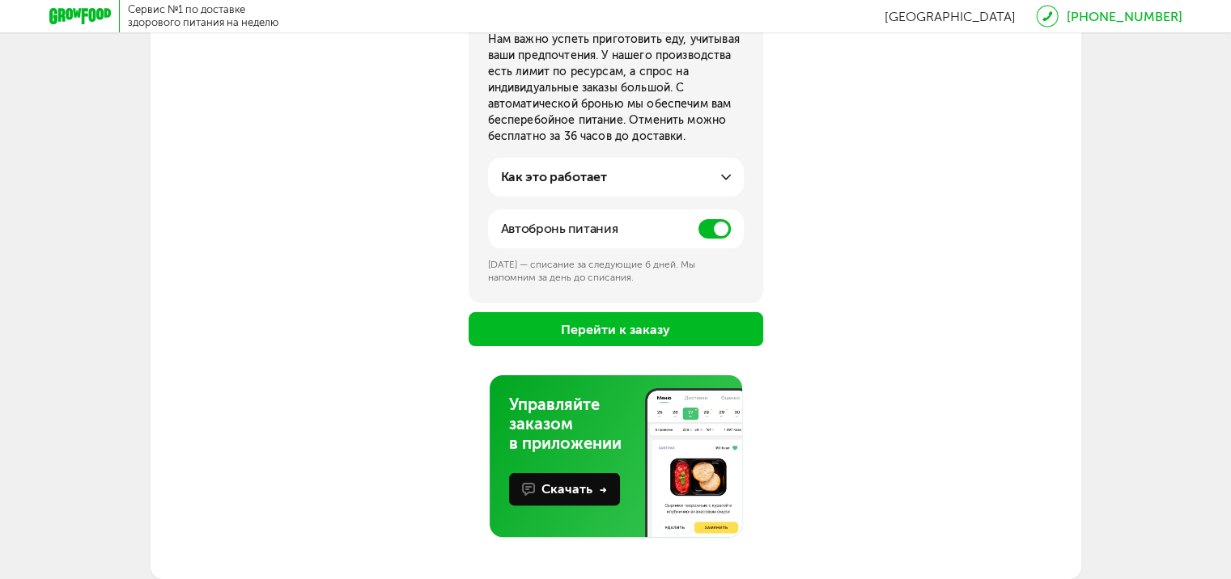
click at [723, 228] on span at bounding box center [714, 228] width 32 height 19
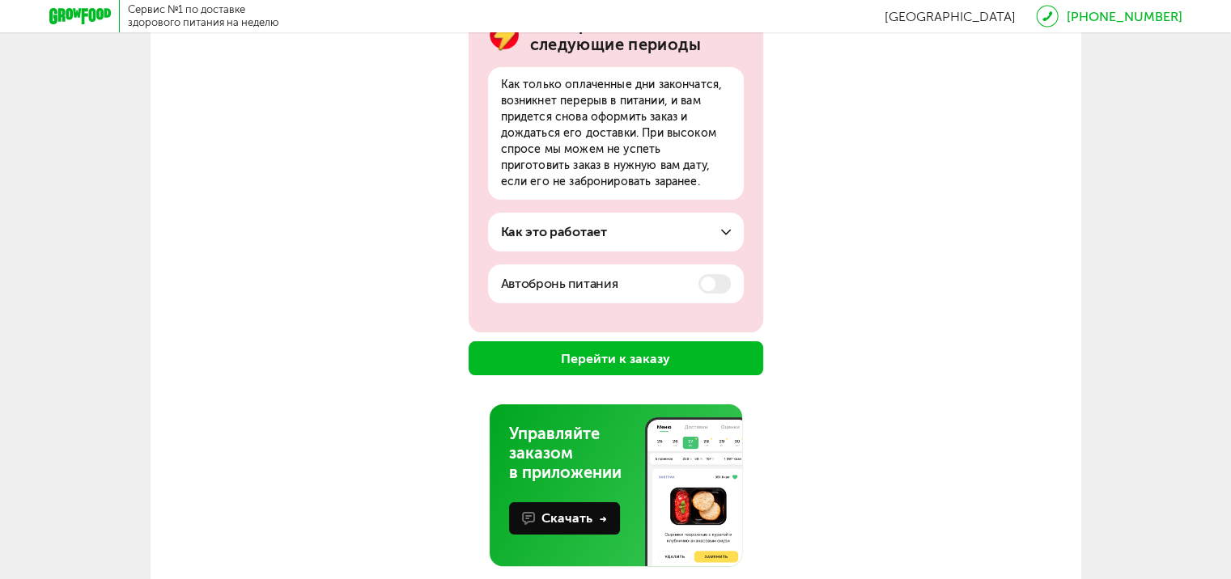
scroll to position [183, 0]
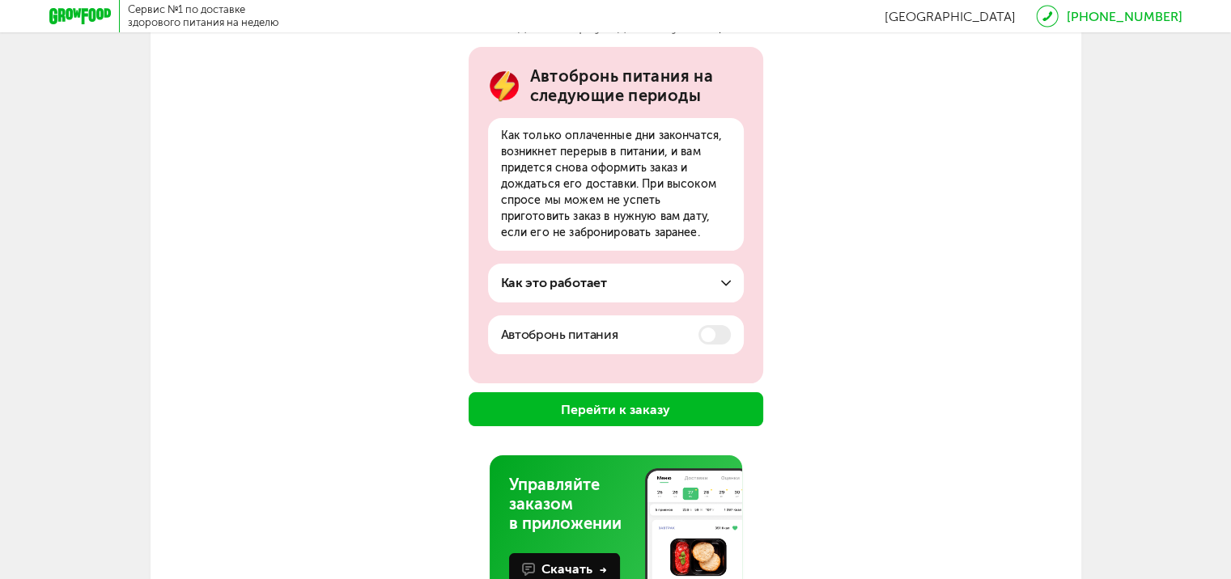
click at [718, 339] on span at bounding box center [714, 334] width 32 height 19
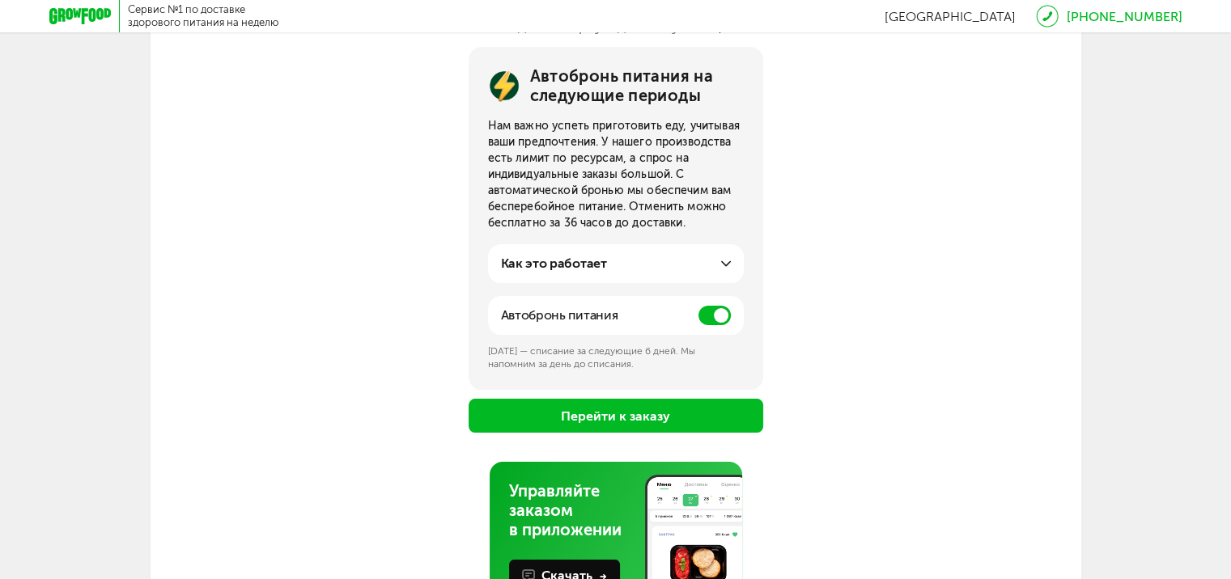
click at [722, 310] on span at bounding box center [714, 315] width 32 height 19
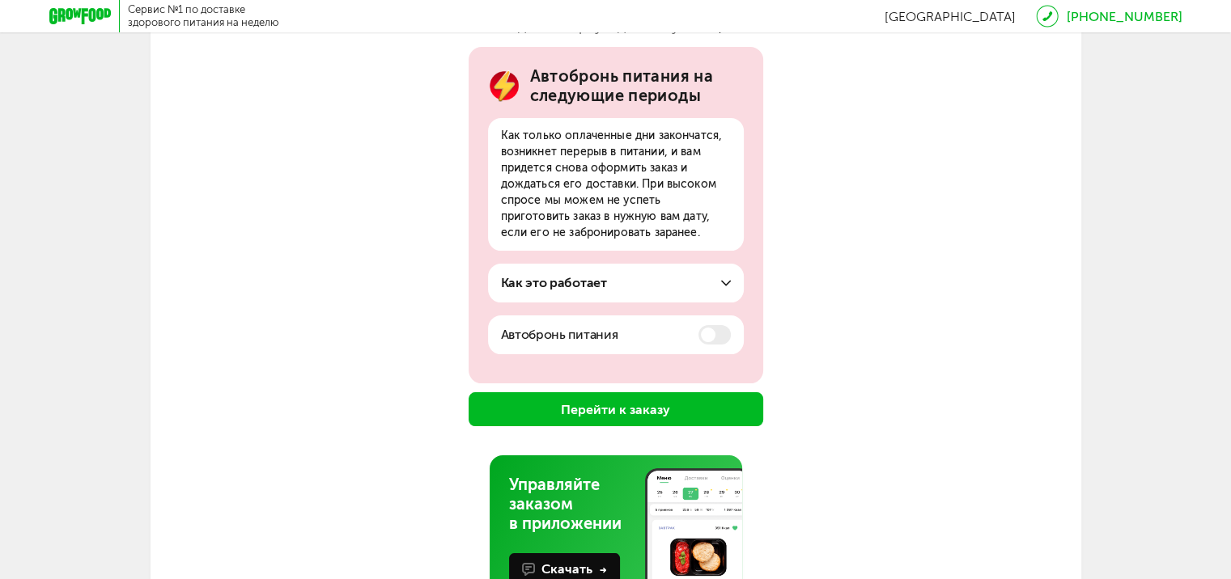
click at [660, 414] on button "Перейти к заказу" at bounding box center [615, 409] width 295 height 34
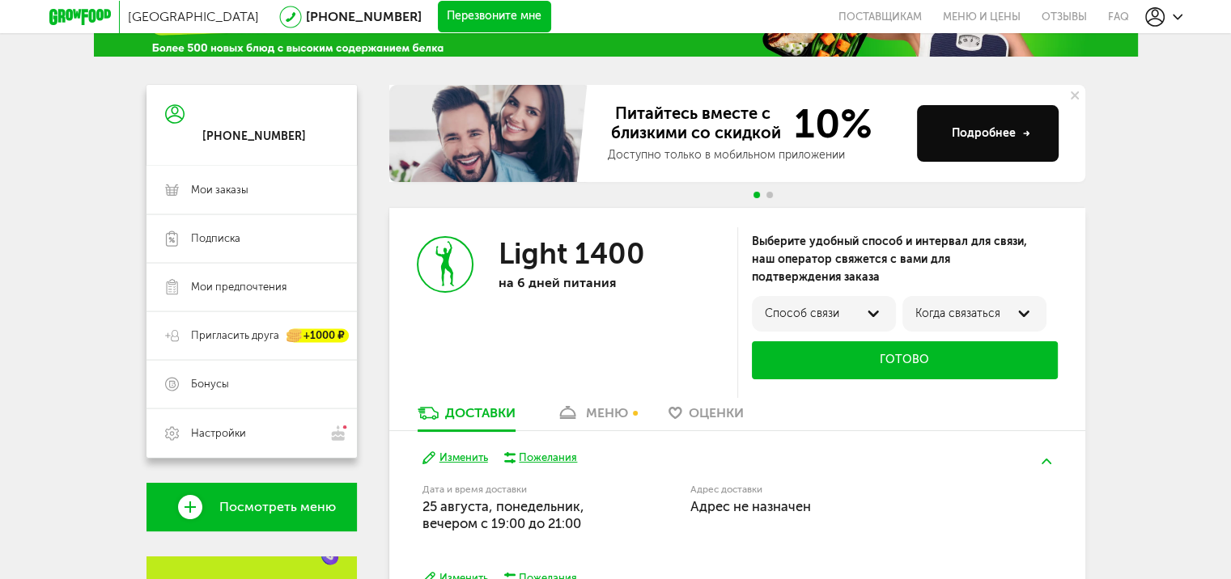
scroll to position [100, 0]
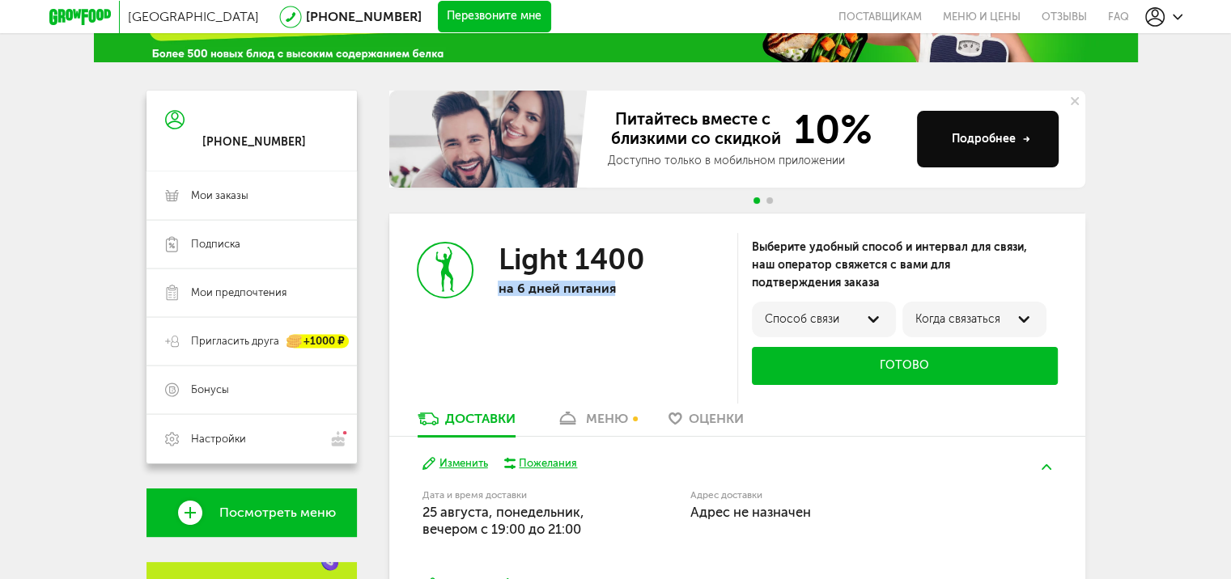
drag, startPoint x: 492, startPoint y: 286, endPoint x: 640, endPoint y: 287, distance: 148.1
click at [640, 287] on div "Light 1400 на 6 дней питания" at bounding box center [563, 312] width 348 height 197
click at [606, 319] on div "Light 1400 на 6 дней питания" at bounding box center [603, 312] width 210 height 140
click at [658, 295] on p "на 6 дней питания" at bounding box center [603, 288] width 210 height 15
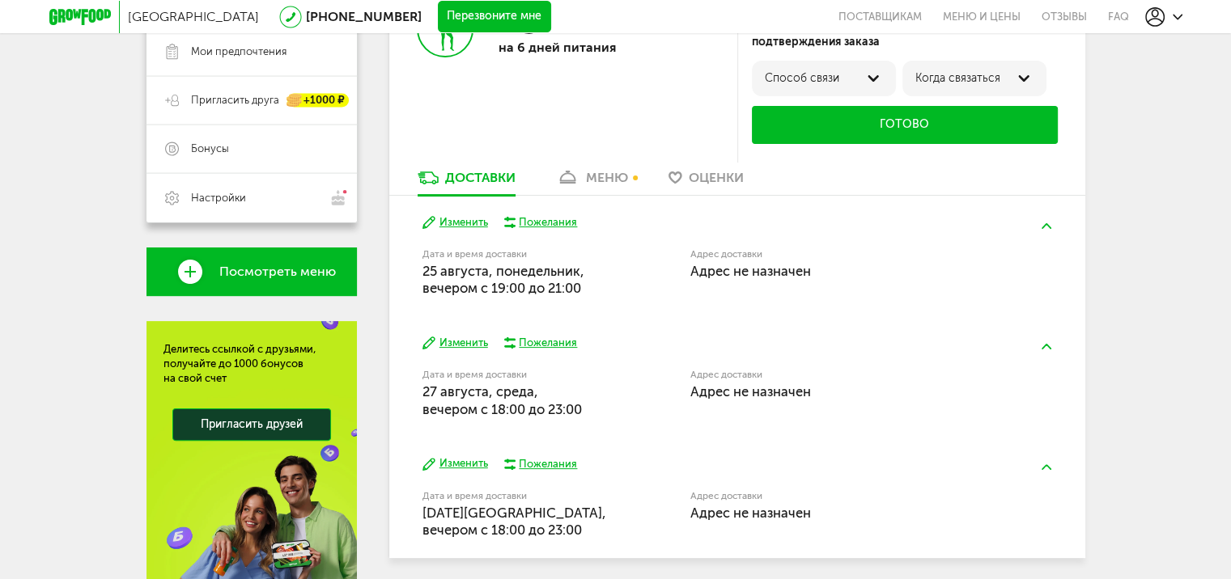
scroll to position [343, 0]
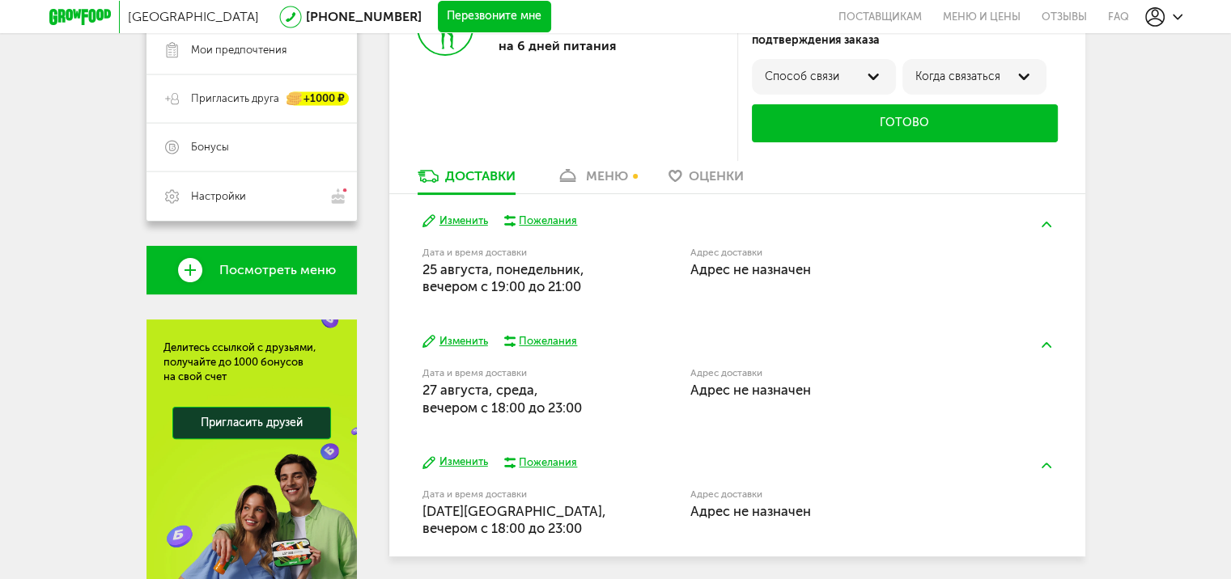
click at [790, 265] on span "Адрес не назначен" at bounding box center [750, 269] width 121 height 16
click at [498, 255] on label "Дата и время доставки" at bounding box center [514, 252] width 185 height 9
click at [460, 224] on button "Изменить" at bounding box center [455, 221] width 66 height 15
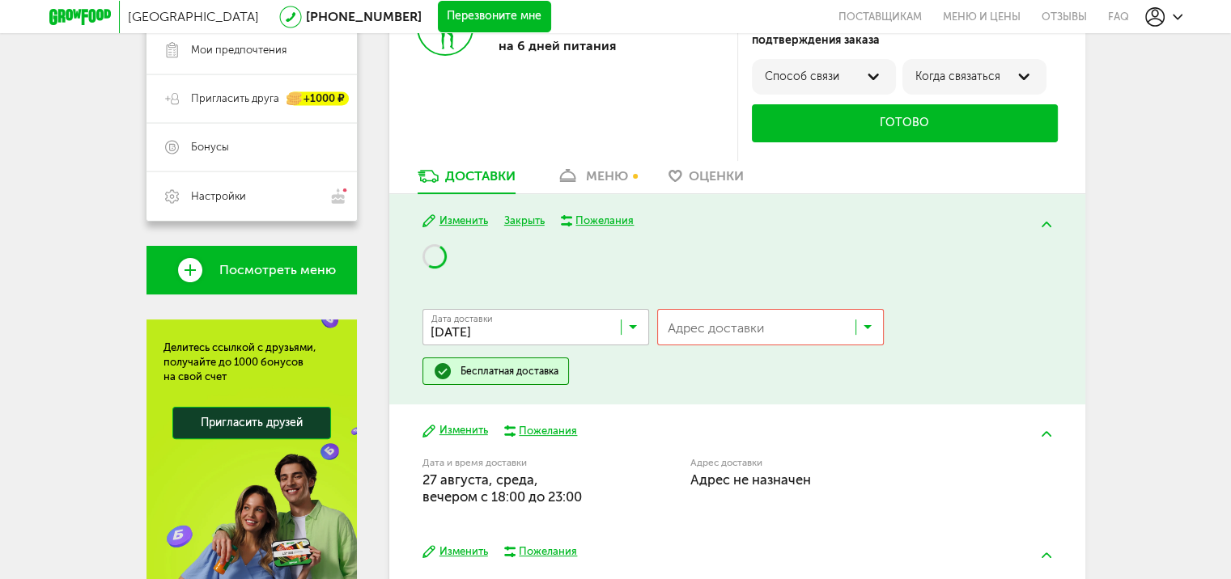
scroll to position [0, 0]
click at [751, 322] on div "Адрес доставки Загрузка..." at bounding box center [770, 327] width 227 height 36
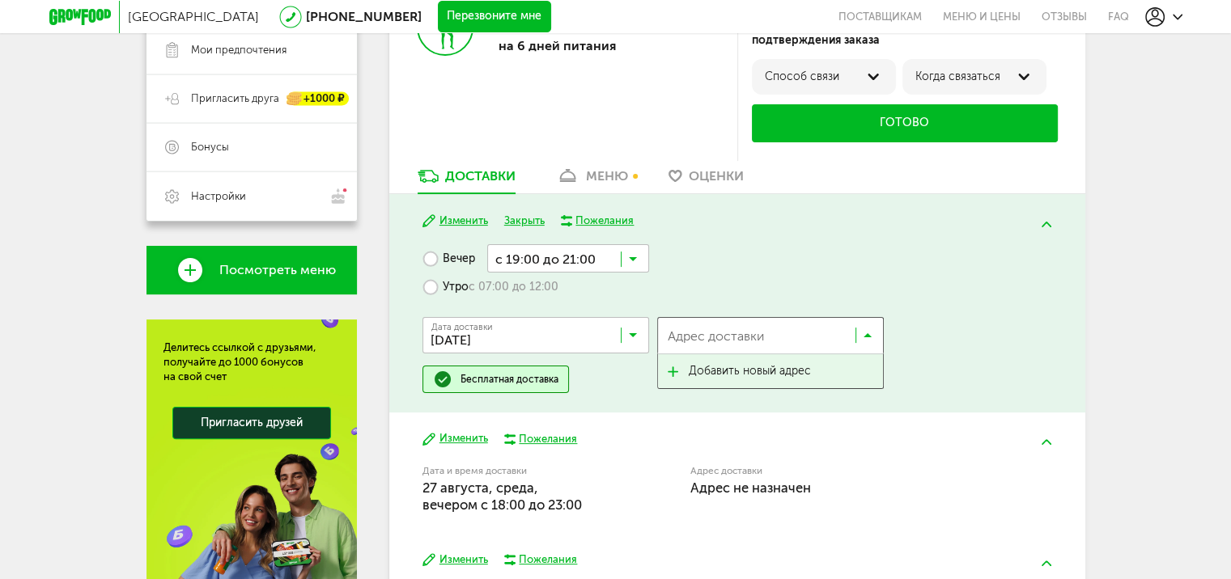
click at [731, 374] on span "Добавить новый адрес" at bounding box center [750, 371] width 122 height 34
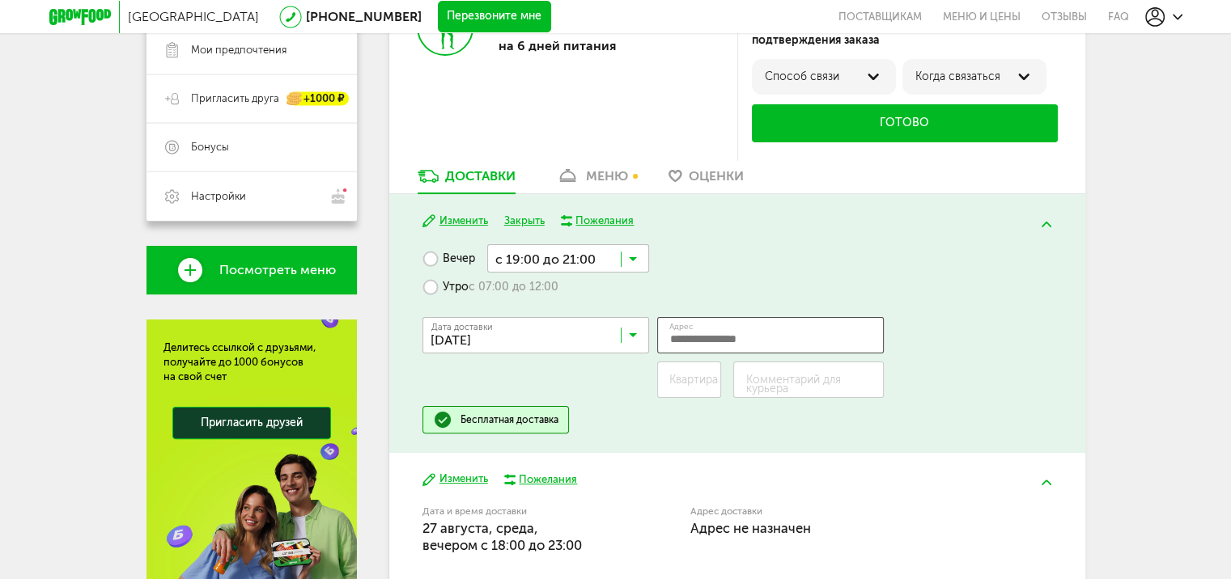
click at [722, 333] on input "Адрес" at bounding box center [770, 335] width 227 height 36
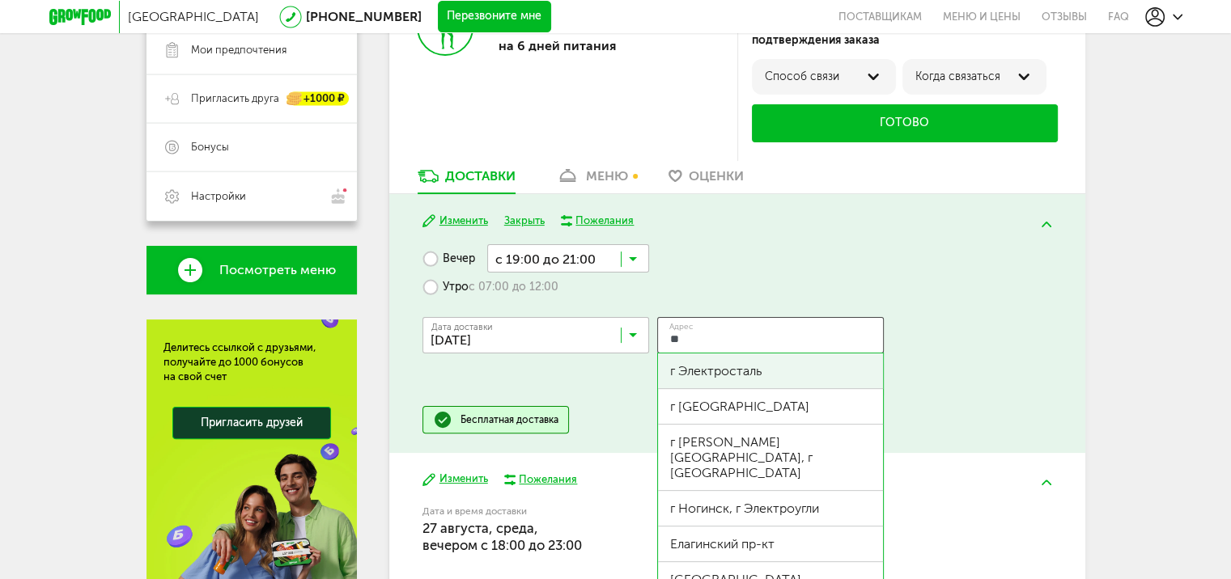
type input "*"
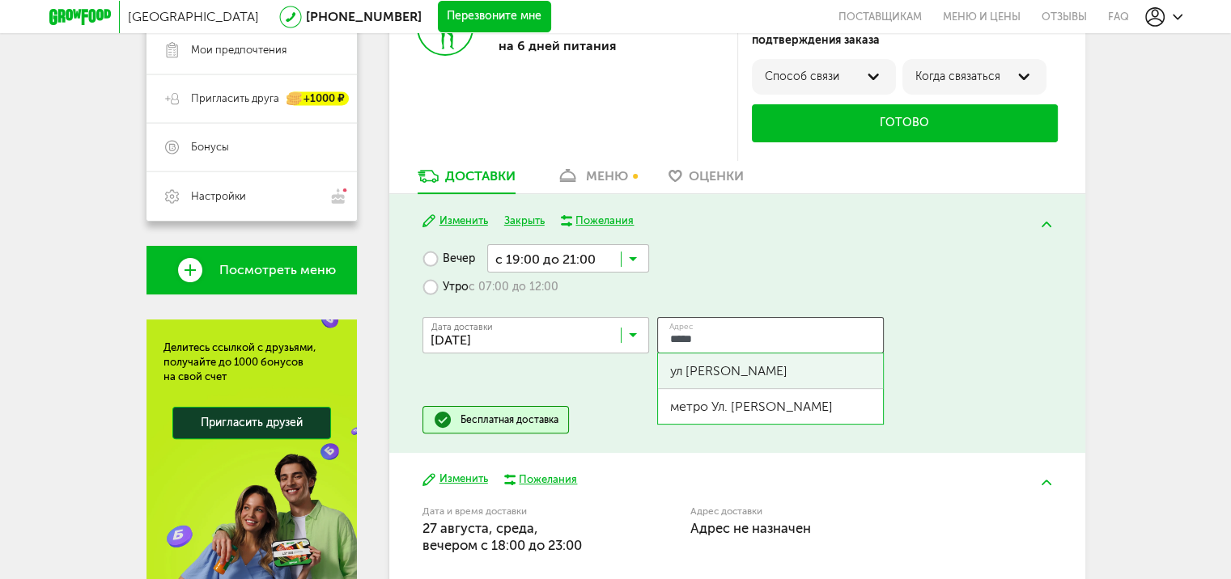
click at [748, 366] on div "ул [PERSON_NAME]" at bounding box center [770, 370] width 201 height 15
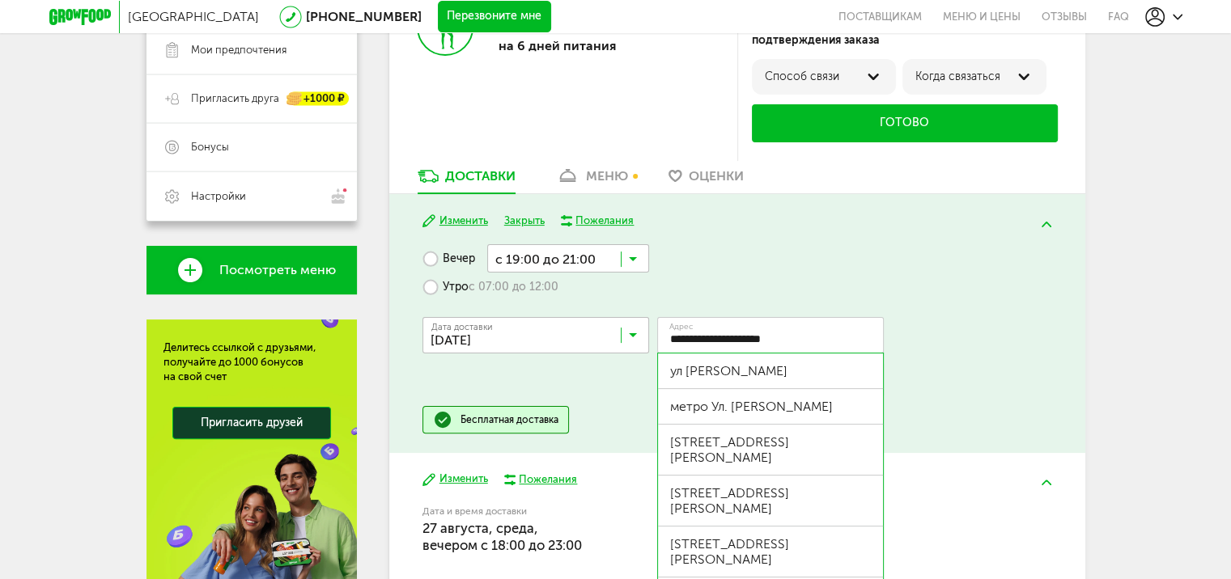
click at [623, 385] on div "Дата доставки [DATE] Загрузка..." at bounding box center [535, 361] width 227 height 89
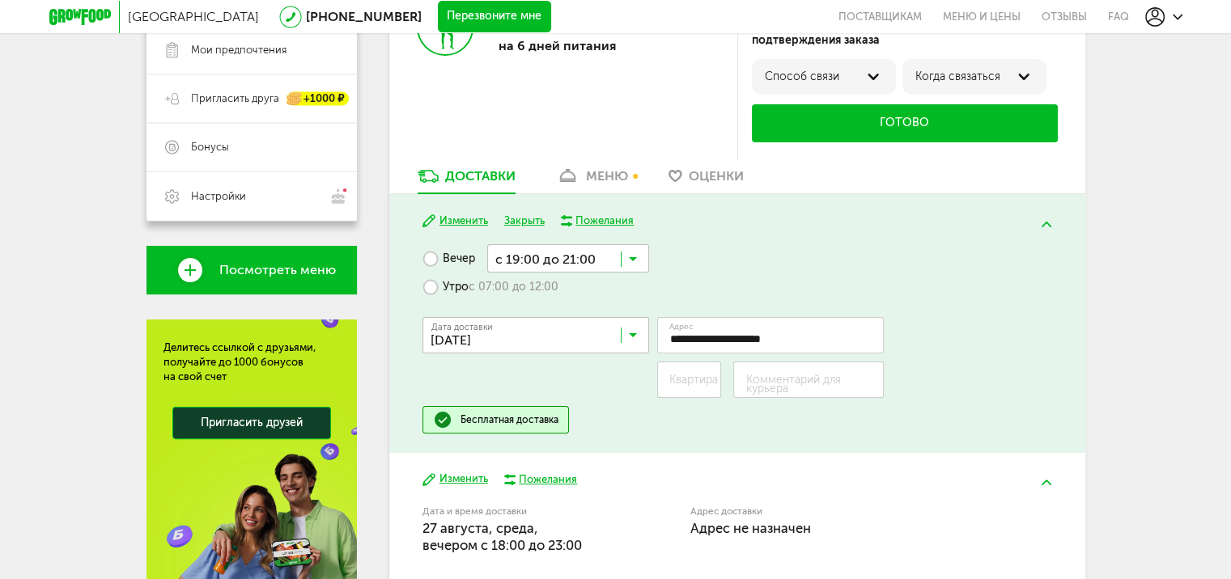
click at [686, 380] on label "Квартира" at bounding box center [693, 379] width 49 height 9
click at [686, 380] on input "Квартира" at bounding box center [689, 380] width 65 height 36
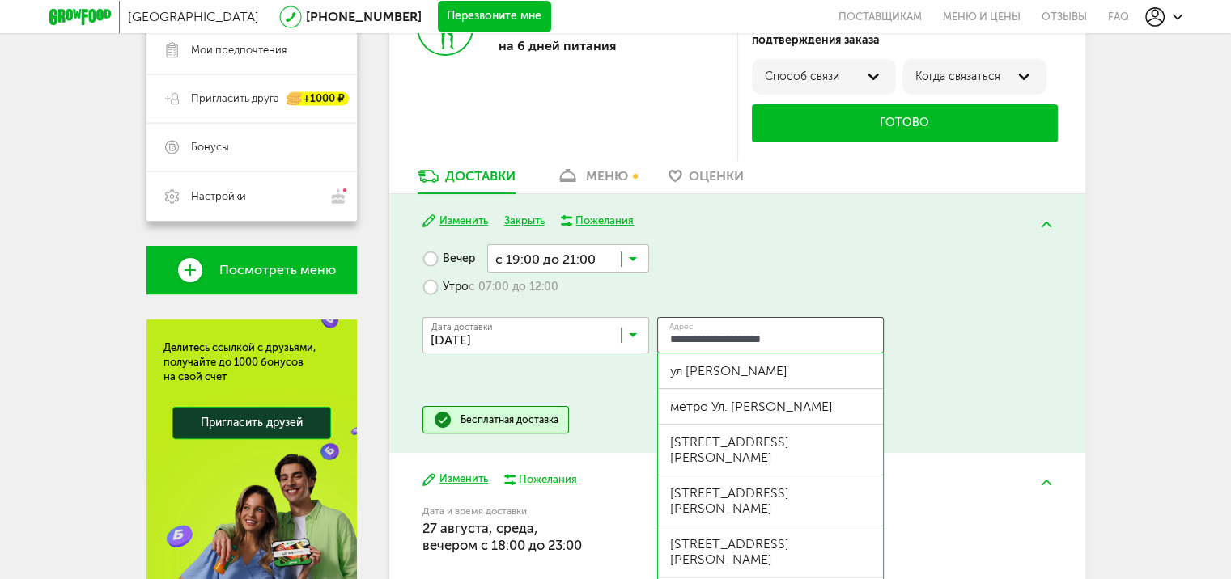
click at [835, 336] on input "**********" at bounding box center [770, 335] width 227 height 36
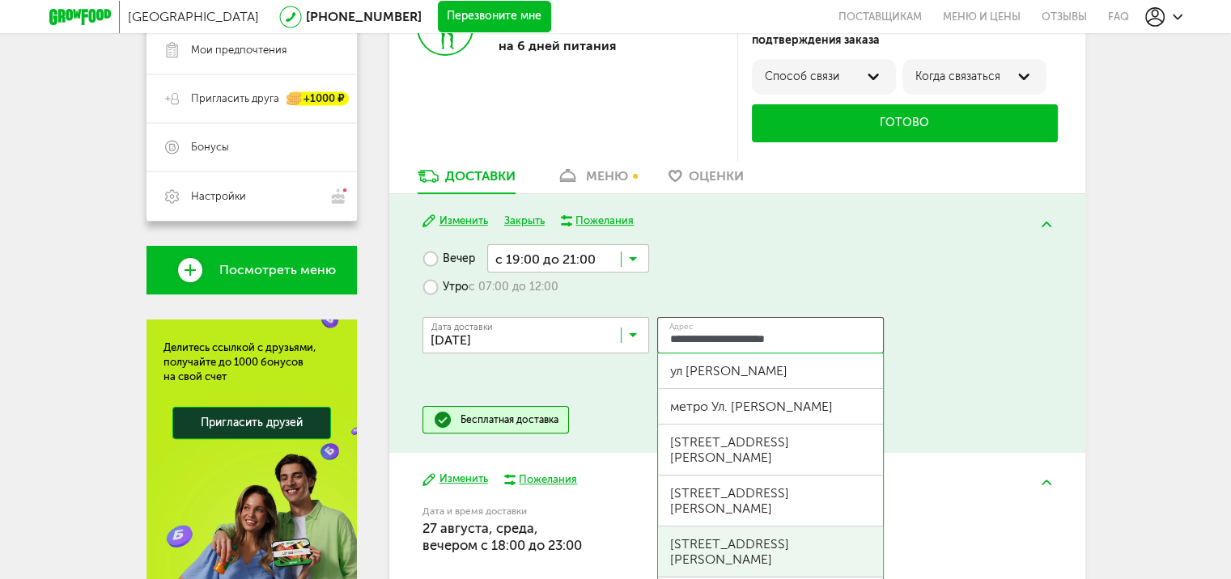
click at [850, 536] on div "[STREET_ADDRESS][PERSON_NAME]" at bounding box center [770, 551] width 201 height 31
type input "**********"
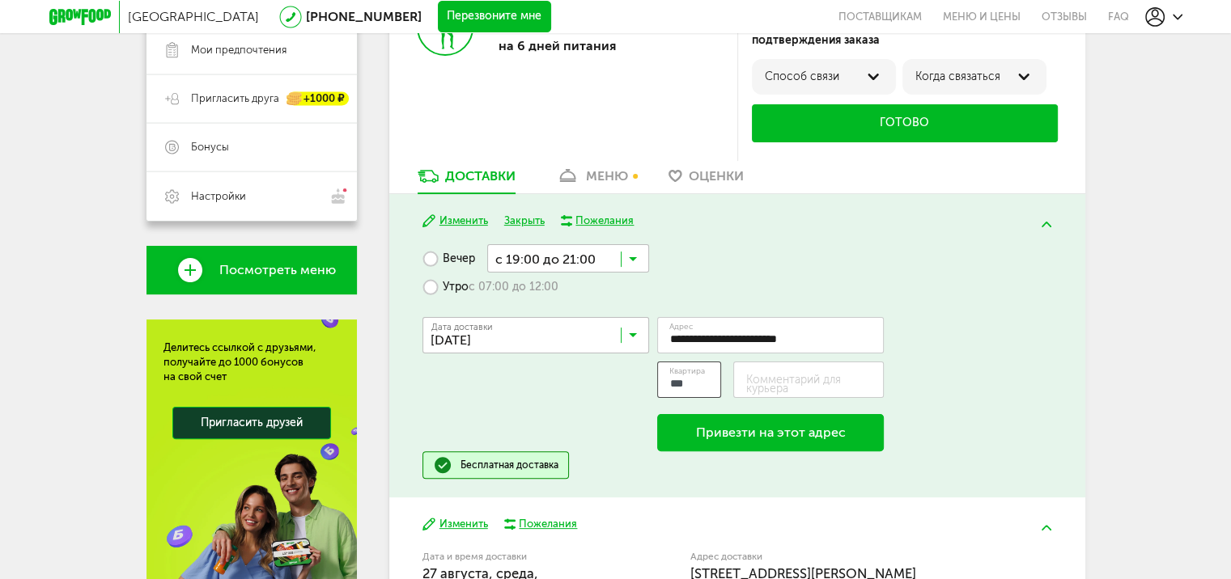
type input "***"
click at [805, 382] on label "Комментарий для курьера" at bounding box center [814, 384] width 138 height 18
click at [805, 382] on input "Комментарий для курьера" at bounding box center [808, 380] width 150 height 36
type input "*"
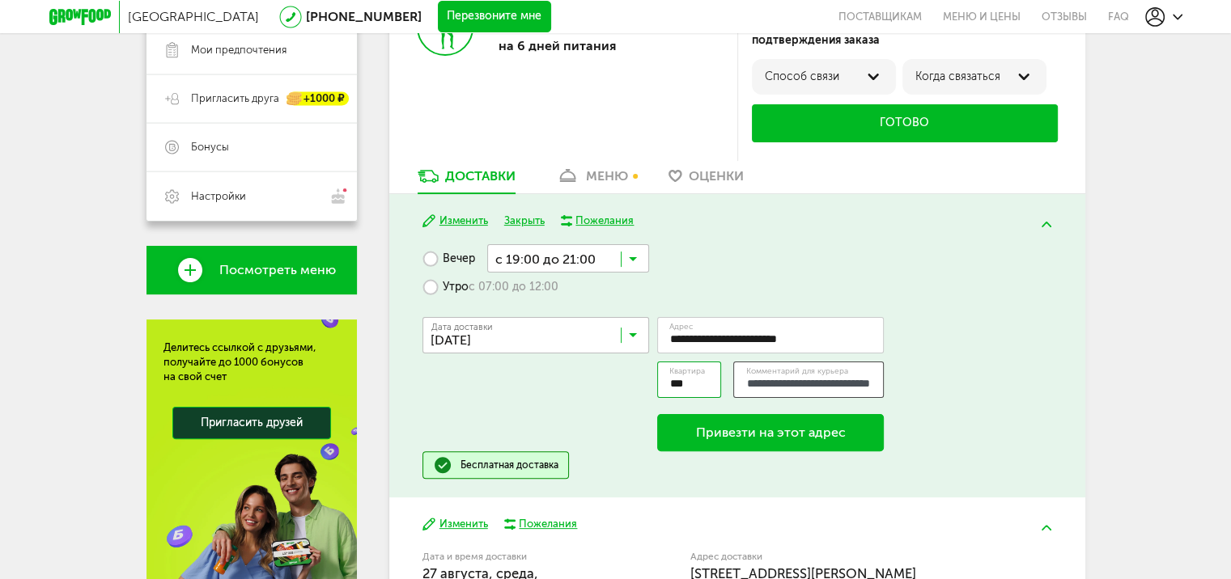
type input "**********"
click at [784, 437] on button "Привезти на этот адрес" at bounding box center [770, 432] width 227 height 37
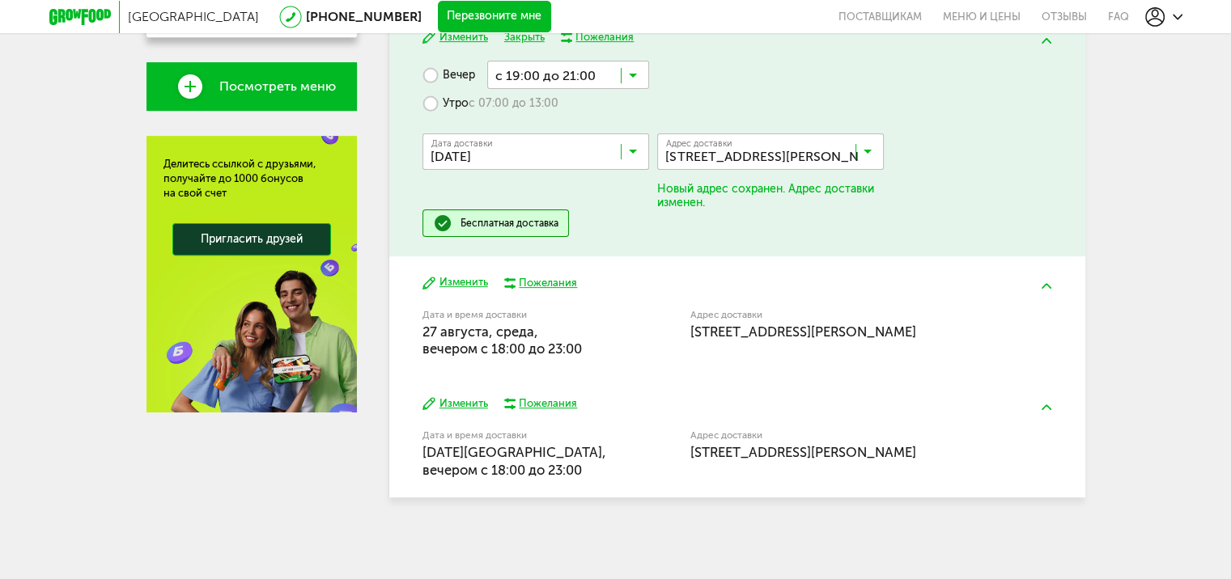
scroll to position [499, 0]
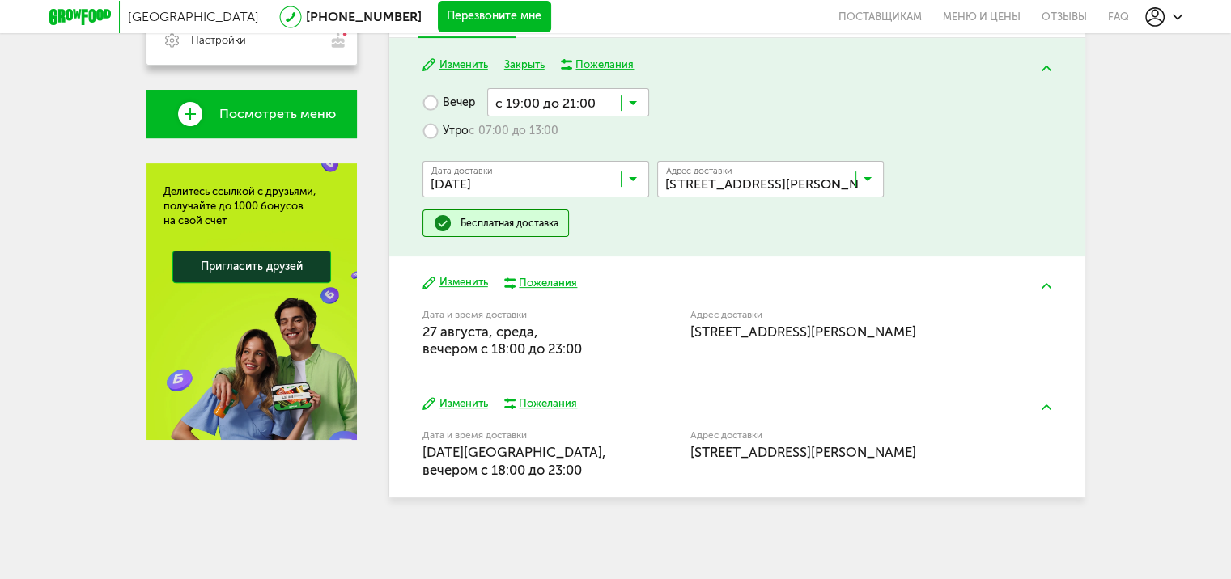
click at [456, 401] on button "Изменить" at bounding box center [455, 403] width 66 height 15
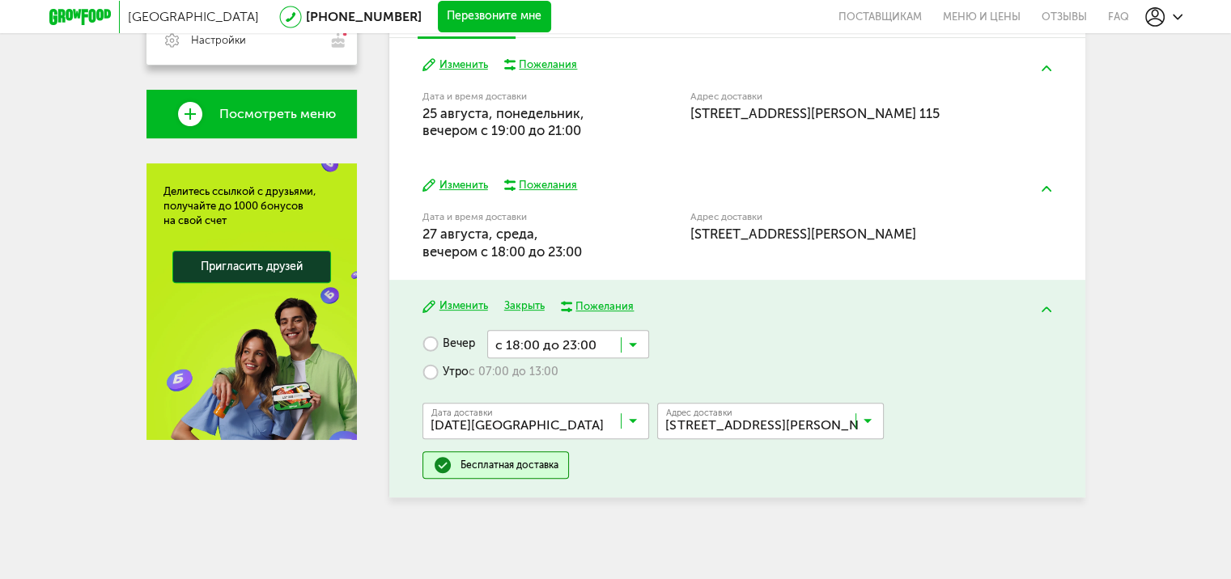
click at [634, 341] on icon at bounding box center [633, 349] width 8 height 16
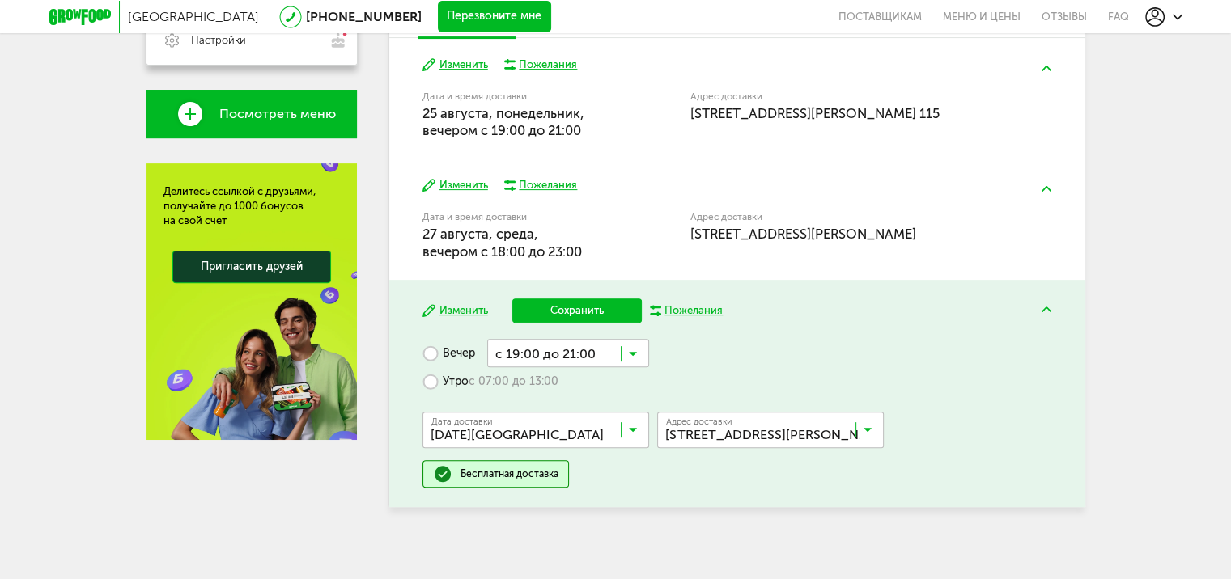
click at [587, 440] on span "с 19:00 до 21:00" at bounding box center [568, 449] width 160 height 34
click at [579, 312] on button "Сохранить" at bounding box center [576, 311] width 129 height 24
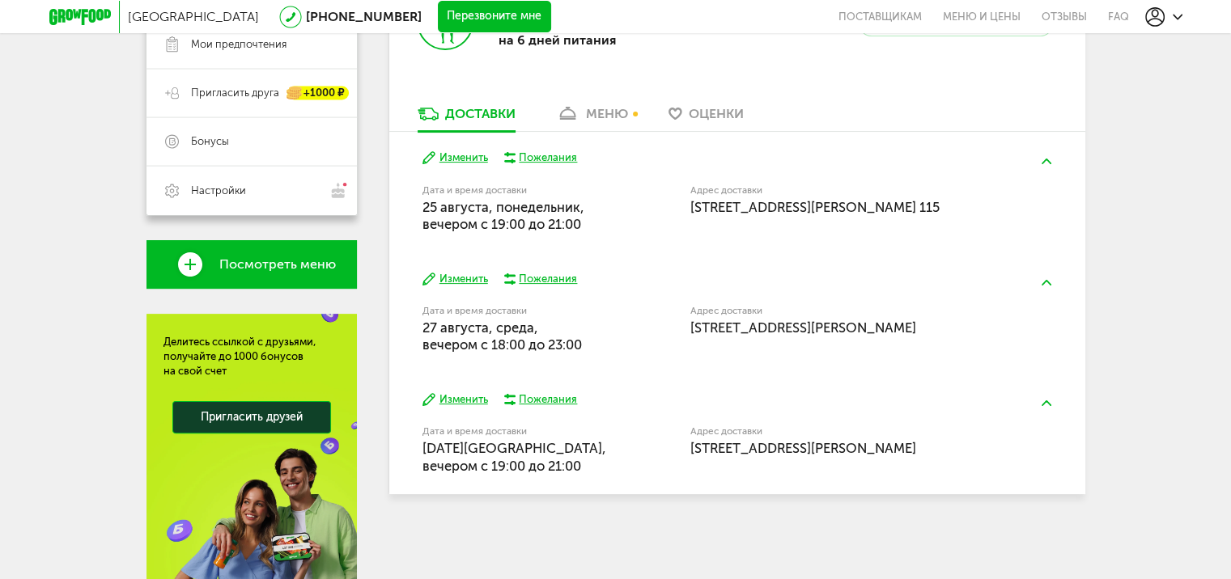
scroll to position [343, 0]
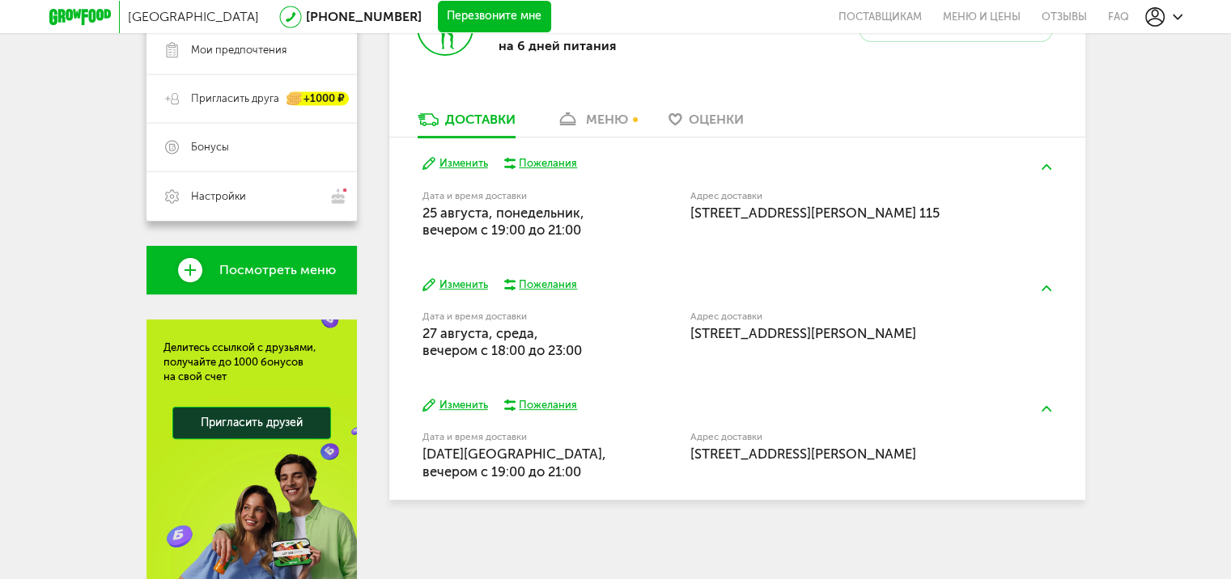
click at [460, 405] on button "Изменить" at bounding box center [455, 405] width 66 height 15
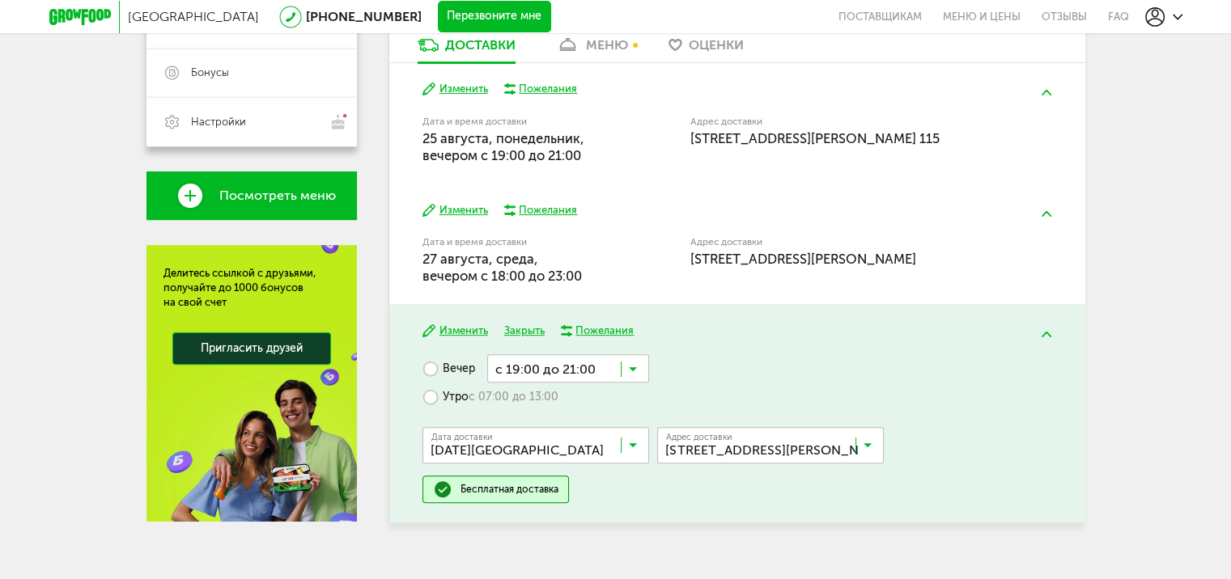
scroll to position [424, 0]
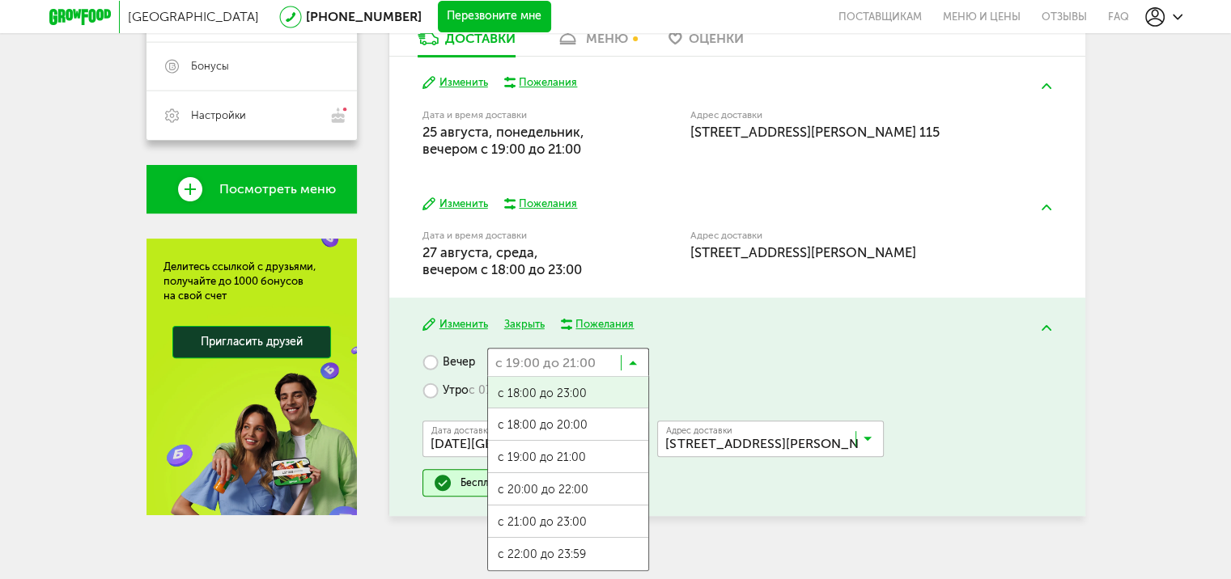
click at [634, 361] on icon at bounding box center [633, 366] width 8 height 16
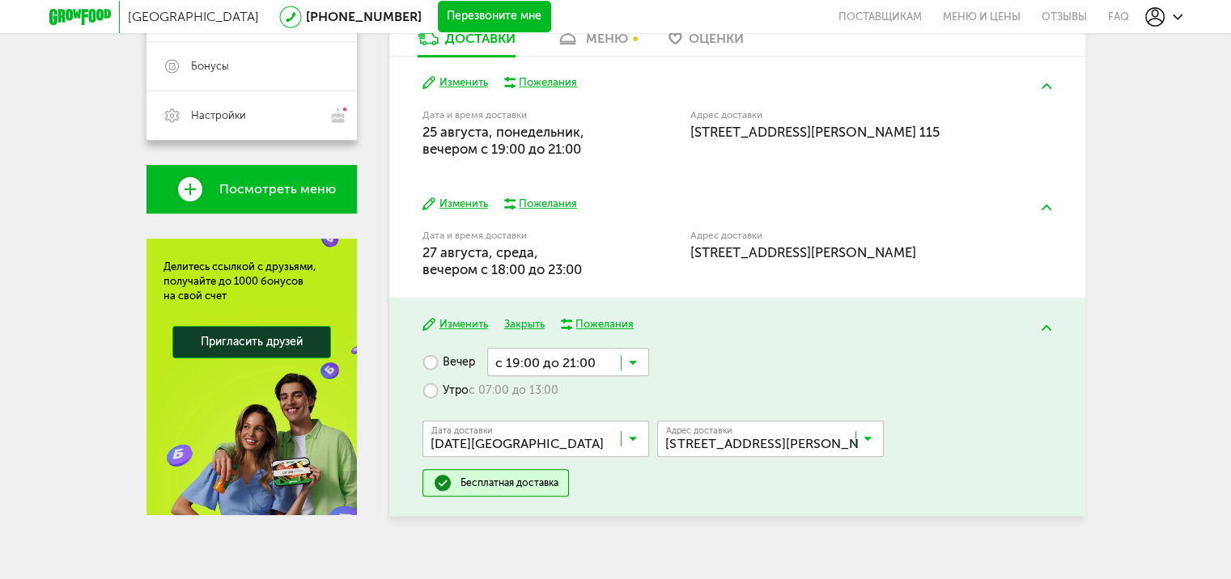
click at [731, 358] on div "Вечер с 19:00 до 21:00 Загрузка... с 18:00 до 23:00 с 18:00 до 20:00 с 19:00 до…" at bounding box center [736, 422] width 629 height 149
click at [791, 351] on div "Вечер с 19:00 до 21:00 Загрузка... Утро с 07:00 до 13:00 Дата доставки [DATE] З…" at bounding box center [736, 422] width 629 height 149
click at [625, 487] on div "Вечер с 19:00 до 21:00 Загрузка... Утро с 07:00 до 13:00 Дата доставки [DATE] З…" at bounding box center [736, 422] width 629 height 149
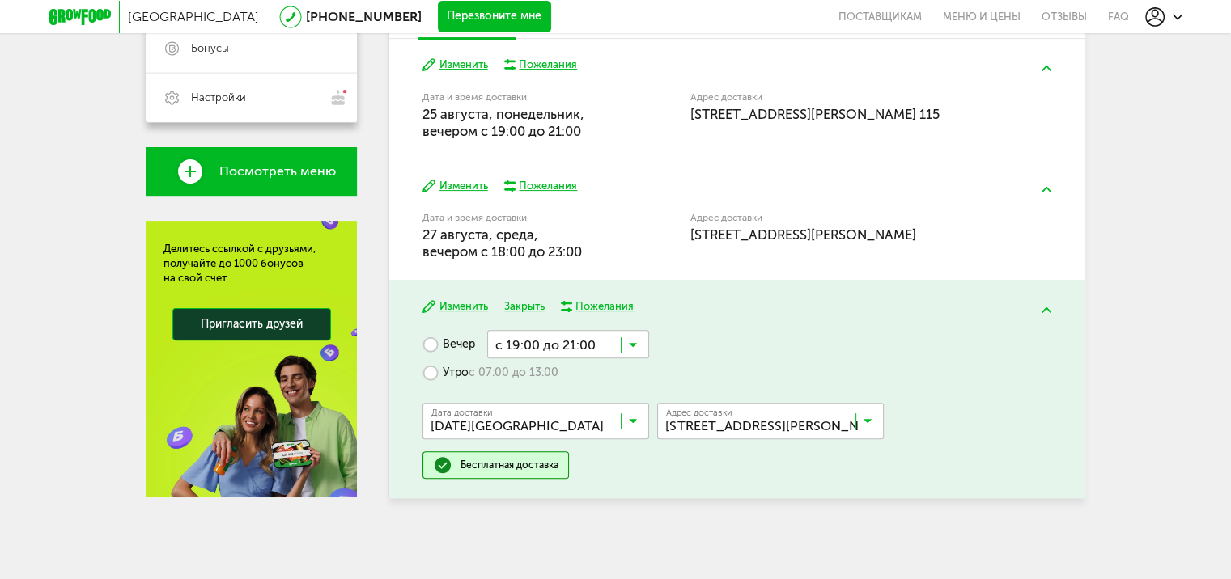
scroll to position [443, 0]
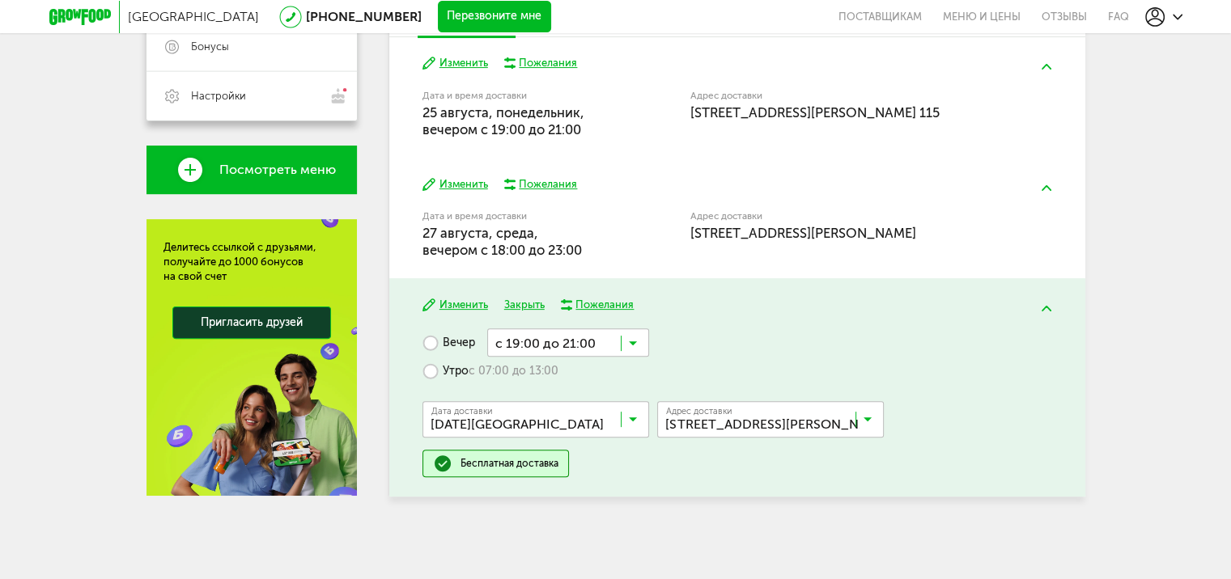
drag, startPoint x: 786, startPoint y: 304, endPoint x: 977, endPoint y: 274, distance: 193.3
click at [787, 304] on div "Изменить Закрыть Пожелания" at bounding box center [736, 305] width 629 height 15
click at [540, 241] on div "Дата и время доставки [DATE], вечером c 18:00 до 23:00" at bounding box center [514, 236] width 185 height 48
click at [1042, 188] on img at bounding box center [1046, 188] width 10 height 6
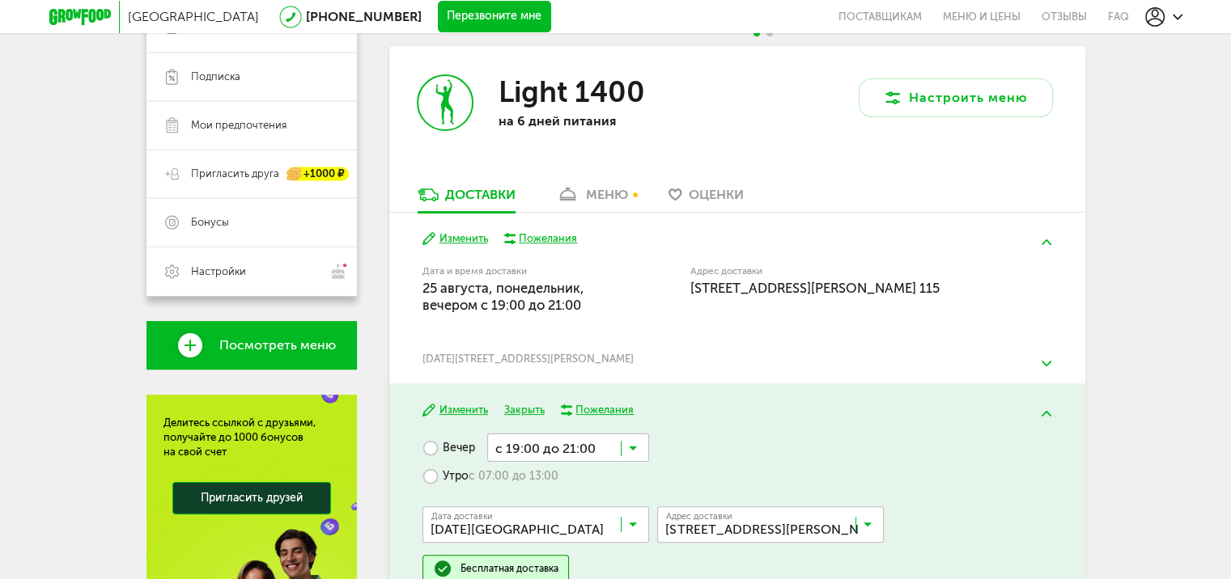
scroll to position [262, 0]
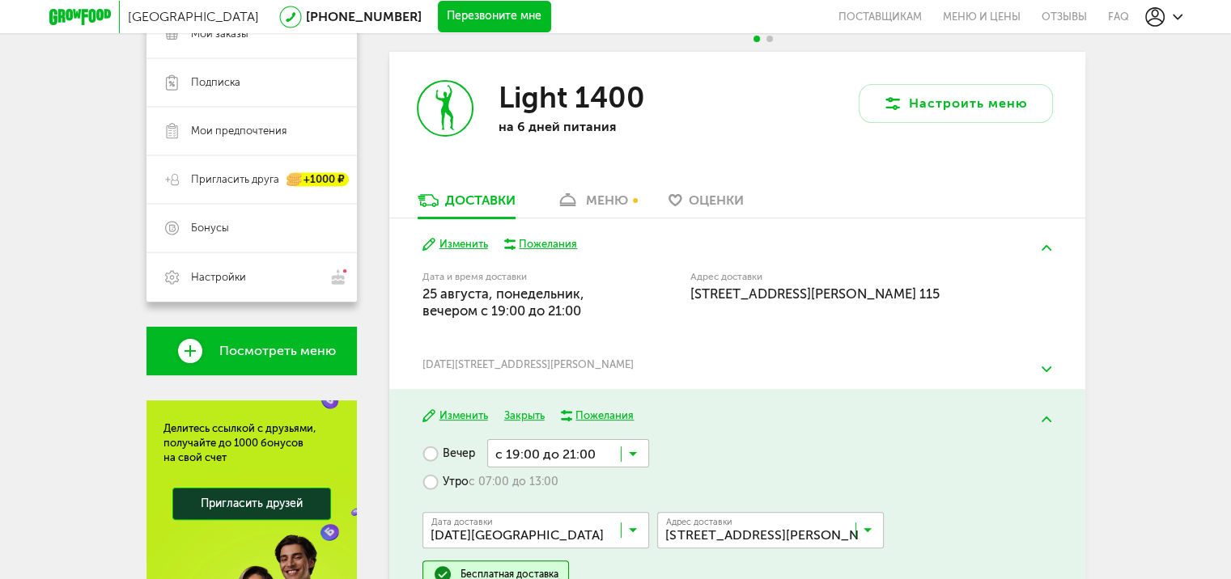
click at [1052, 370] on button at bounding box center [1046, 369] width 42 height 38
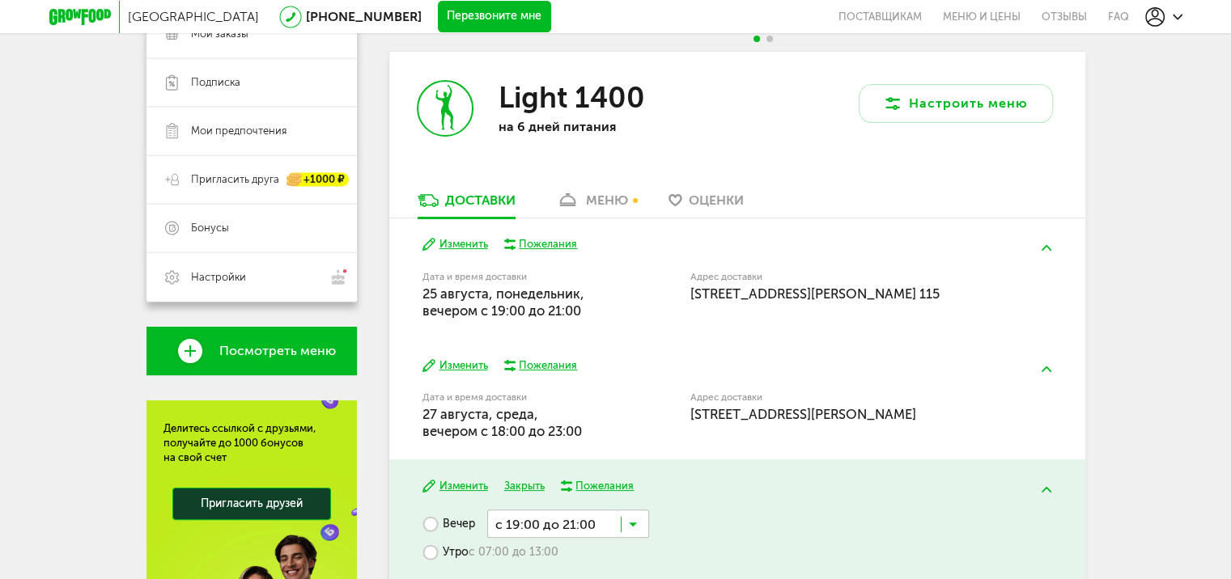
click at [1053, 492] on button at bounding box center [1046, 490] width 42 height 38
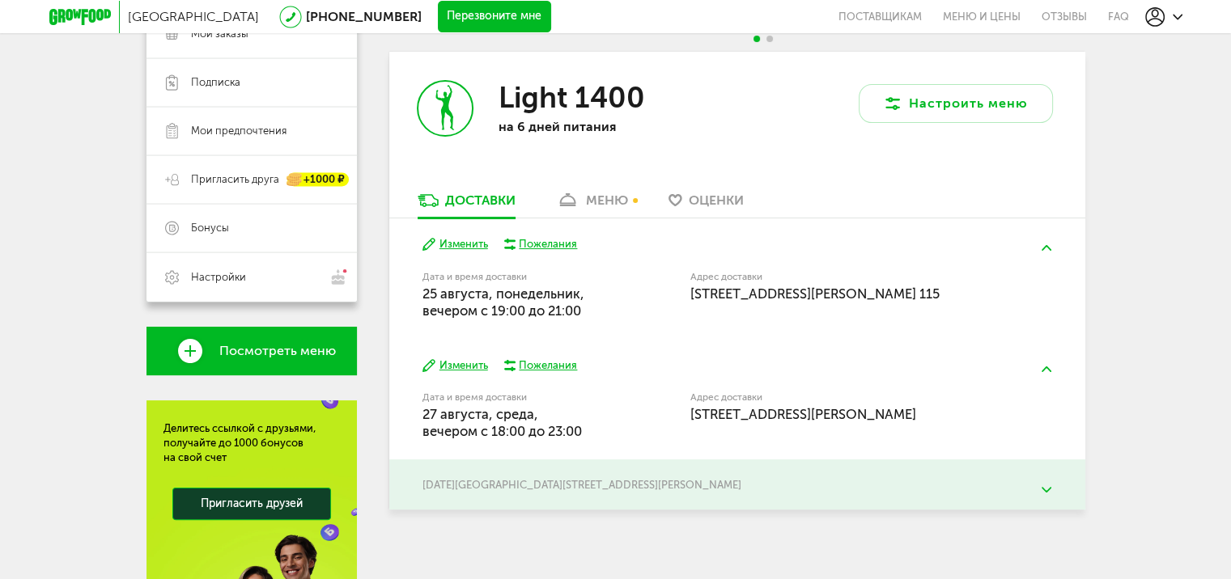
click at [1045, 479] on button at bounding box center [1046, 490] width 42 height 38
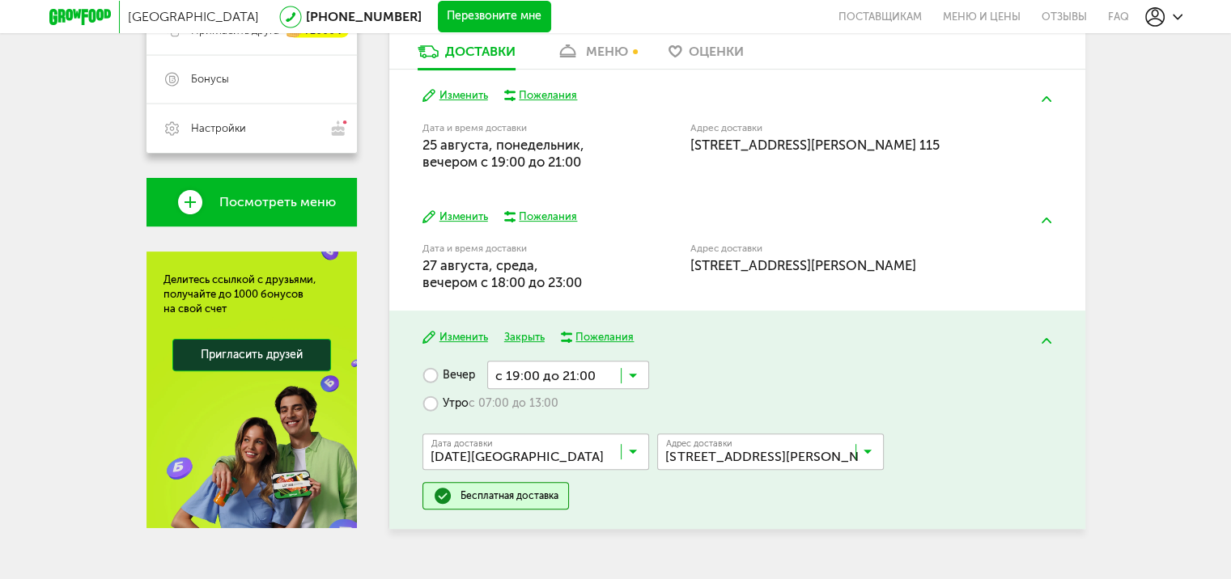
scroll to position [424, 0]
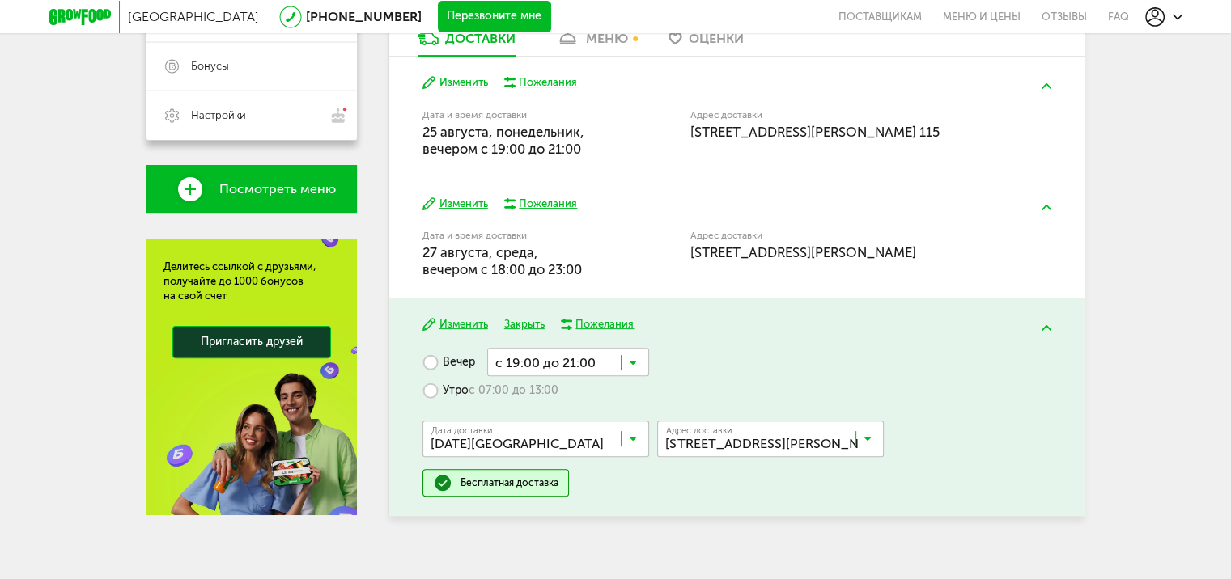
click at [519, 485] on div "Бесплатная доставка" at bounding box center [509, 483] width 98 height 13
click at [528, 320] on button "Закрыть" at bounding box center [524, 324] width 40 height 15
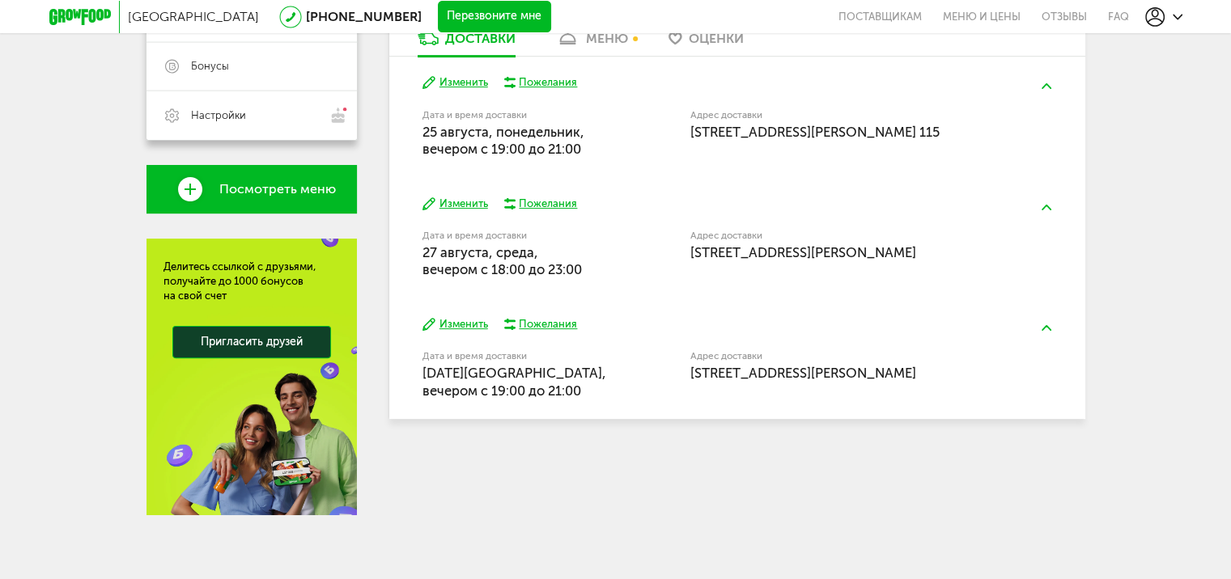
click at [460, 203] on button "Изменить" at bounding box center [455, 204] width 66 height 15
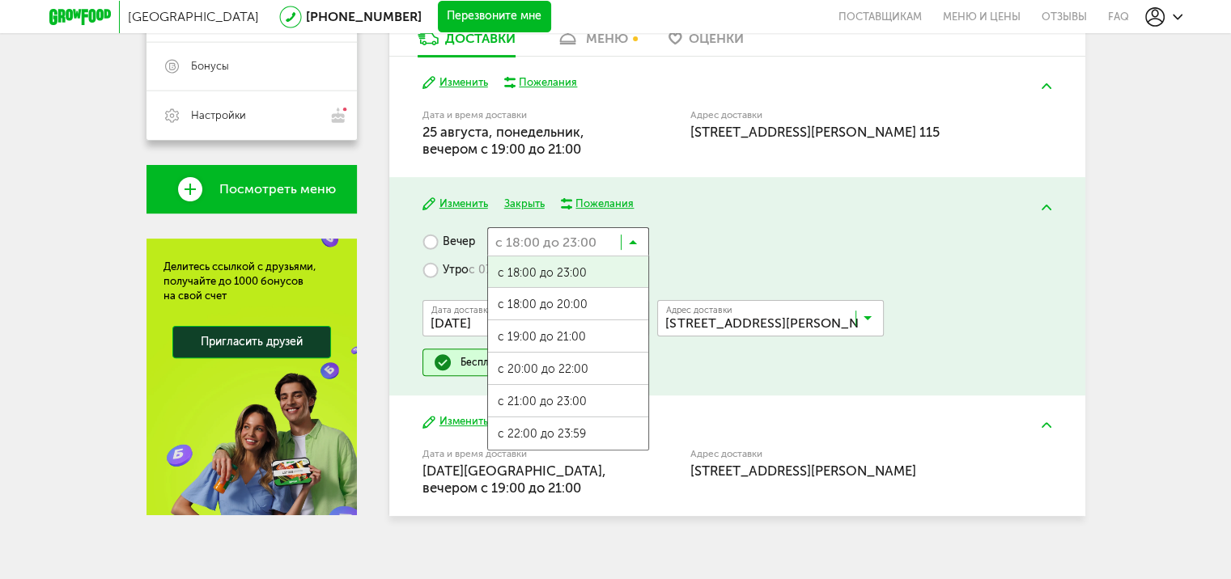
click at [589, 233] on input "Search for option" at bounding box center [568, 241] width 162 height 28
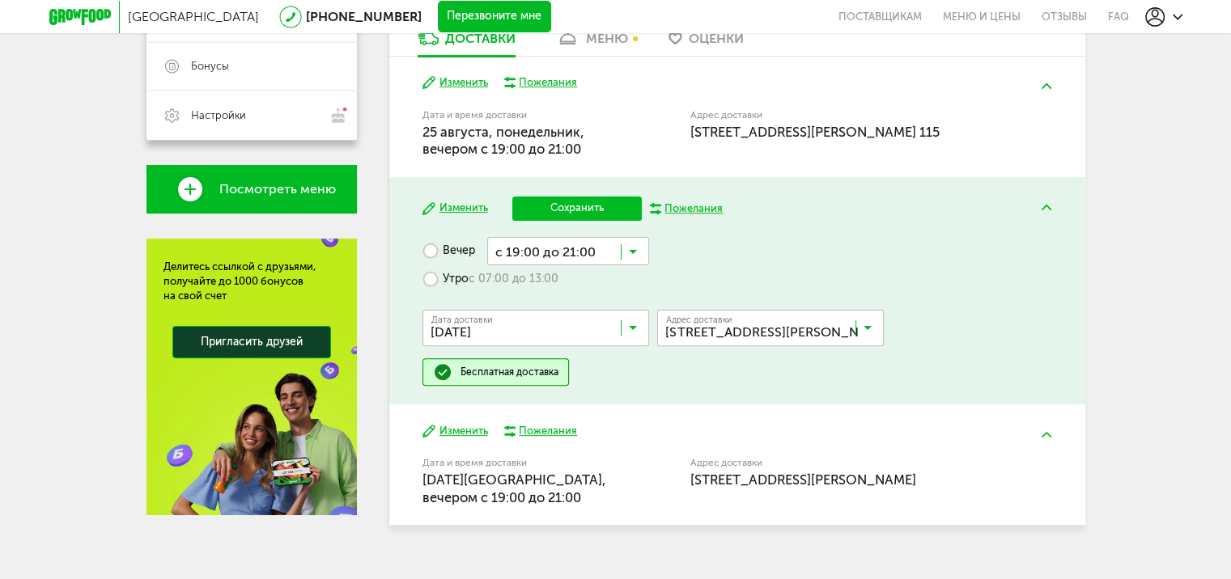
click at [587, 331] on span "с 19:00 до 21:00" at bounding box center [568, 347] width 160 height 34
click at [583, 202] on button "Сохранить" at bounding box center [576, 209] width 129 height 24
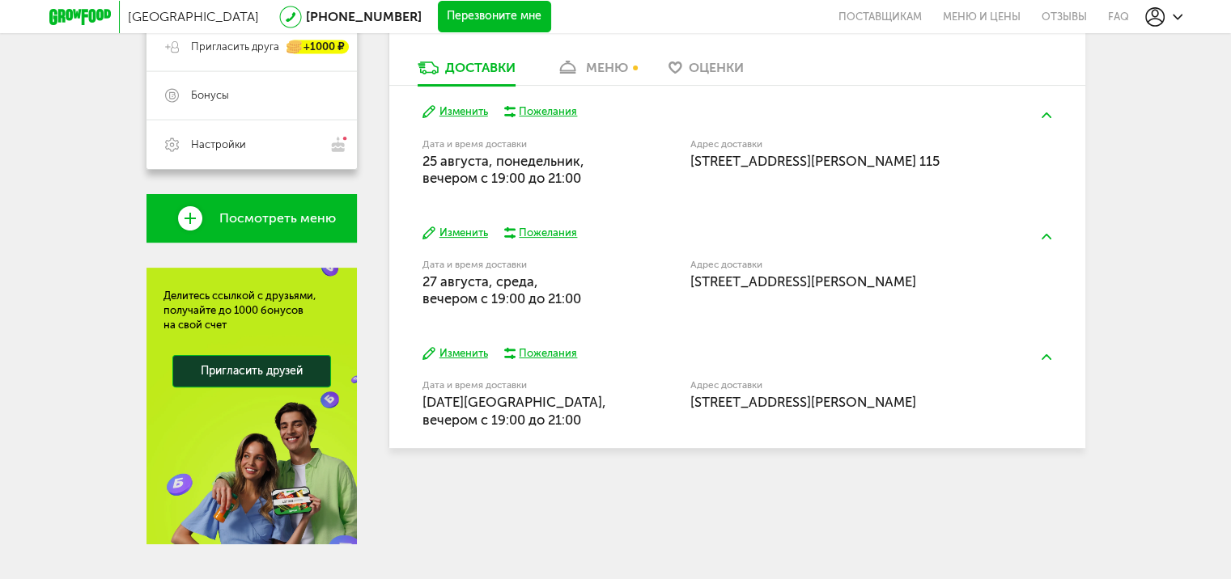
scroll to position [343, 0]
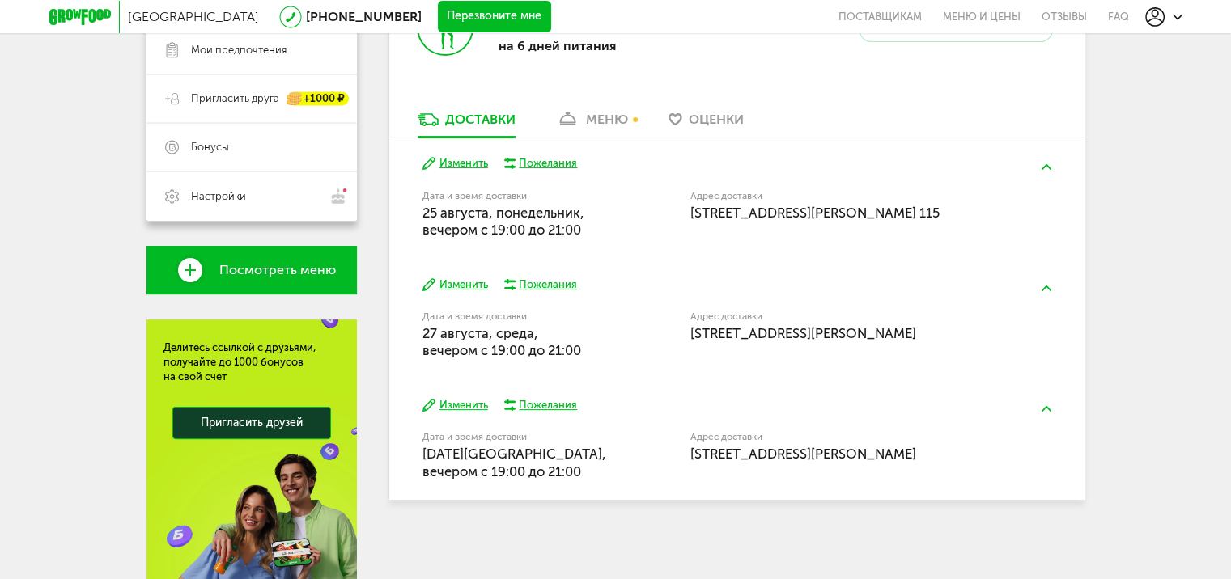
click at [773, 336] on span "[STREET_ADDRESS][PERSON_NAME]" at bounding box center [803, 333] width 226 height 16
click at [473, 286] on button "Изменить" at bounding box center [455, 285] width 66 height 15
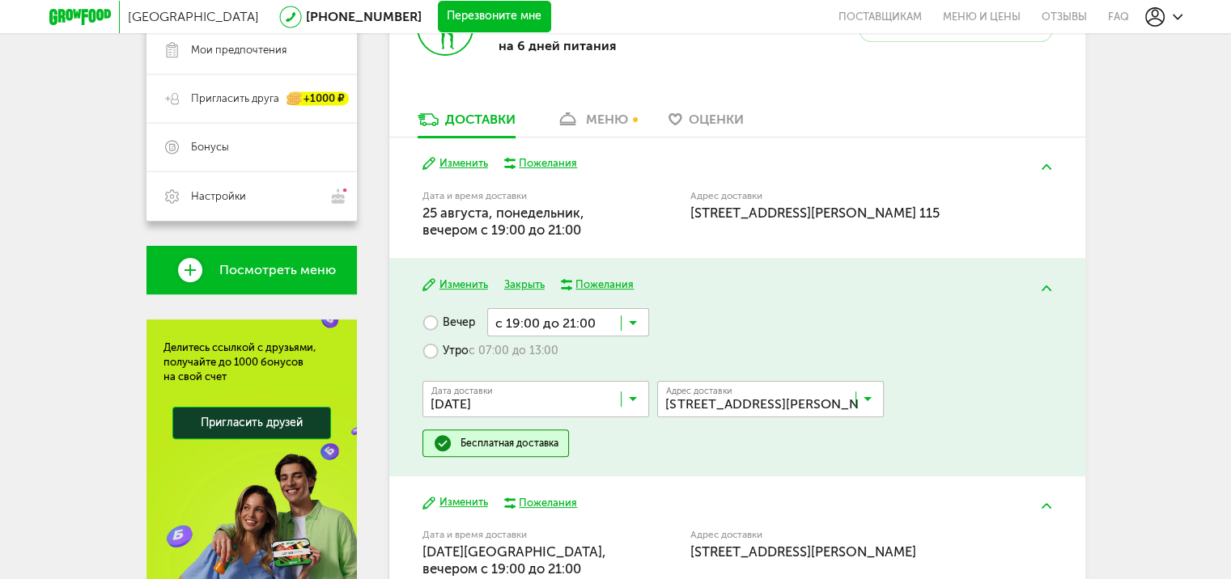
click at [874, 407] on input "Search for option" at bounding box center [774, 403] width 227 height 28
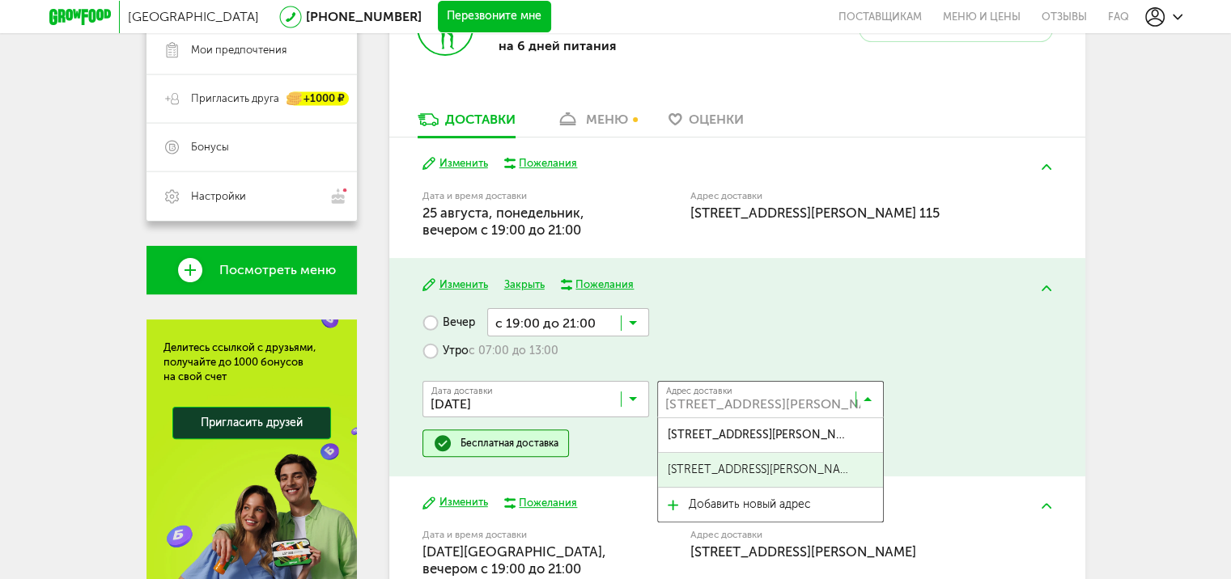
click at [828, 471] on span "[STREET_ADDRESS][PERSON_NAME] 115" at bounding box center [759, 470] width 183 height 34
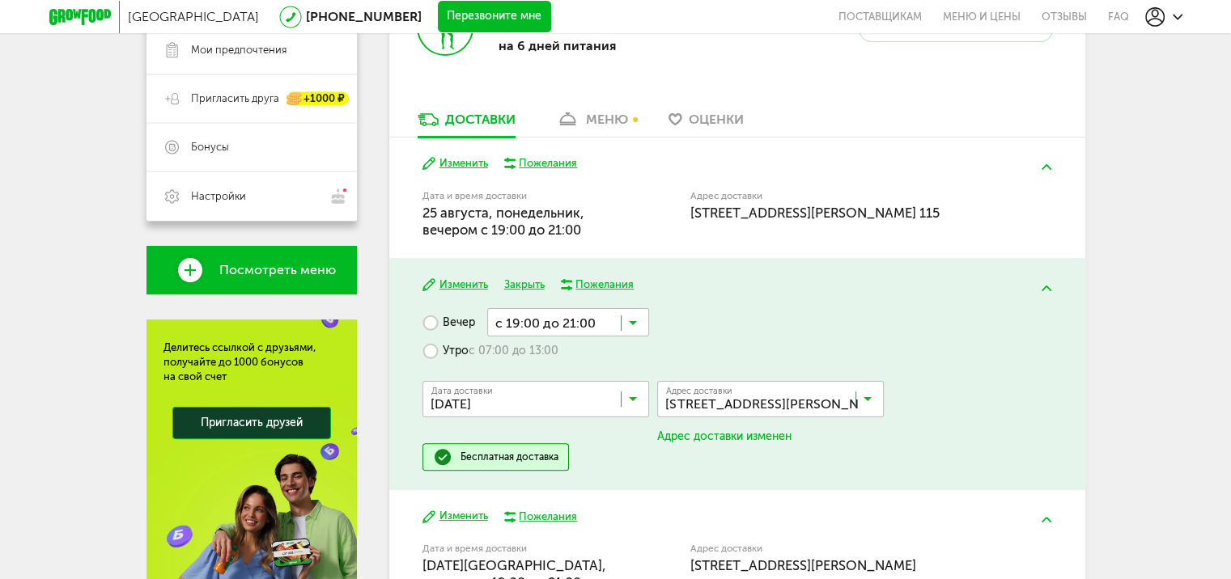
click at [1130, 367] on div "Москва [PHONE_NUMBER] Перезвоните мне поставщикам Меню и цены Отзывы FAQ [PHONE…" at bounding box center [615, 175] width 1231 height 1036
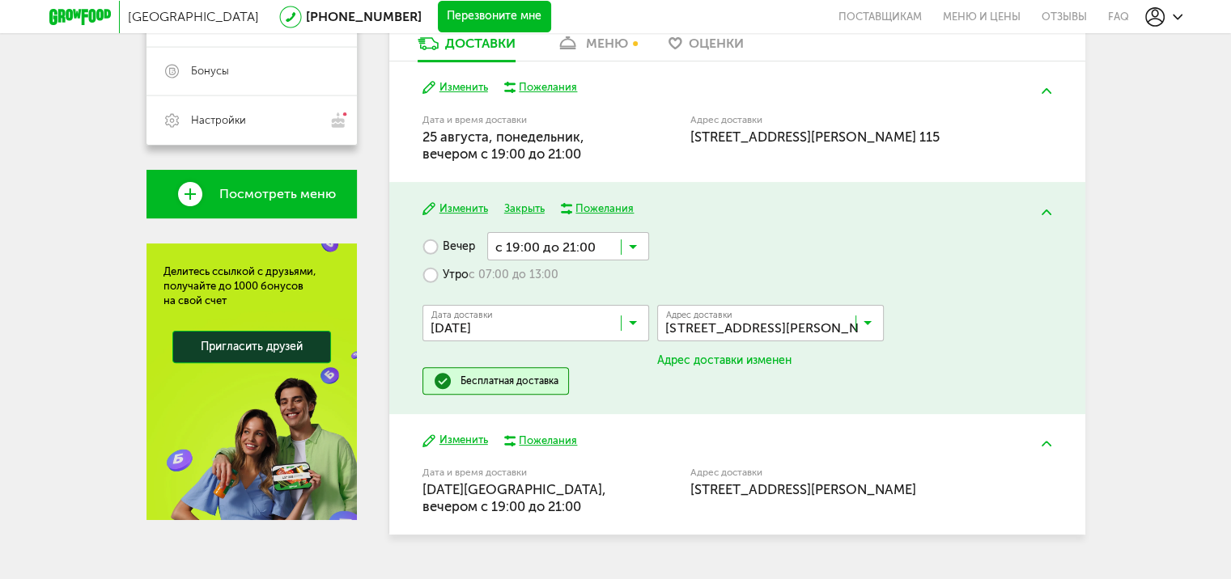
scroll to position [424, 0]
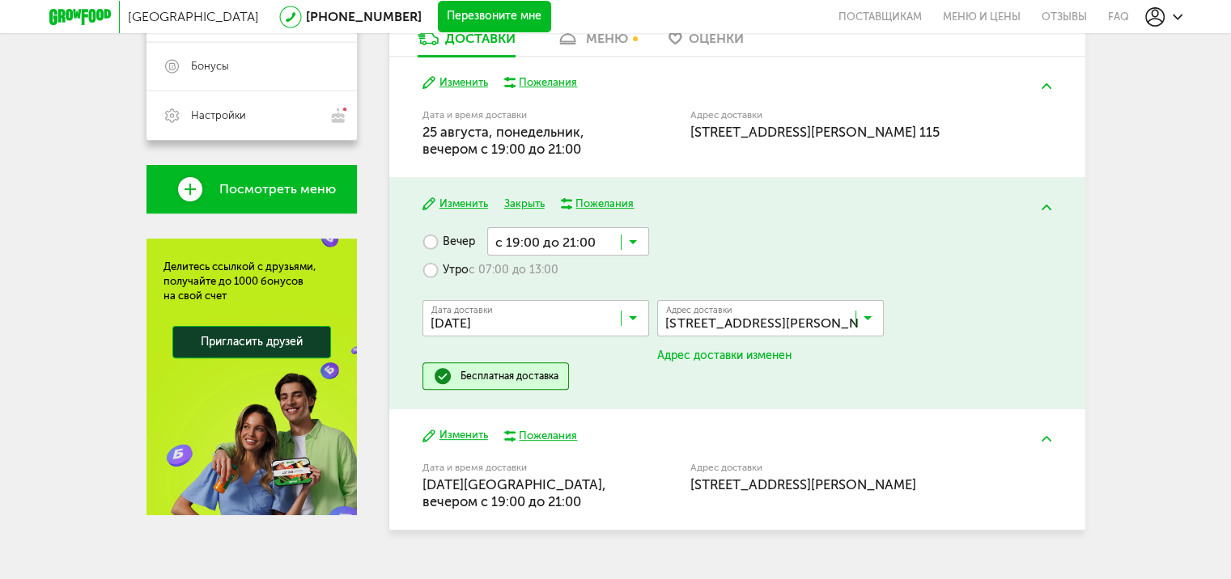
click at [518, 201] on button "Закрыть" at bounding box center [524, 204] width 40 height 15
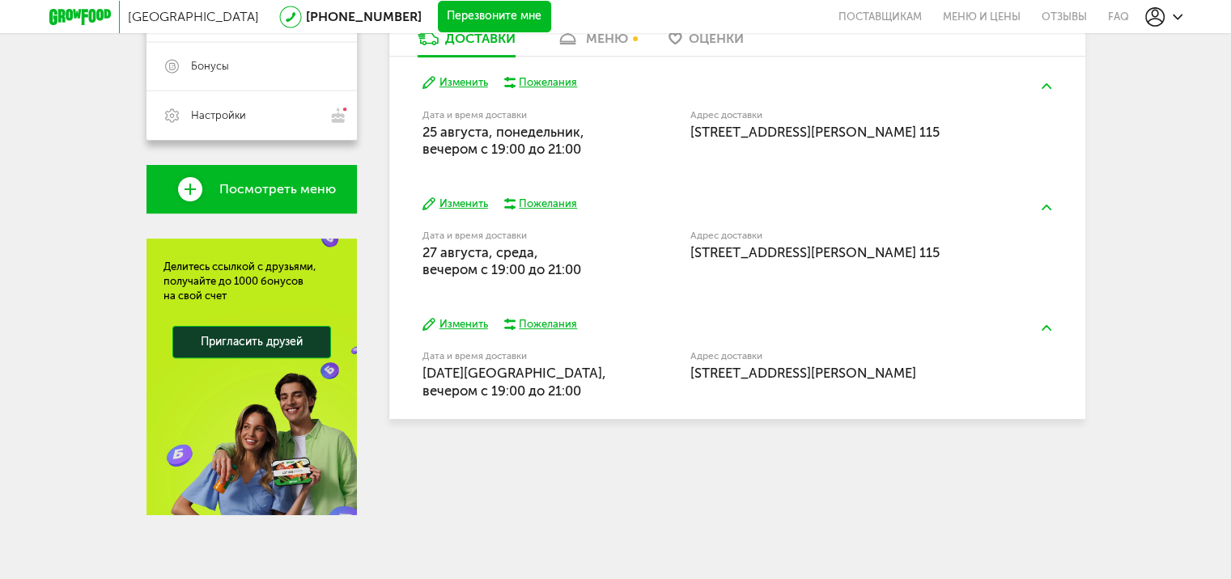
click at [1049, 326] on img at bounding box center [1046, 328] width 10 height 6
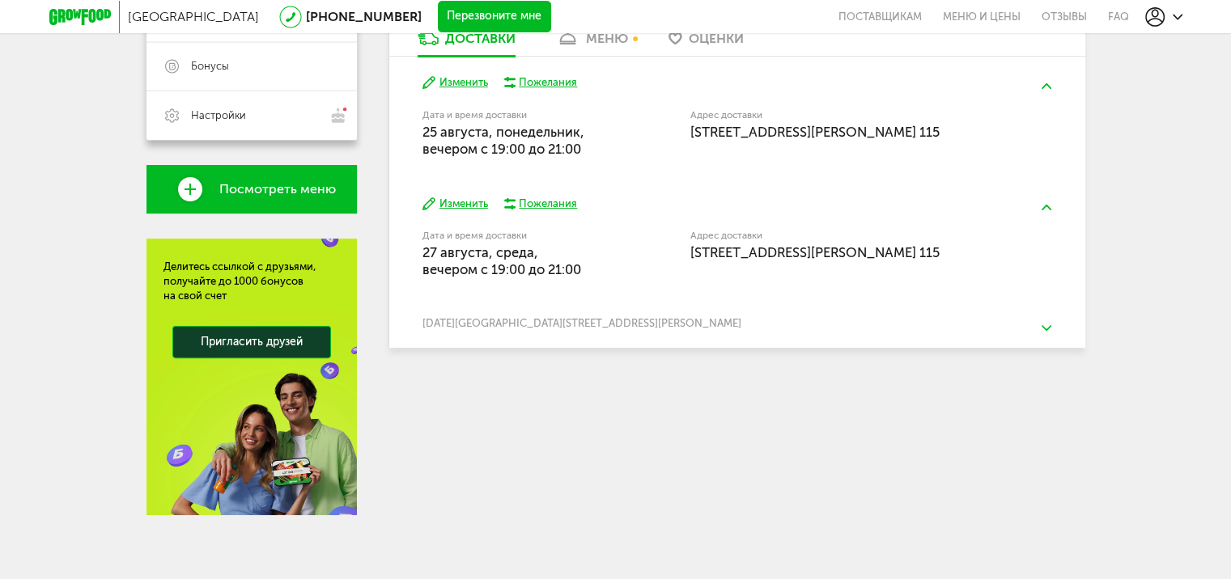
click at [1050, 329] on img at bounding box center [1046, 328] width 10 height 6
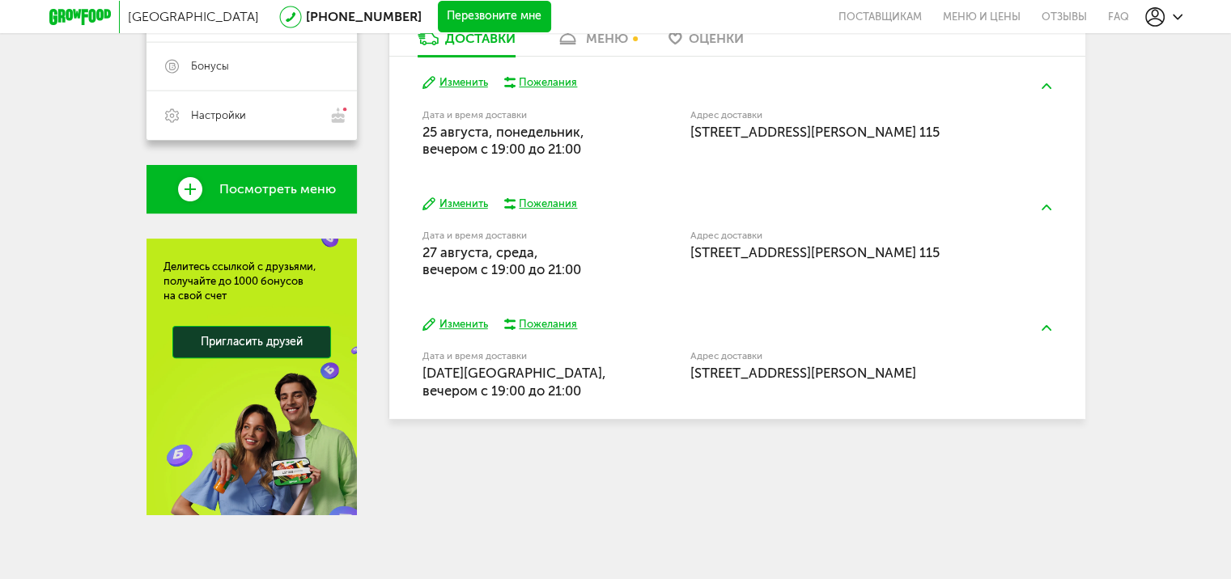
click at [466, 325] on button "Изменить" at bounding box center [455, 324] width 66 height 15
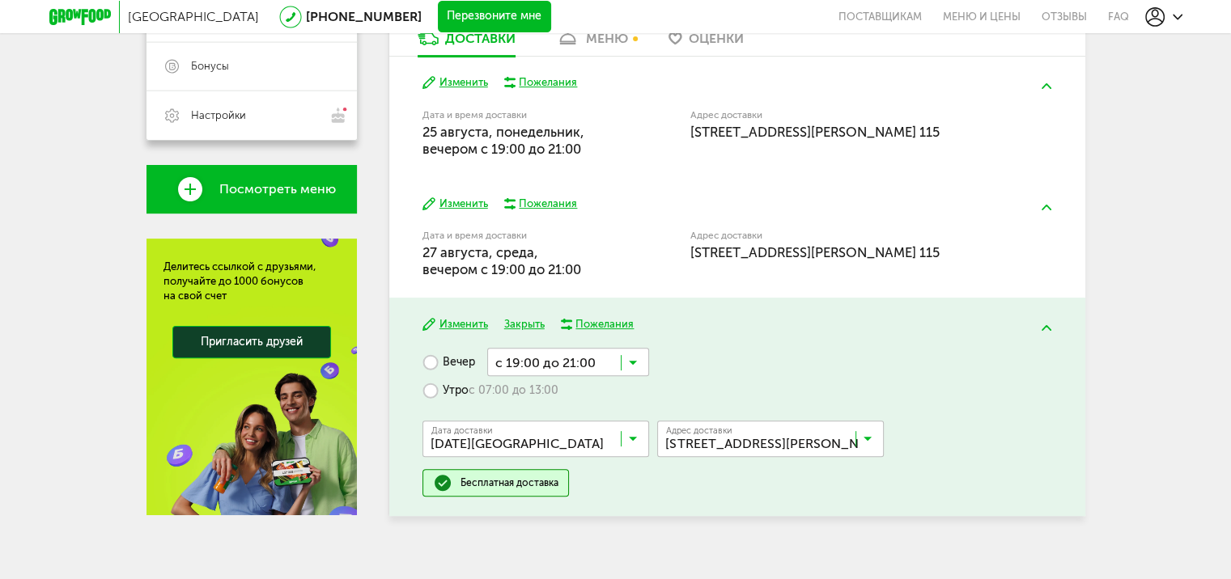
click at [873, 439] on input "Search for option" at bounding box center [774, 443] width 227 height 28
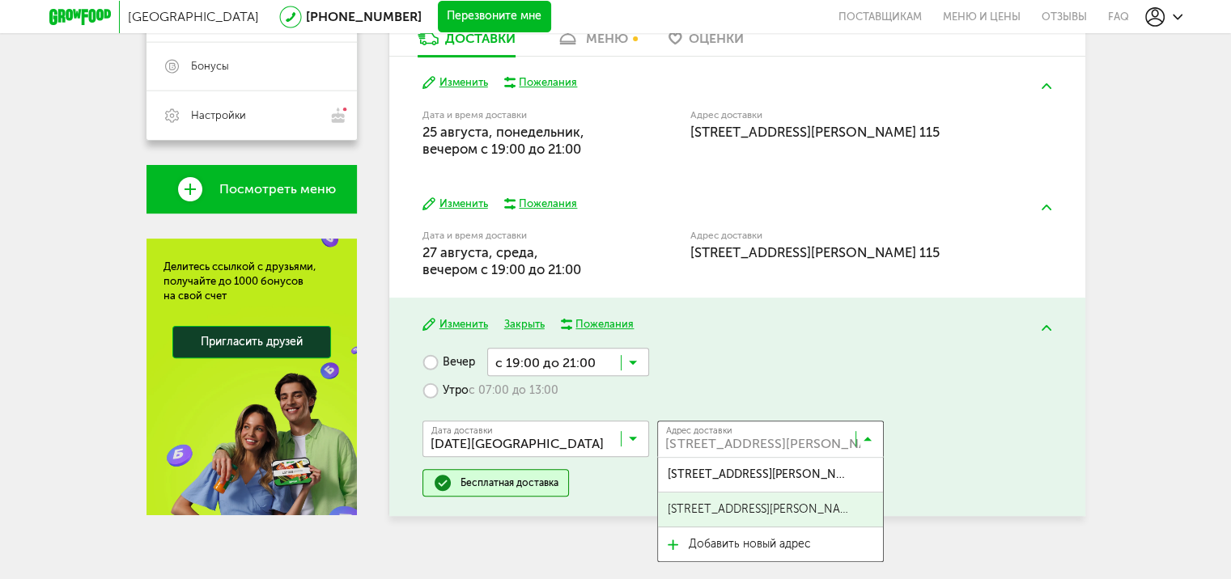
click at [826, 506] on span "[STREET_ADDRESS][PERSON_NAME] 115" at bounding box center [759, 510] width 183 height 34
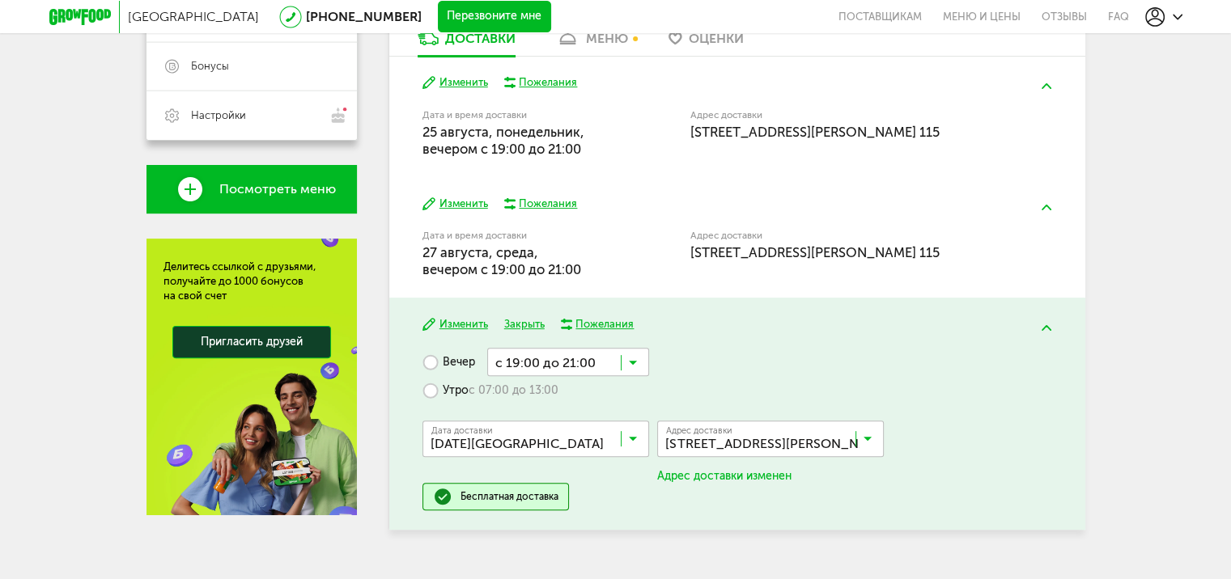
click at [521, 324] on button "Закрыть" at bounding box center [524, 324] width 40 height 15
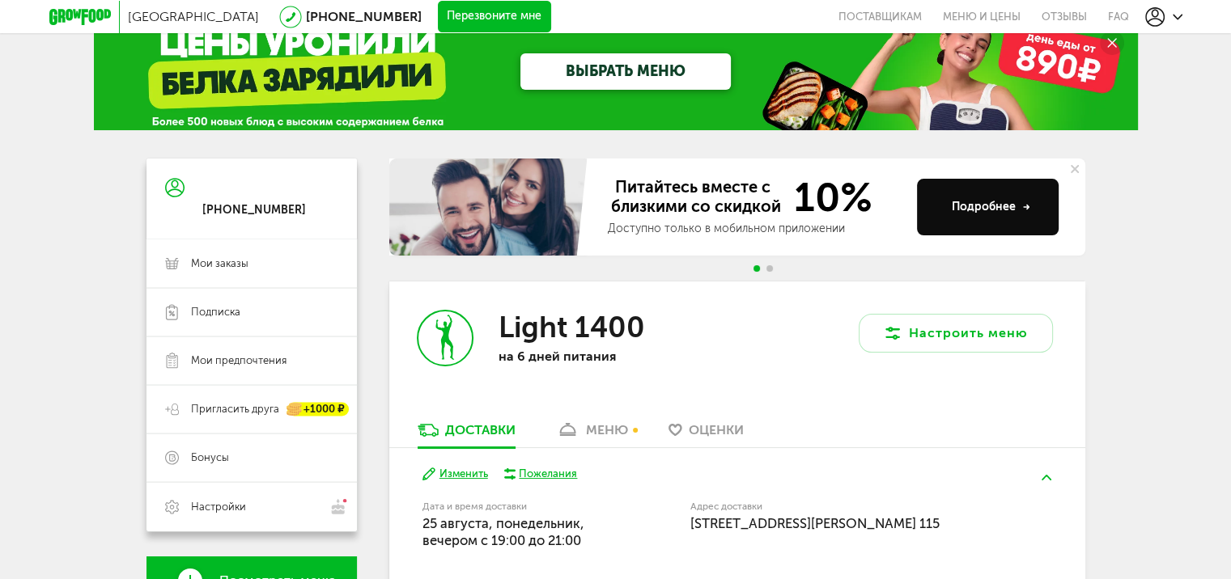
scroll to position [19, 0]
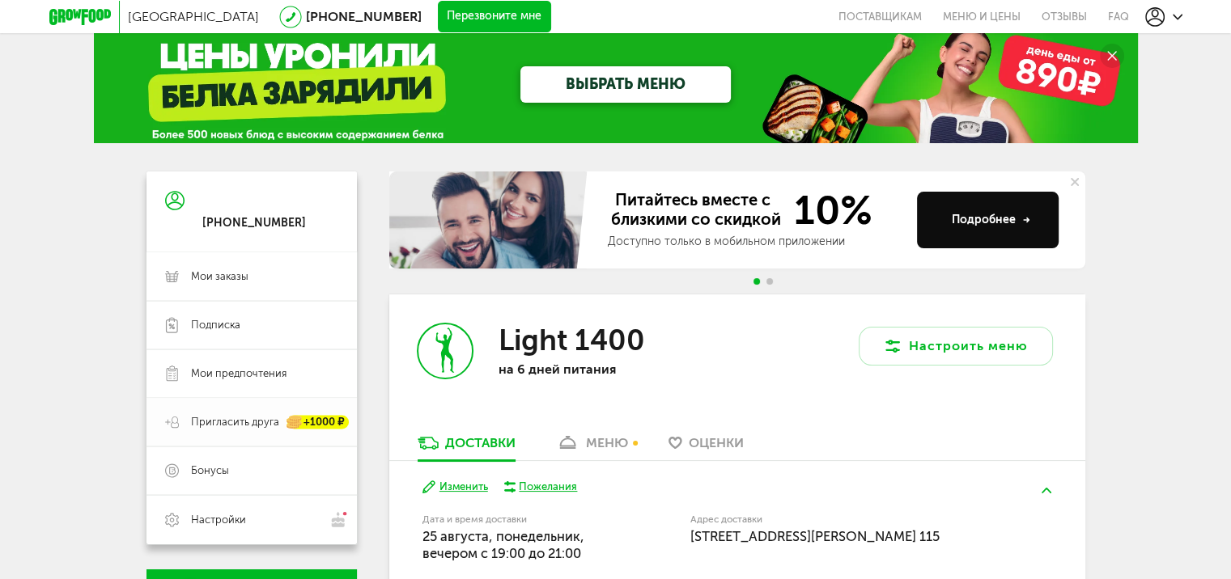
click at [234, 428] on span "Пригласить друга" at bounding box center [235, 422] width 88 height 15
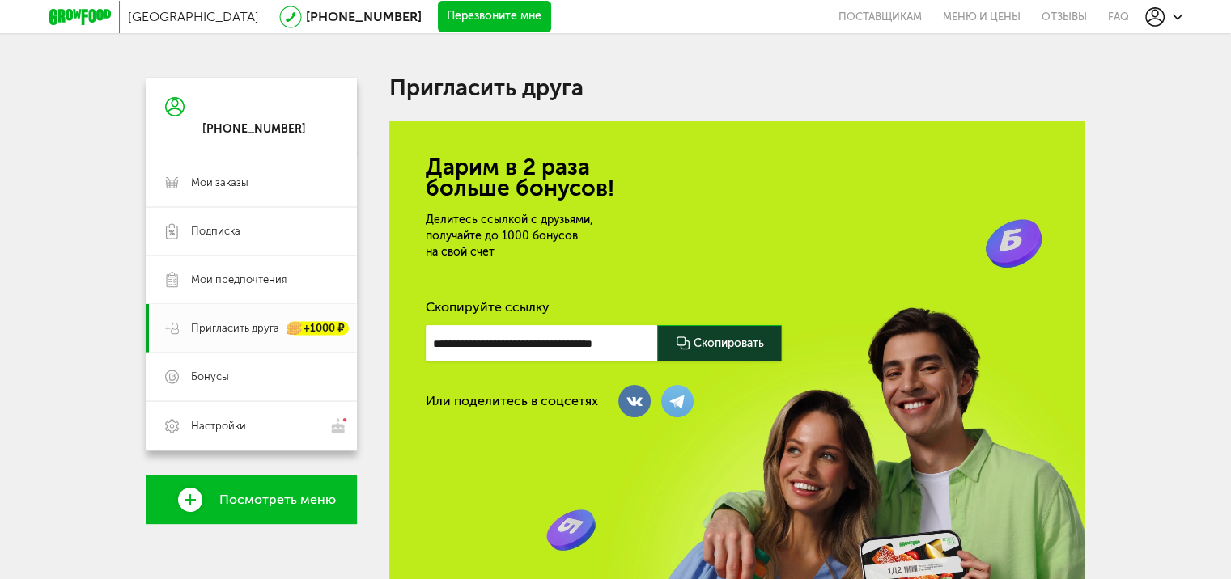
click at [668, 405] on icon at bounding box center [677, 401] width 19 height 18
